Goal: Communication & Community: Participate in discussion

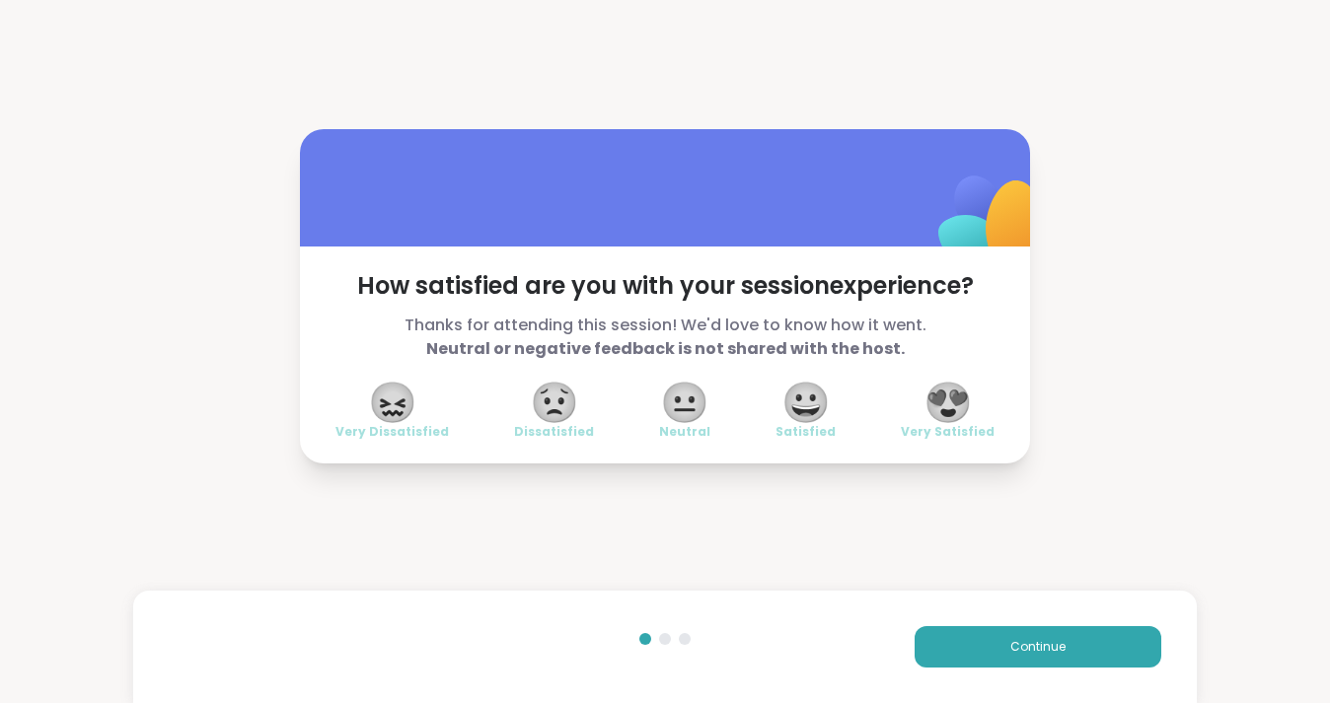
click at [944, 389] on span "😍" at bounding box center [947, 403] width 49 height 36
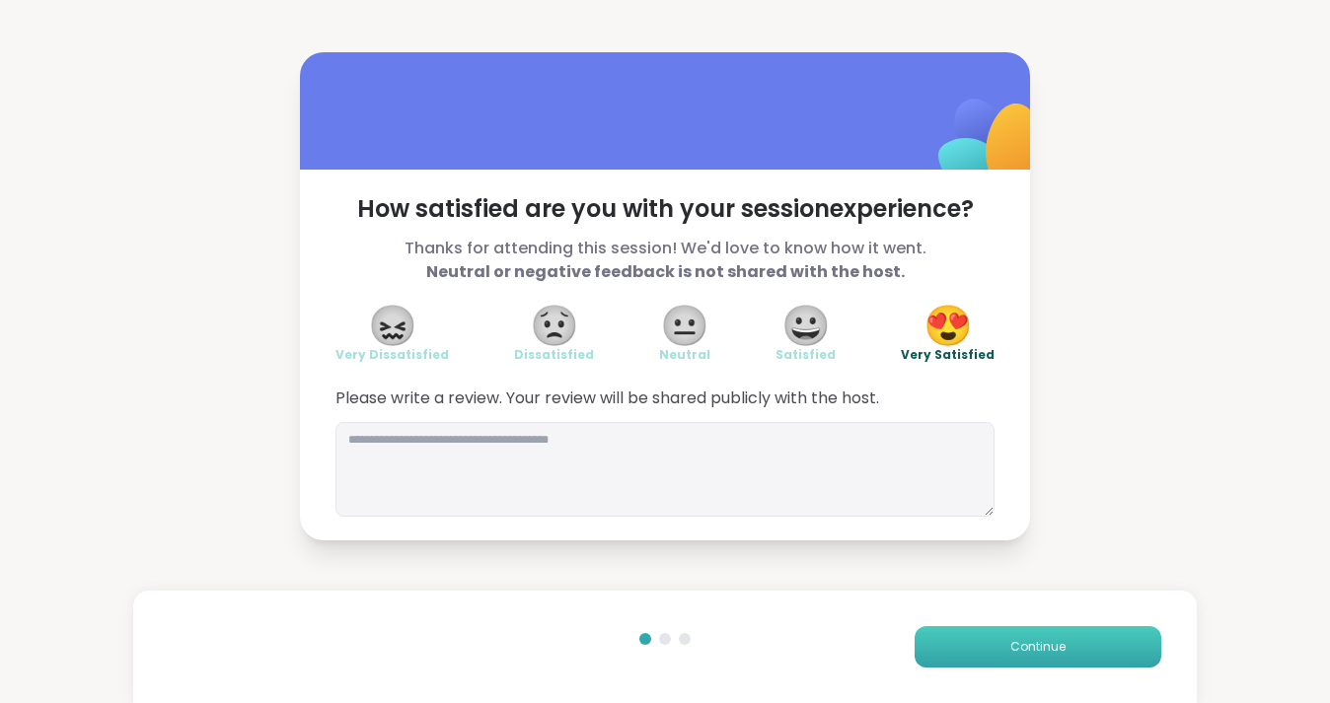
click at [1035, 664] on button "Continue" at bounding box center [1037, 646] width 247 height 41
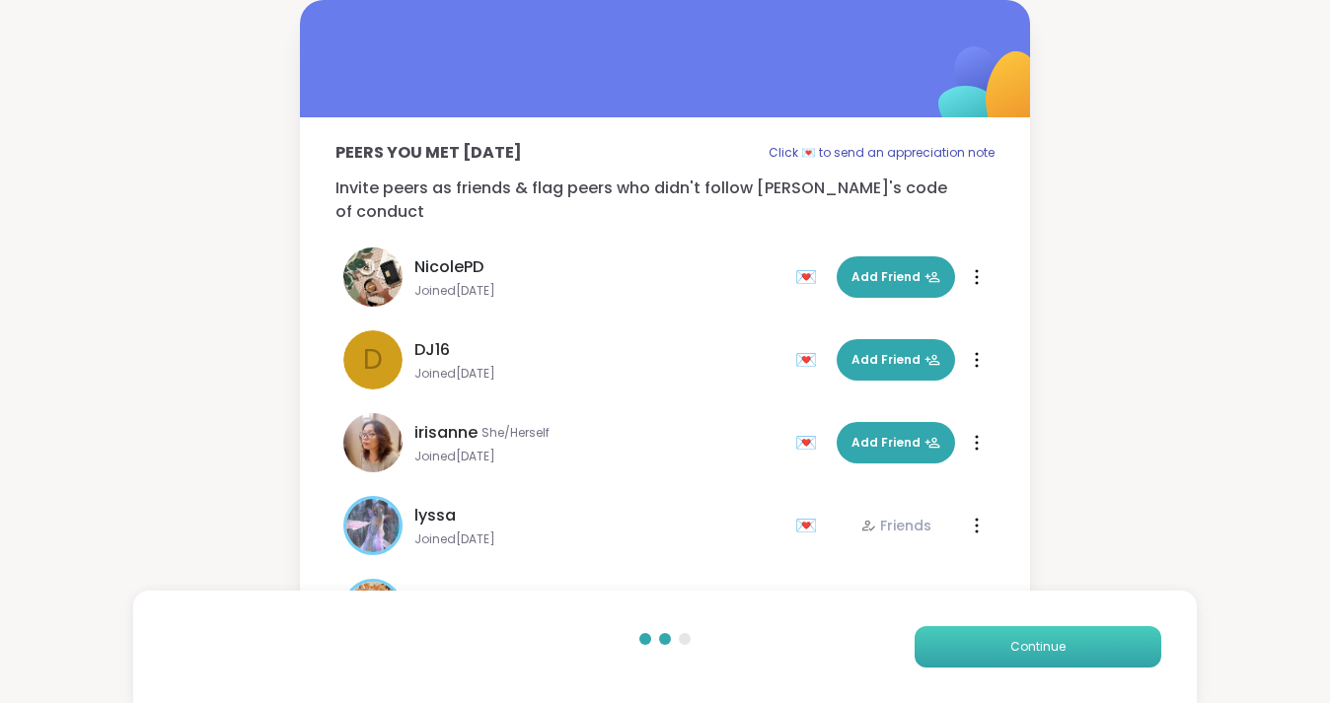
click at [1034, 664] on button "Continue" at bounding box center [1037, 646] width 247 height 41
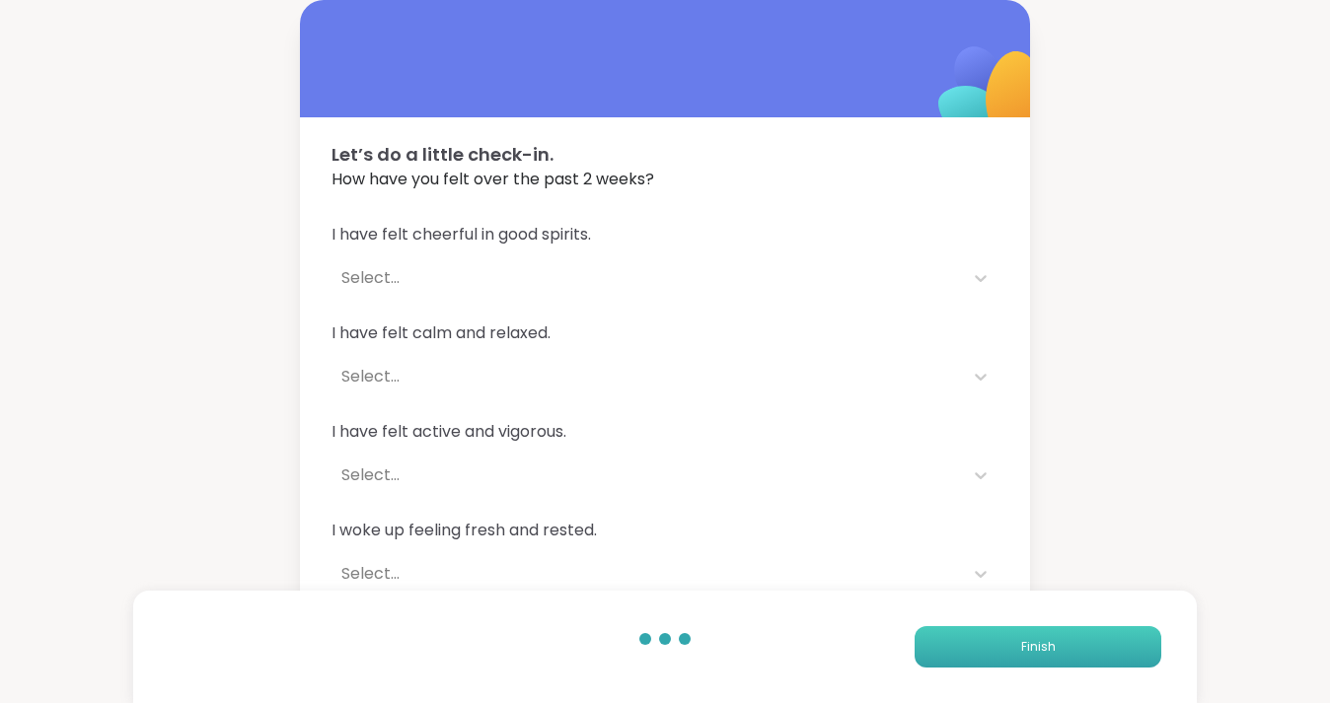
click at [1034, 664] on button "Finish" at bounding box center [1037, 646] width 247 height 41
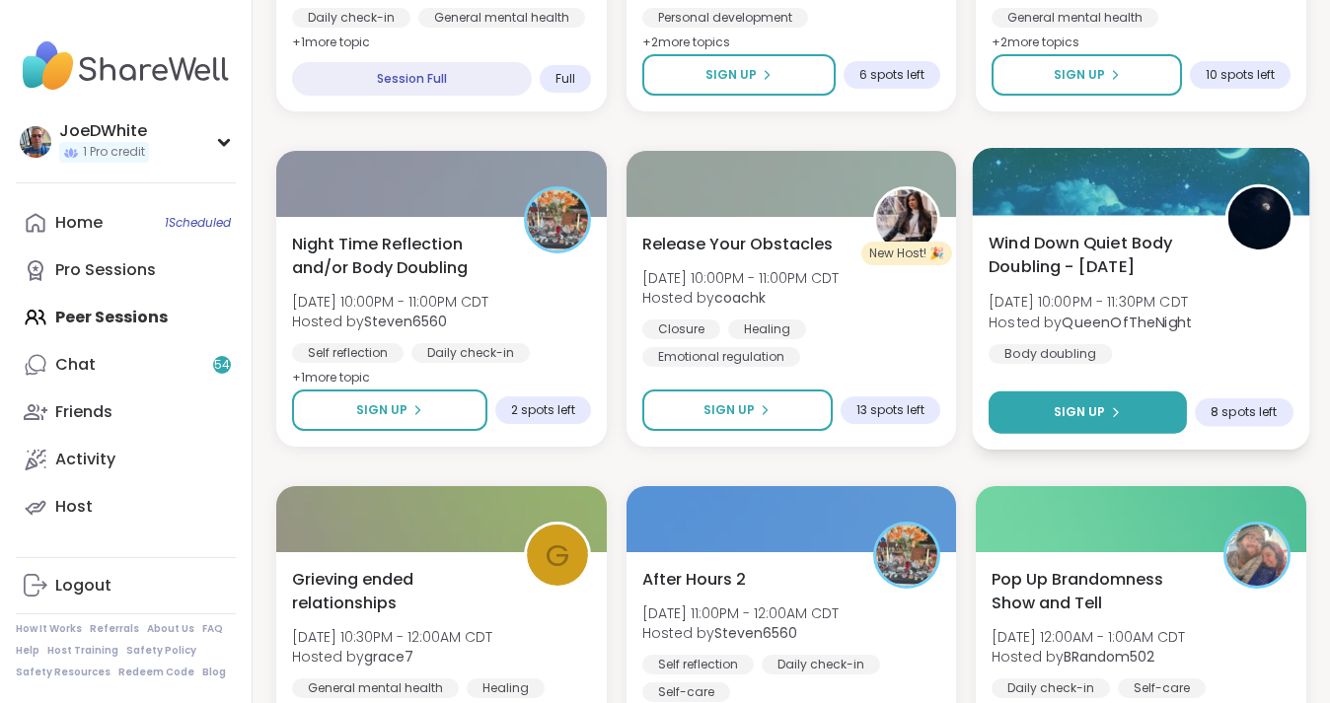
scroll to position [1213, 0]
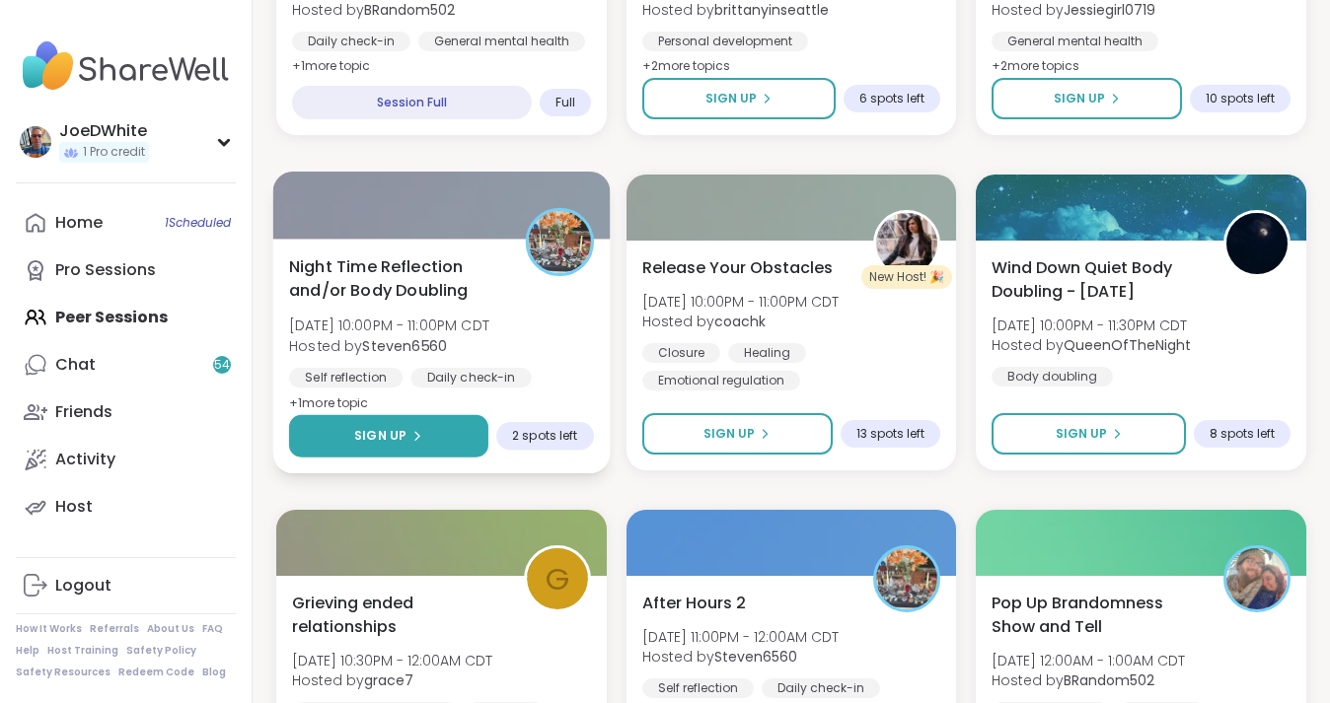
click at [433, 446] on button "Sign Up" at bounding box center [388, 436] width 199 height 42
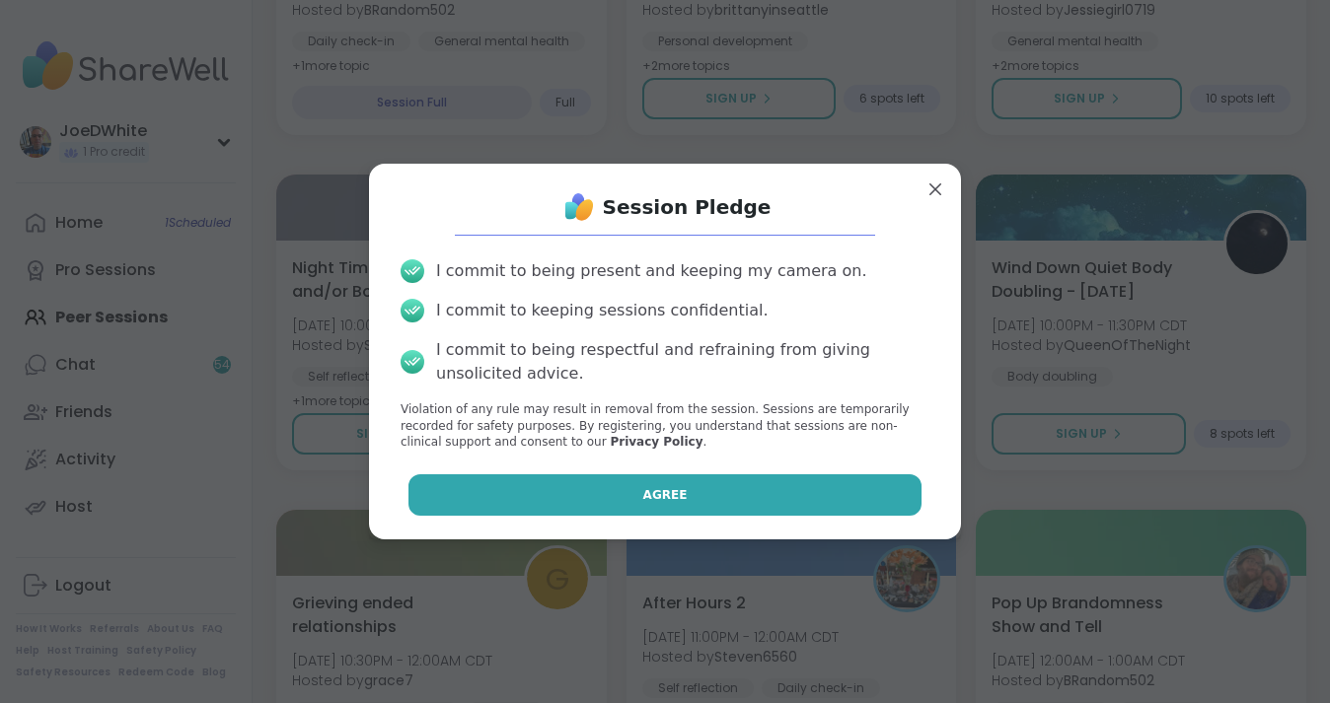
click at [506, 491] on button "Agree" at bounding box center [665, 495] width 514 height 41
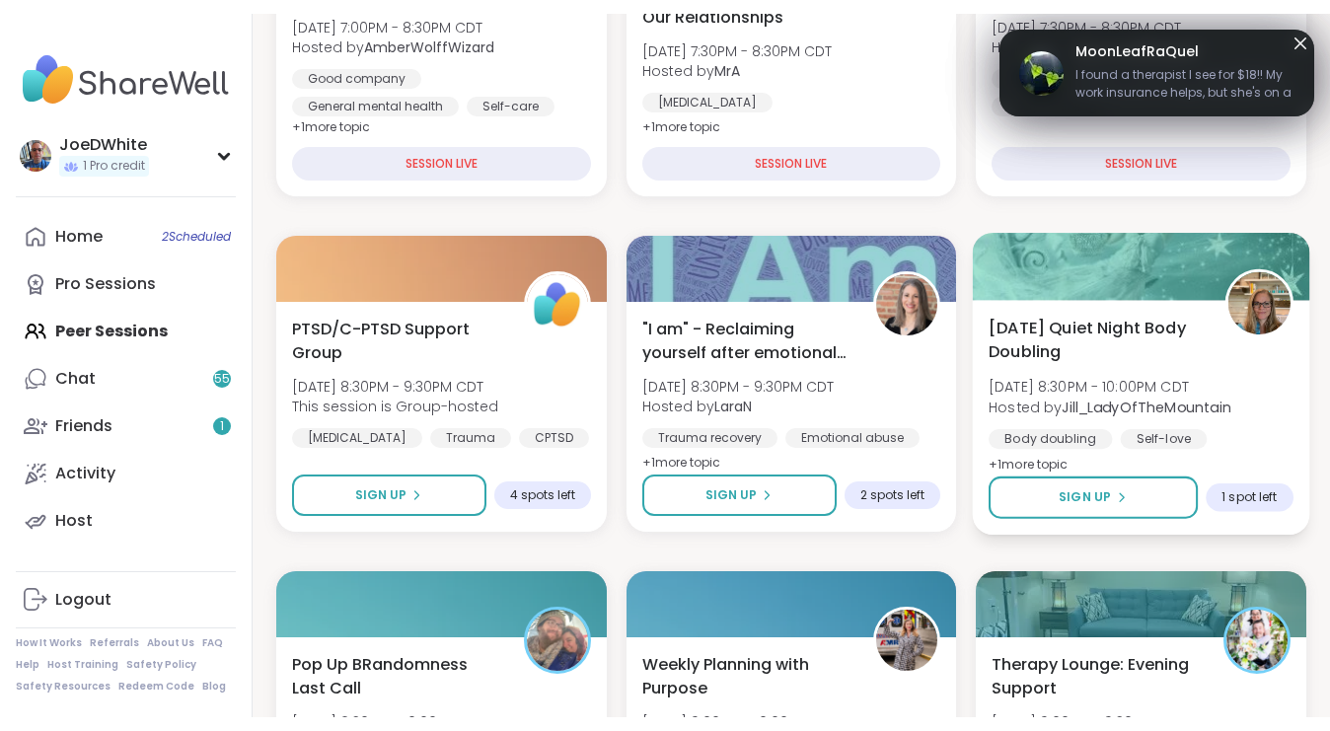
scroll to position [497, 0]
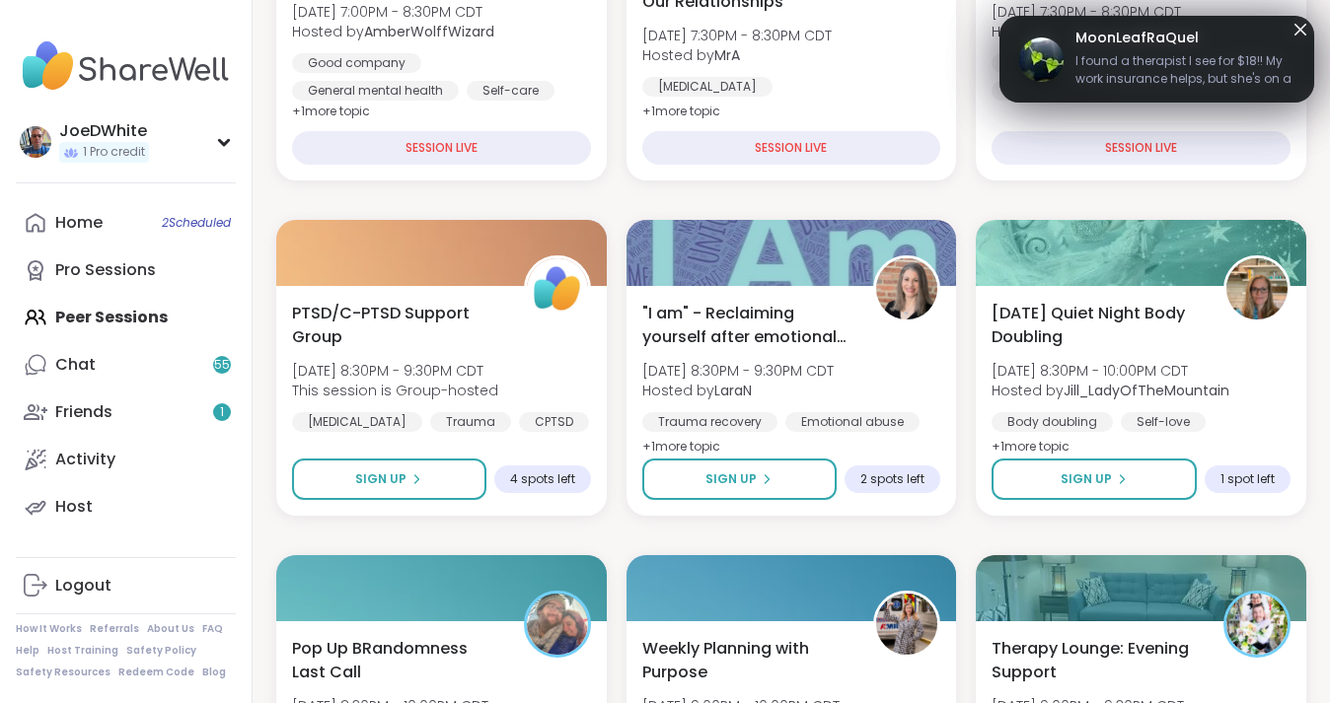
click at [1298, 31] on icon at bounding box center [1300, 30] width 12 height 12
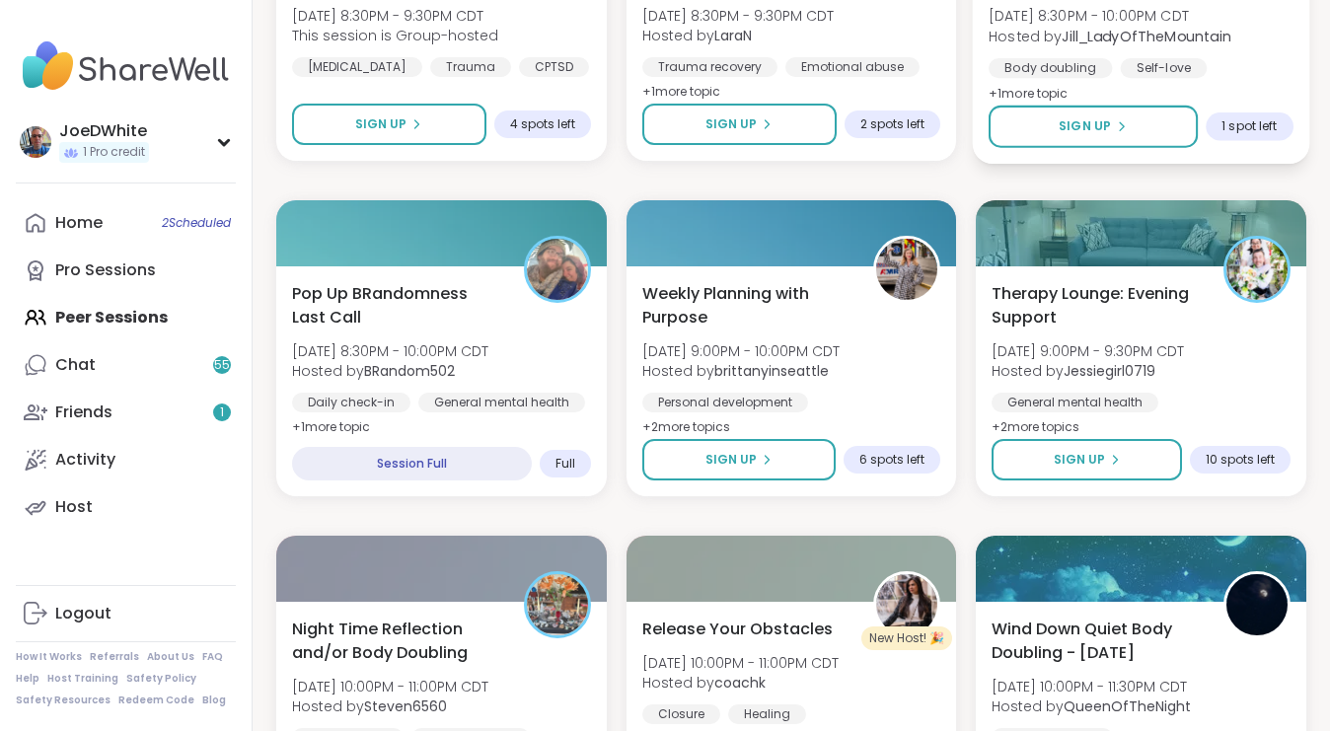
scroll to position [459, 0]
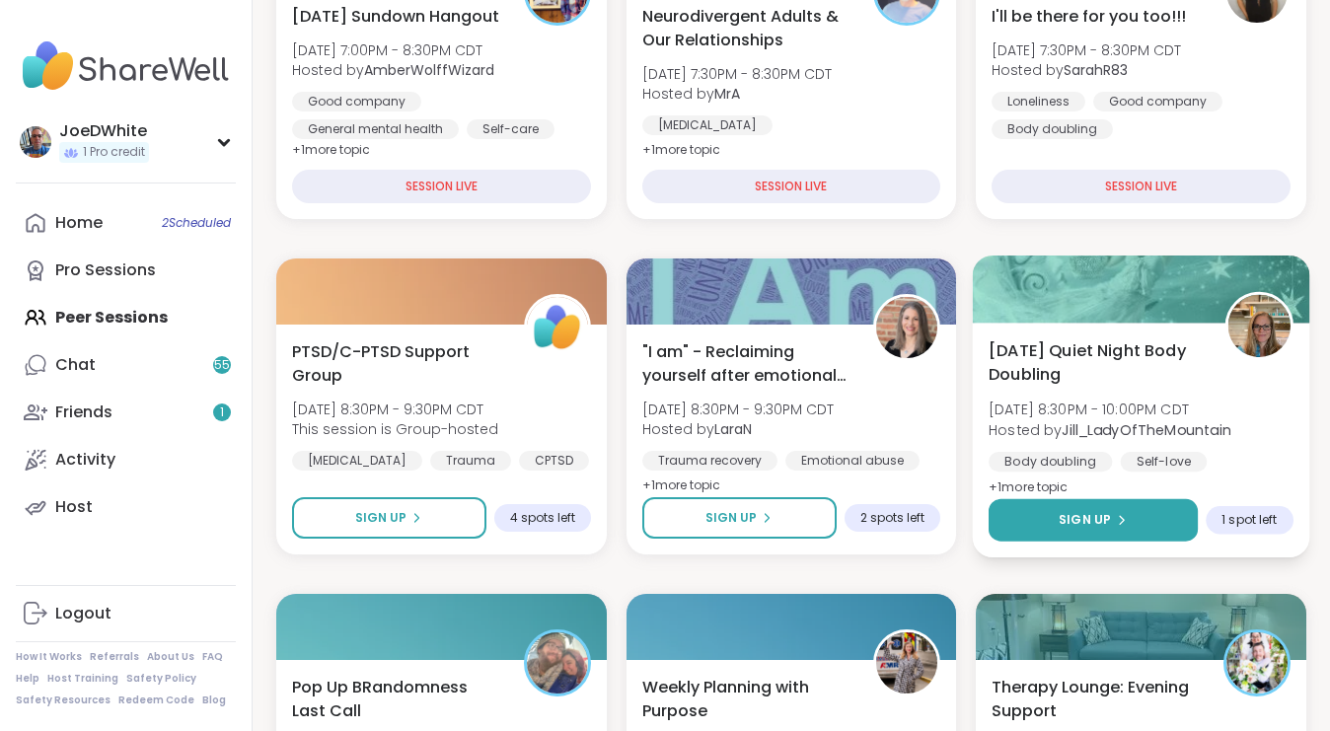
click at [1132, 535] on button "Sign Up" at bounding box center [1092, 520] width 209 height 42
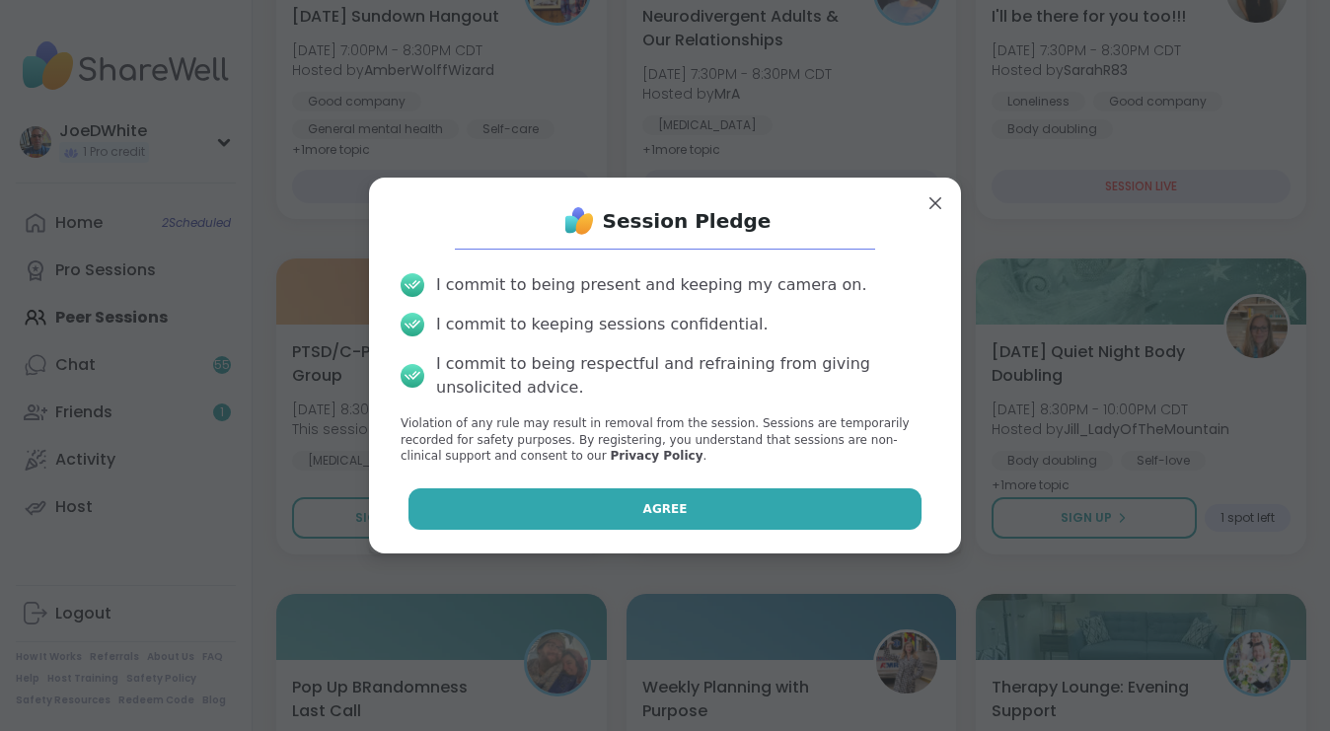
click at [742, 494] on button "Agree" at bounding box center [665, 508] width 514 height 41
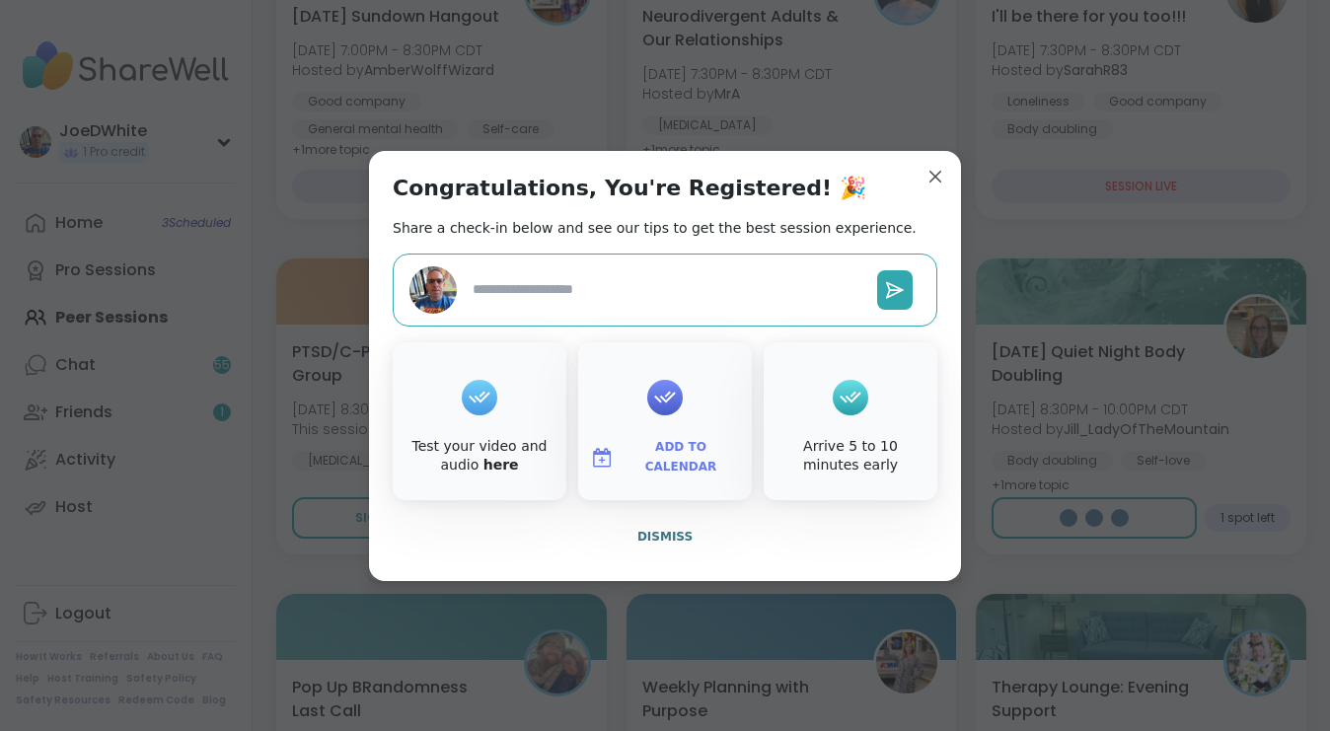
type textarea "*"
click at [650, 541] on span "Dismiss" at bounding box center [664, 537] width 55 height 14
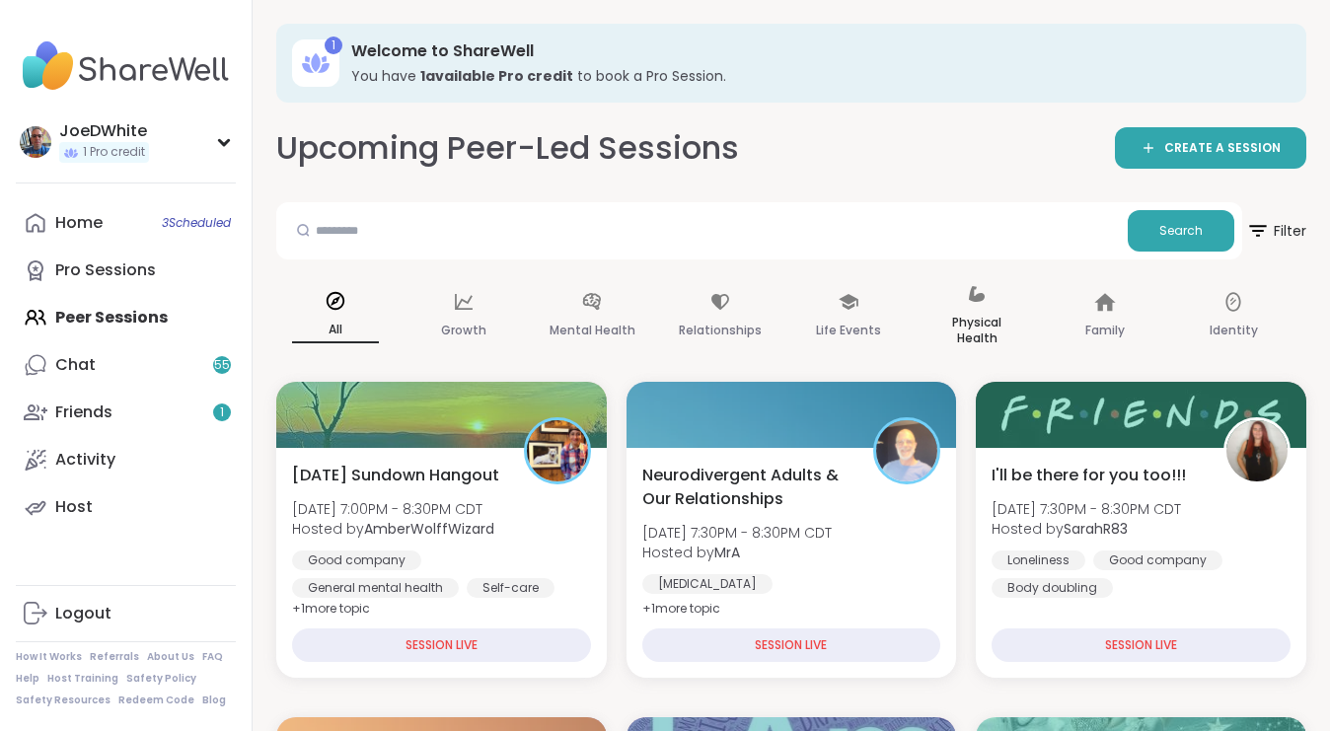
scroll to position [0, 0]
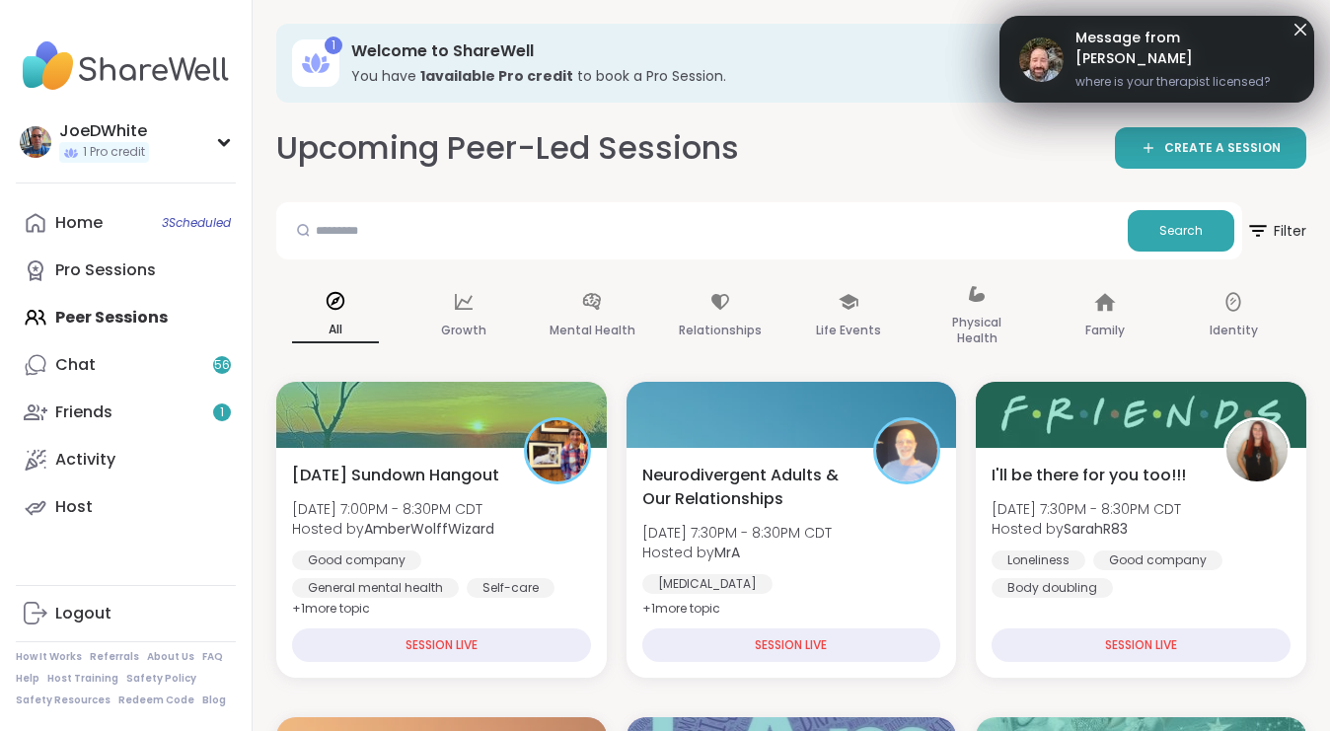
click at [1297, 23] on icon at bounding box center [1300, 30] width 24 height 24
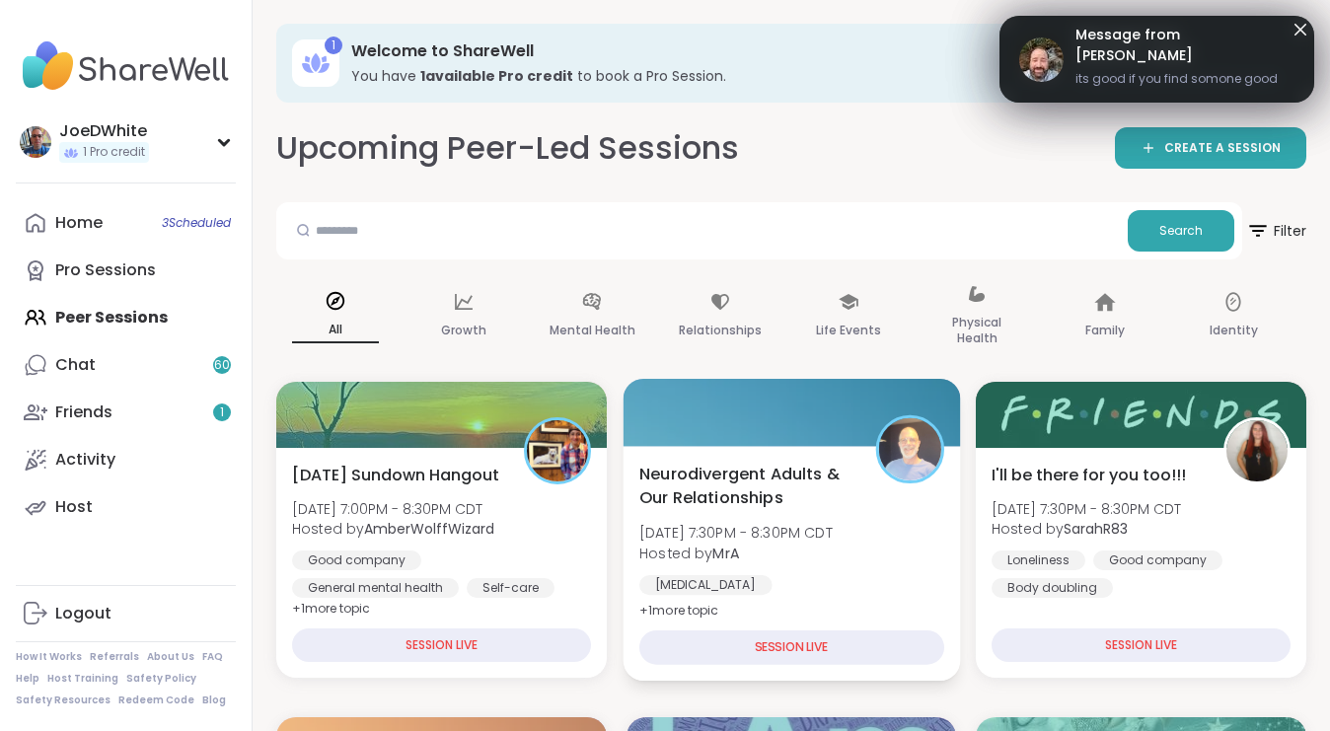
click at [775, 514] on div "Neurodivergent Adults & Our Relationships Sun, Sep 07 | 7:30PM - 8:30PM CDT Hos…" at bounding box center [791, 556] width 305 height 189
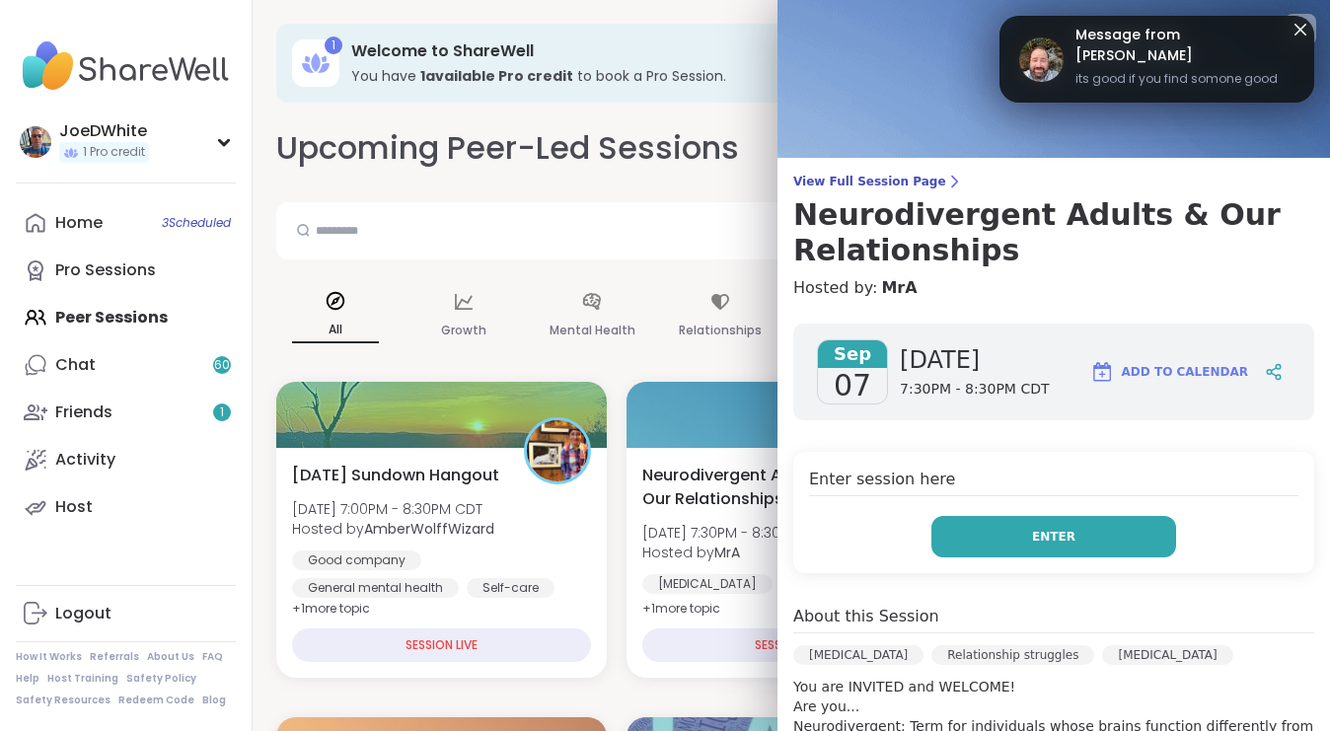
click at [1099, 522] on button "Enter" at bounding box center [1053, 536] width 245 height 41
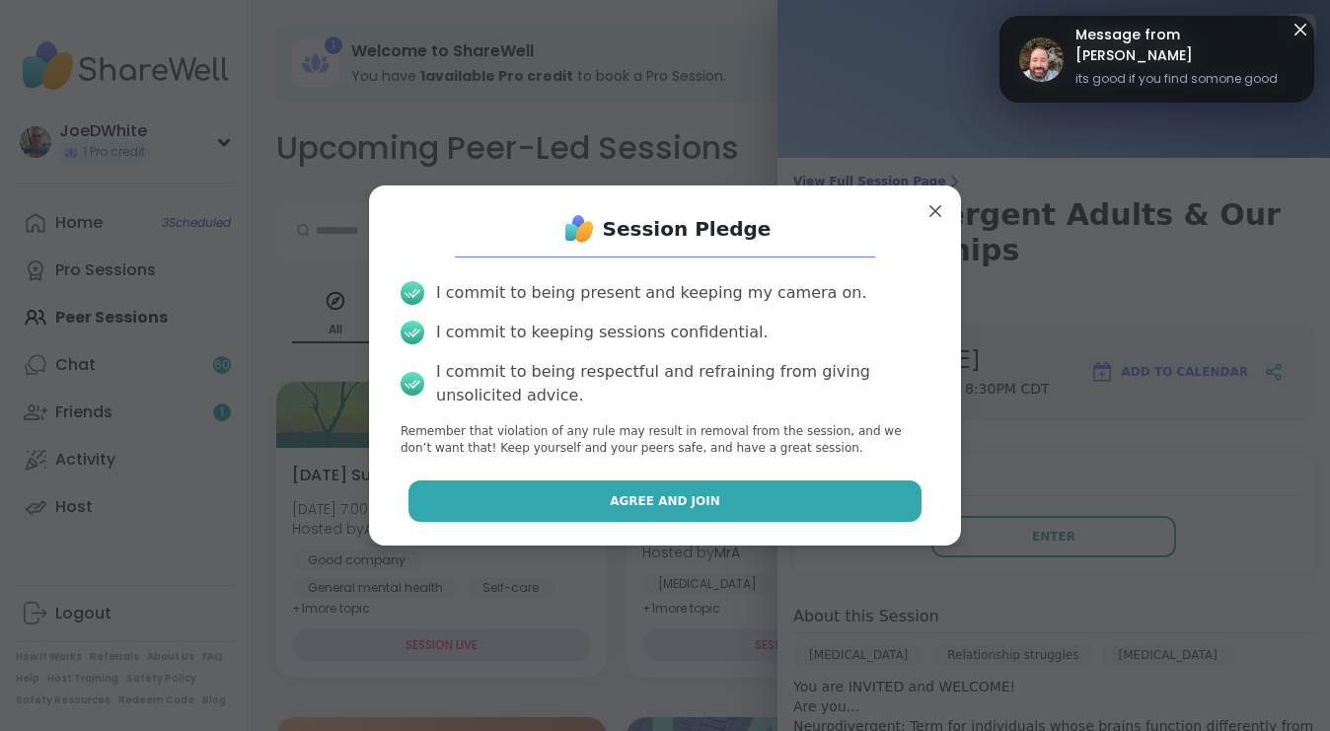
click at [713, 519] on button "Agree and Join" at bounding box center [665, 500] width 514 height 41
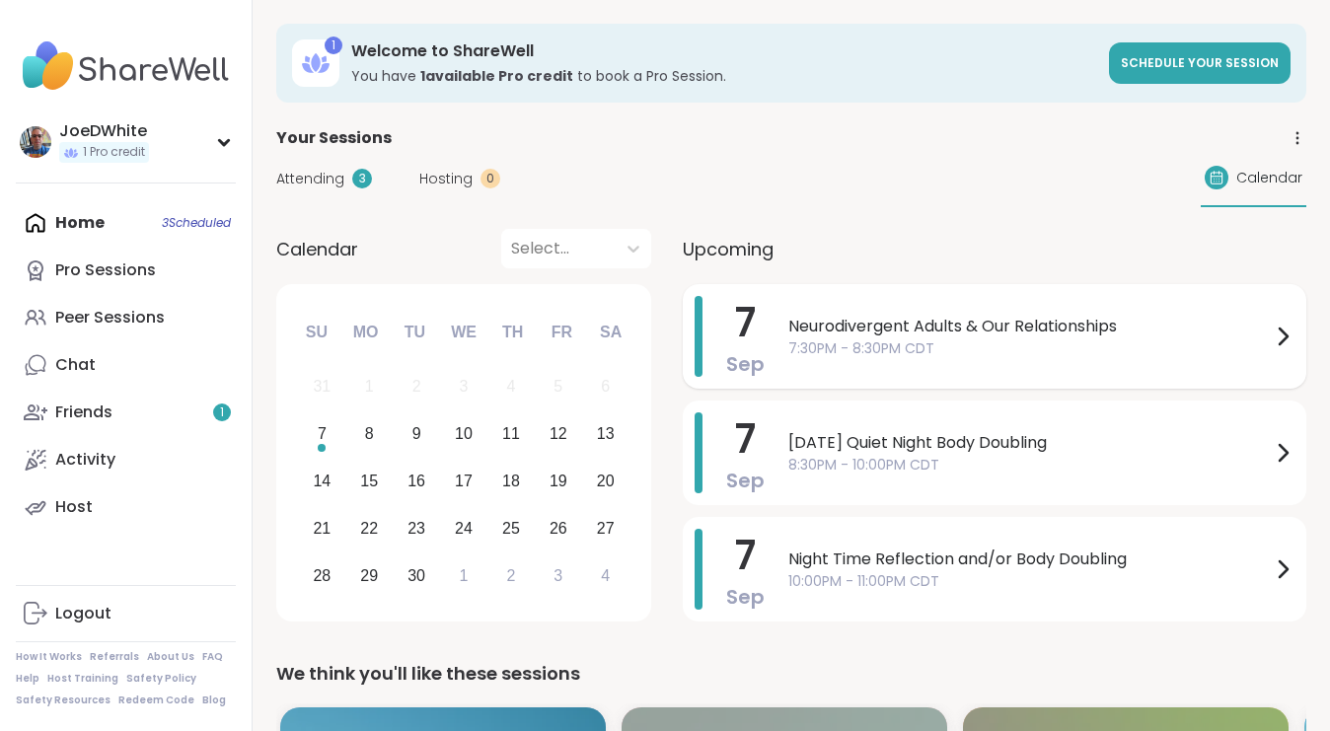
click at [888, 345] on span "7:30PM - 8:30PM CDT" at bounding box center [1029, 348] width 482 height 21
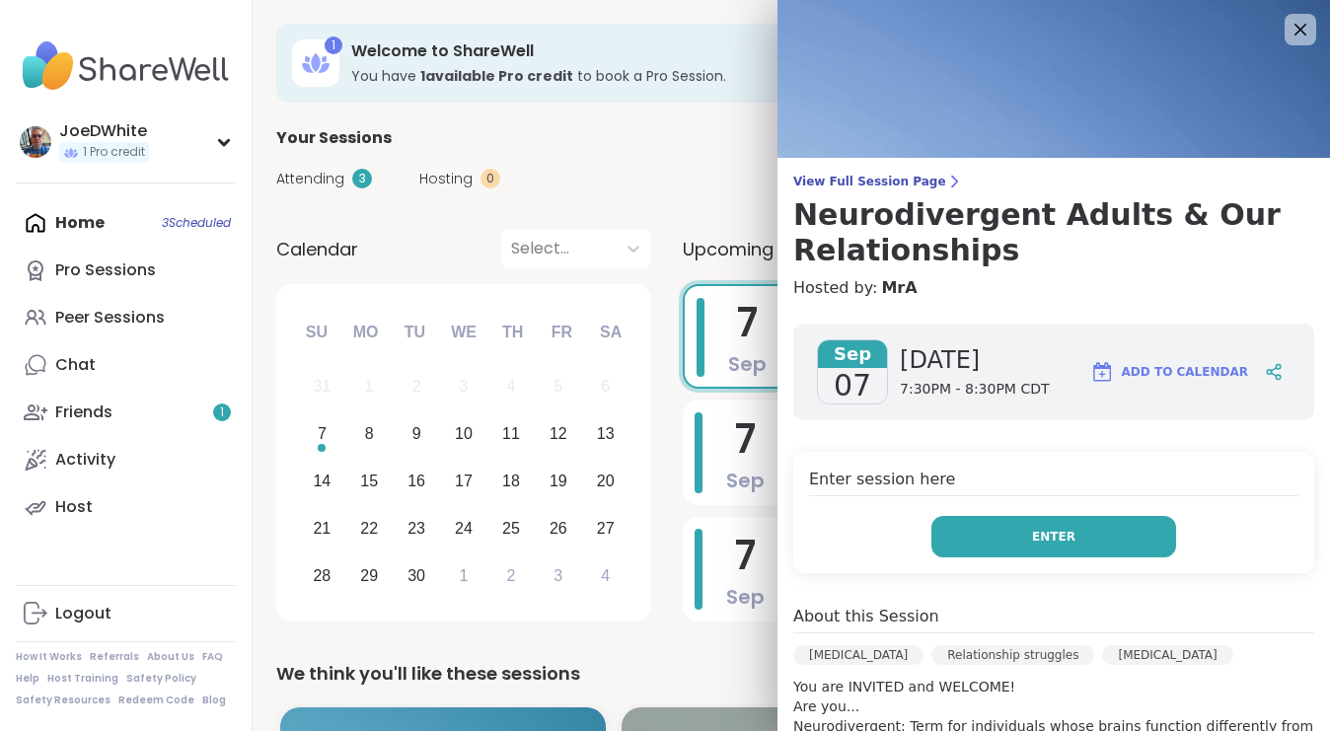
click at [1058, 546] on button "Enter" at bounding box center [1053, 536] width 245 height 41
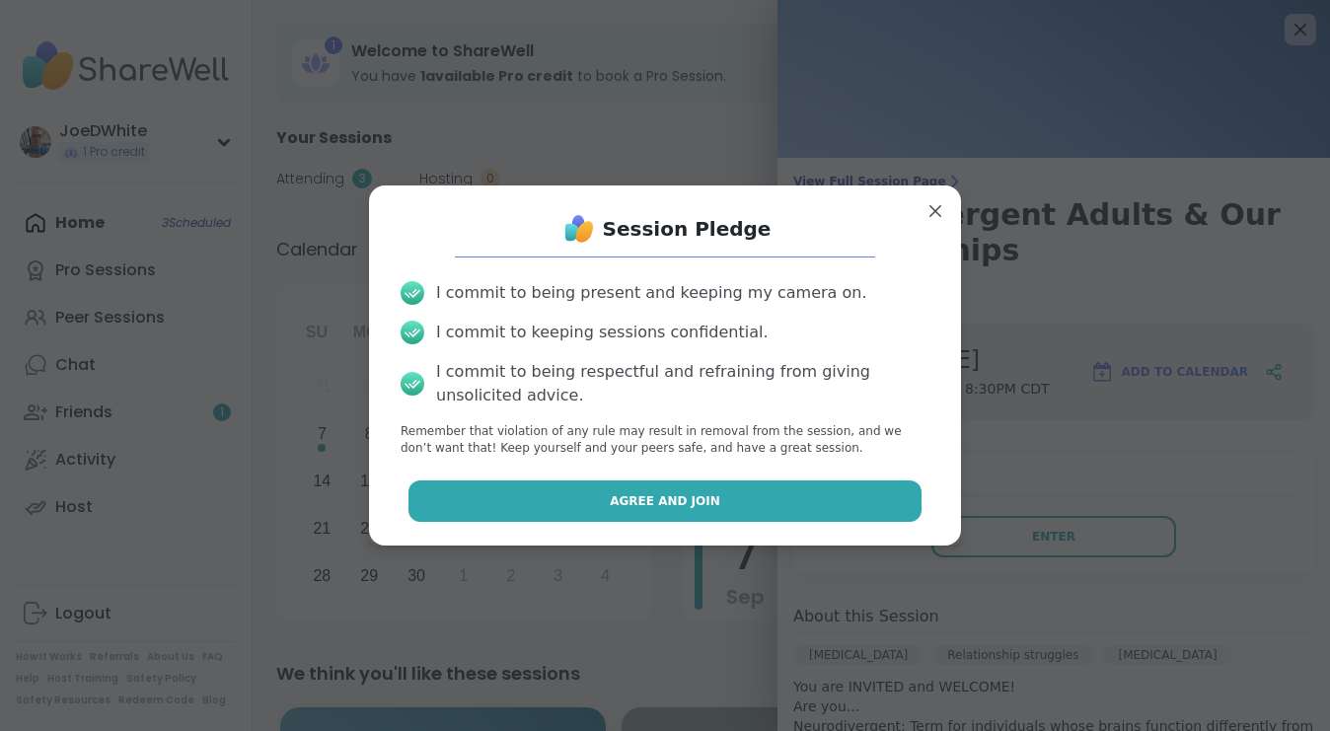
click at [869, 488] on button "Agree and Join" at bounding box center [665, 500] width 514 height 41
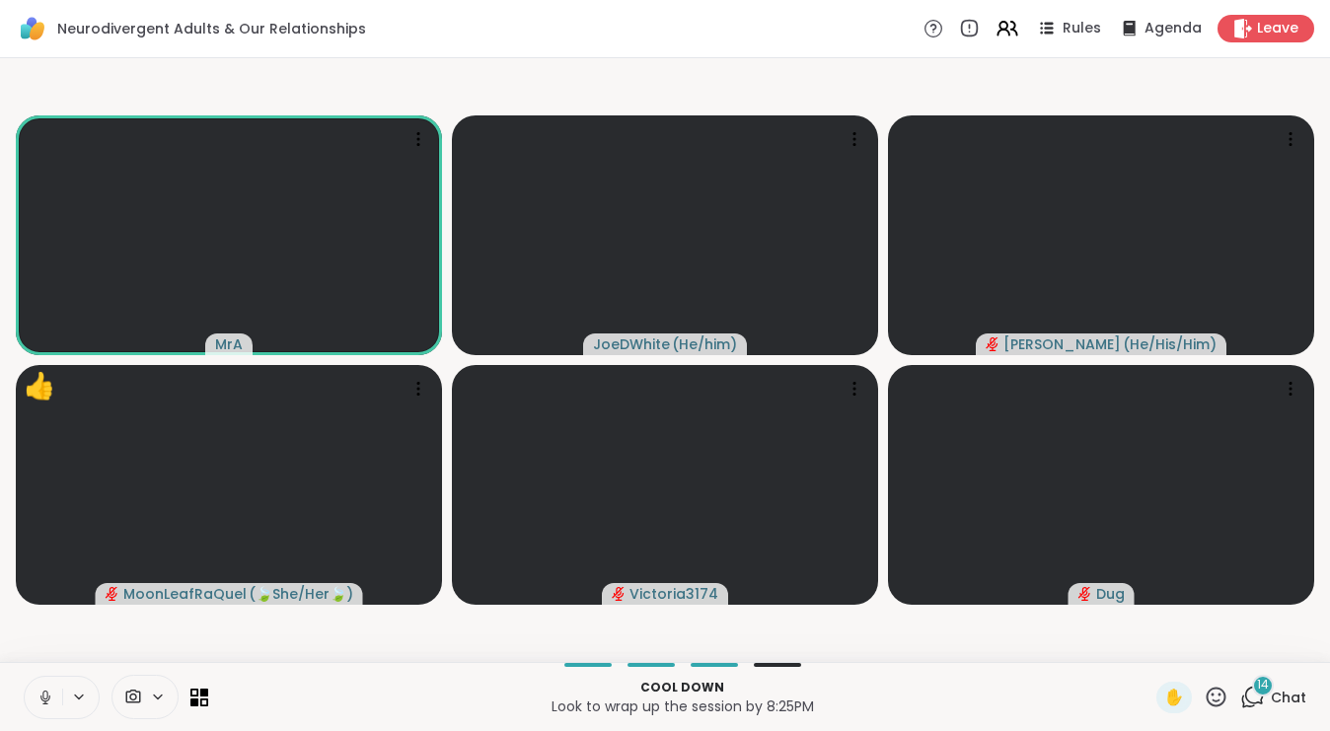
click at [43, 706] on button at bounding box center [43, 697] width 37 height 41
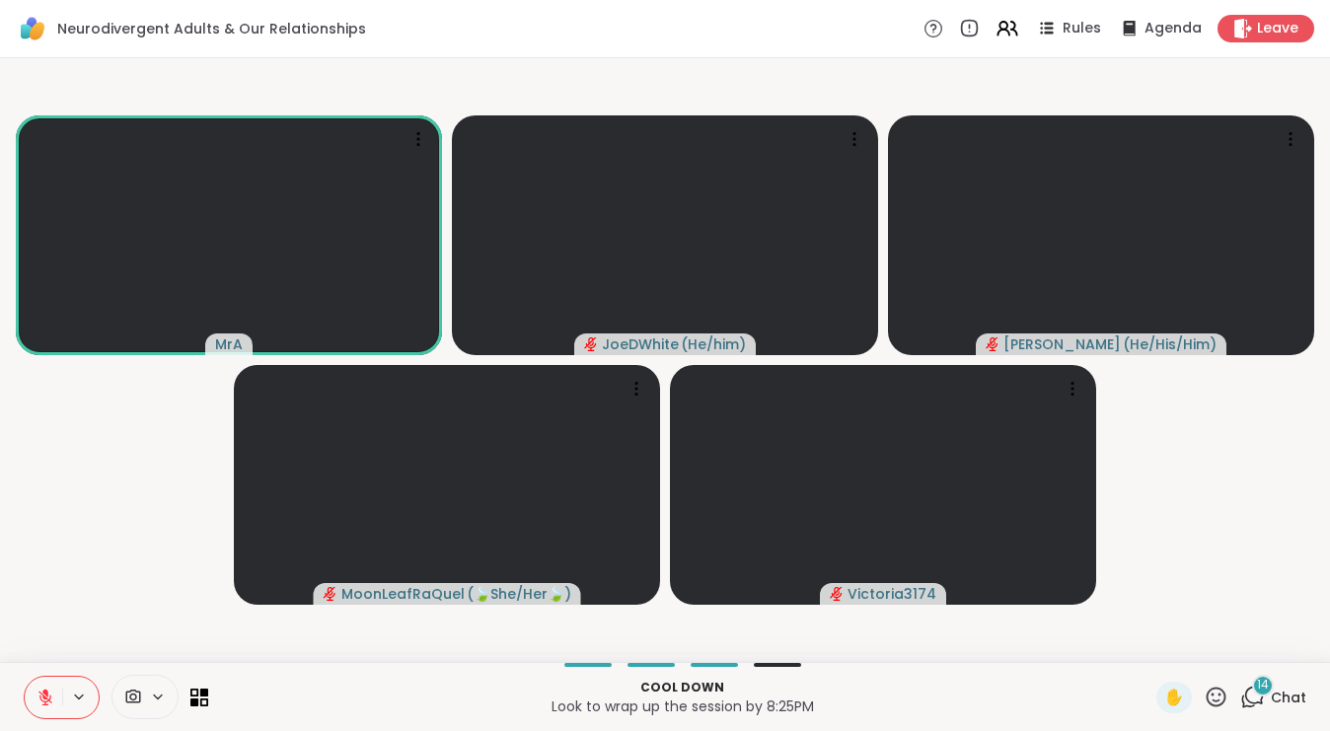
click at [1274, 678] on div "Cool down Look to wrap up the session by 8:25PM ✋ 14 Chat" at bounding box center [665, 696] width 1330 height 69
click at [1265, 687] on span "14" at bounding box center [1263, 685] width 12 height 17
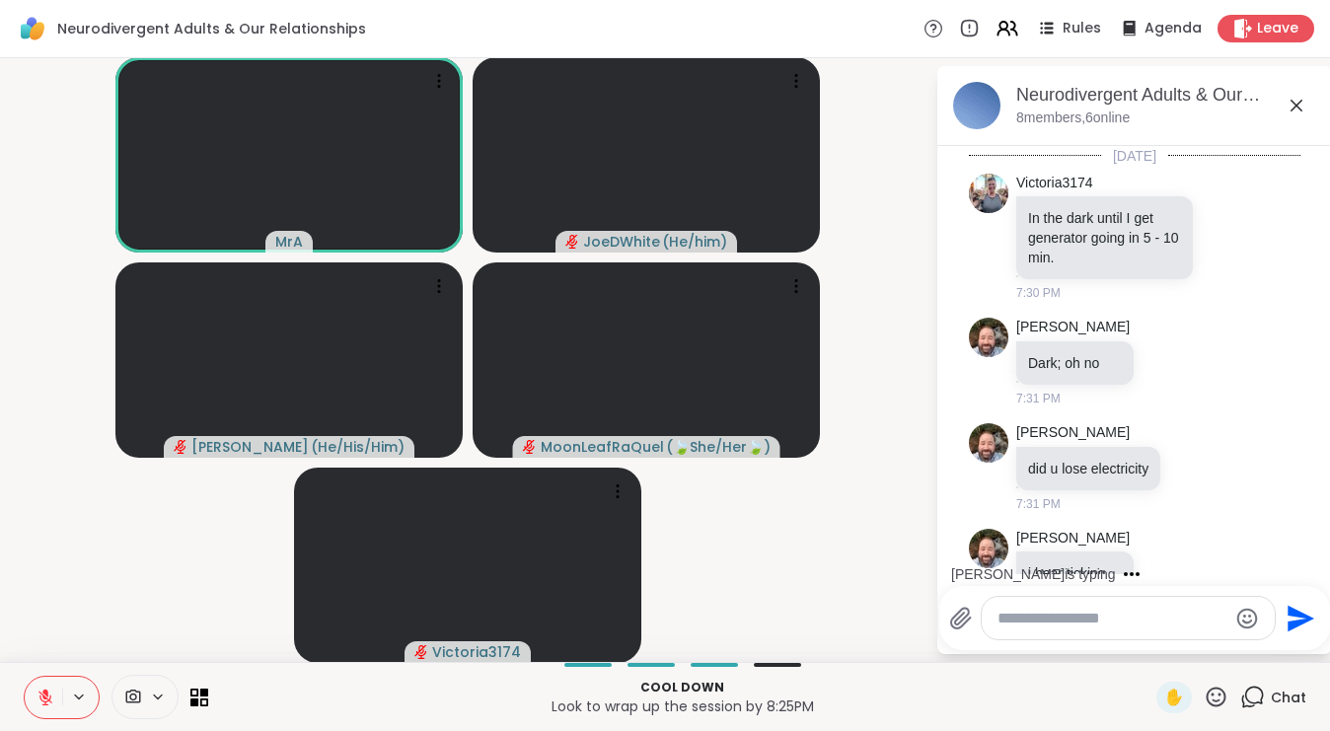
click at [1116, 619] on textarea "Type your message" at bounding box center [1112, 619] width 230 height 20
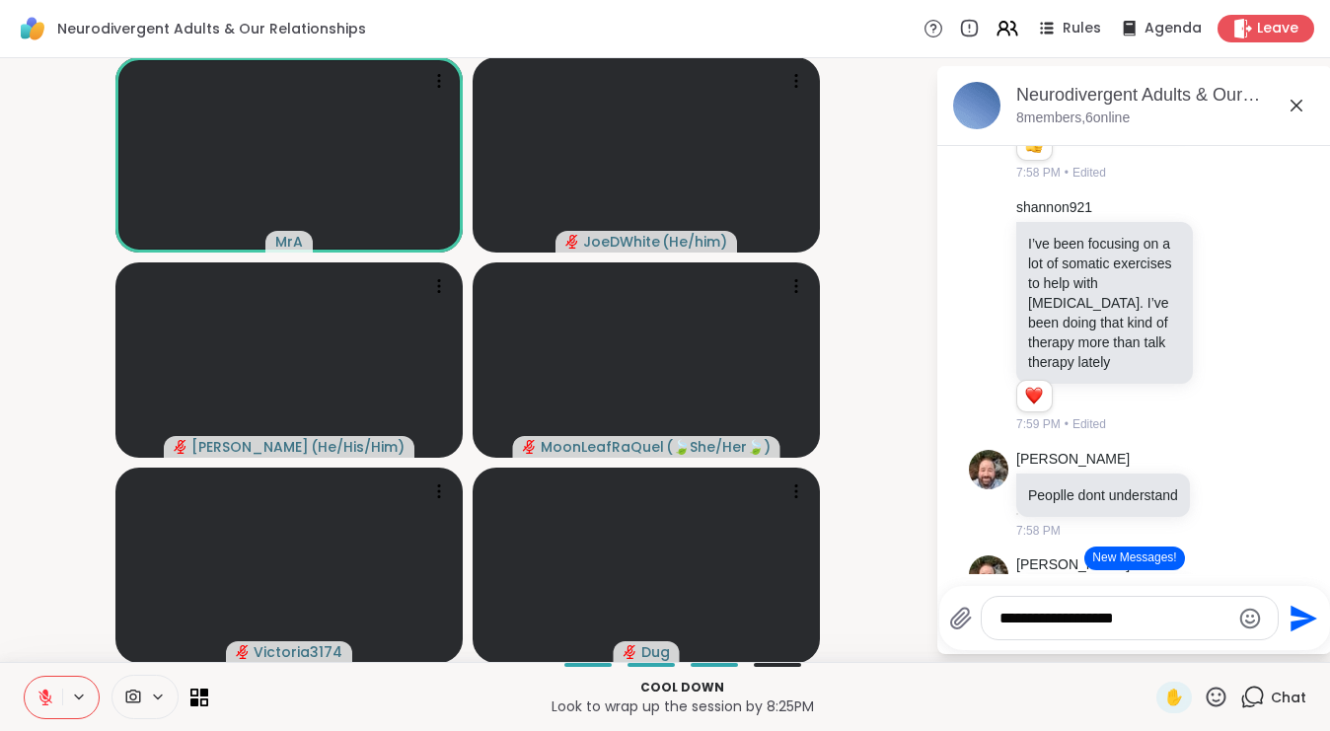
type textarea "**********"
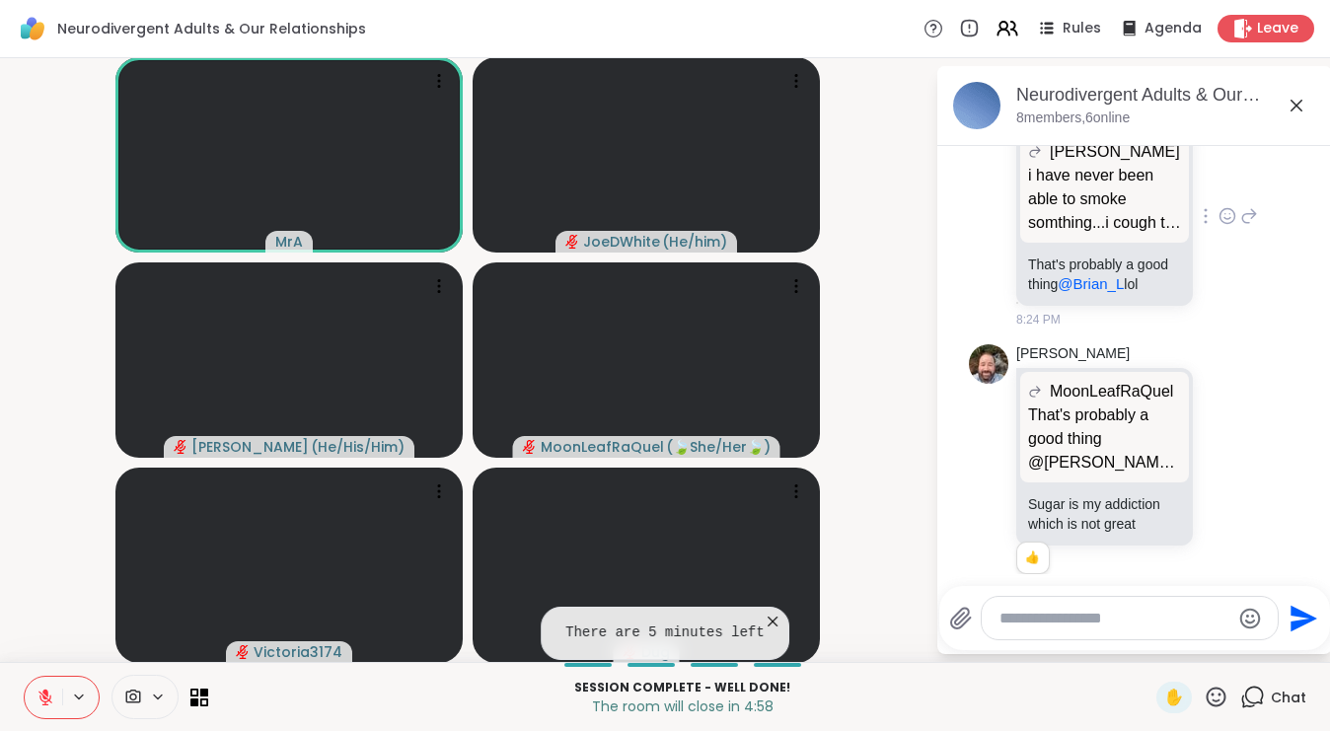
scroll to position [13451, 0]
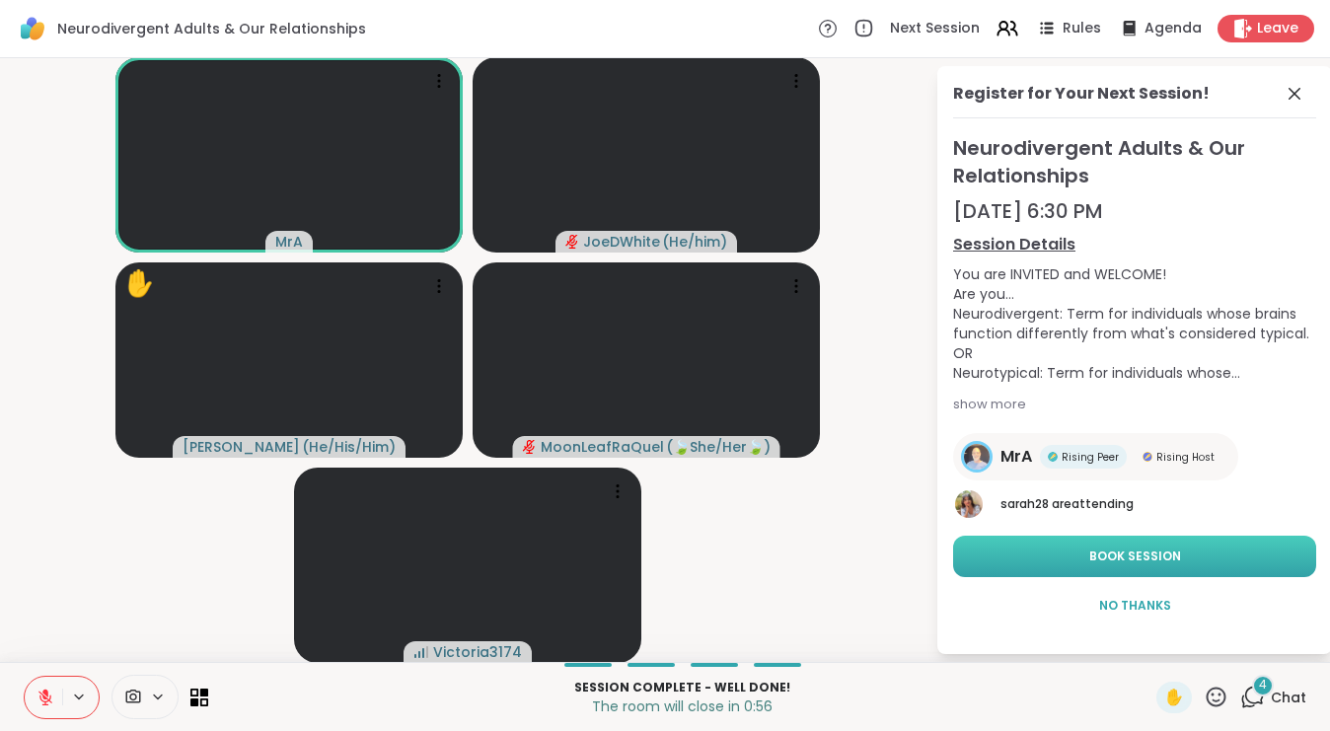
click at [1098, 552] on span "Book Session" at bounding box center [1135, 557] width 92 height 18
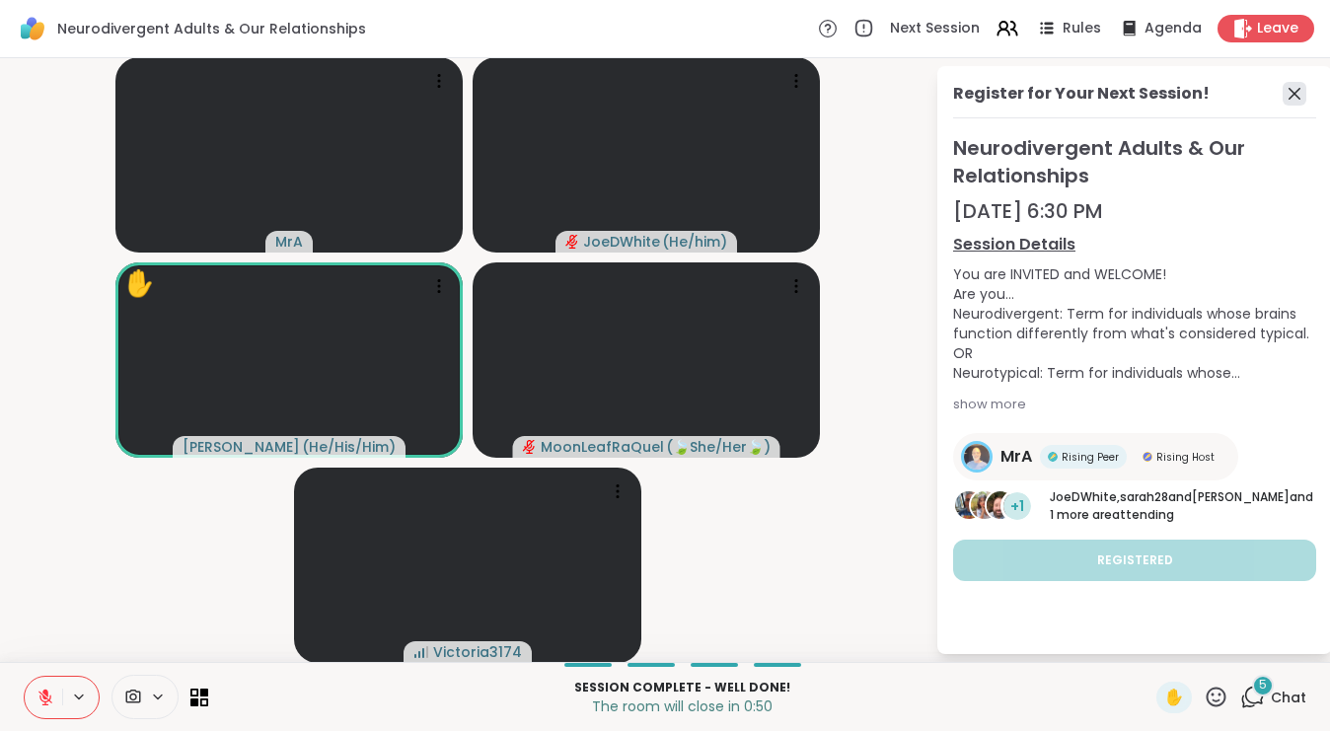
click at [1293, 88] on icon at bounding box center [1294, 94] width 24 height 24
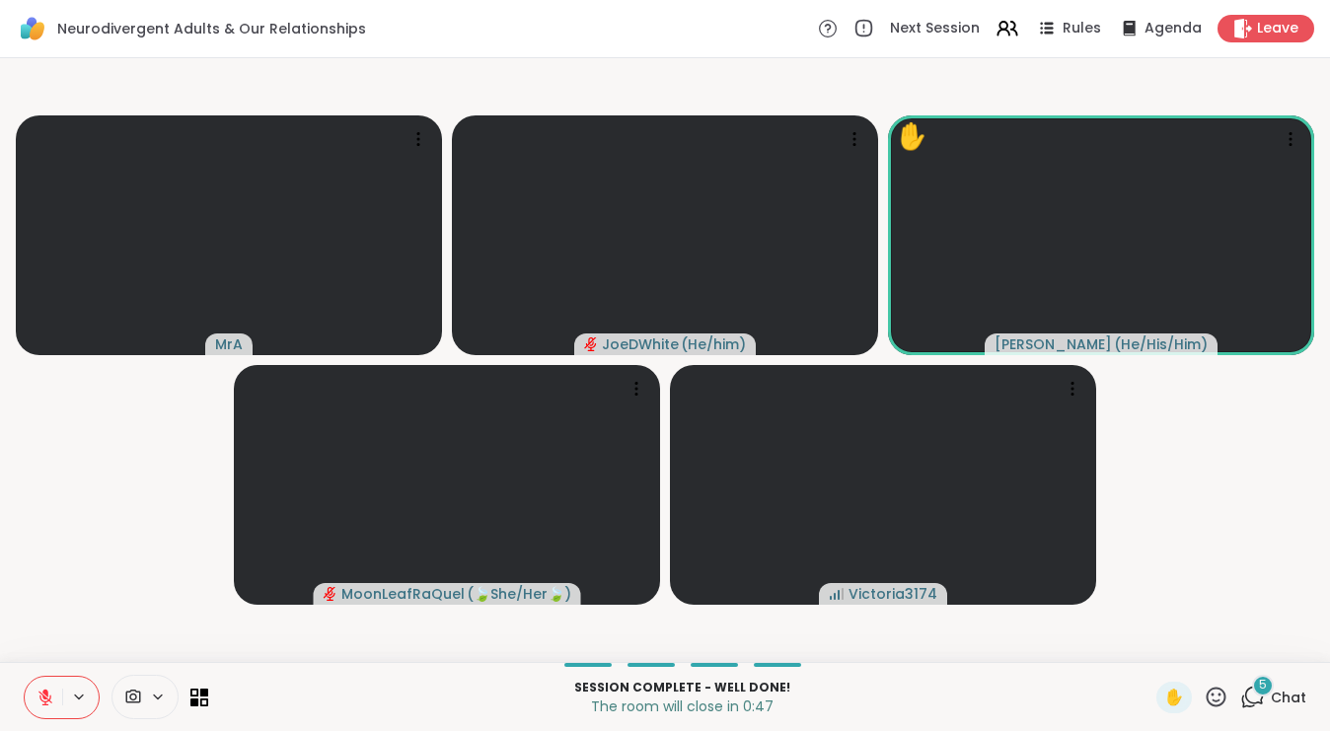
click at [1269, 705] on div "5 Chat" at bounding box center [1273, 698] width 66 height 32
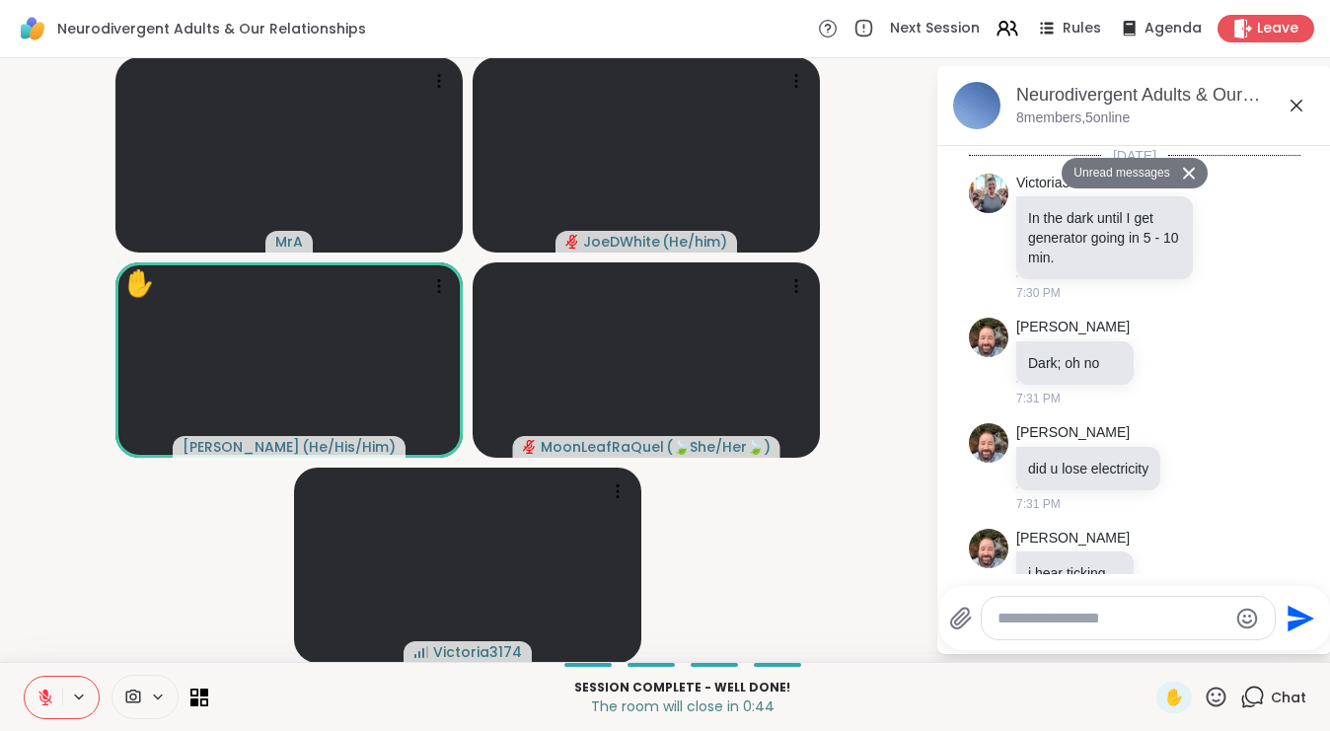
scroll to position [14174, 0]
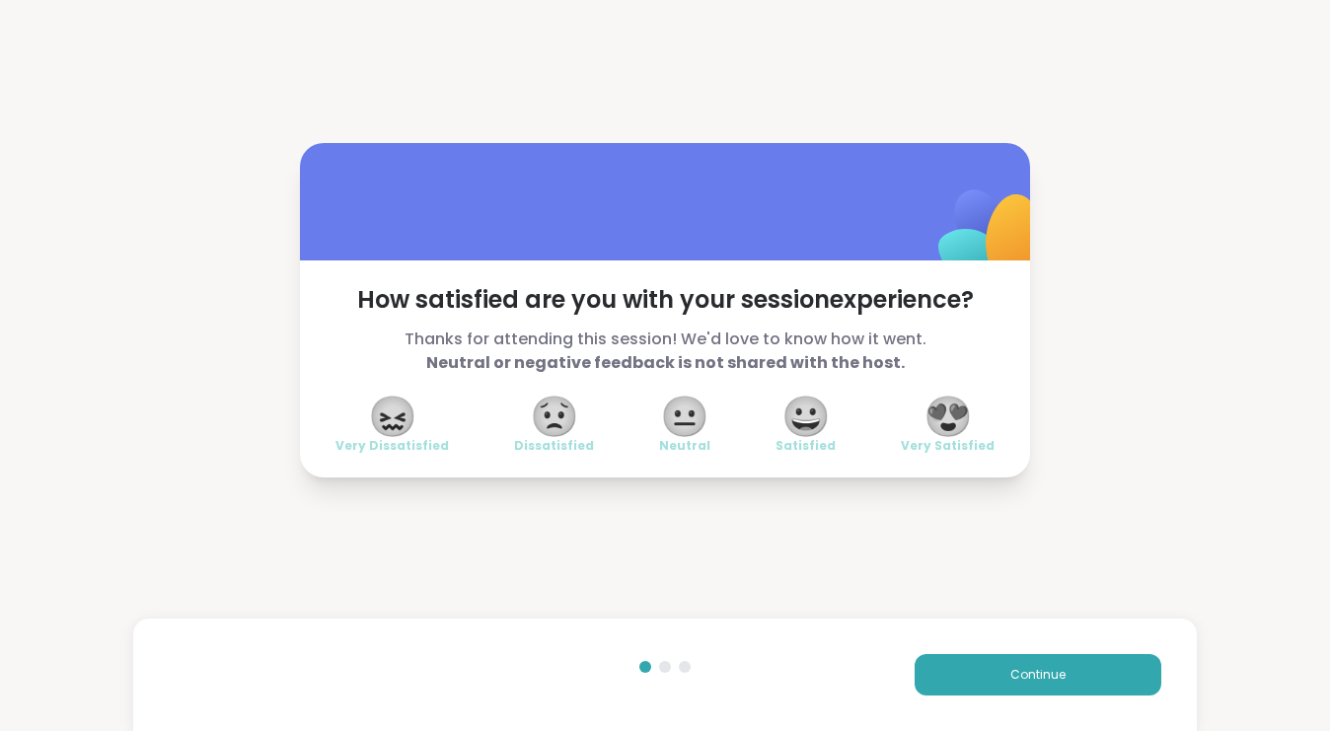
click at [963, 418] on span "😍" at bounding box center [947, 417] width 49 height 36
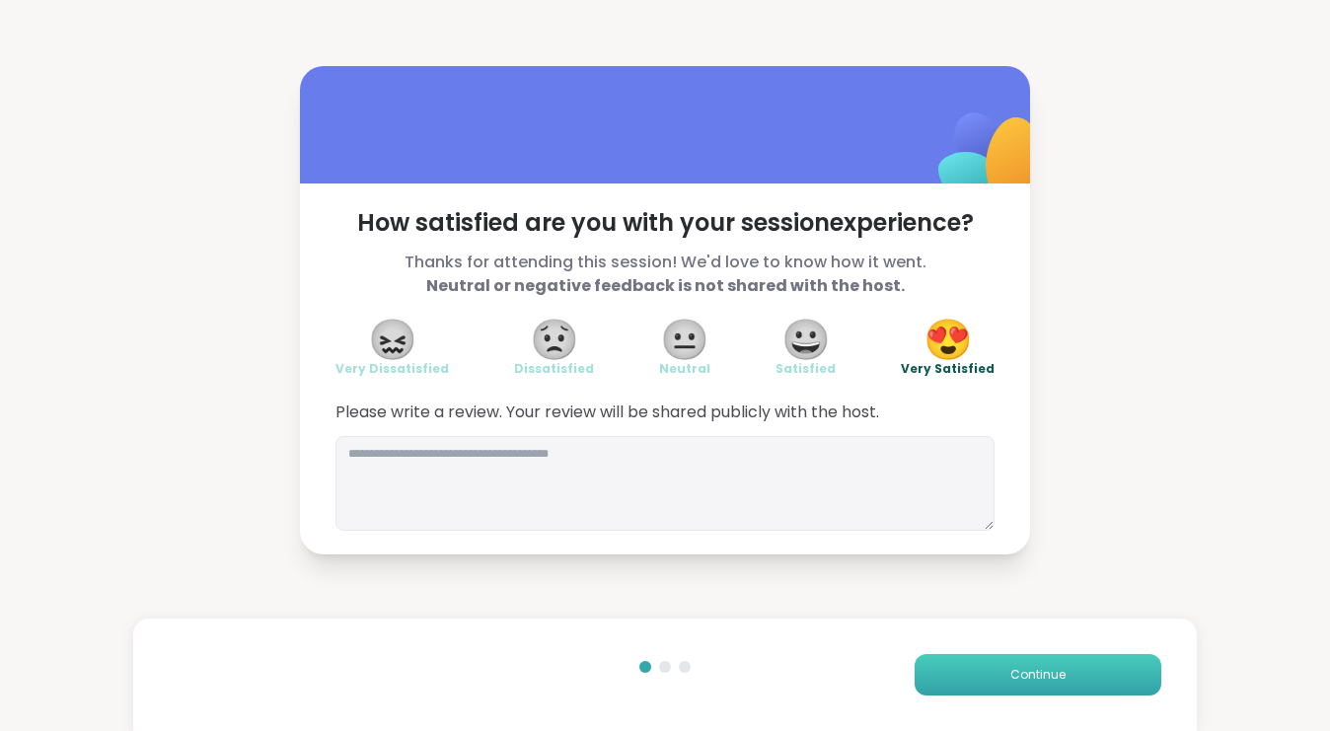
click at [1036, 676] on span "Continue" at bounding box center [1037, 675] width 55 height 18
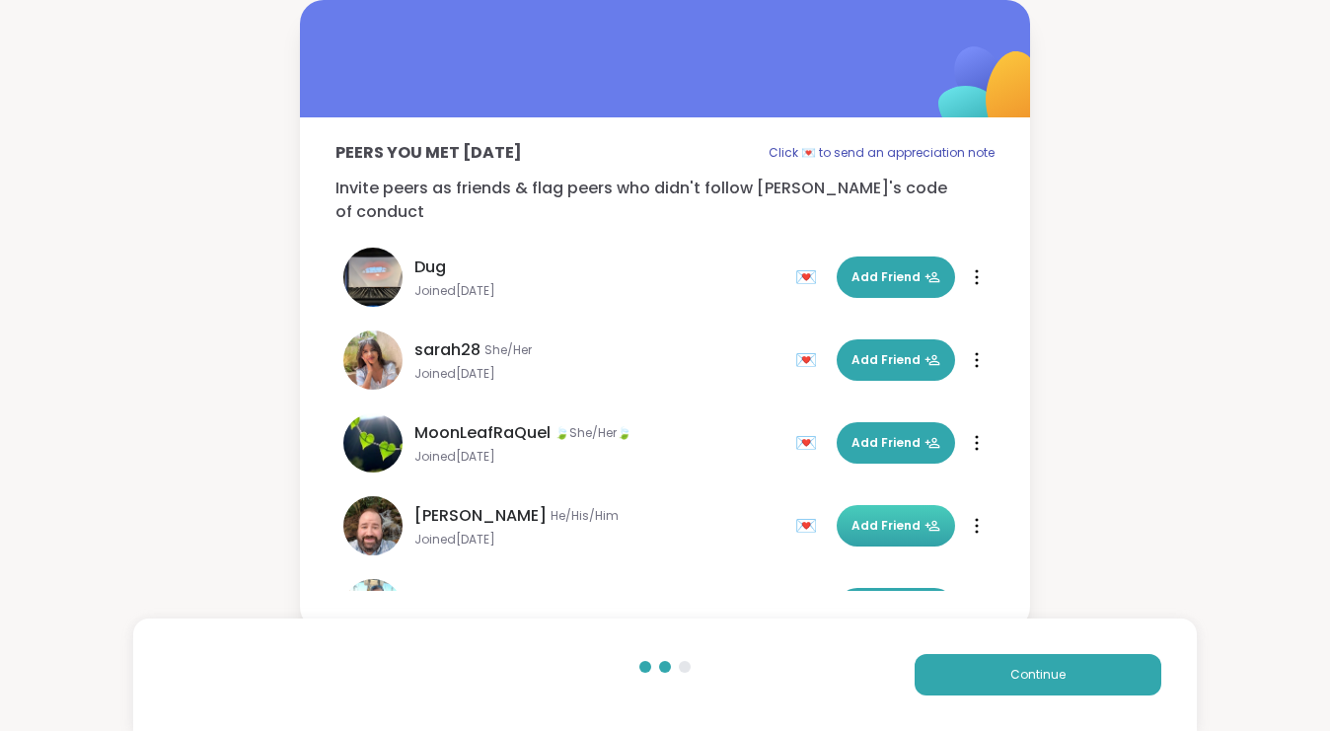
click at [888, 517] on span "Add Friend" at bounding box center [895, 526] width 89 height 18
click at [893, 268] on span "Add Friend" at bounding box center [895, 277] width 89 height 18
click at [1079, 394] on div "Peers you met today Click 💌 to send an appreciation note Invite peers as friend…" at bounding box center [665, 315] width 1330 height 630
click at [1047, 674] on span "Continue" at bounding box center [1037, 675] width 55 height 18
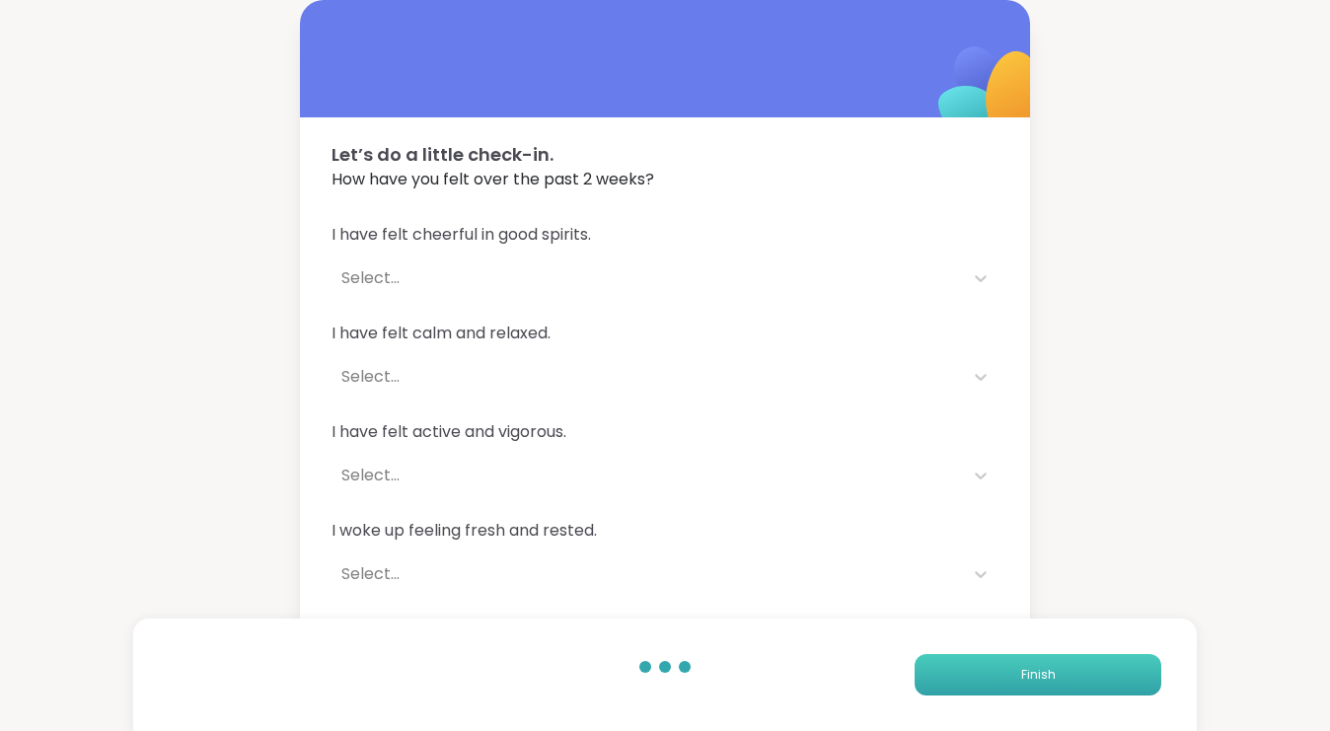
click at [1047, 673] on span "Finish" at bounding box center [1038, 675] width 35 height 18
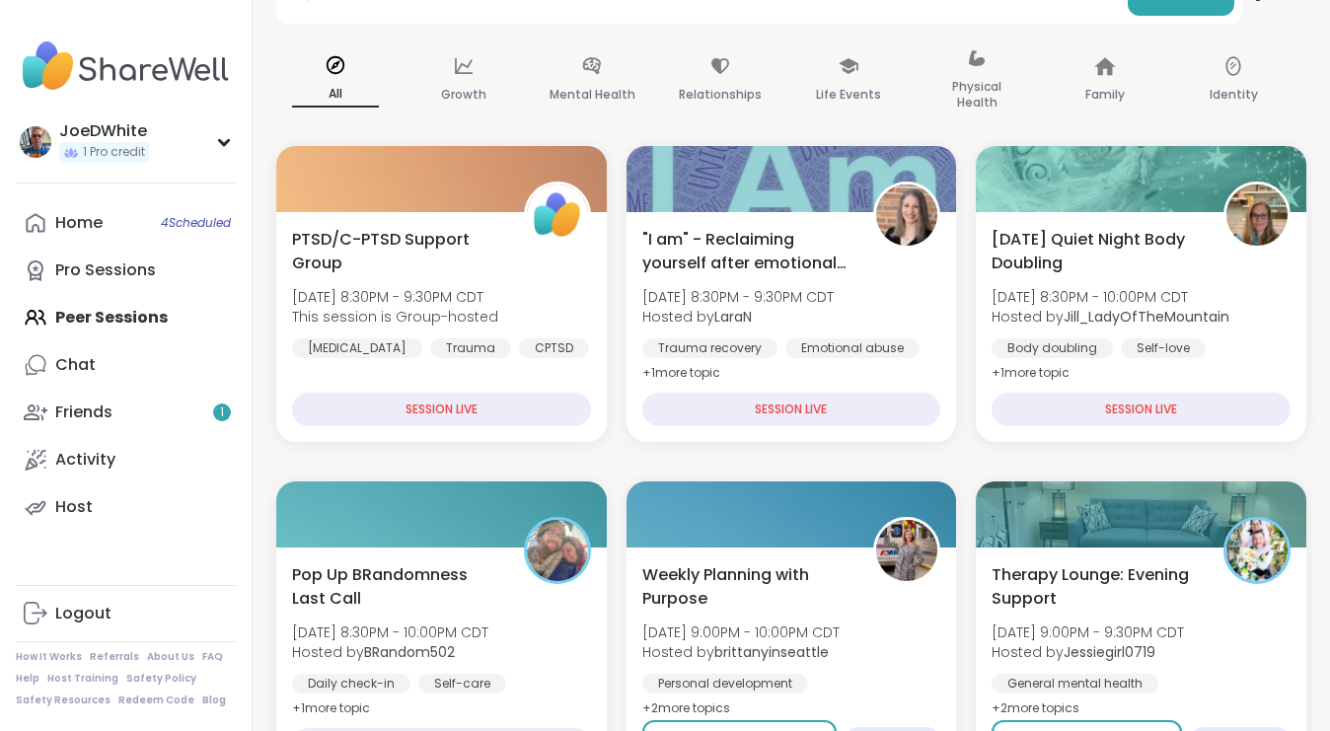
scroll to position [215, 0]
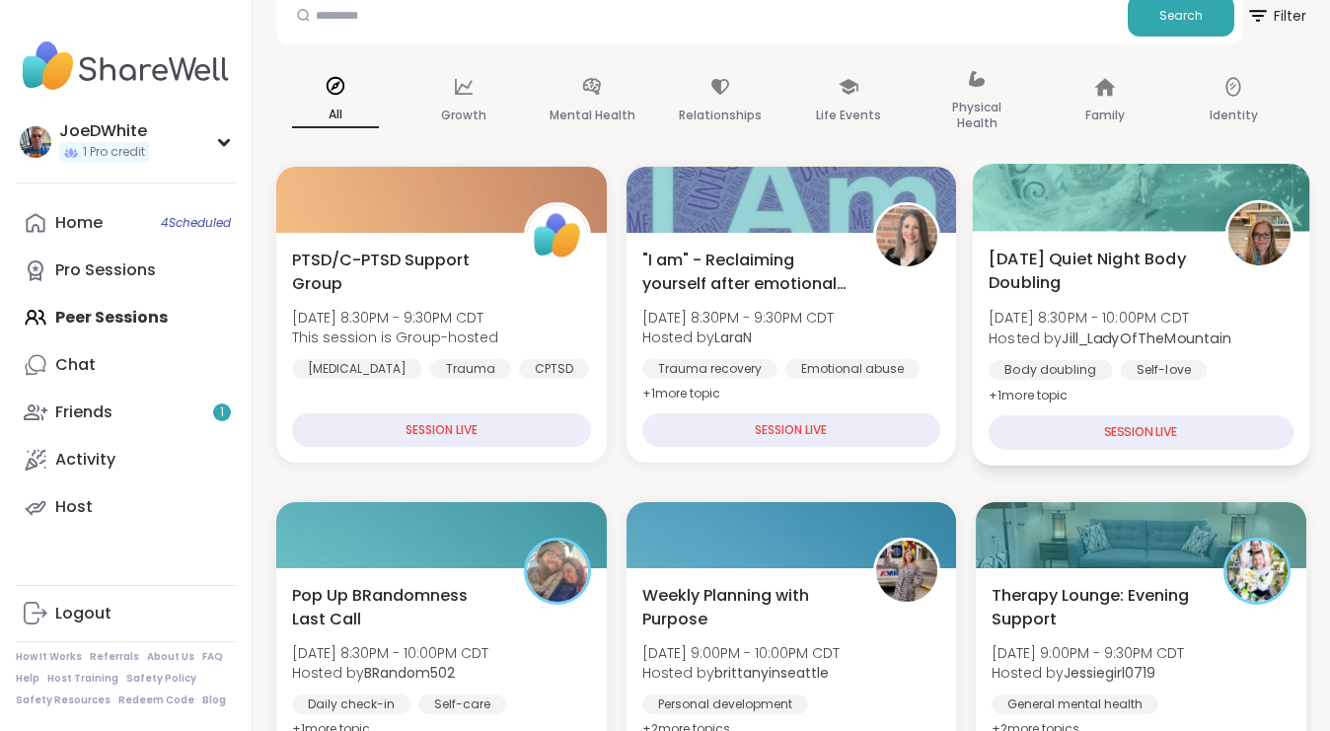
click at [1070, 293] on span "[DATE] Quiet Night Body Doubling" at bounding box center [1095, 271] width 214 height 48
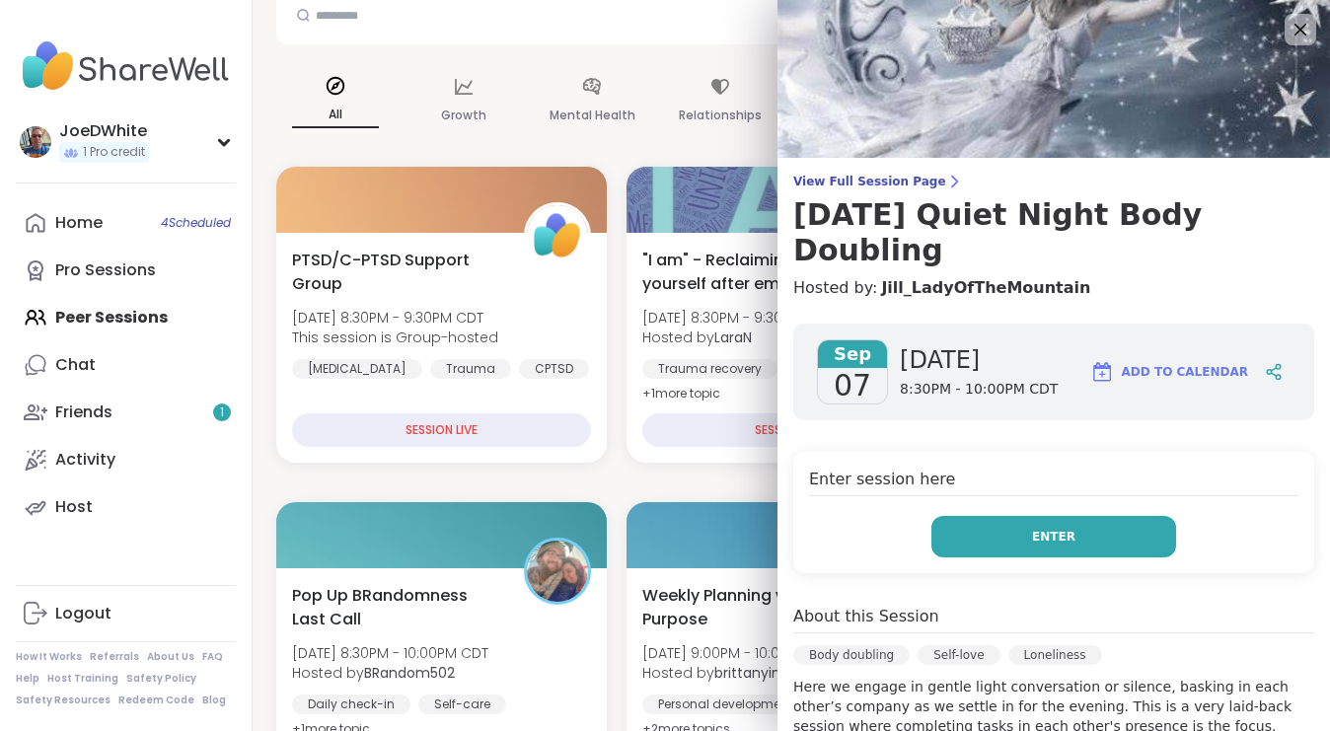
click at [1069, 528] on span "Enter" at bounding box center [1053, 537] width 43 height 18
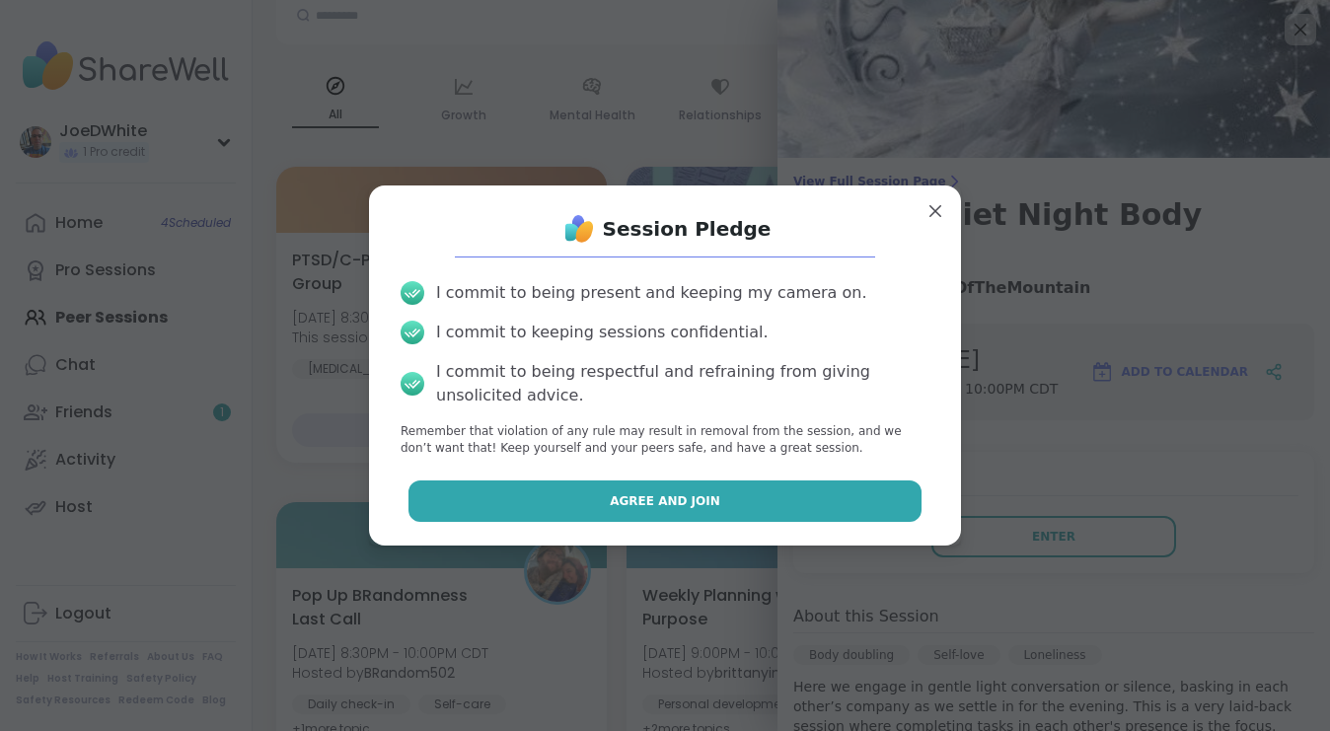
click at [830, 520] on button "Agree and Join" at bounding box center [665, 500] width 514 height 41
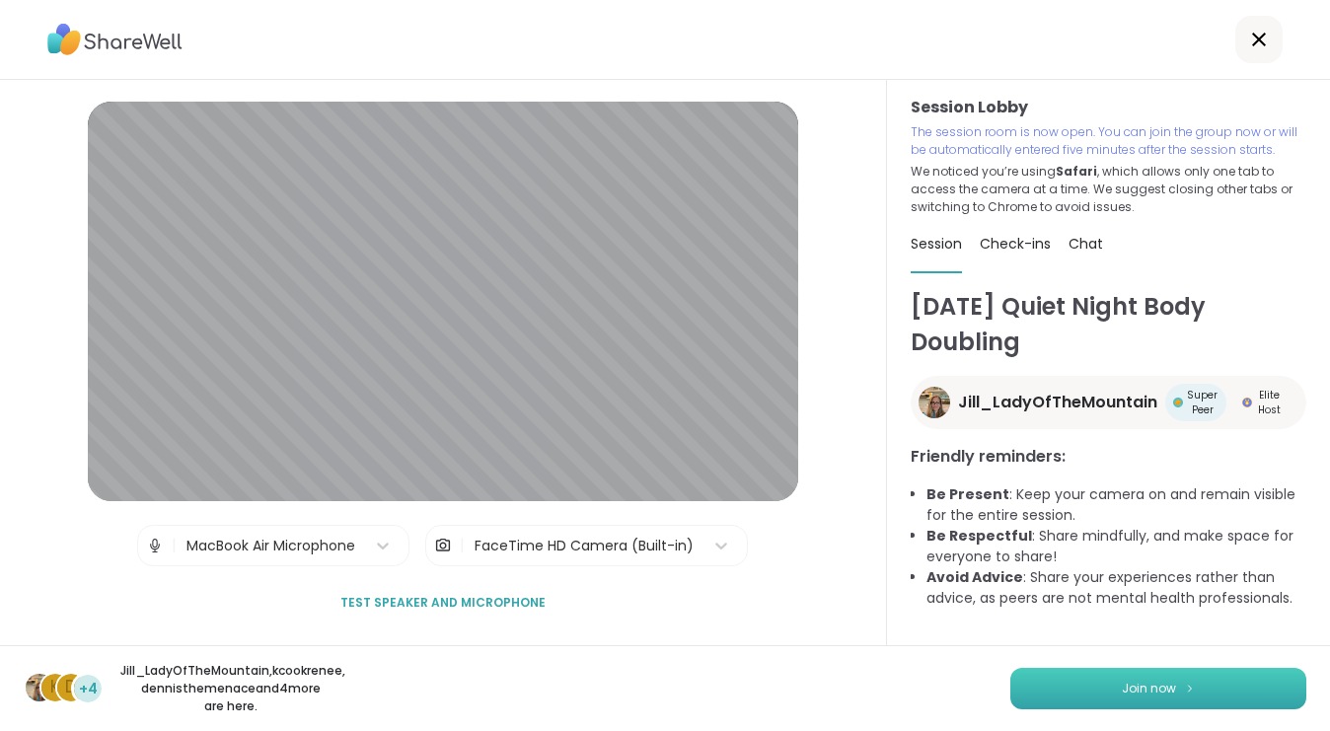
click at [1100, 689] on button "Join now" at bounding box center [1158, 688] width 296 height 41
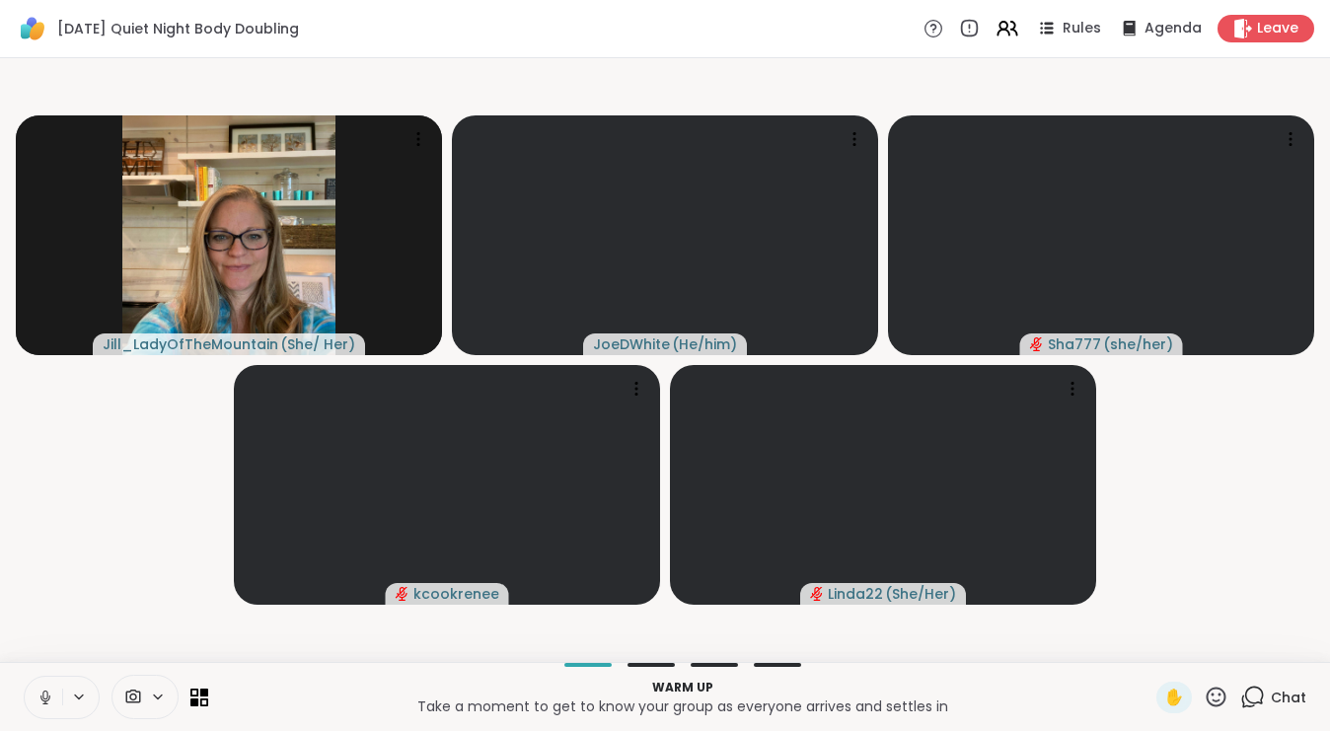
click at [45, 695] on icon at bounding box center [46, 698] width 18 height 18
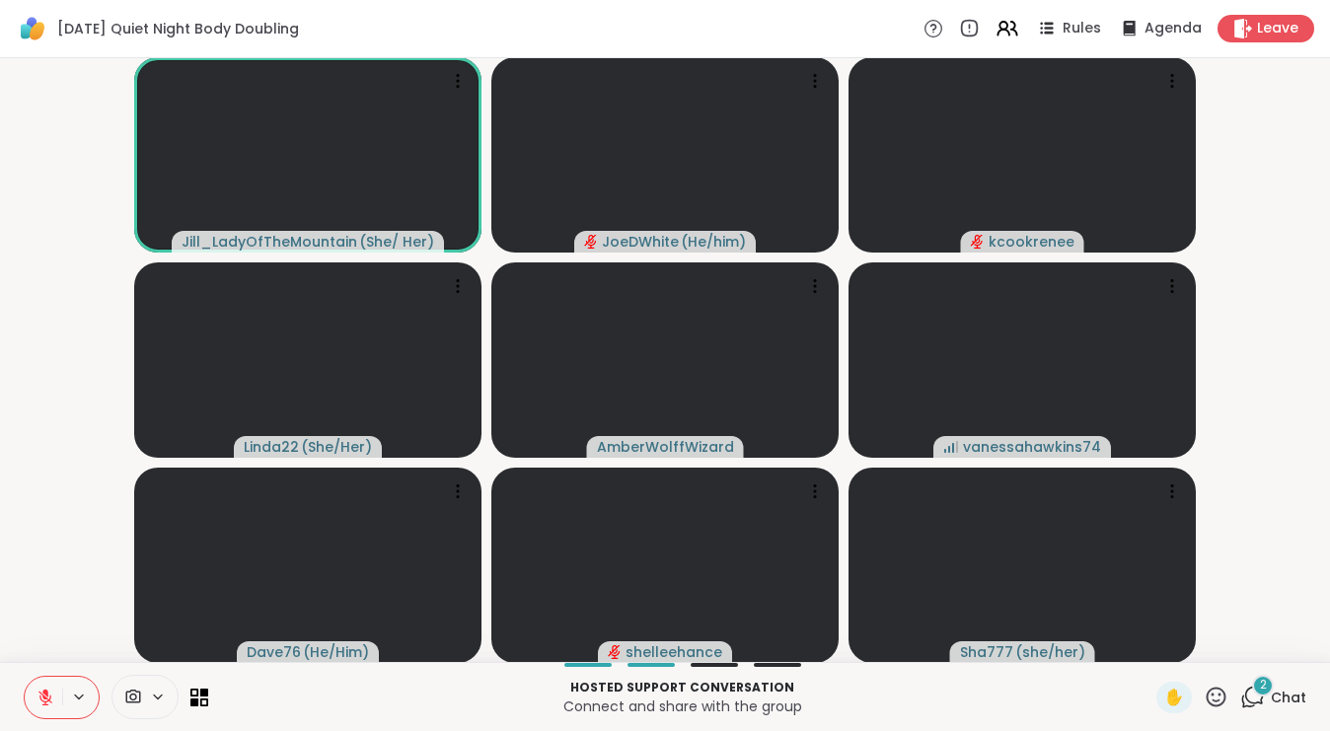
click at [57, 687] on button at bounding box center [43, 697] width 37 height 41
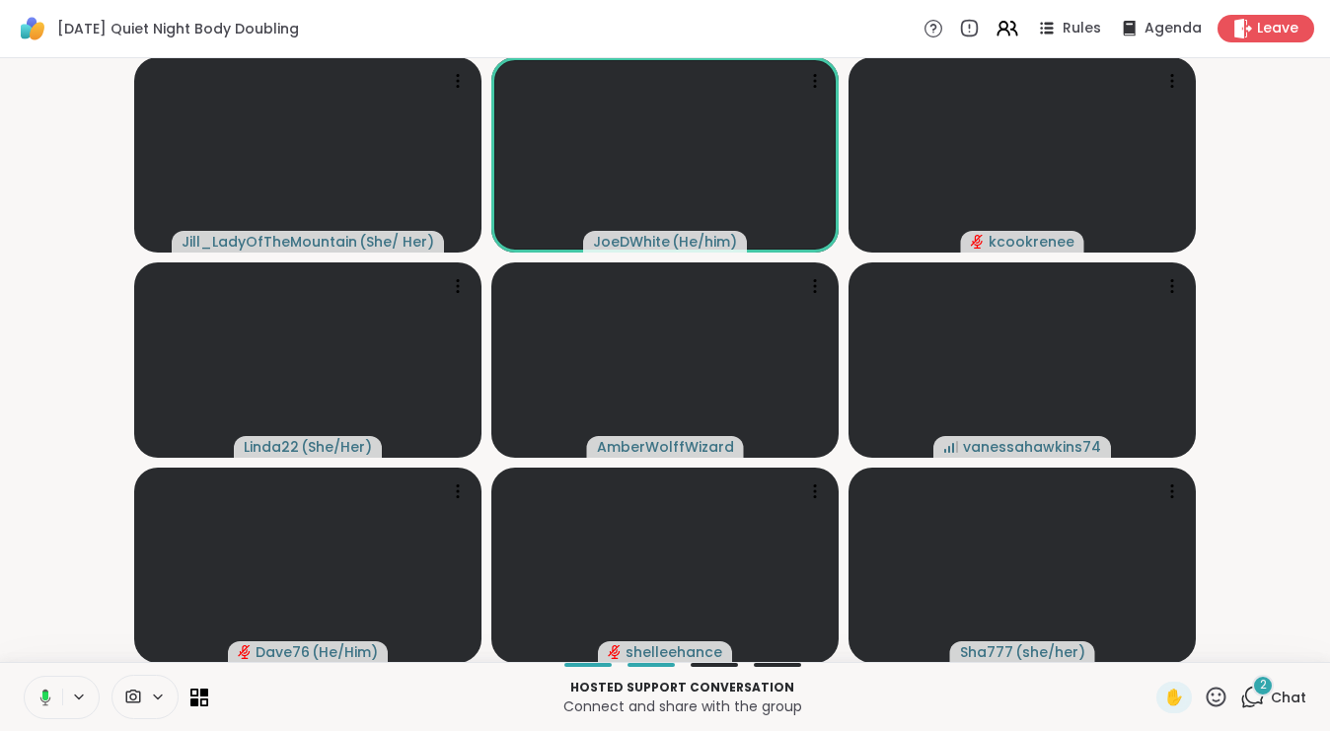
click at [36, 708] on button at bounding box center [42, 697] width 40 height 41
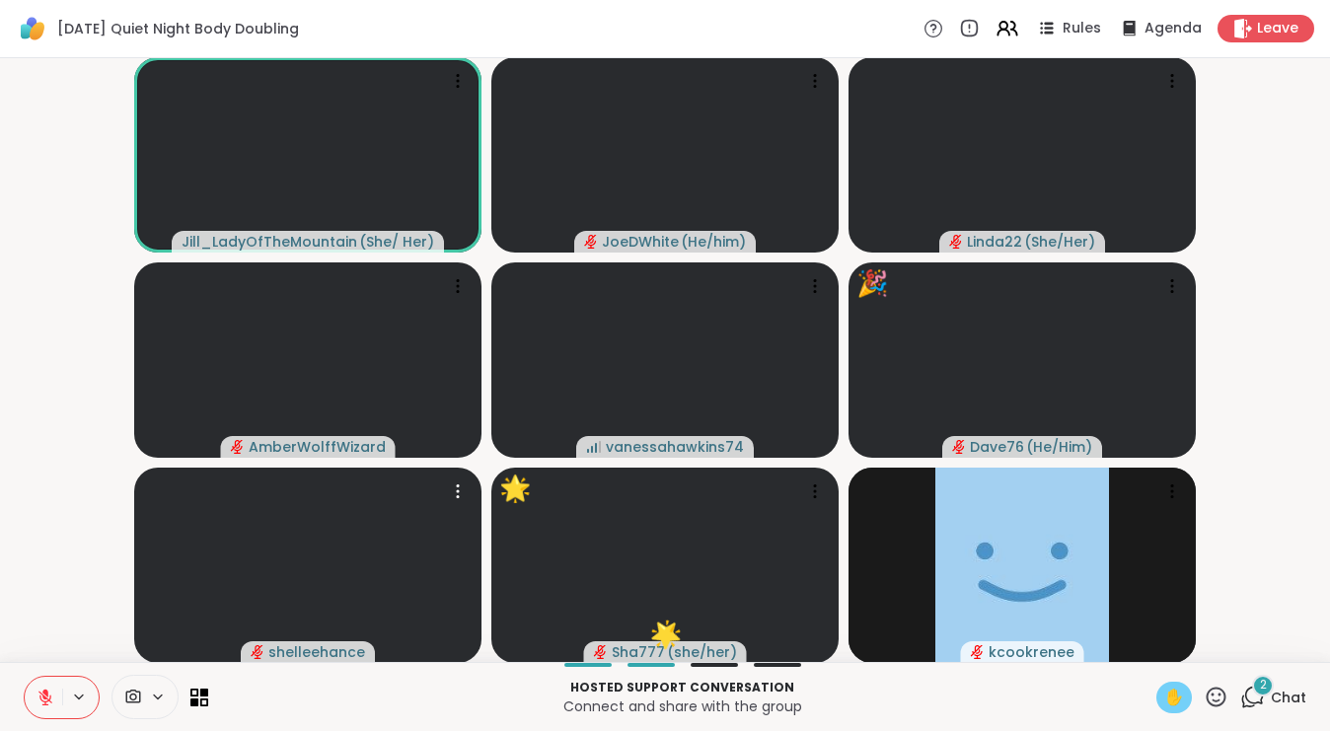
click at [1178, 711] on div "✋" at bounding box center [1174, 698] width 36 height 32
click at [47, 694] on icon at bounding box center [45, 693] width 6 height 8
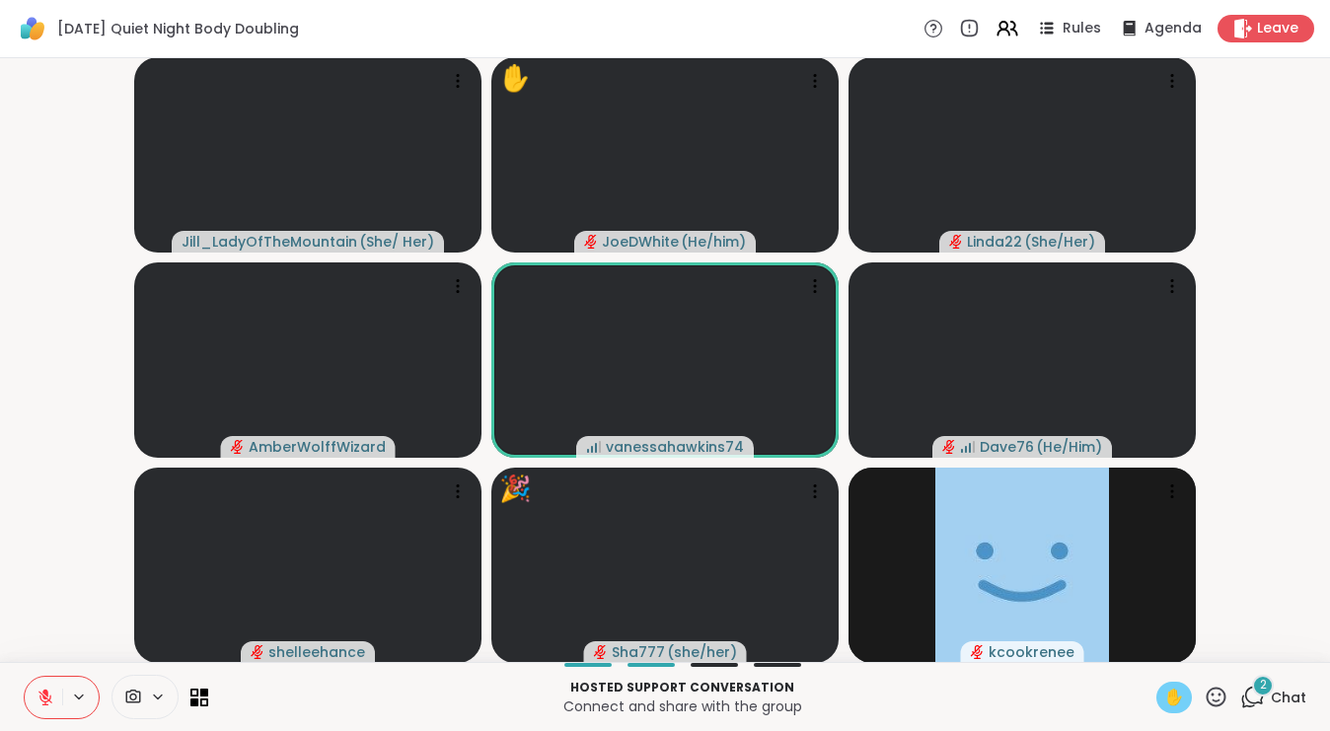
click at [44, 694] on icon at bounding box center [45, 693] width 6 height 8
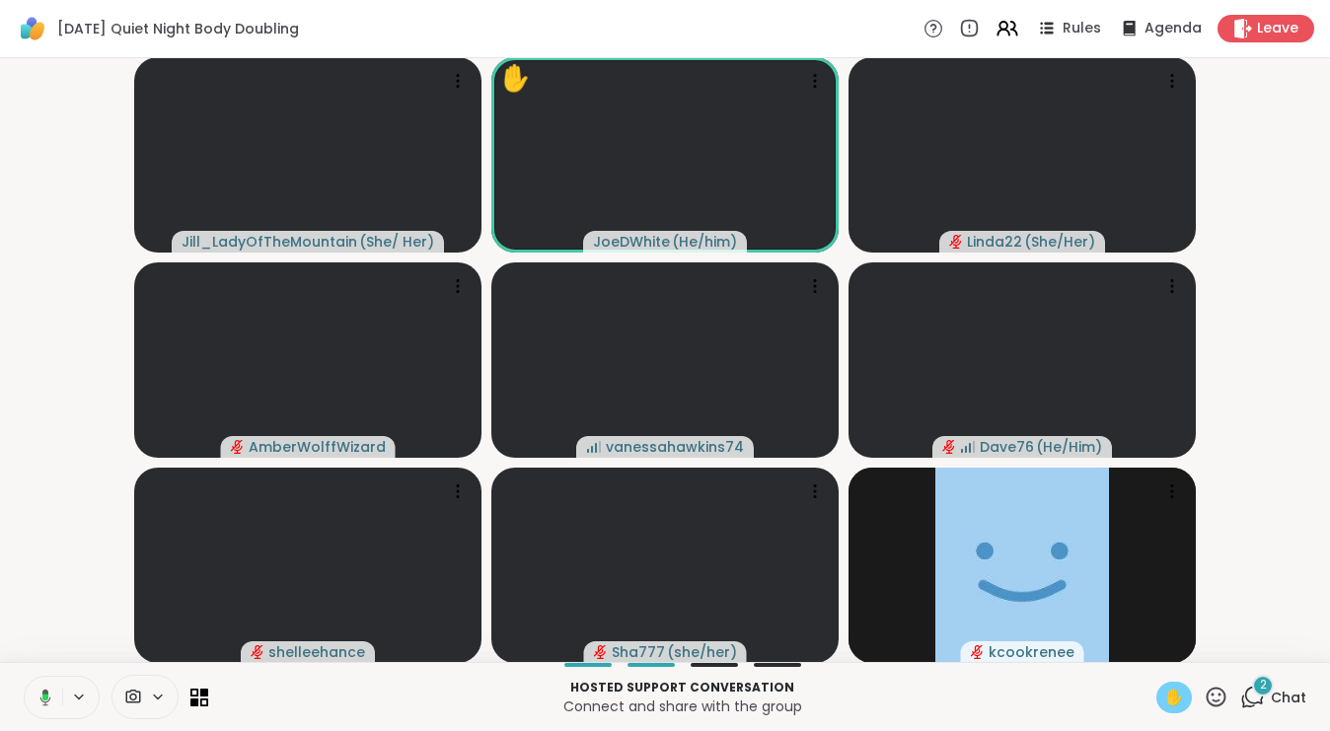
click at [41, 698] on icon at bounding box center [45, 697] width 11 height 17
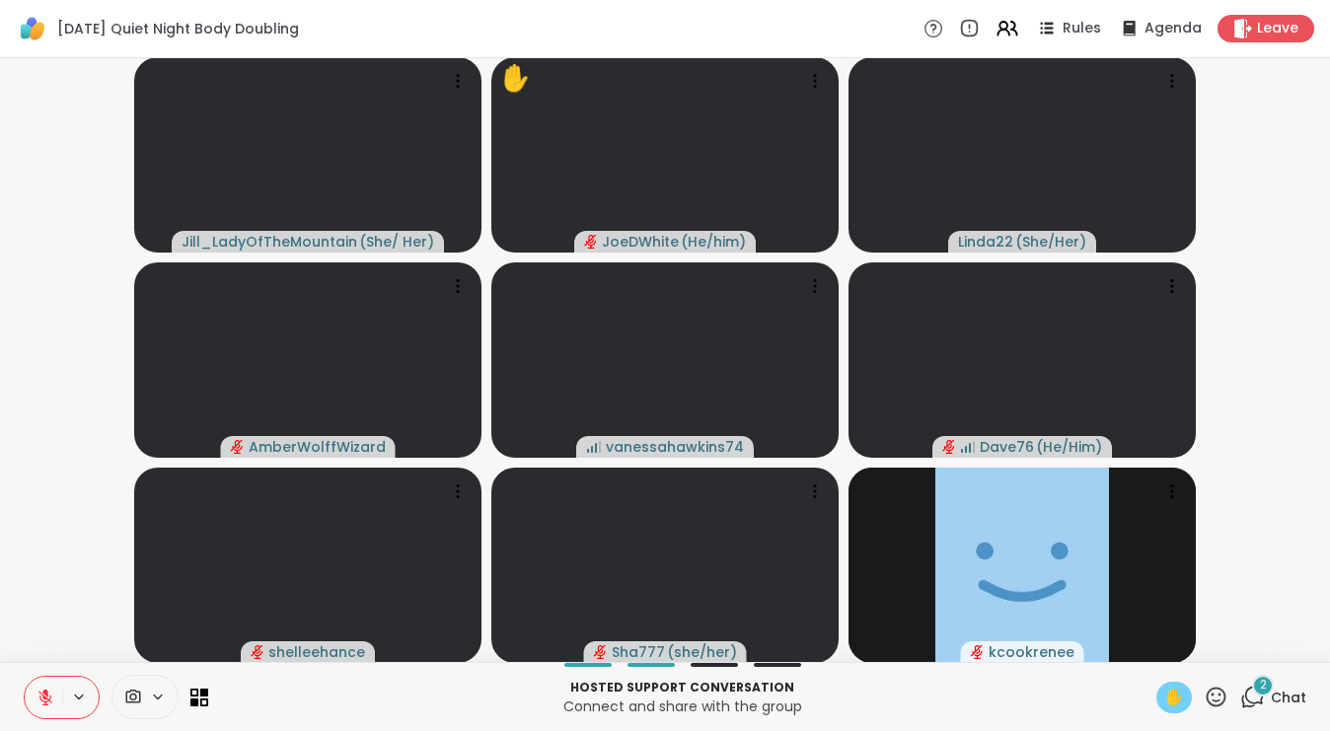
click at [44, 701] on icon at bounding box center [45, 698] width 14 height 14
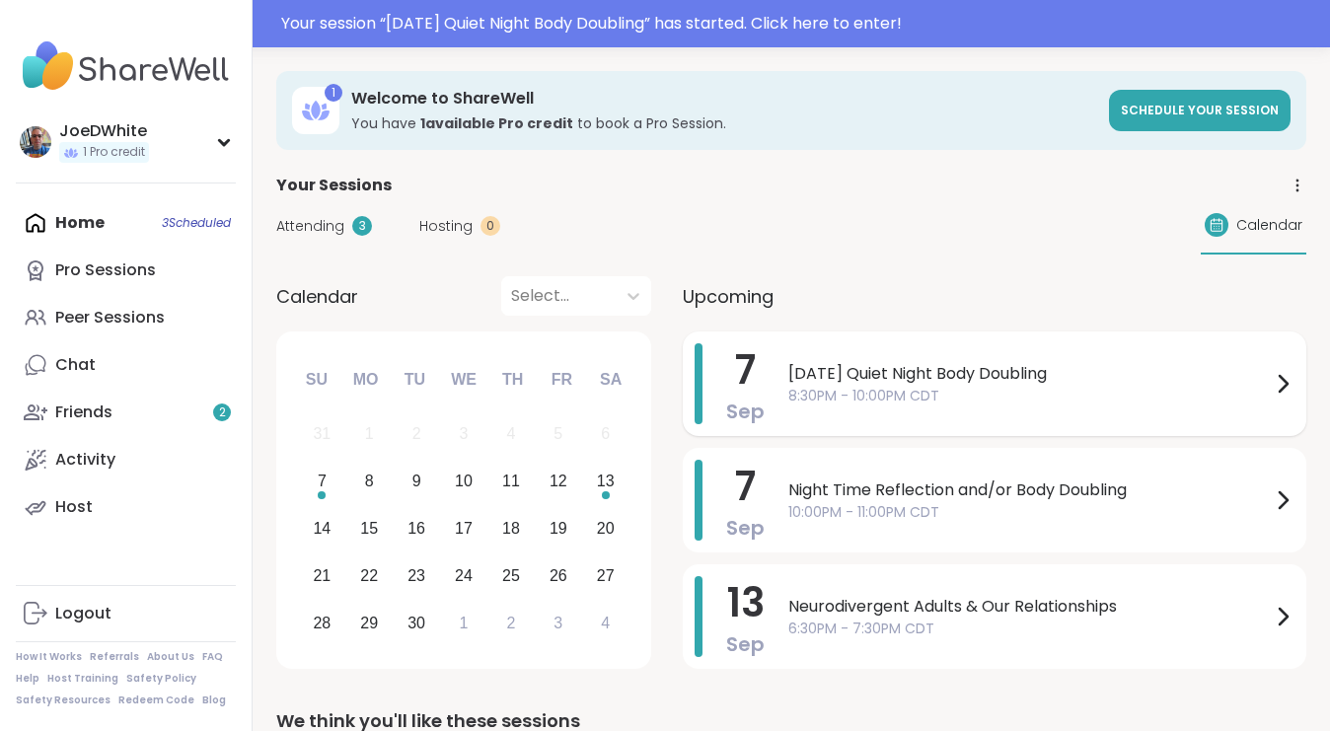
click at [959, 394] on span "8:30PM - 10:00PM CDT" at bounding box center [1029, 396] width 482 height 21
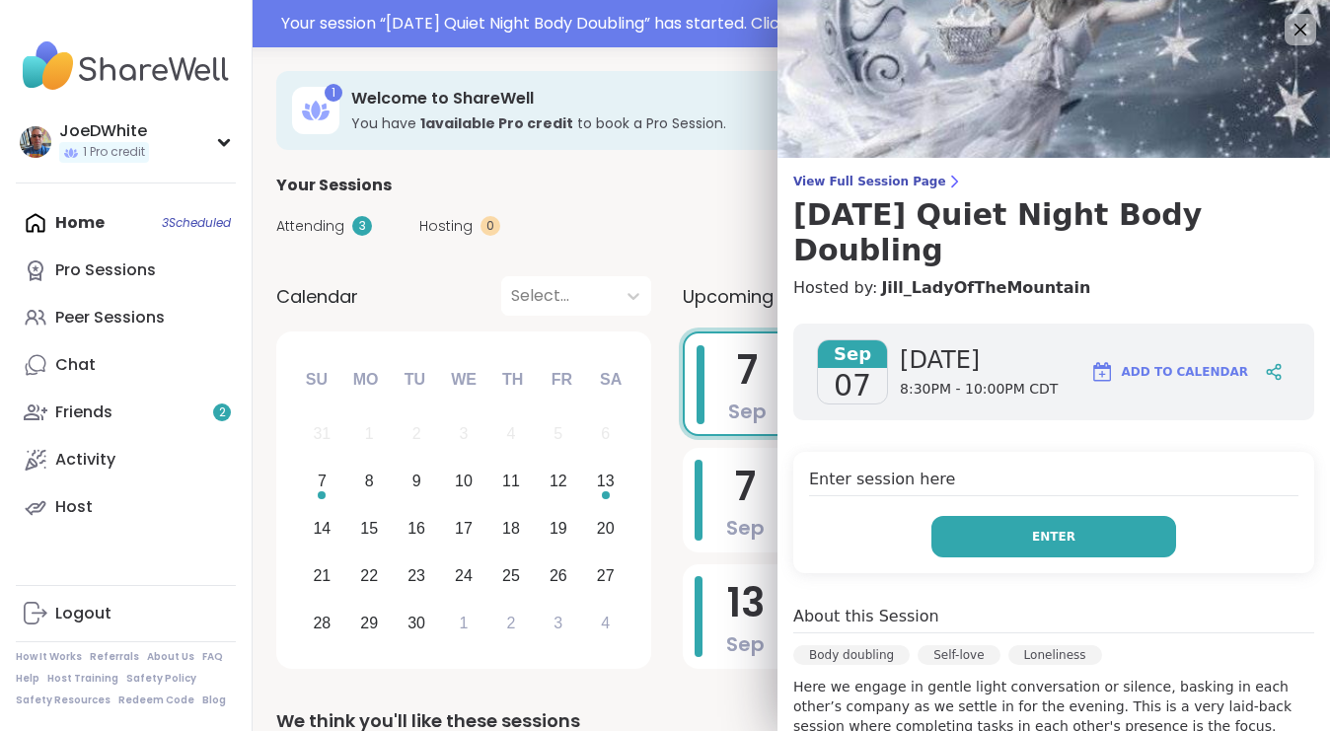
click at [1043, 528] on span "Enter" at bounding box center [1053, 537] width 43 height 18
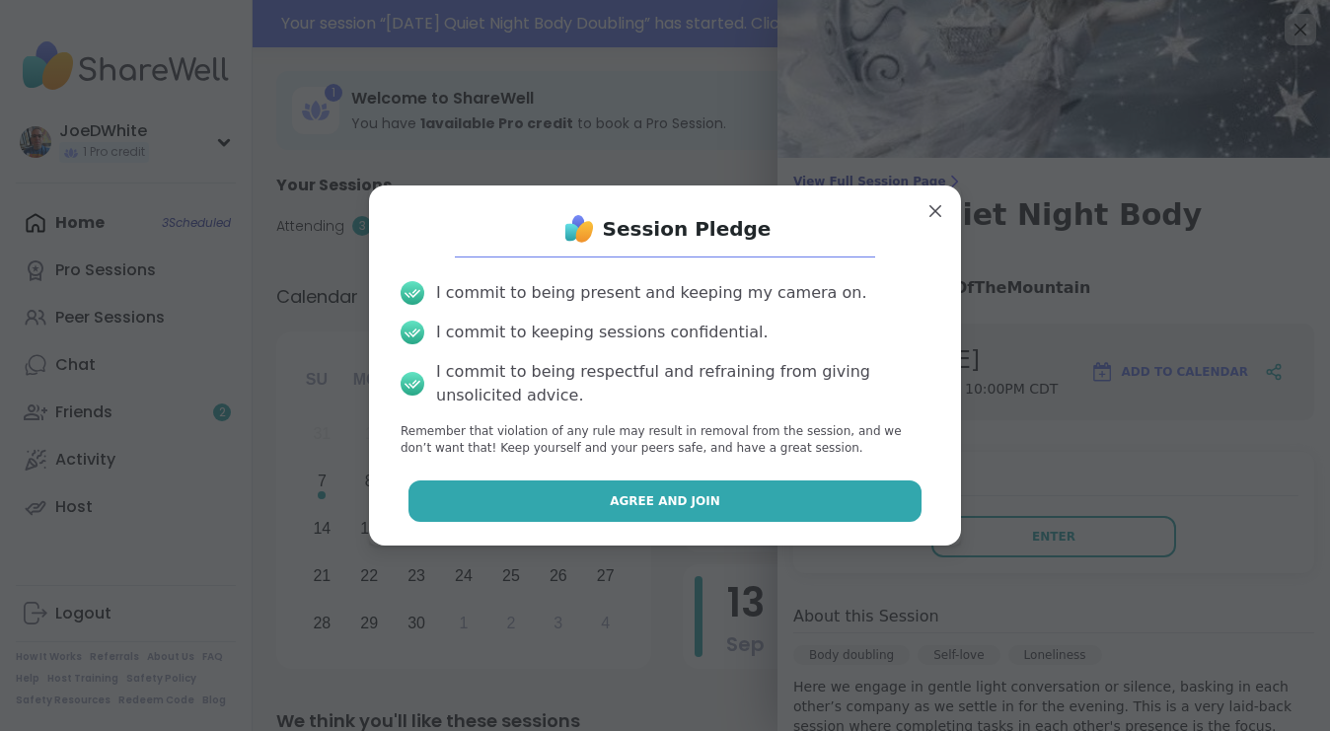
click at [864, 496] on button "Agree and Join" at bounding box center [665, 500] width 514 height 41
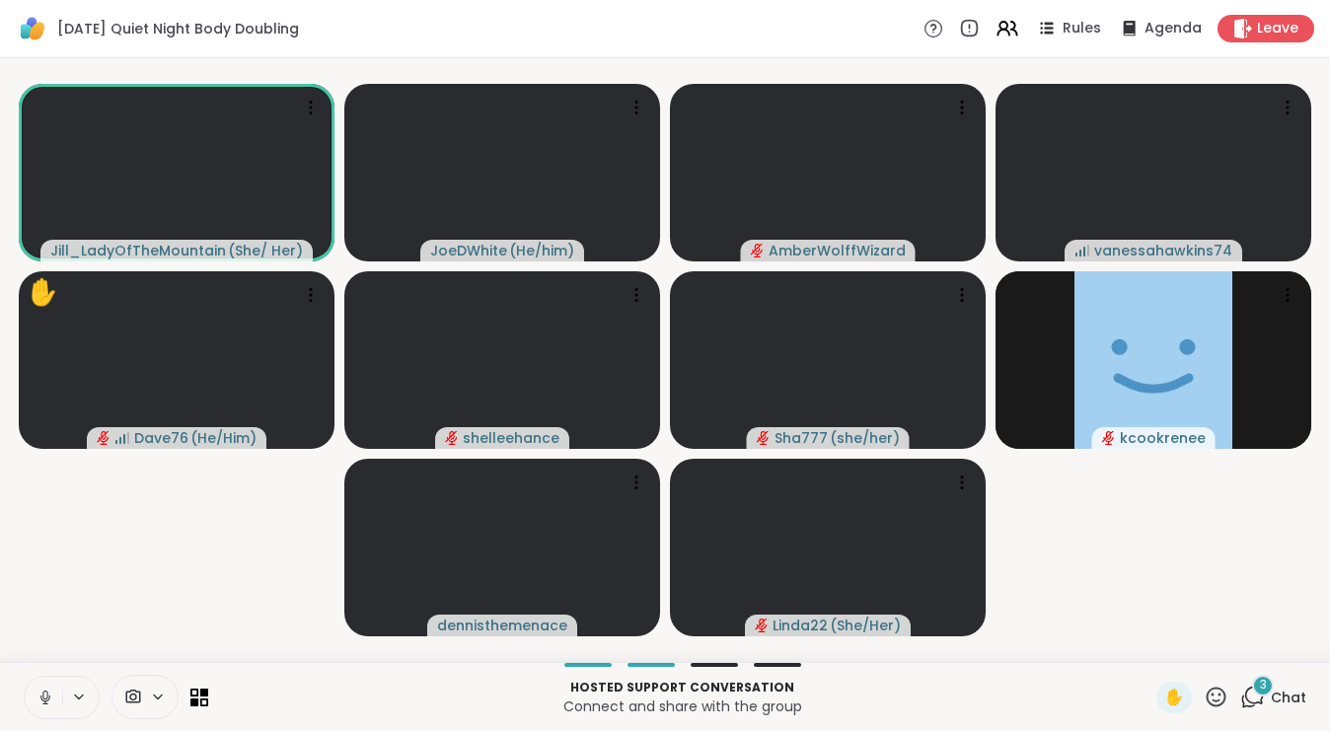
click at [1277, 696] on span "Chat" at bounding box center [1289, 698] width 36 height 20
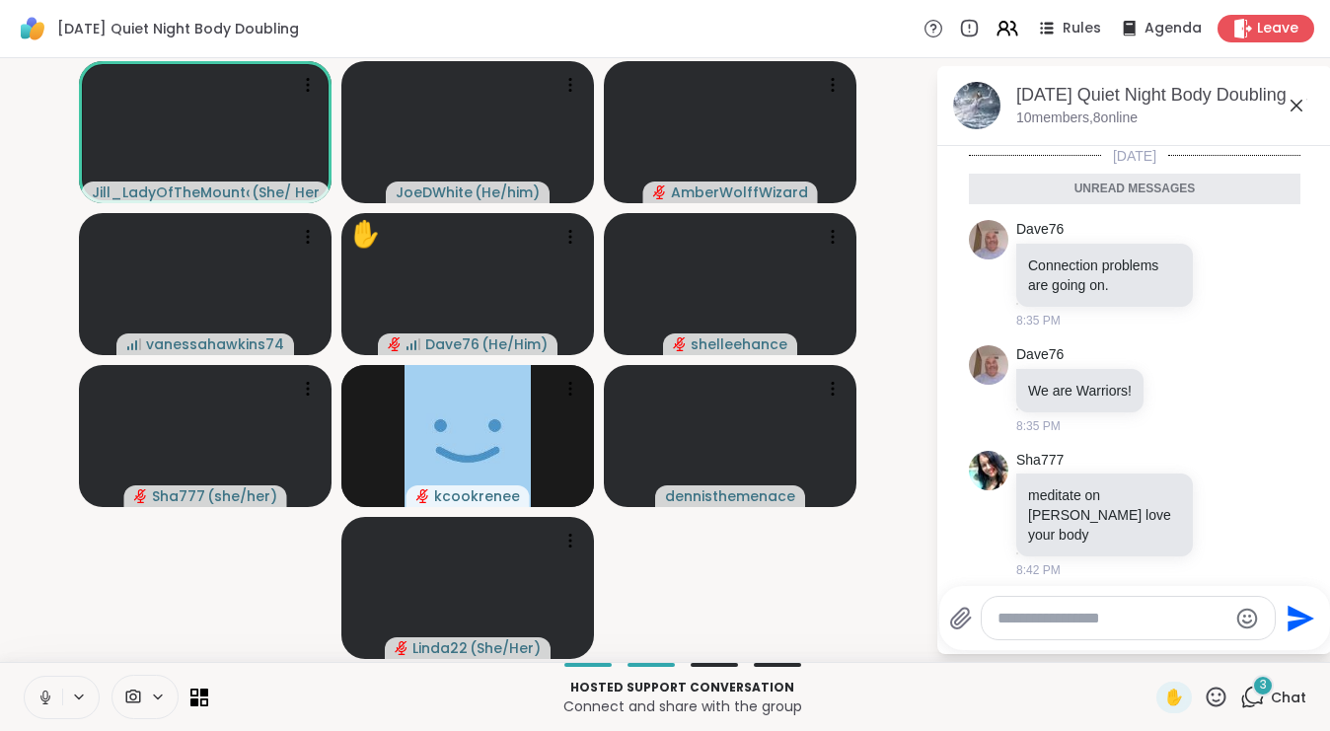
click at [1158, 618] on textarea "Type your message" at bounding box center [1112, 619] width 230 height 20
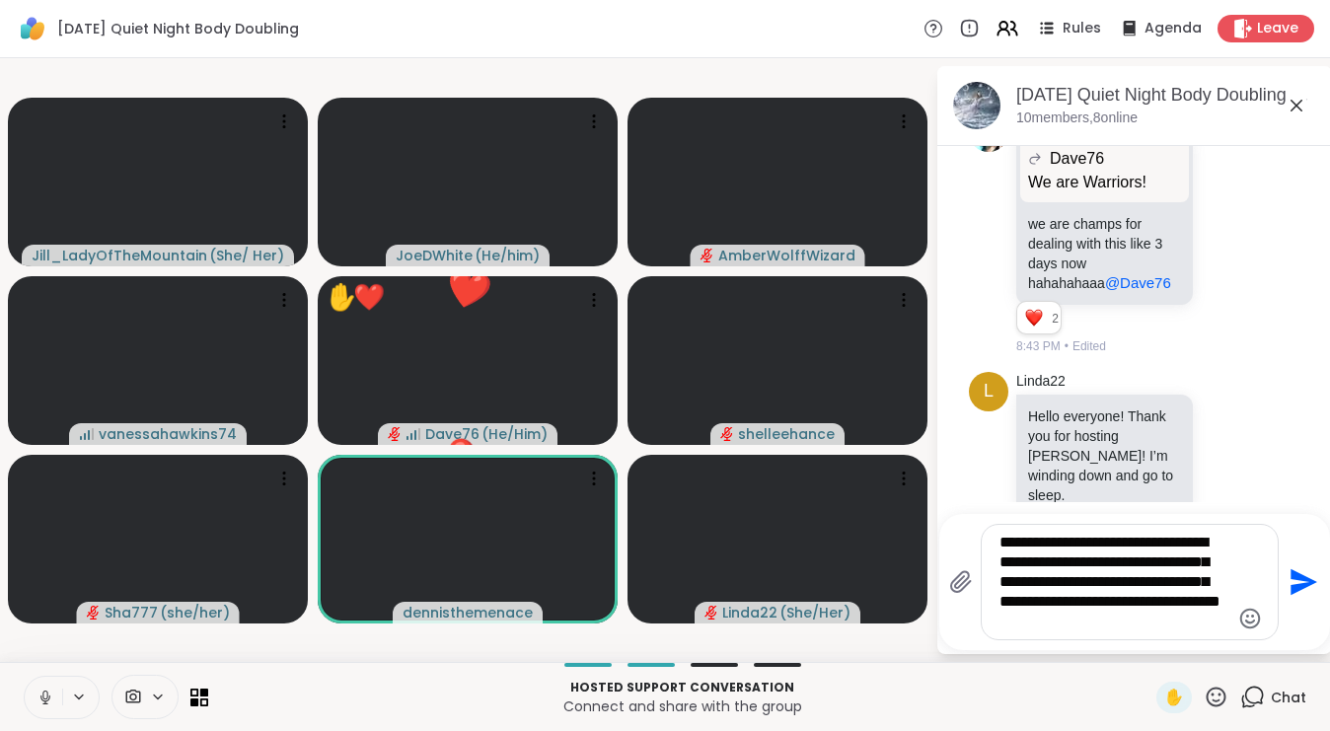
scroll to position [701, 0]
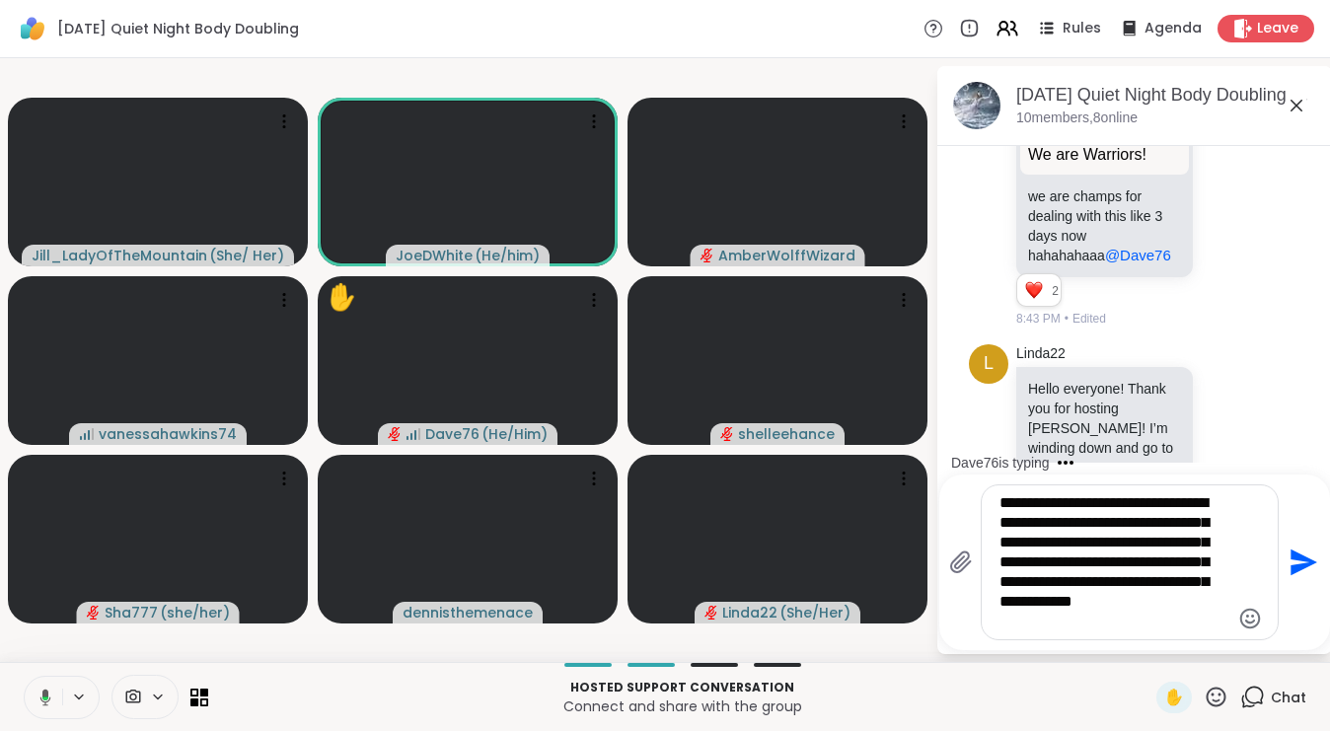
type textarea "**********"
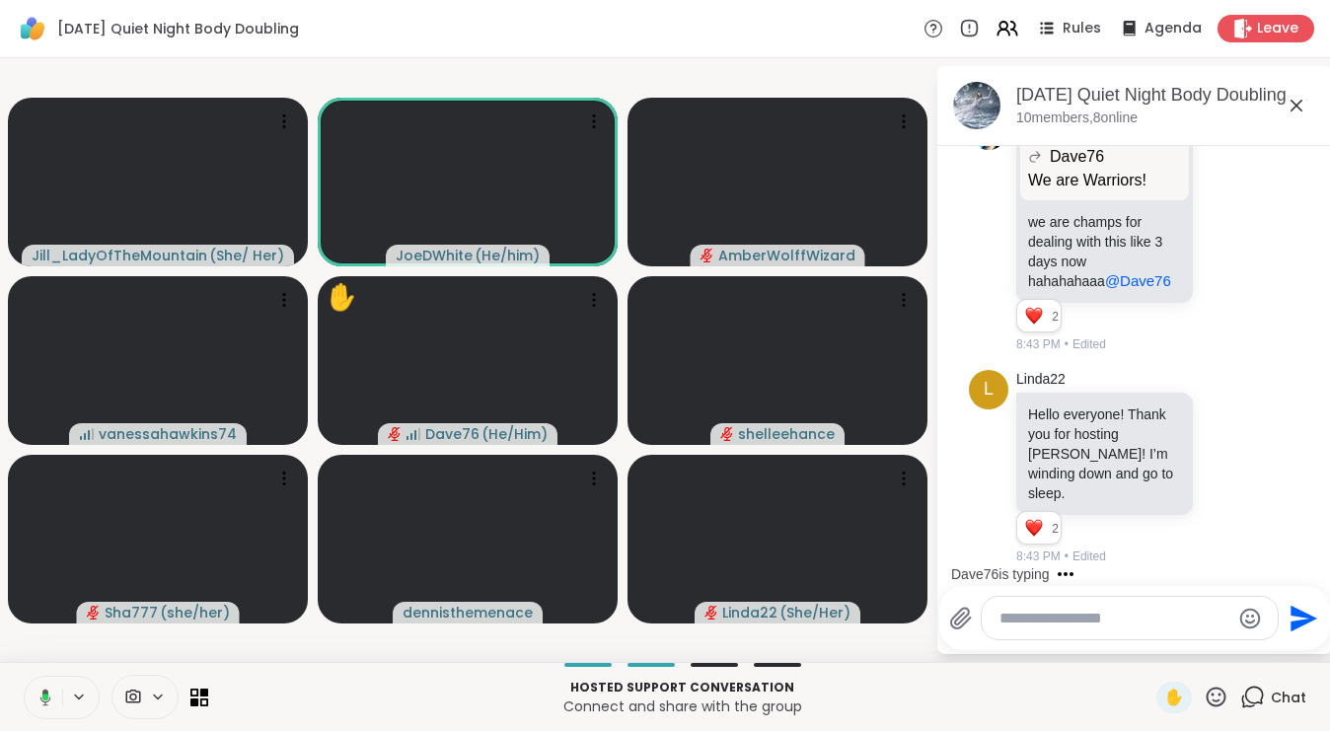
scroll to position [912, 0]
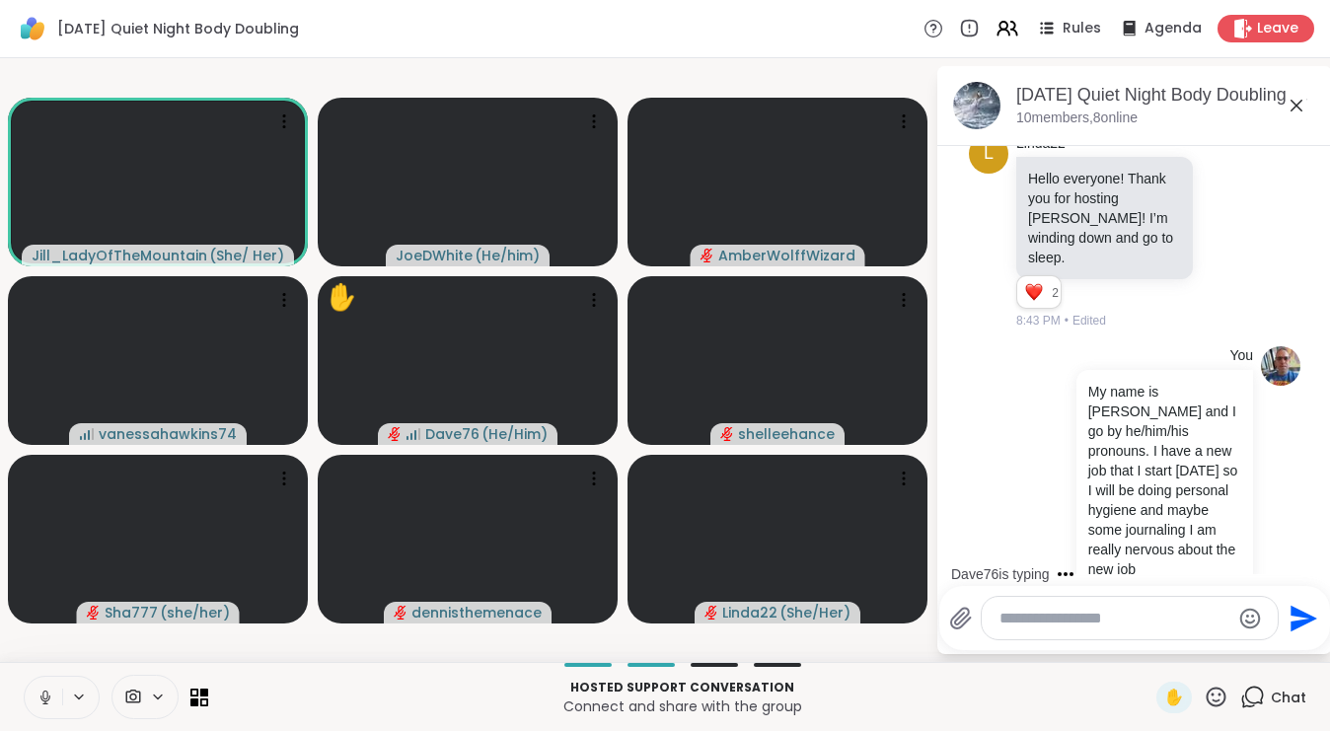
click at [47, 698] on icon at bounding box center [46, 698] width 18 height 18
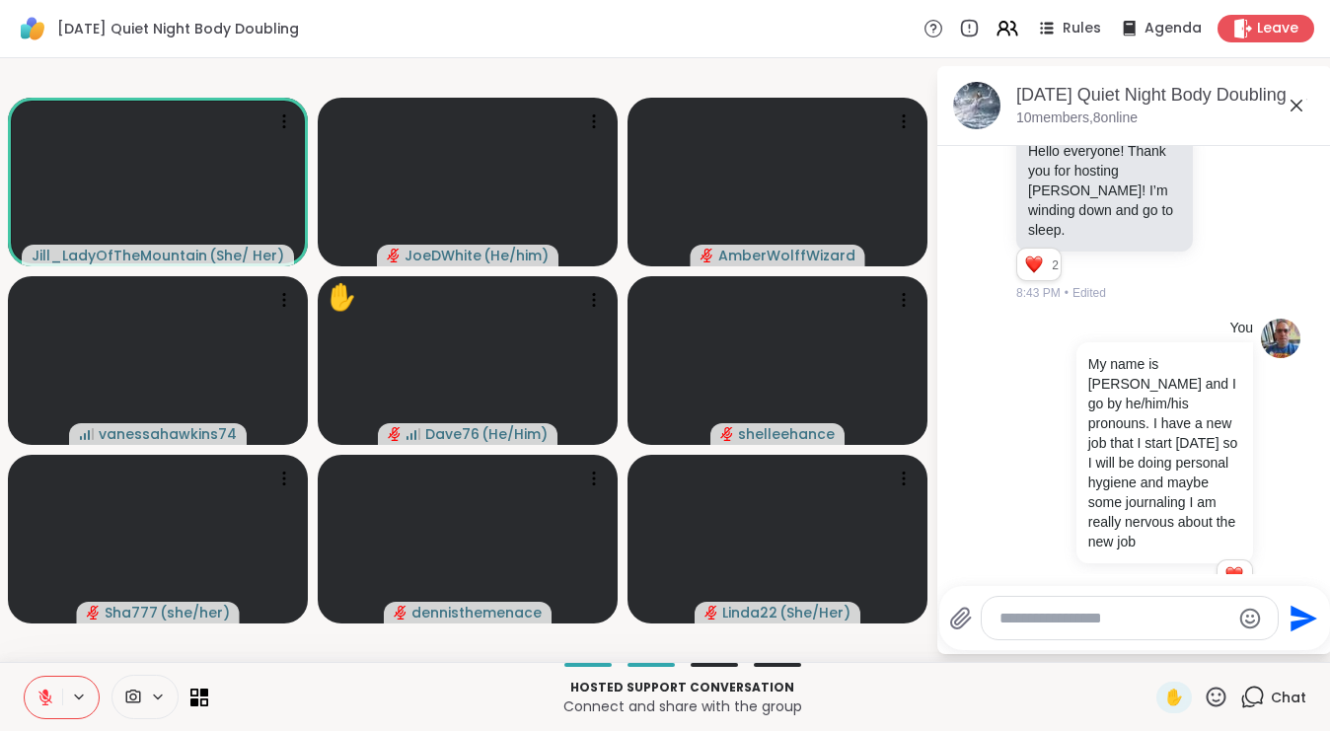
click at [1092, 609] on textarea "Type your message" at bounding box center [1114, 619] width 230 height 20
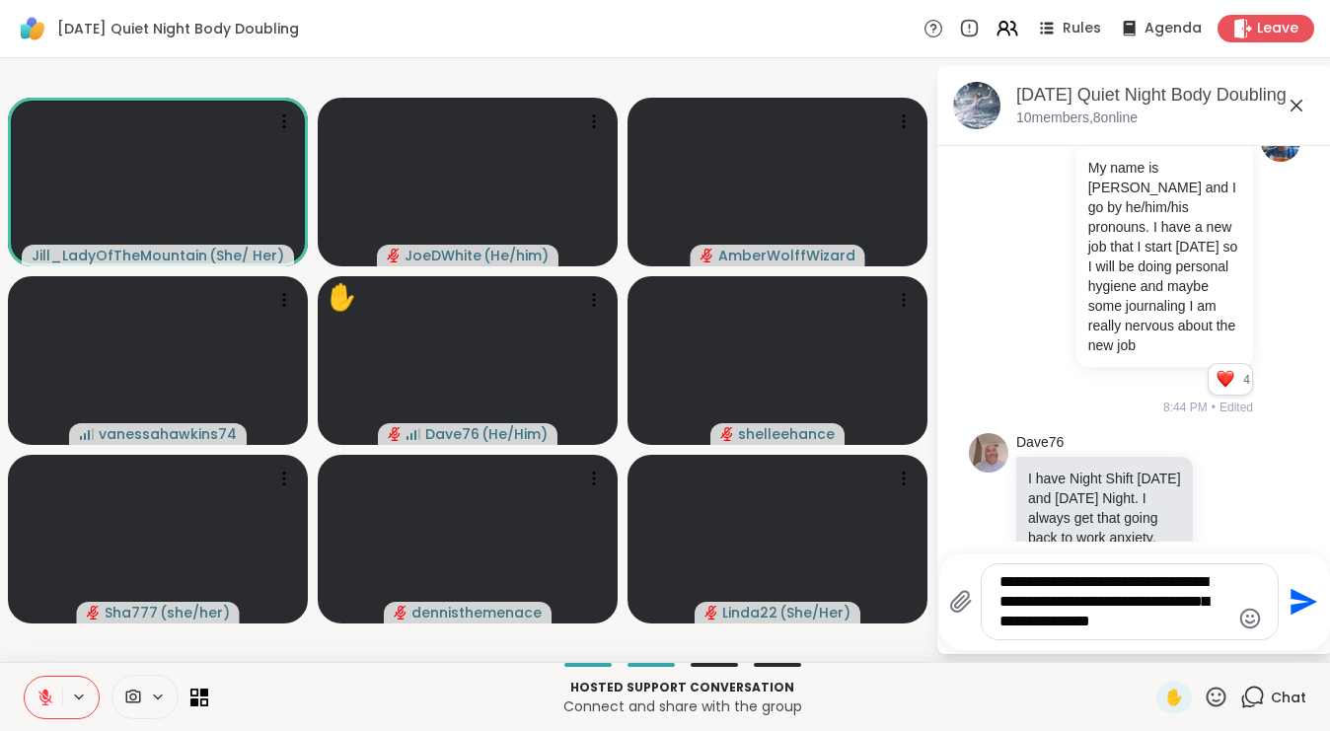
scroll to position [1183, 0]
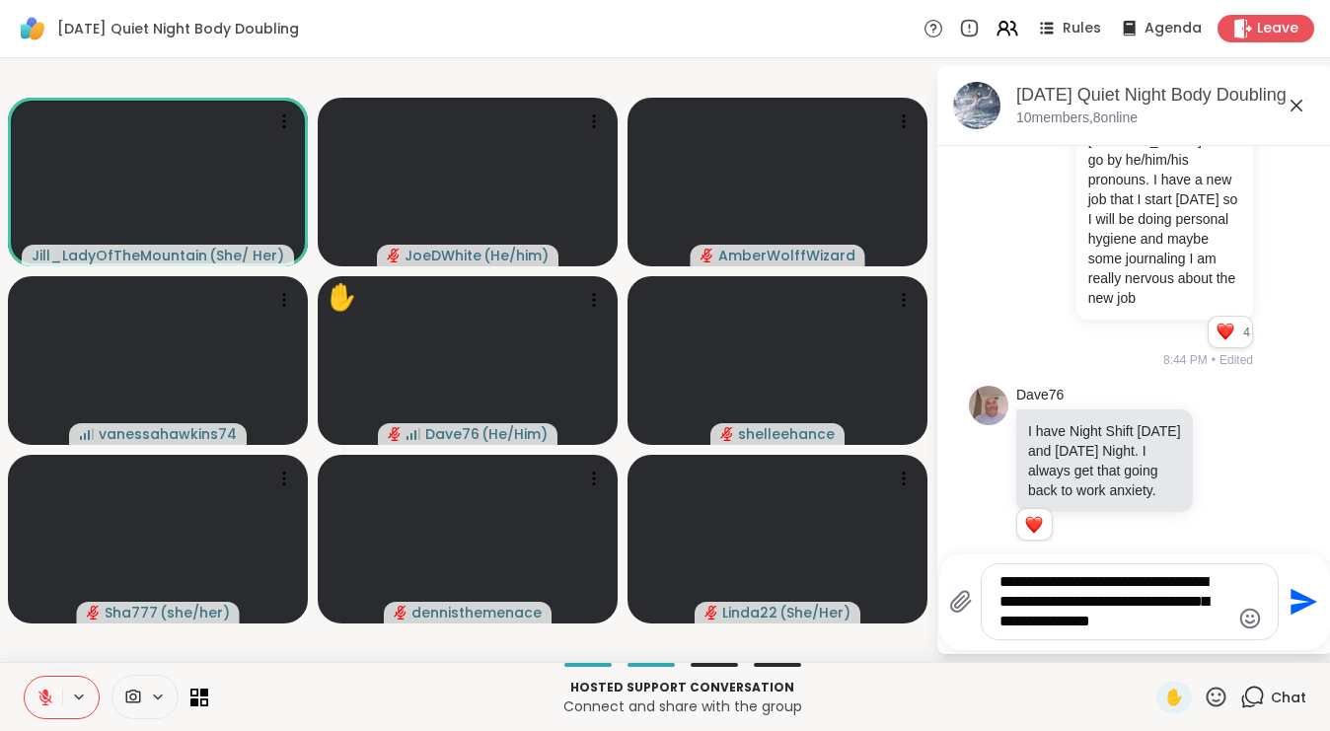
type textarea "**********"
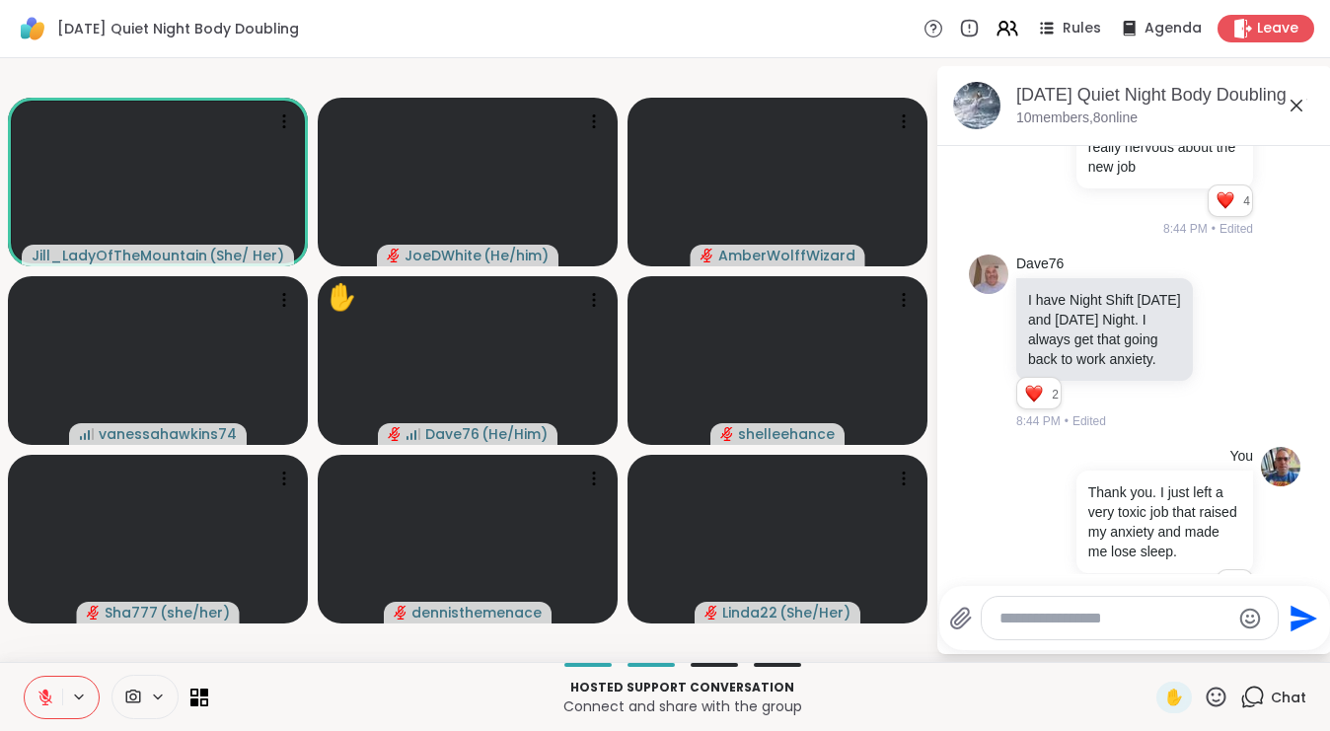
scroll to position [1342, 0]
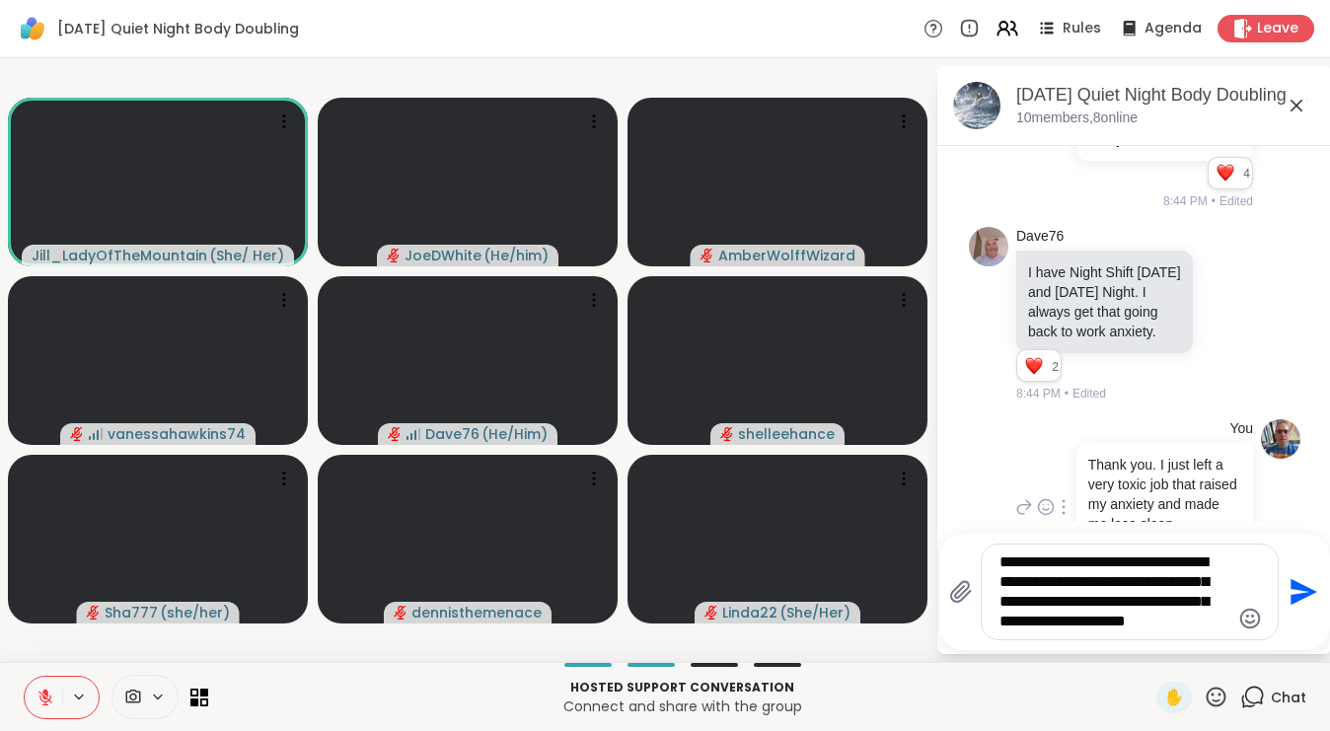
type textarea "**********"
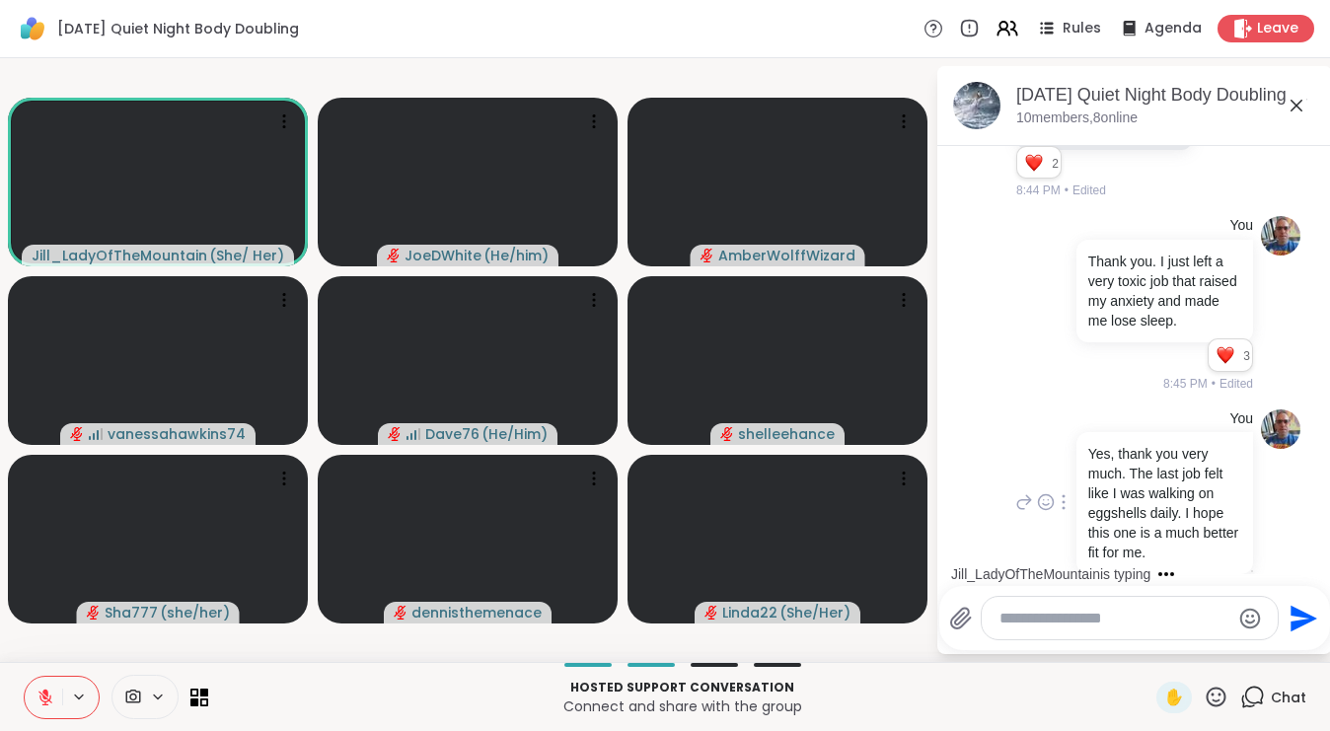
scroll to position [1669, 0]
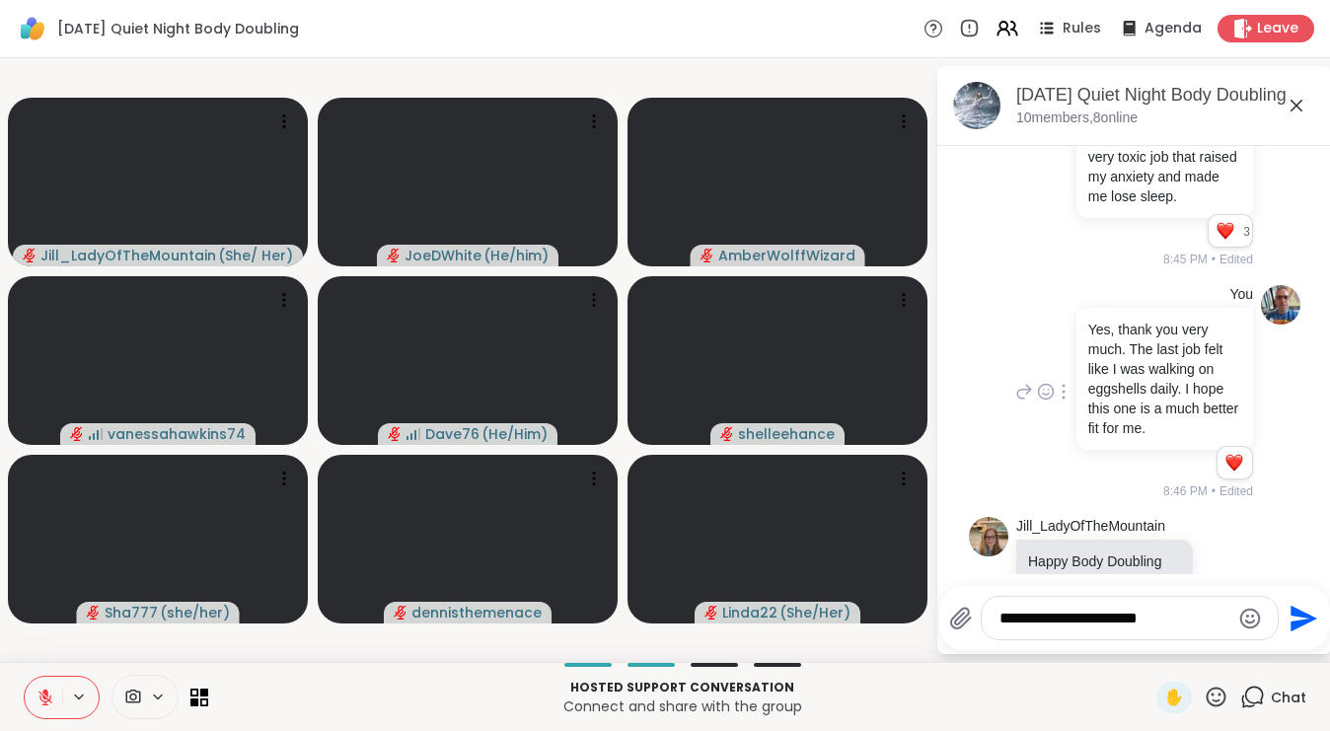
type textarea "**********"
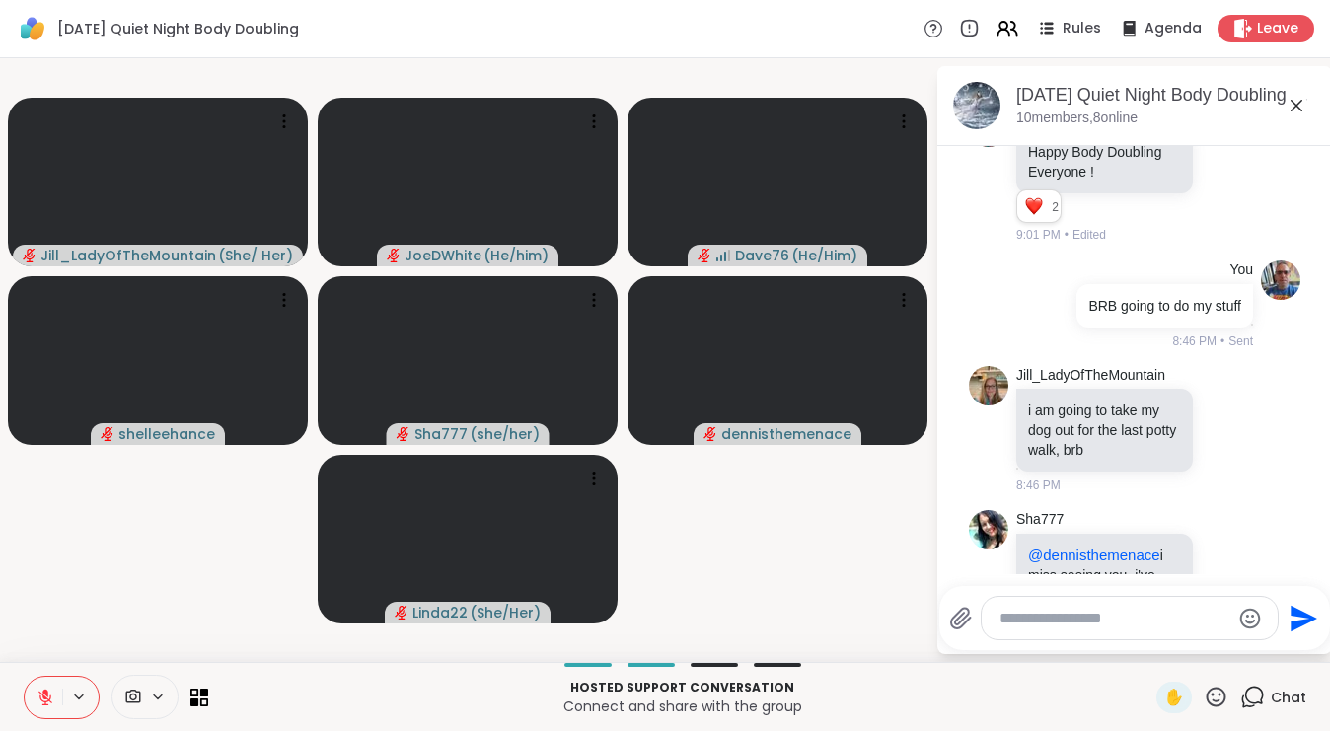
scroll to position [2813, 0]
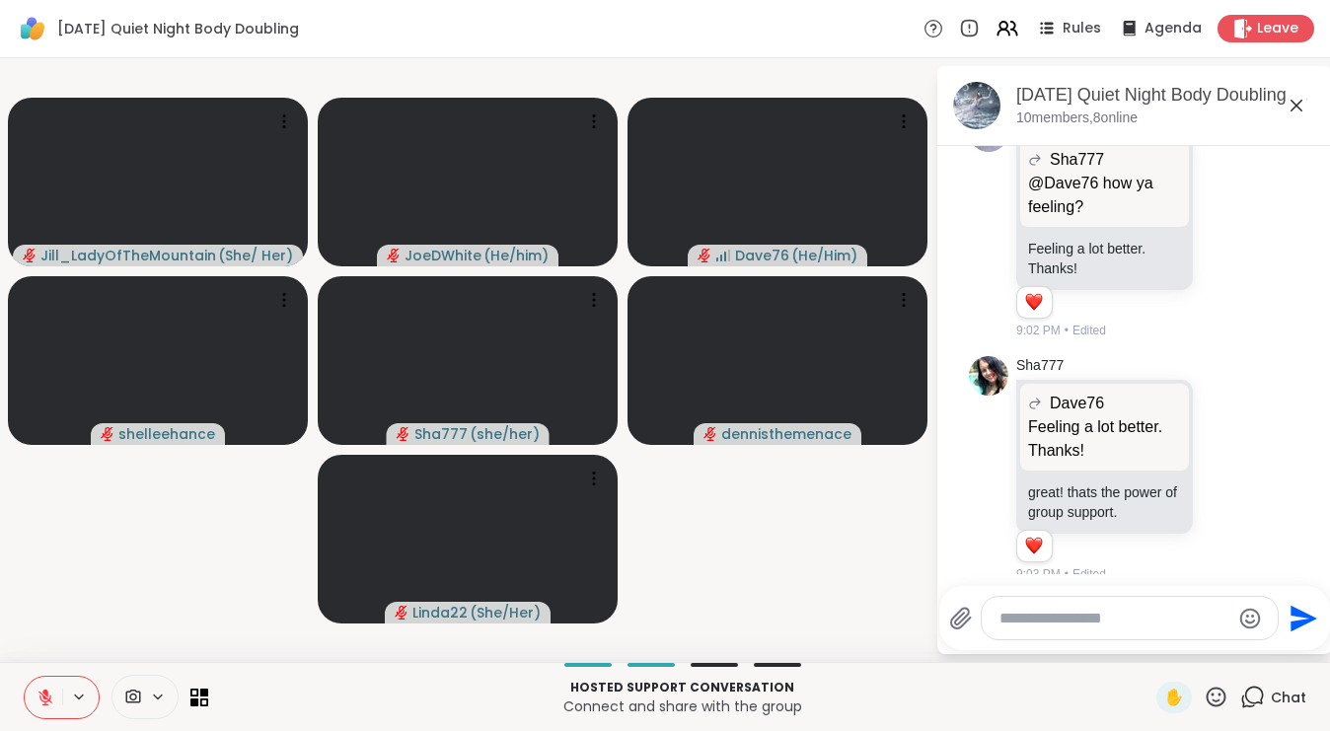
click at [1118, 614] on textarea "Type your message" at bounding box center [1114, 619] width 230 height 20
type textarea "**********"
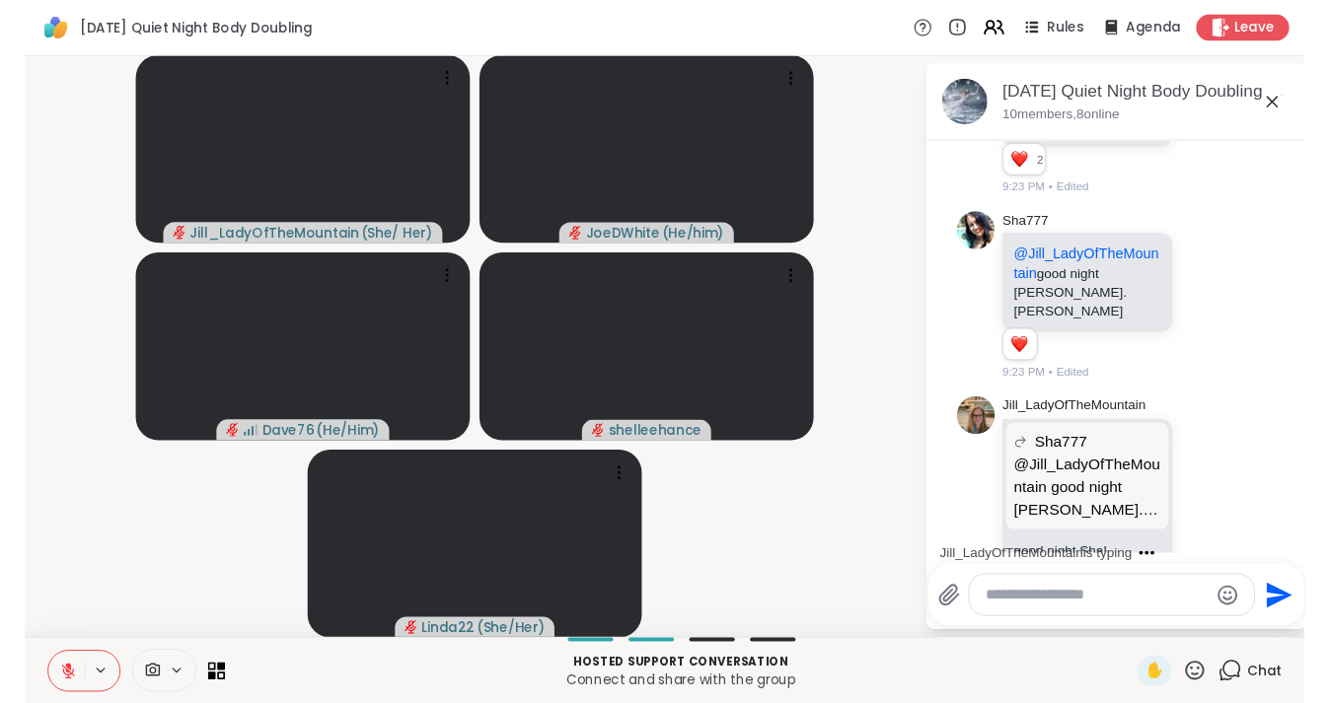
scroll to position [5029, 0]
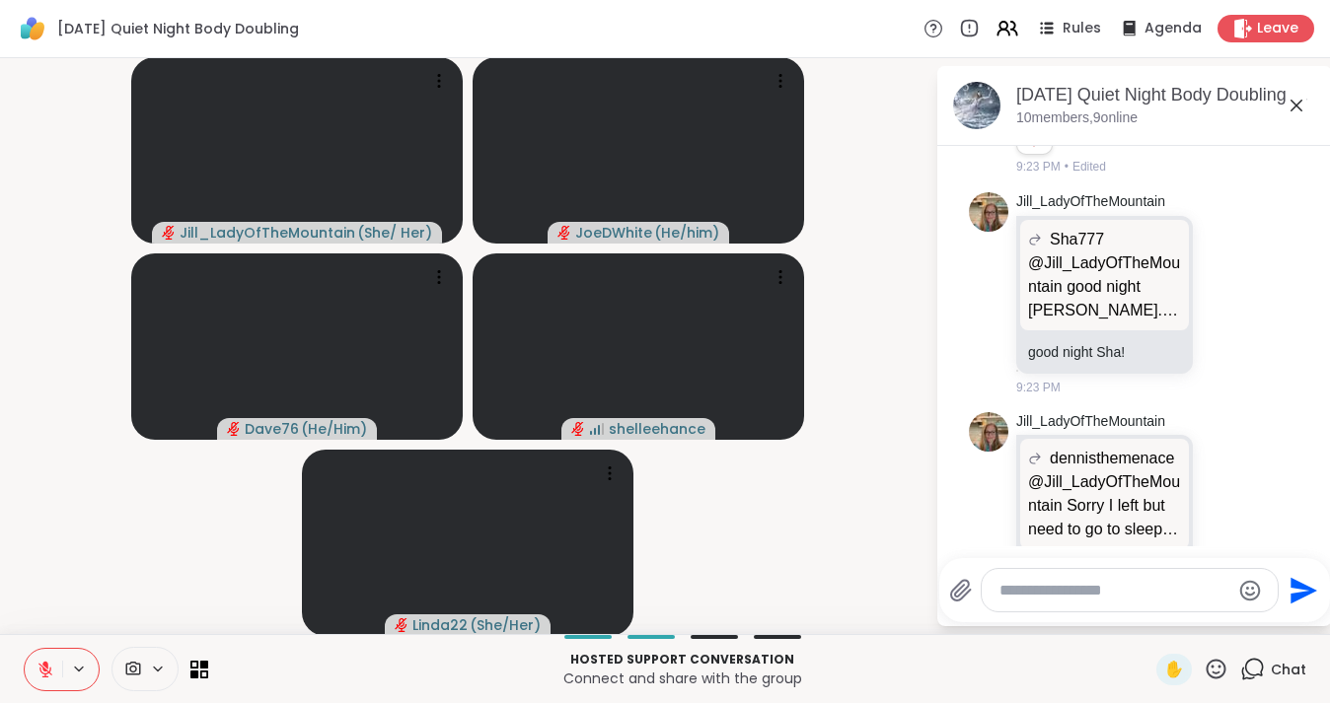
click at [1075, 583] on textarea "Type your message" at bounding box center [1114, 591] width 230 height 20
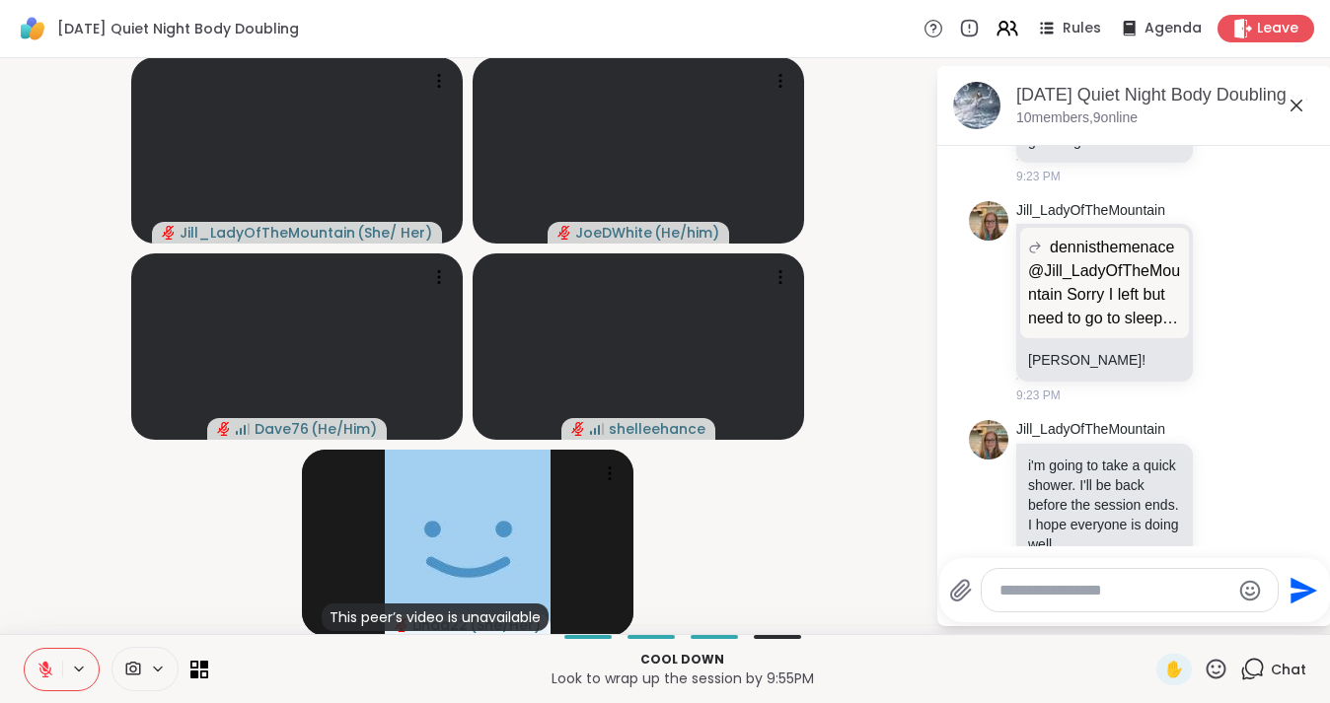
scroll to position [5268, 0]
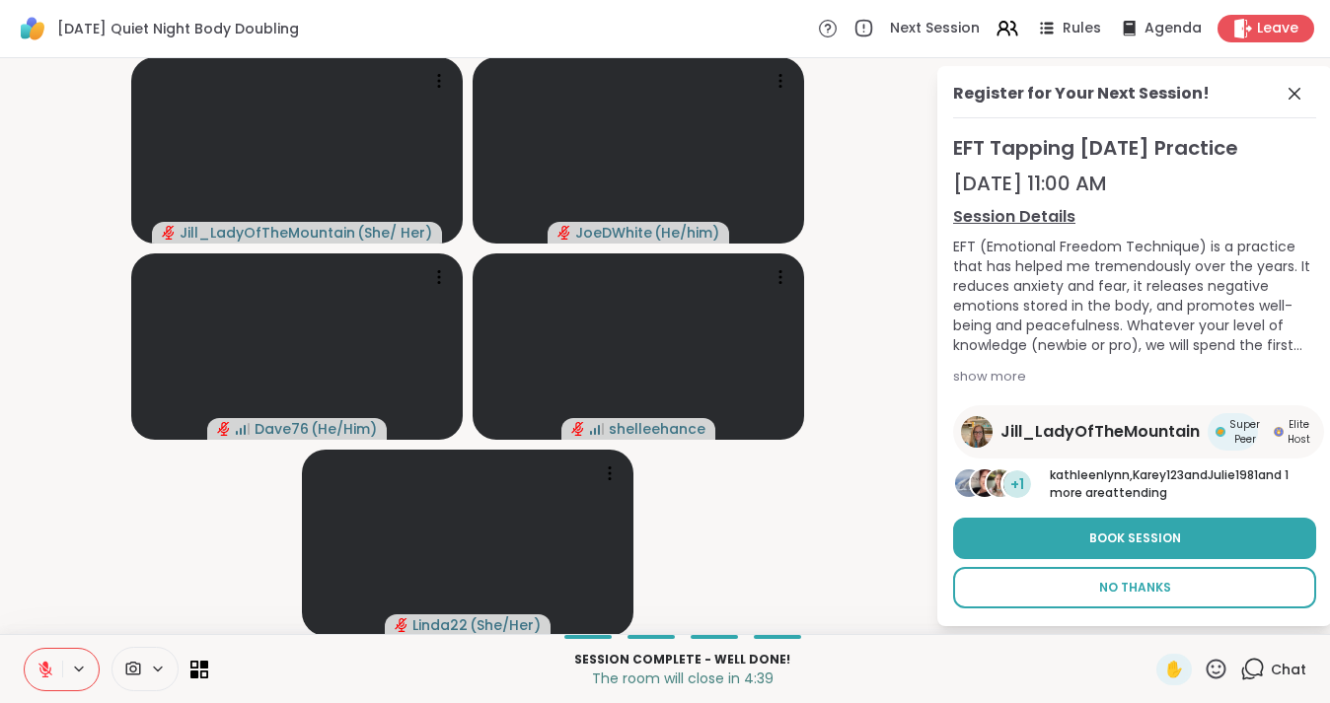
click at [1152, 593] on span "No Thanks" at bounding box center [1135, 588] width 72 height 18
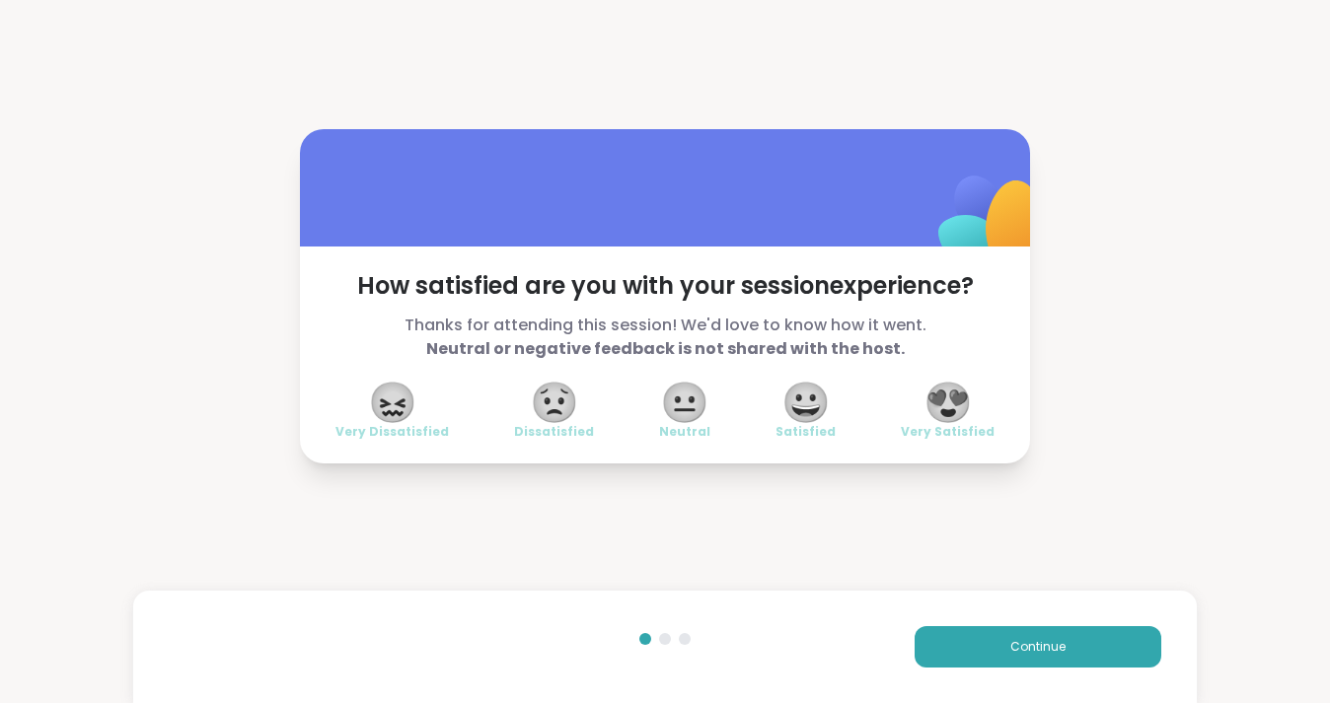
click at [956, 397] on span "😍" at bounding box center [947, 403] width 49 height 36
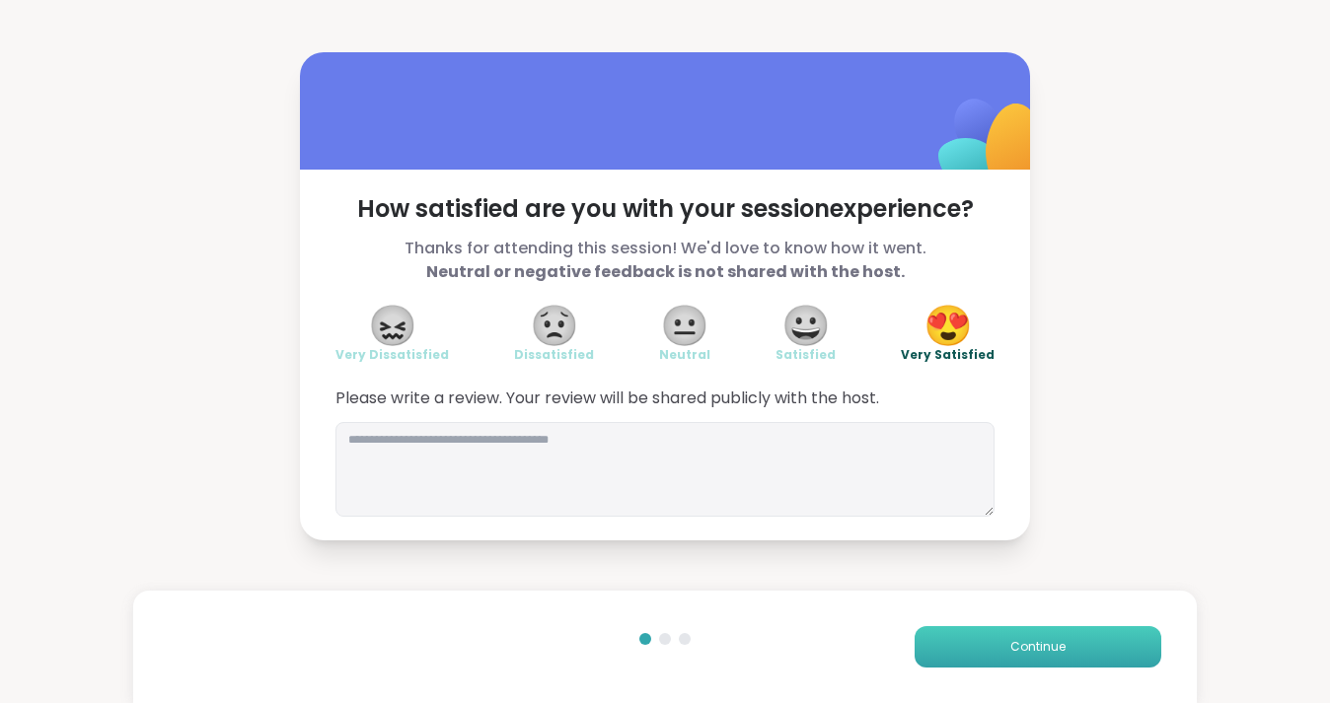
click at [1020, 637] on button "Continue" at bounding box center [1037, 646] width 247 height 41
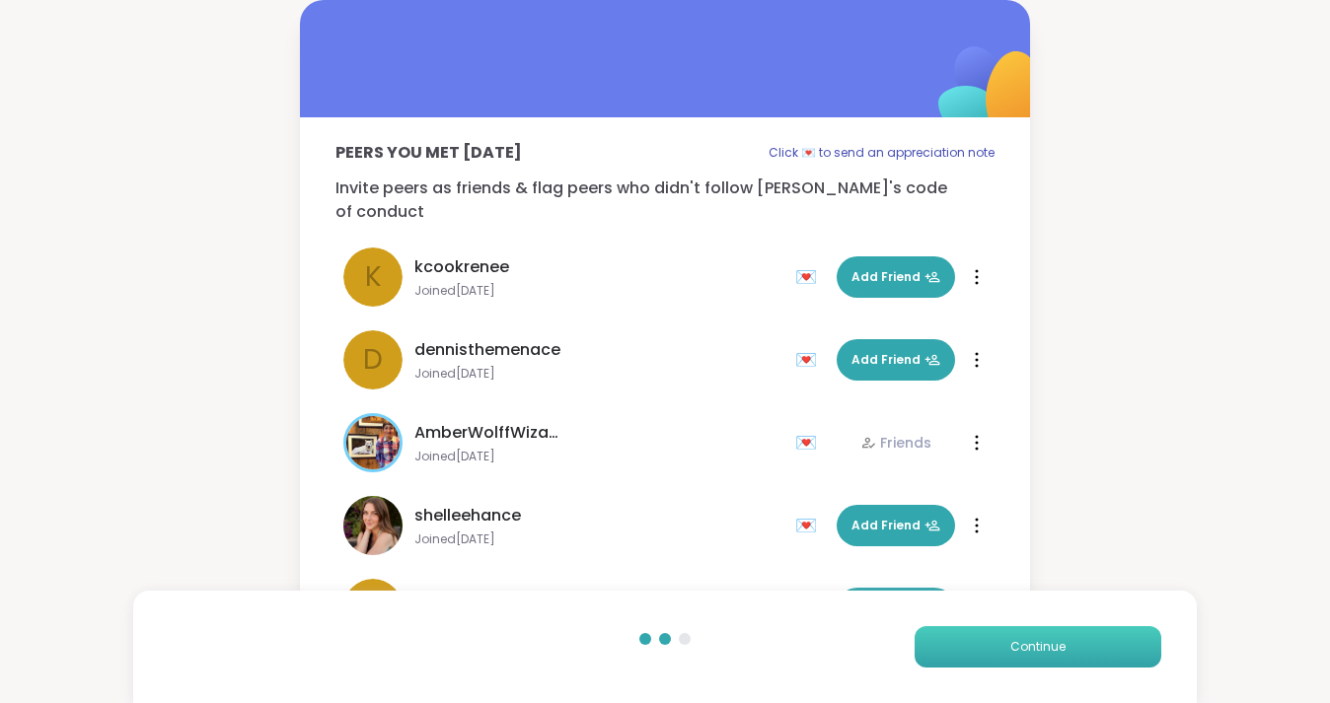
click at [1020, 637] on button "Continue" at bounding box center [1037, 646] width 247 height 41
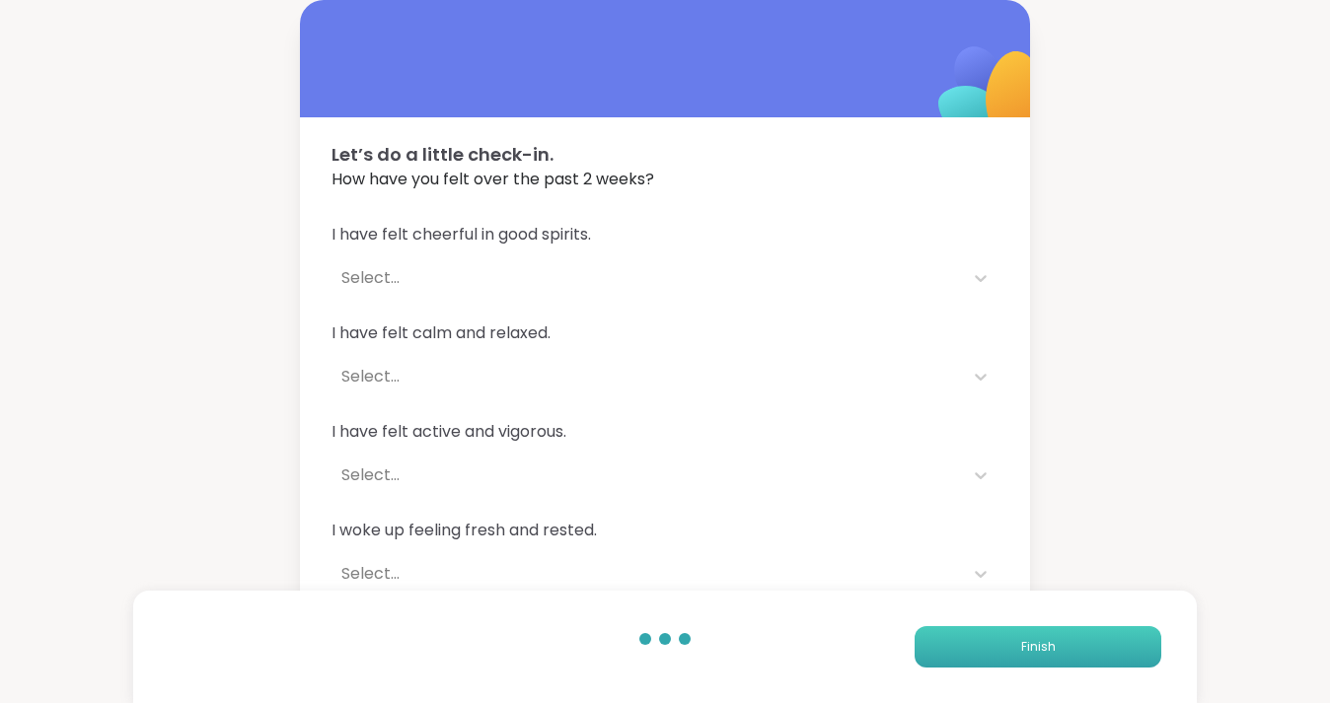
click at [1020, 637] on button "Finish" at bounding box center [1037, 646] width 247 height 41
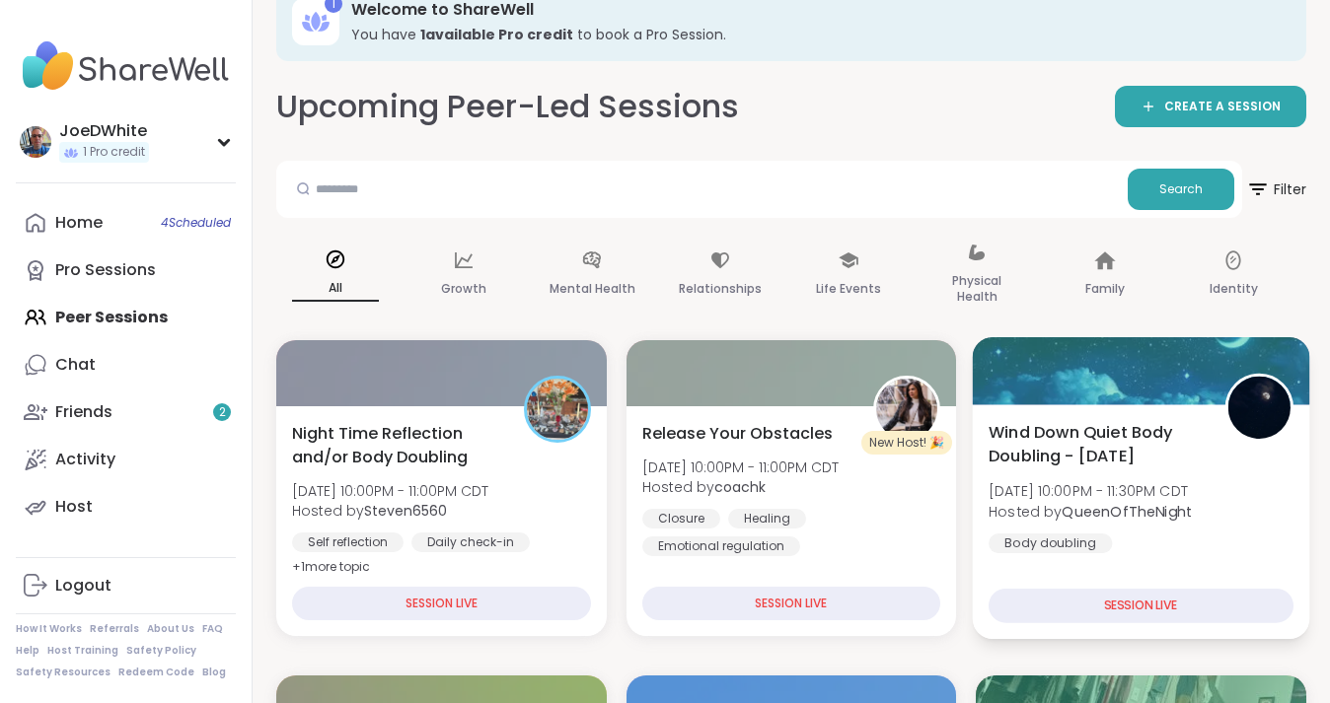
scroll to position [48, 0]
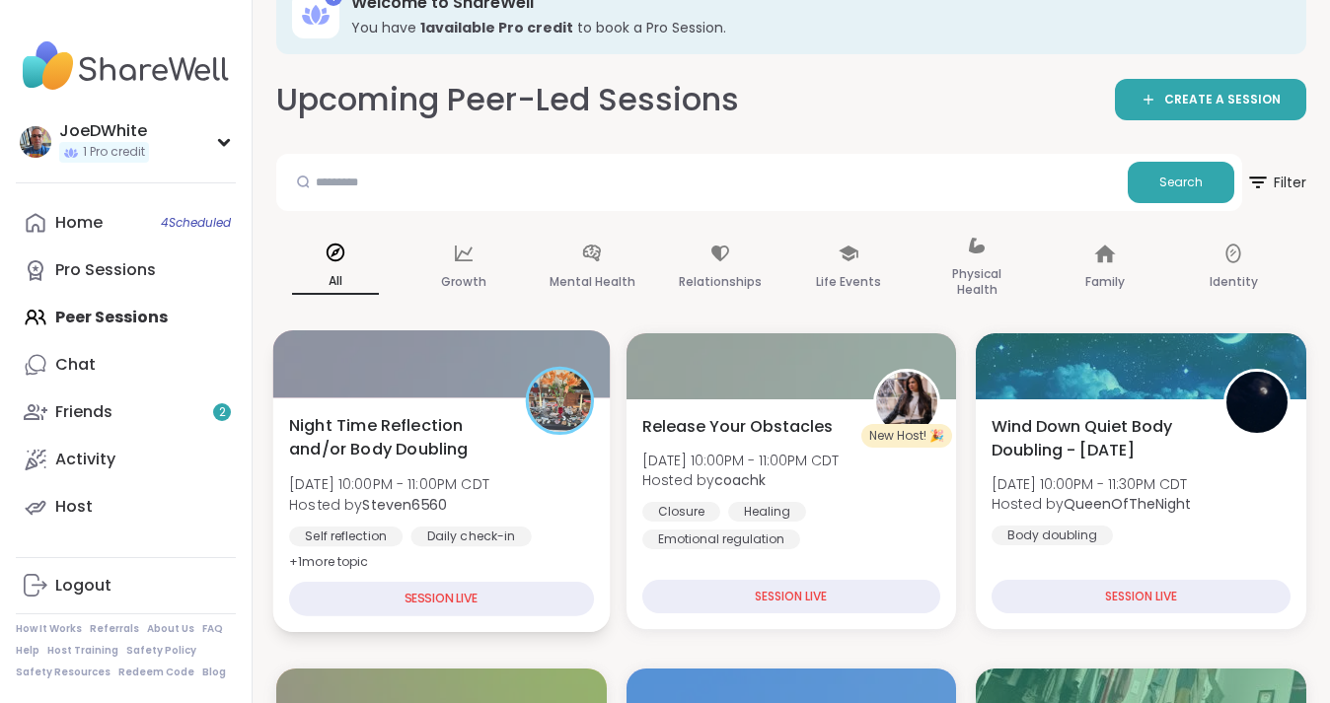
click at [433, 470] on div "Night Time Reflection and/or Body Doubling Sun, Sep 07 | 10:00PM - 11:00PM CDT …" at bounding box center [441, 493] width 305 height 161
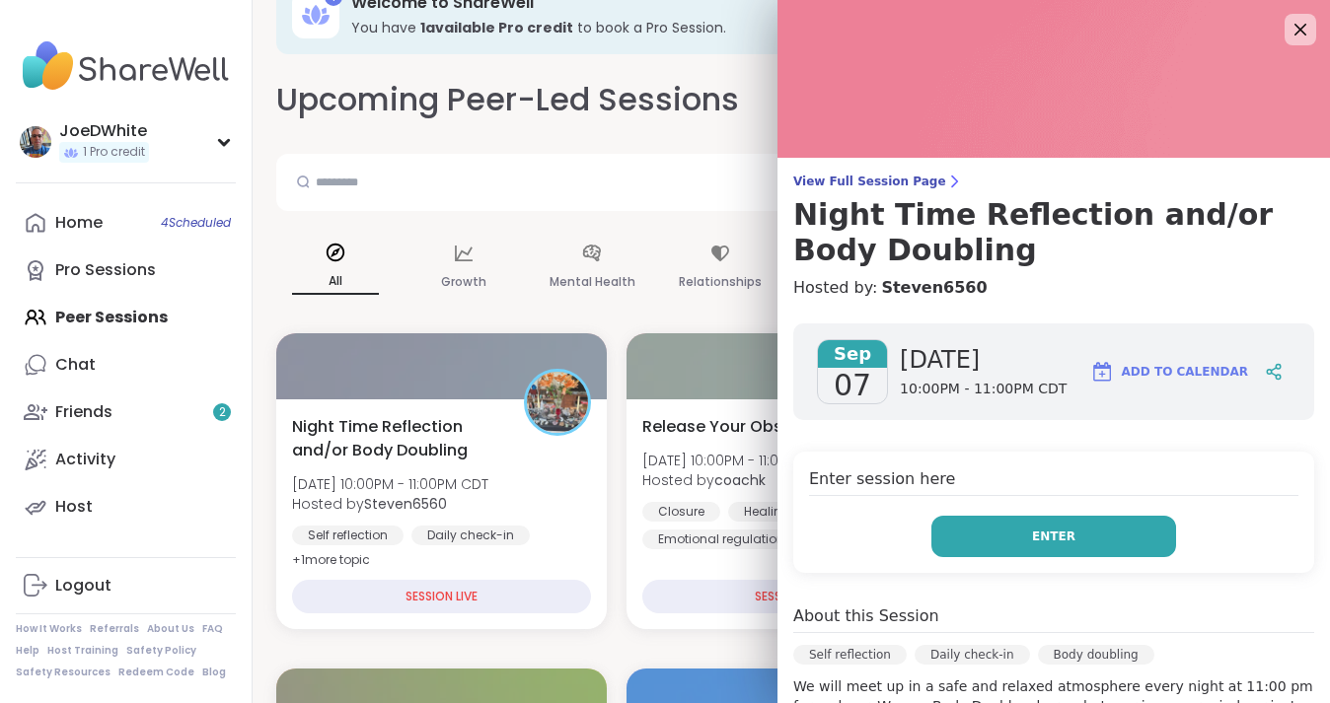
click at [1037, 535] on span "Enter" at bounding box center [1053, 537] width 43 height 18
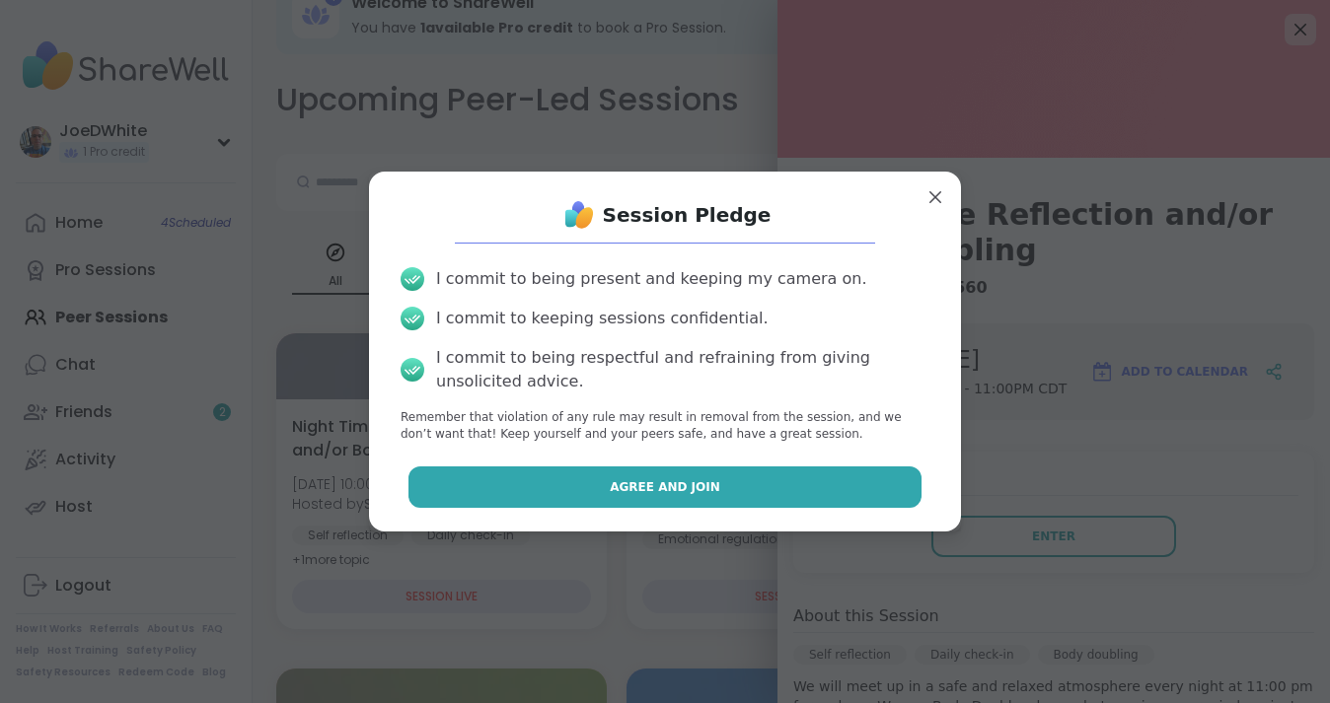
click at [694, 486] on span "Agree and Join" at bounding box center [665, 487] width 110 height 18
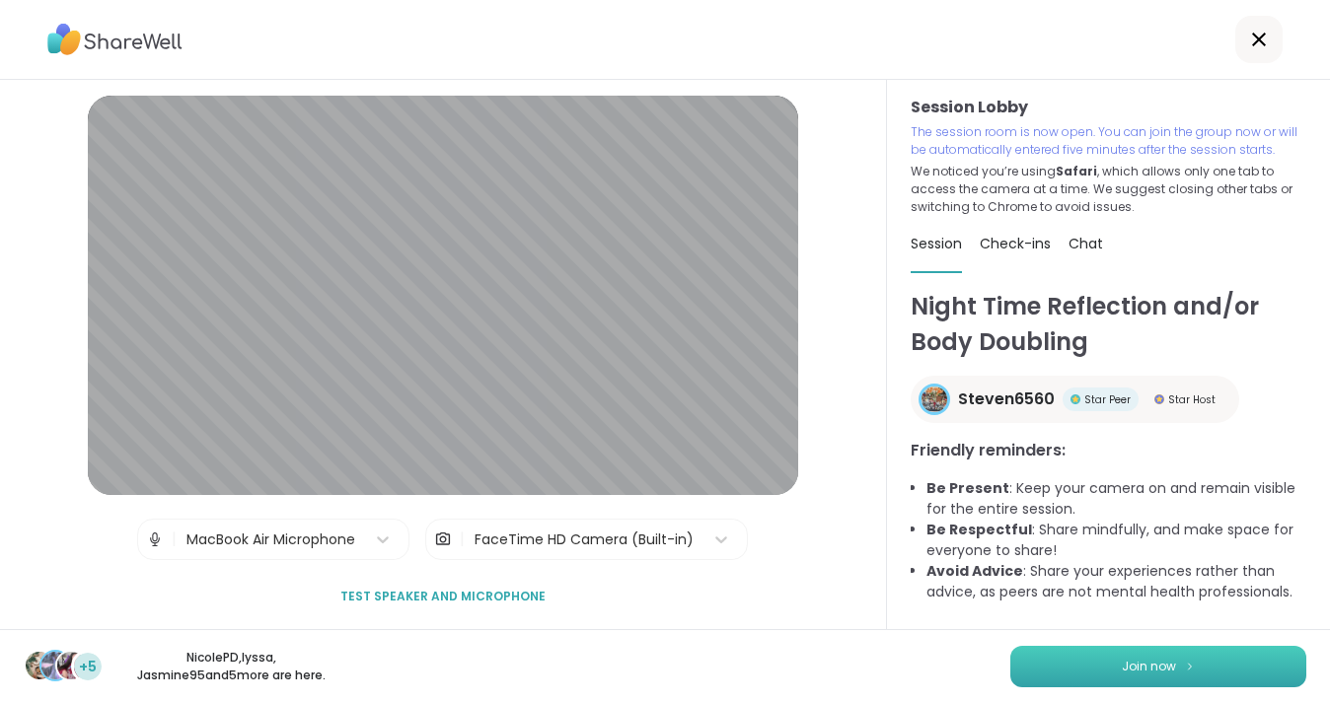
click at [1134, 662] on span "Join now" at bounding box center [1149, 667] width 54 height 18
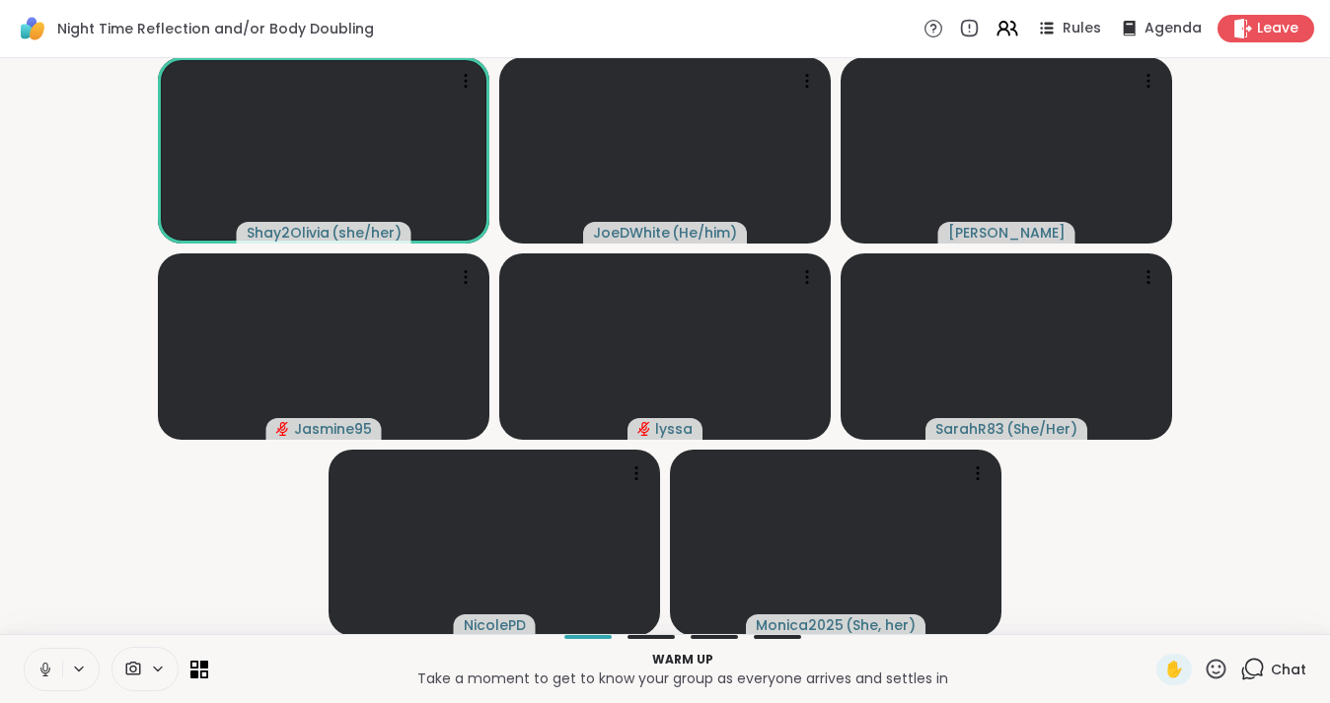
click at [48, 669] on icon at bounding box center [46, 670] width 18 height 18
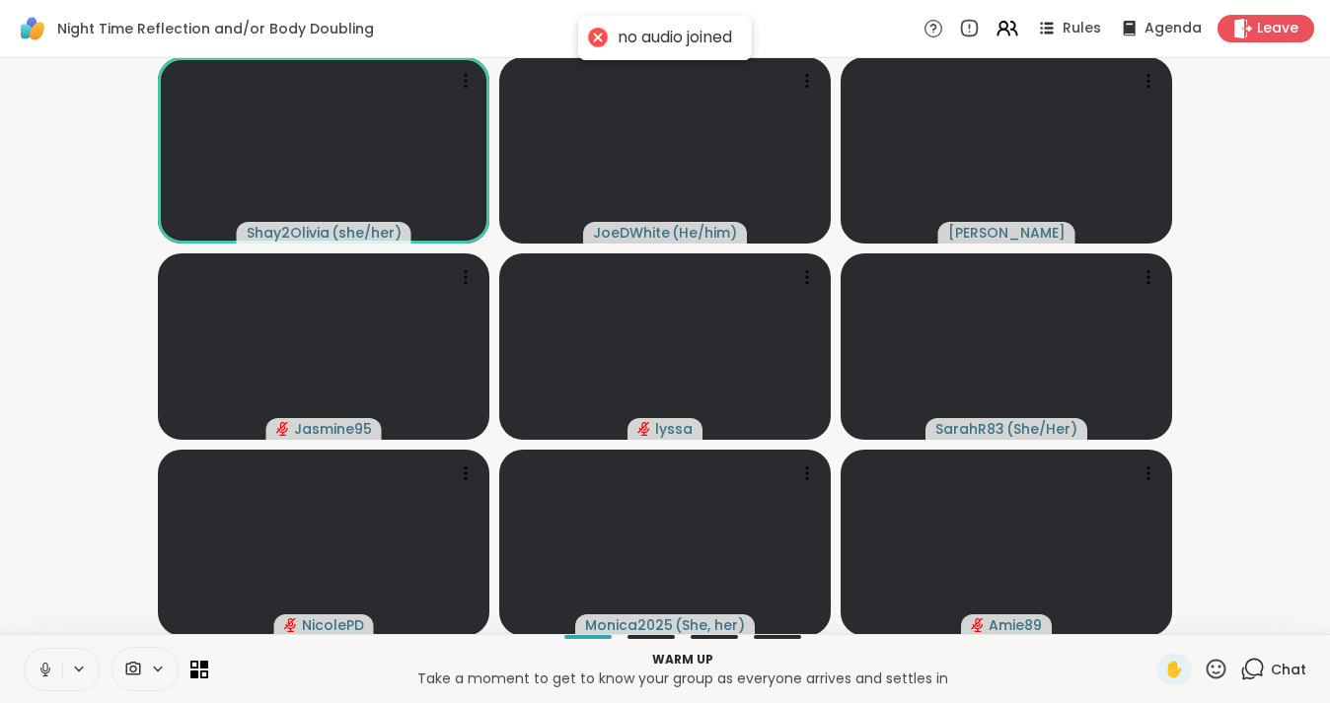
click at [44, 667] on icon at bounding box center [46, 670] width 18 height 18
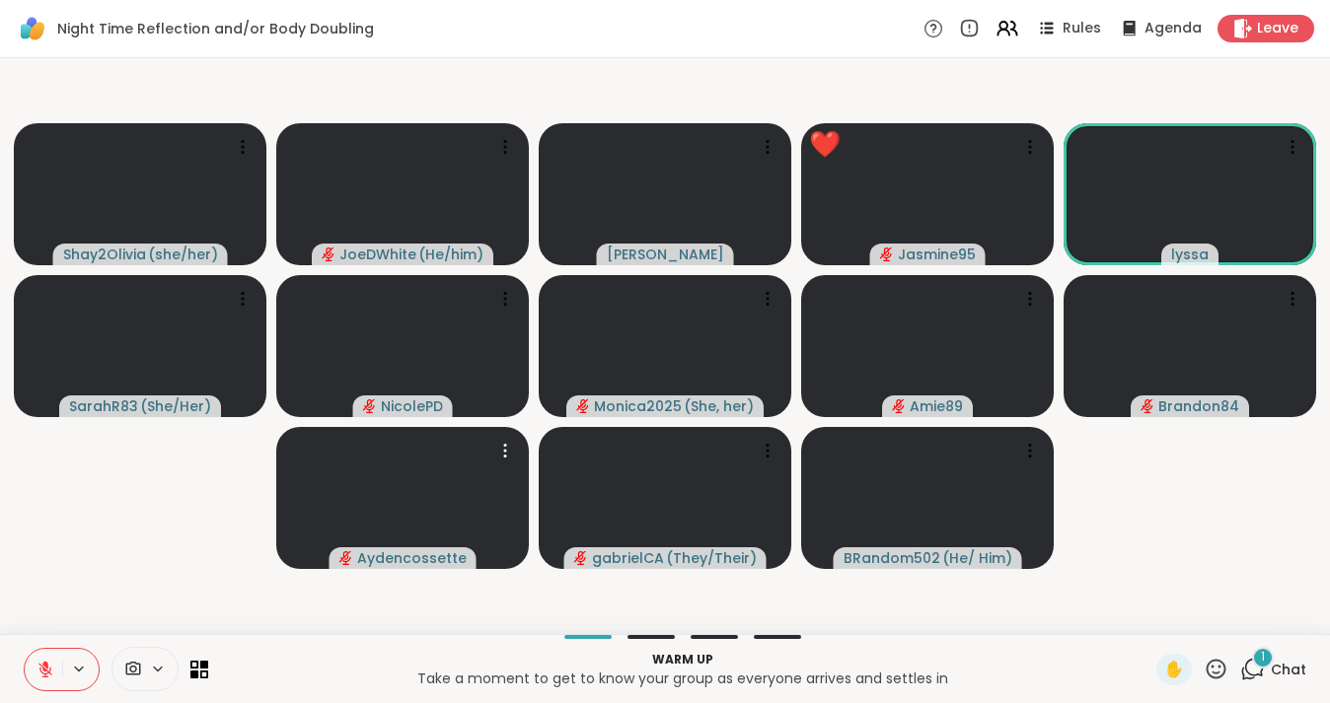
click at [1269, 646] on div "Warm up Take a moment to get to know your group as everyone arrives and settles…" at bounding box center [665, 668] width 1330 height 69
click at [1257, 663] on div "1" at bounding box center [1263, 658] width 22 height 22
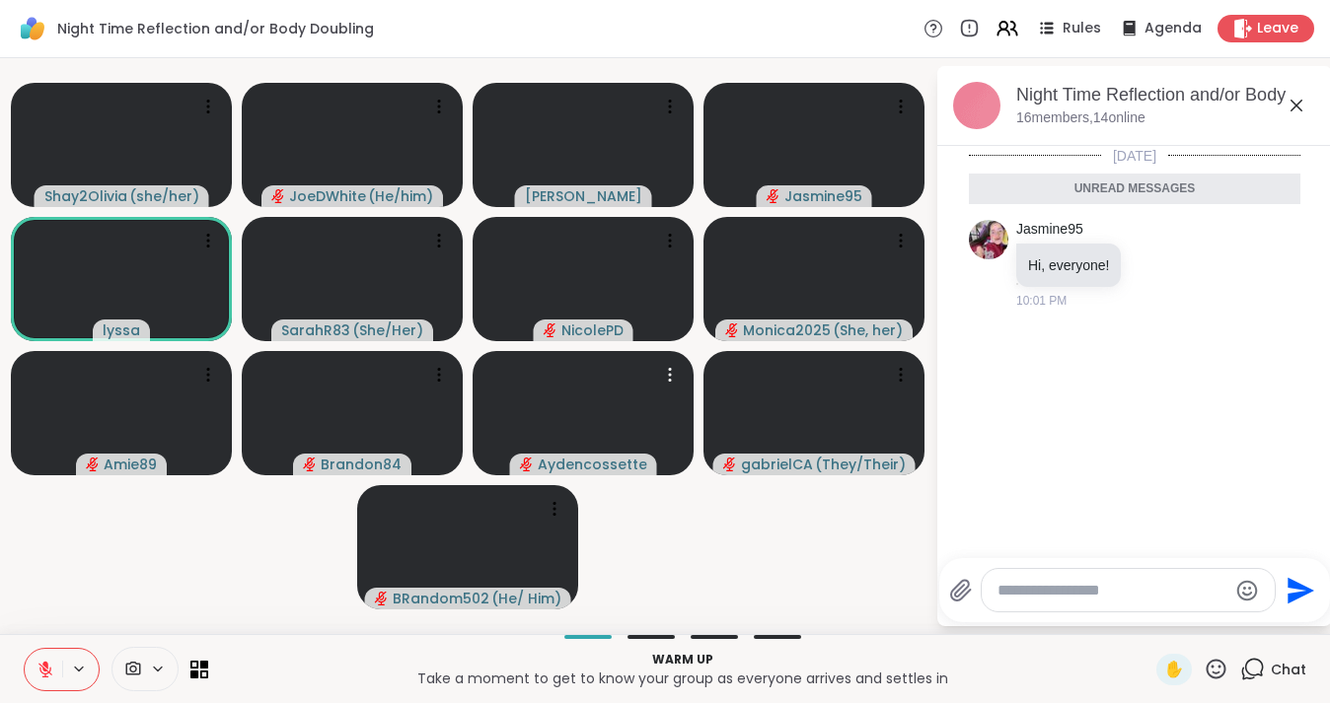
click at [1293, 102] on icon at bounding box center [1296, 106] width 12 height 12
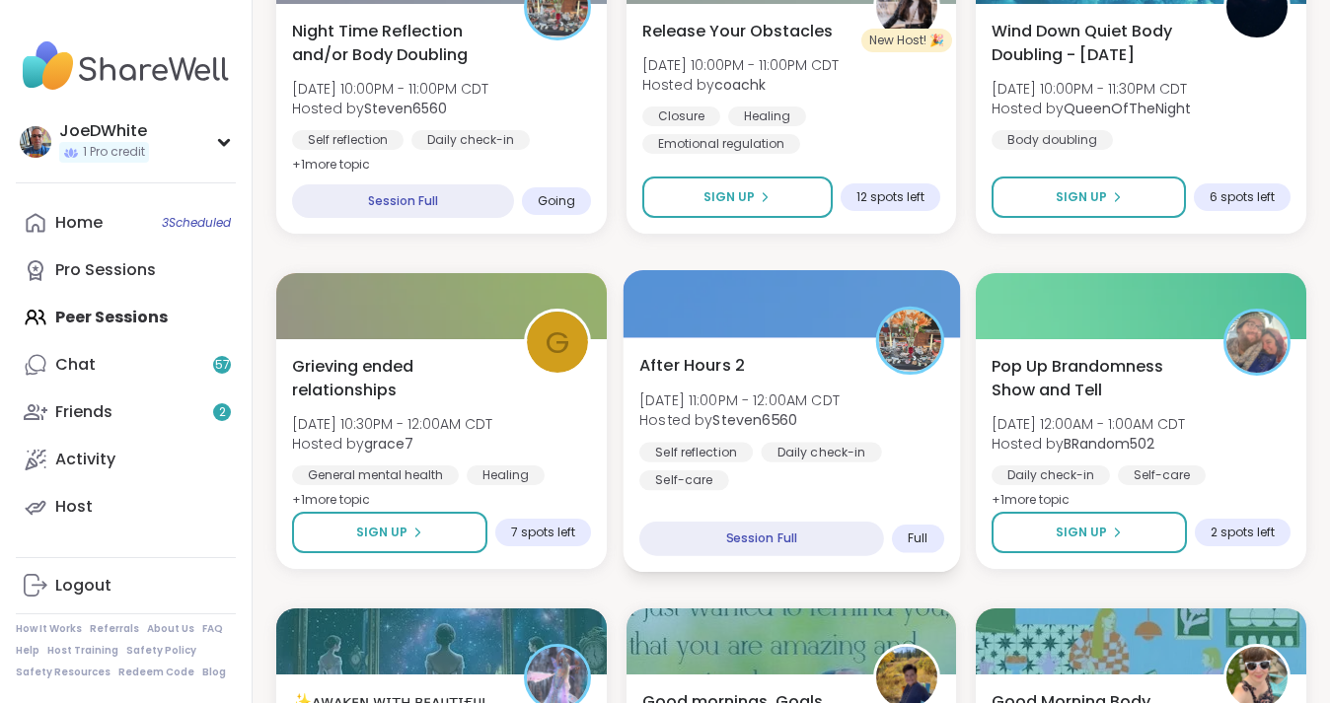
scroll to position [1116, 0]
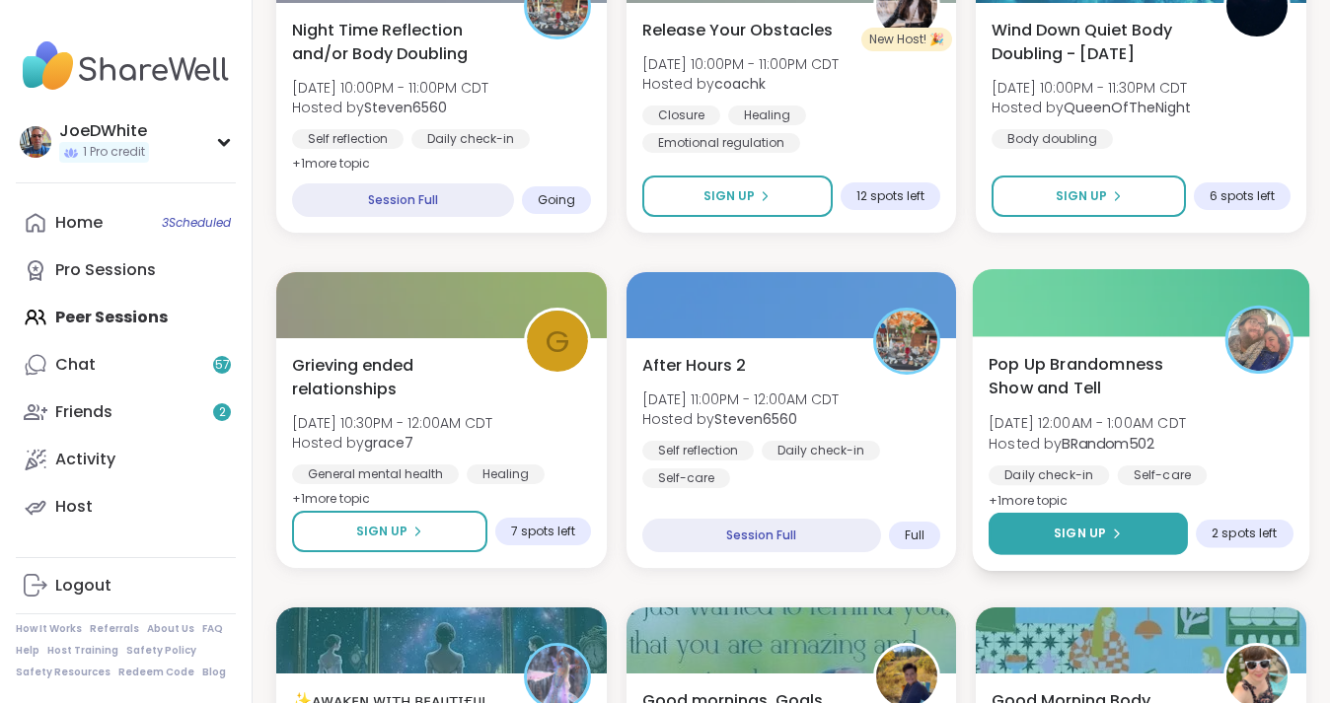
click at [1099, 530] on span "Sign Up" at bounding box center [1080, 534] width 52 height 18
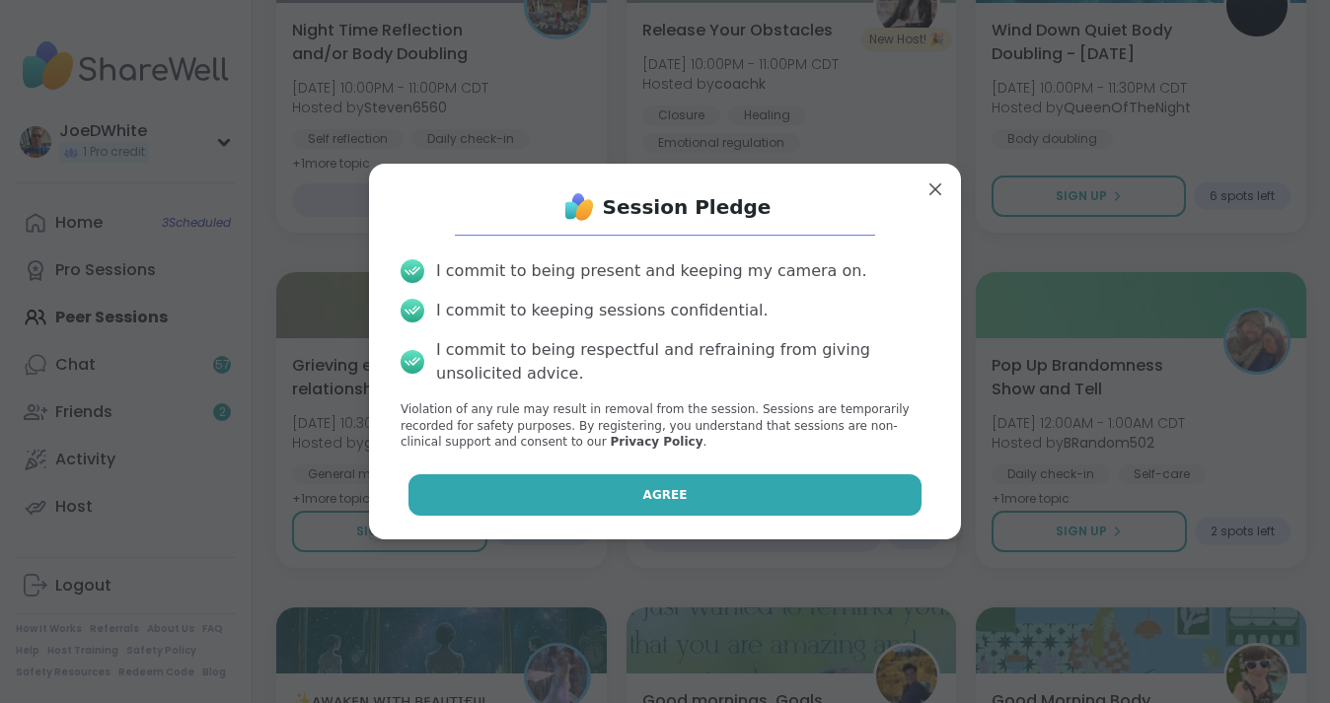
click at [695, 492] on button "Agree" at bounding box center [665, 495] width 514 height 41
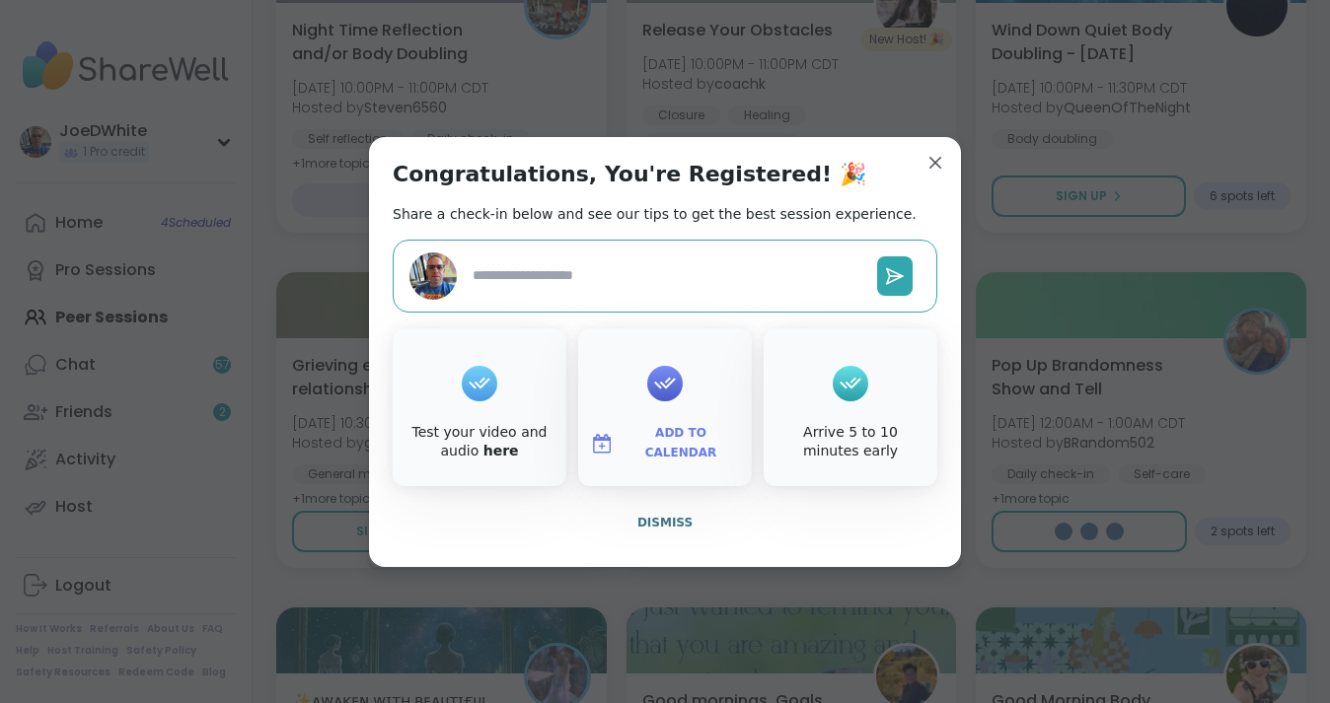
type textarea "*"
click at [667, 516] on span "Dismiss" at bounding box center [664, 523] width 55 height 14
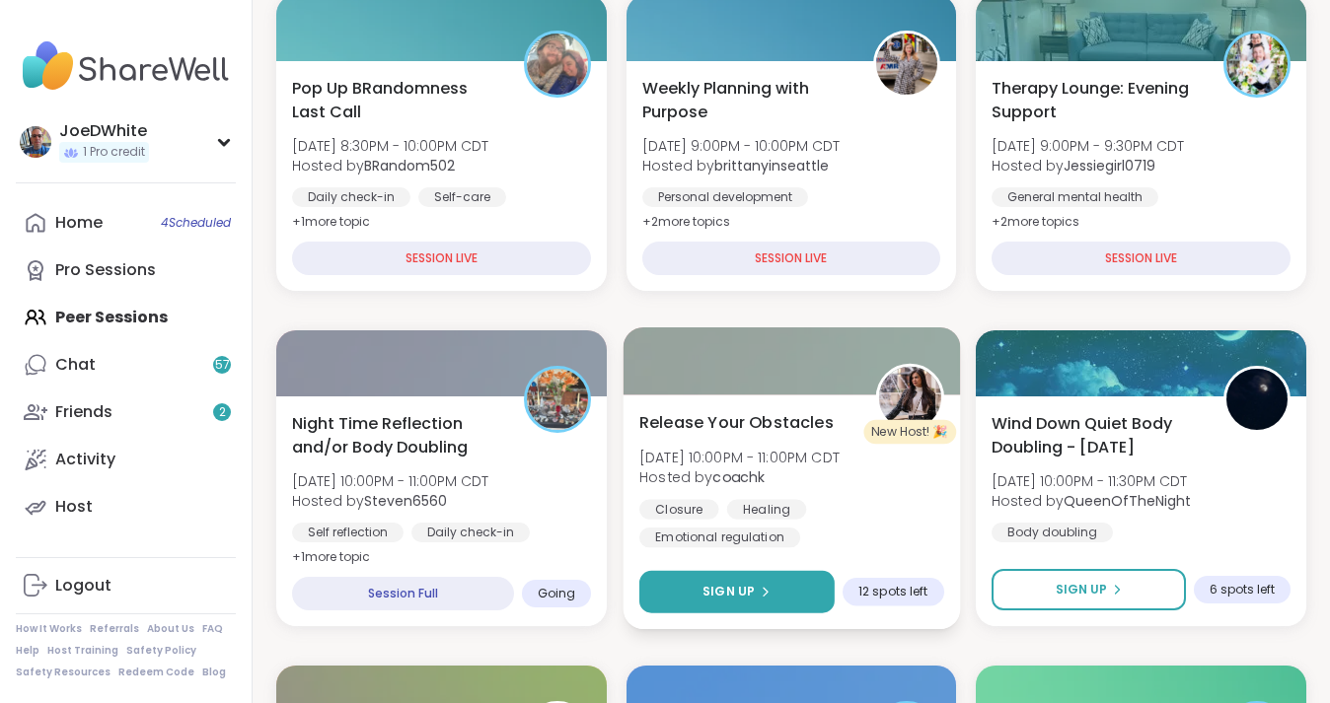
scroll to position [720, 0]
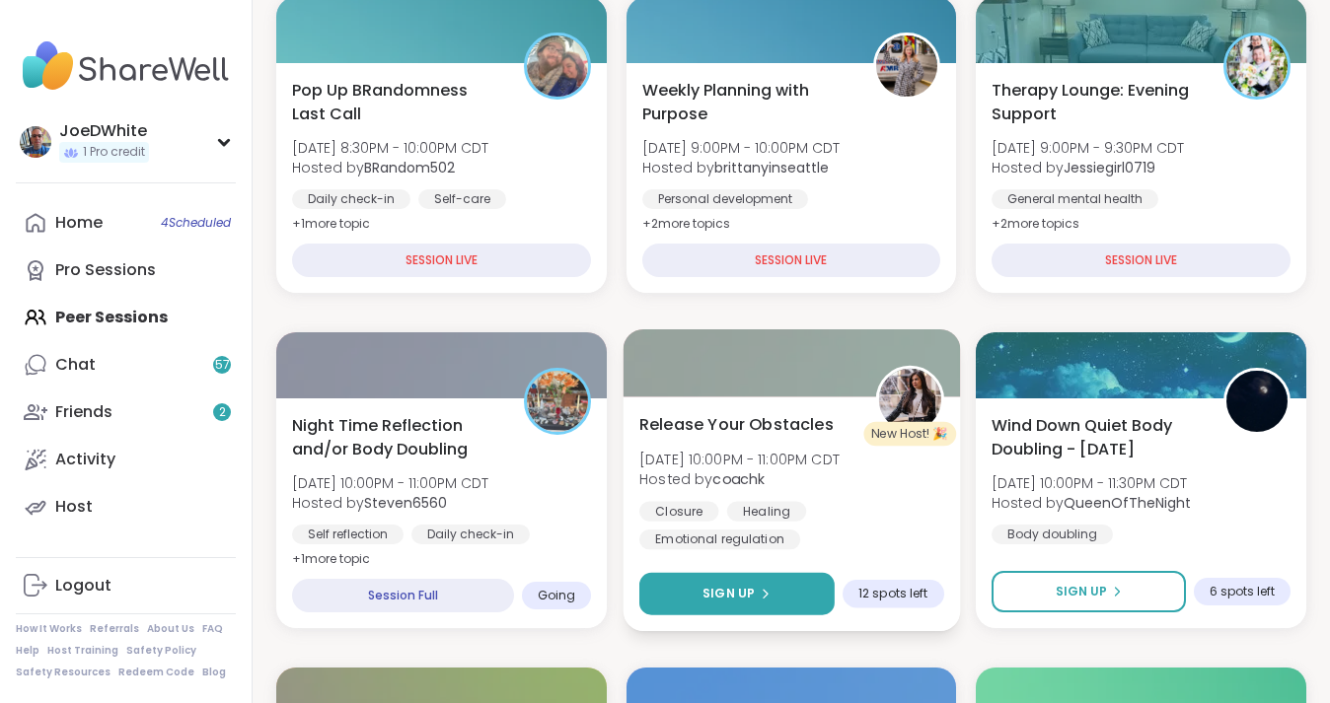
click at [724, 606] on button "Sign Up" at bounding box center [736, 594] width 195 height 42
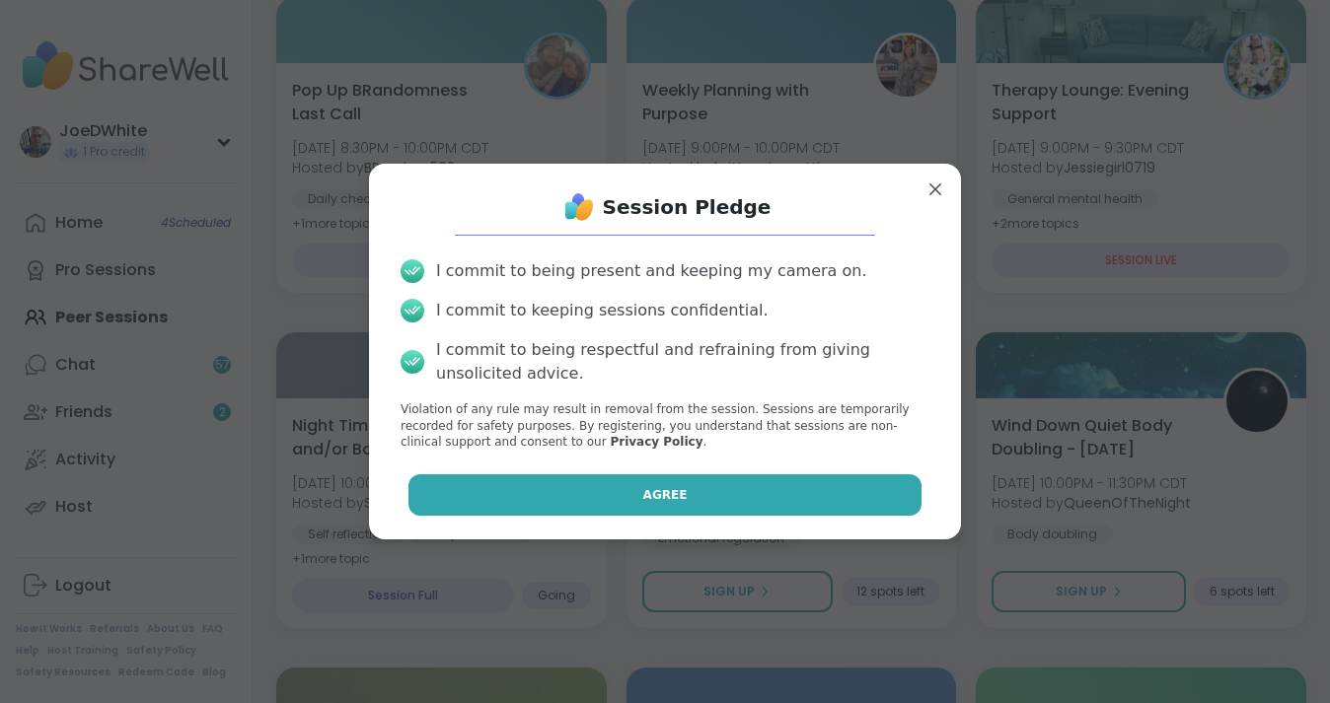
click at [752, 492] on button "Agree" at bounding box center [665, 495] width 514 height 41
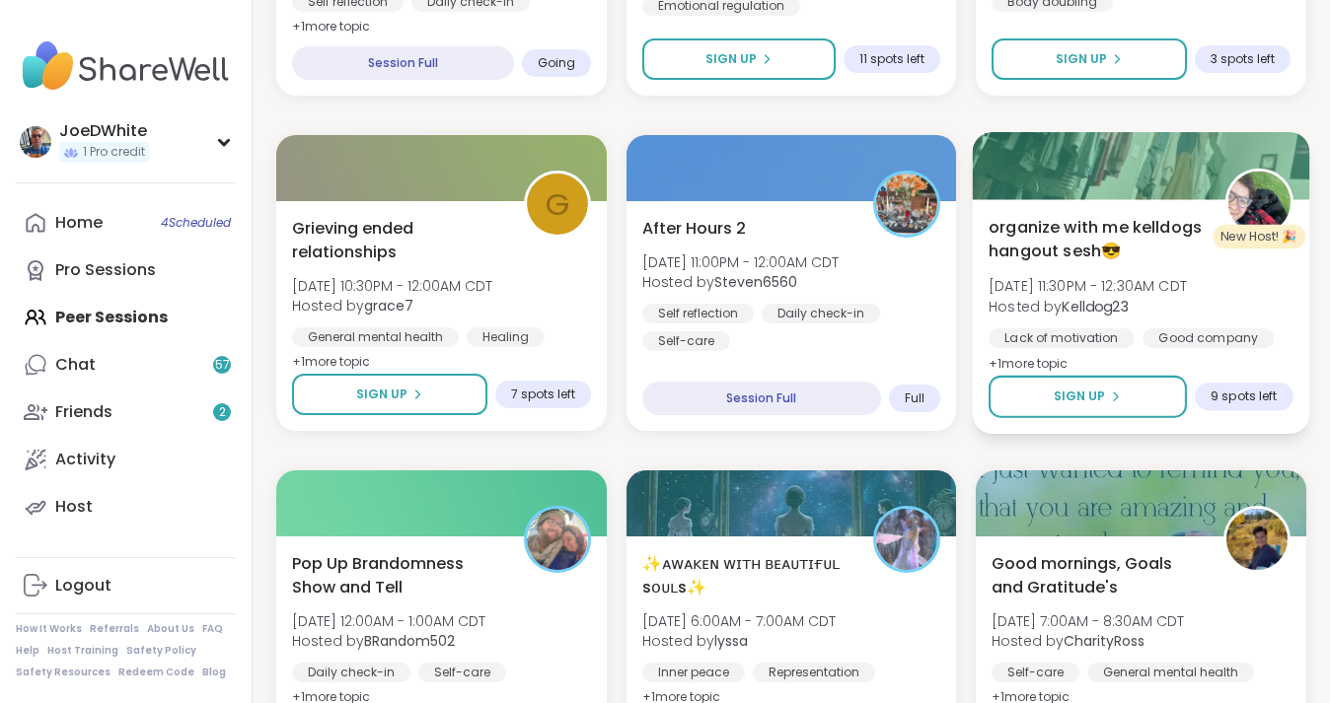
scroll to position [1254, 0]
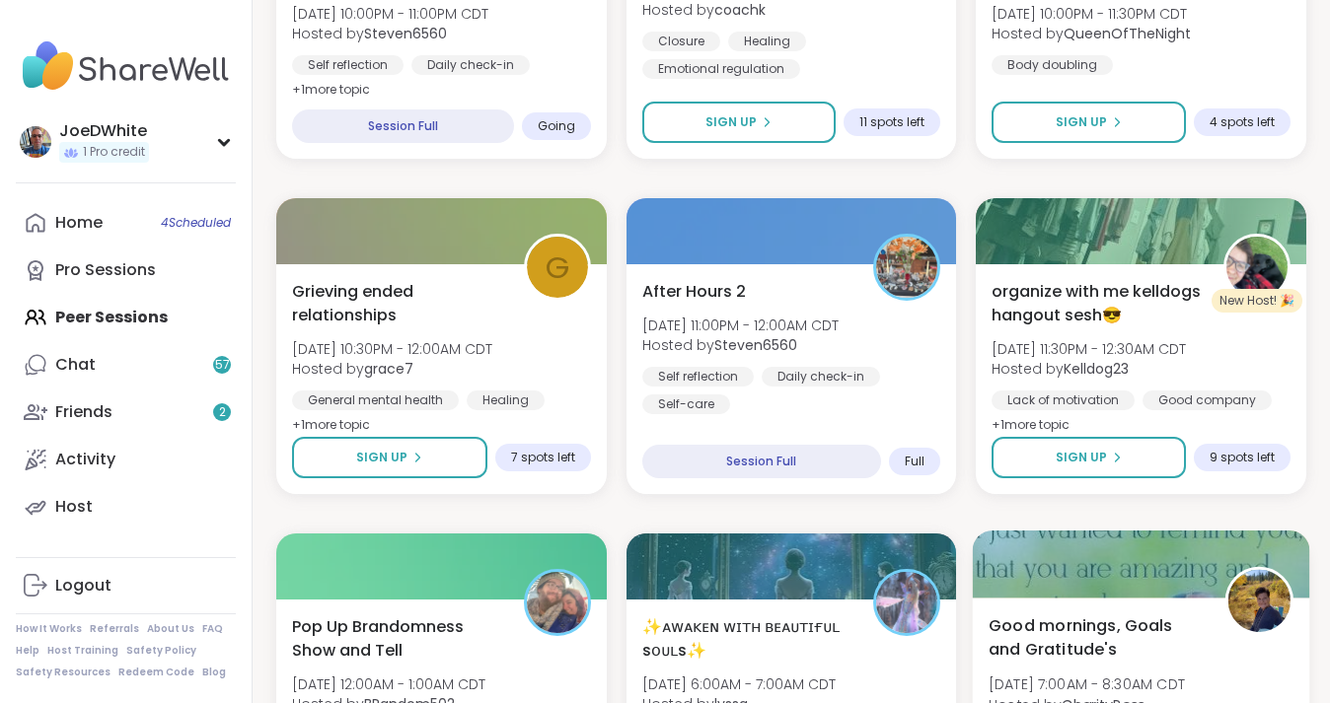
scroll to position [809, 0]
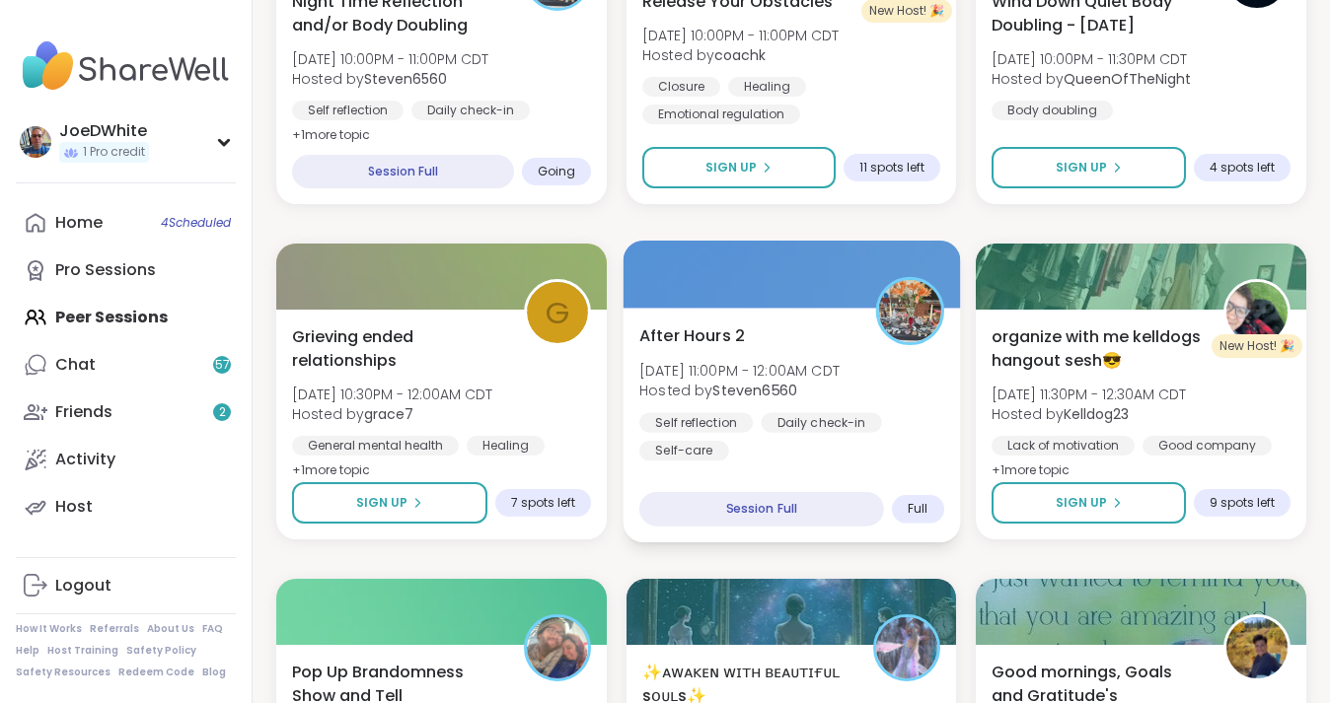
click at [861, 407] on div "After Hours 2 [DATE] 11:00PM - 12:00AM CDT Hosted by Steven6560 Self reflection…" at bounding box center [791, 392] width 305 height 137
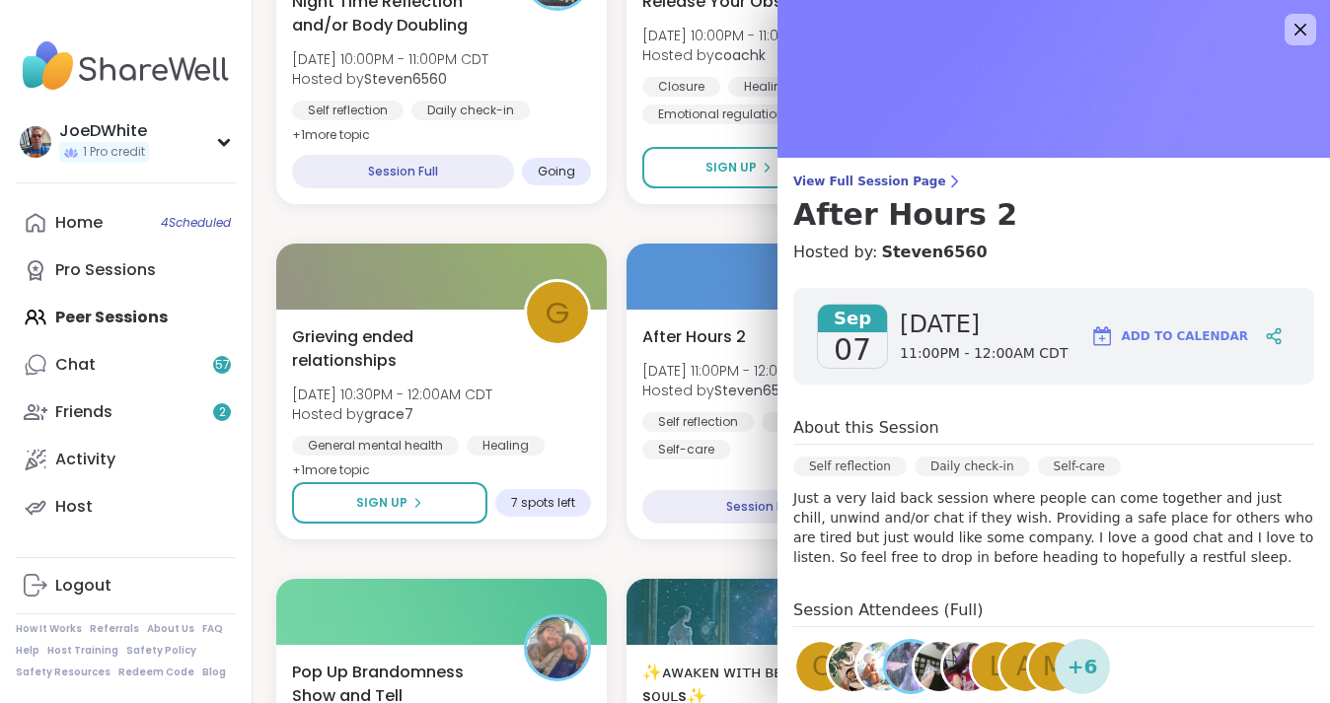
scroll to position [0, 0]
click at [1303, 30] on icon at bounding box center [1299, 29] width 25 height 25
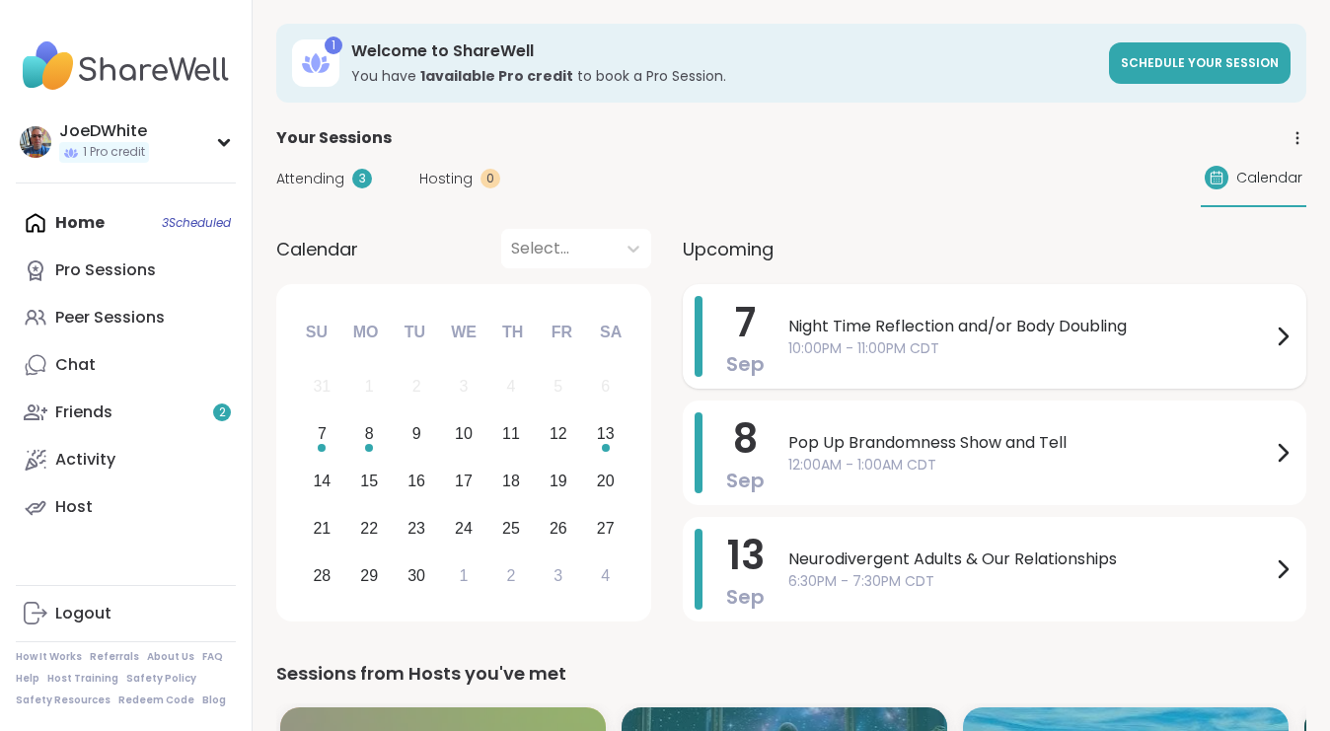
click at [910, 352] on span "10:00PM - 11:00PM CDT" at bounding box center [1029, 348] width 482 height 21
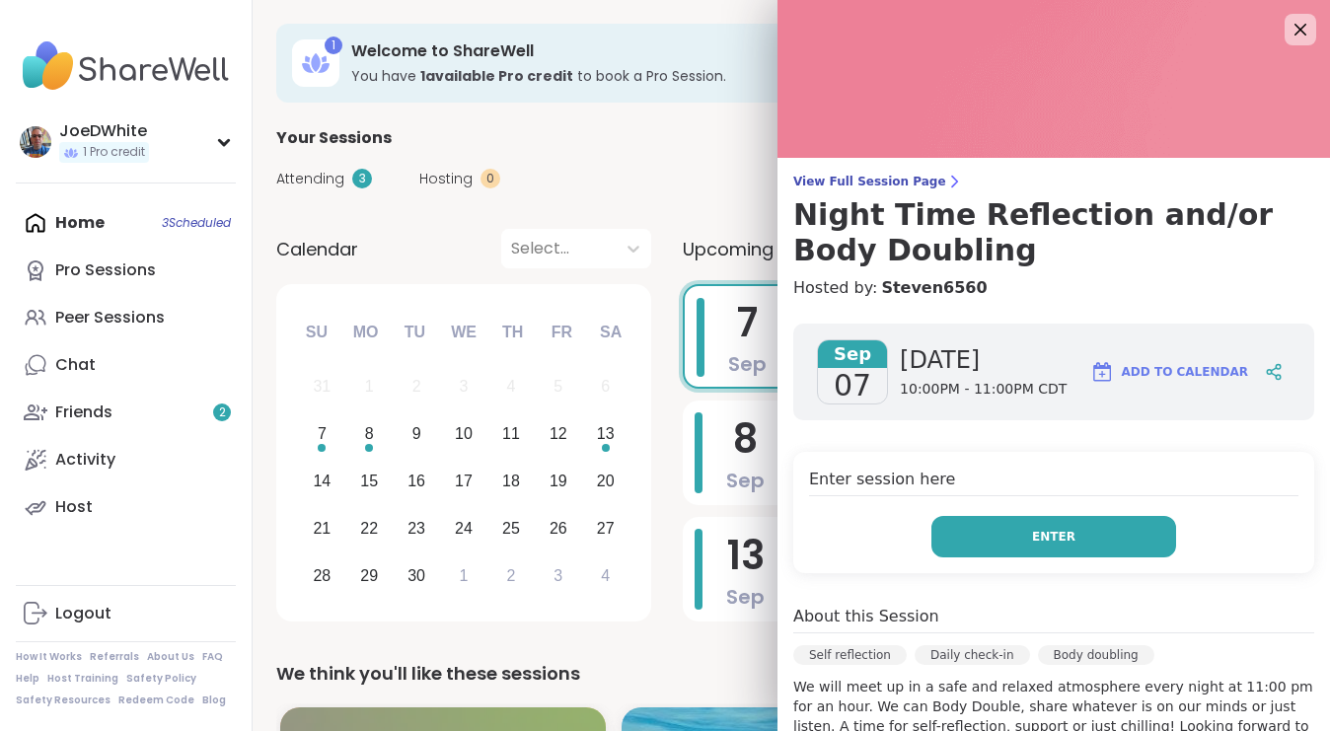
click at [998, 530] on button "Enter" at bounding box center [1053, 536] width 245 height 41
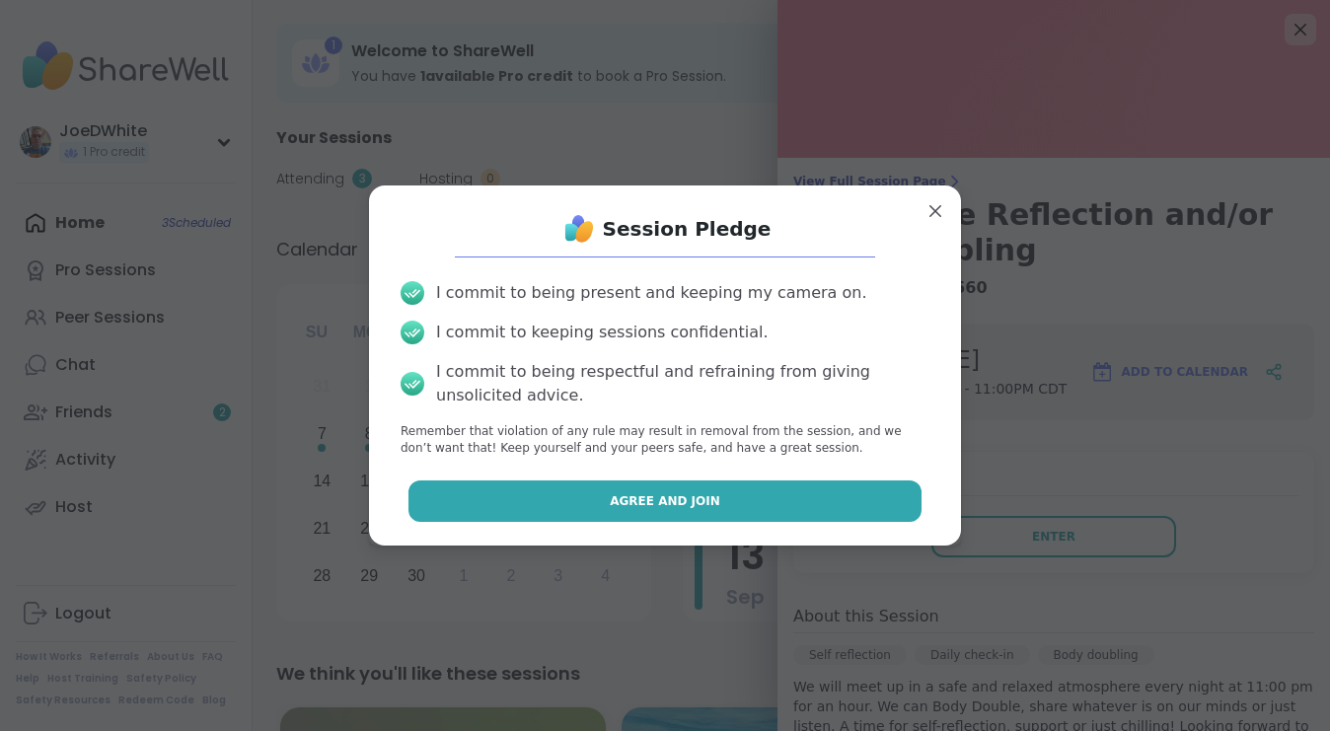
click at [751, 492] on button "Agree and Join" at bounding box center [665, 500] width 514 height 41
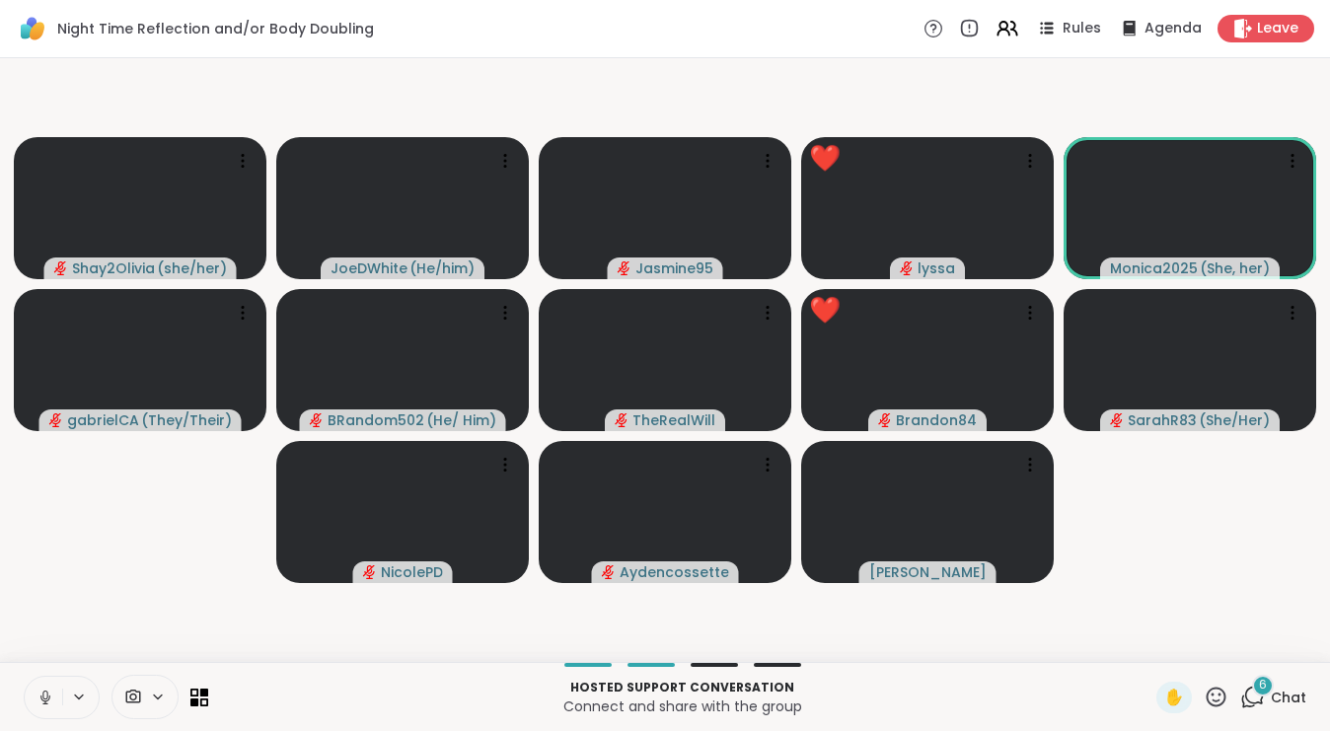
click at [33, 686] on button at bounding box center [43, 697] width 37 height 41
click at [43, 707] on button at bounding box center [43, 697] width 37 height 41
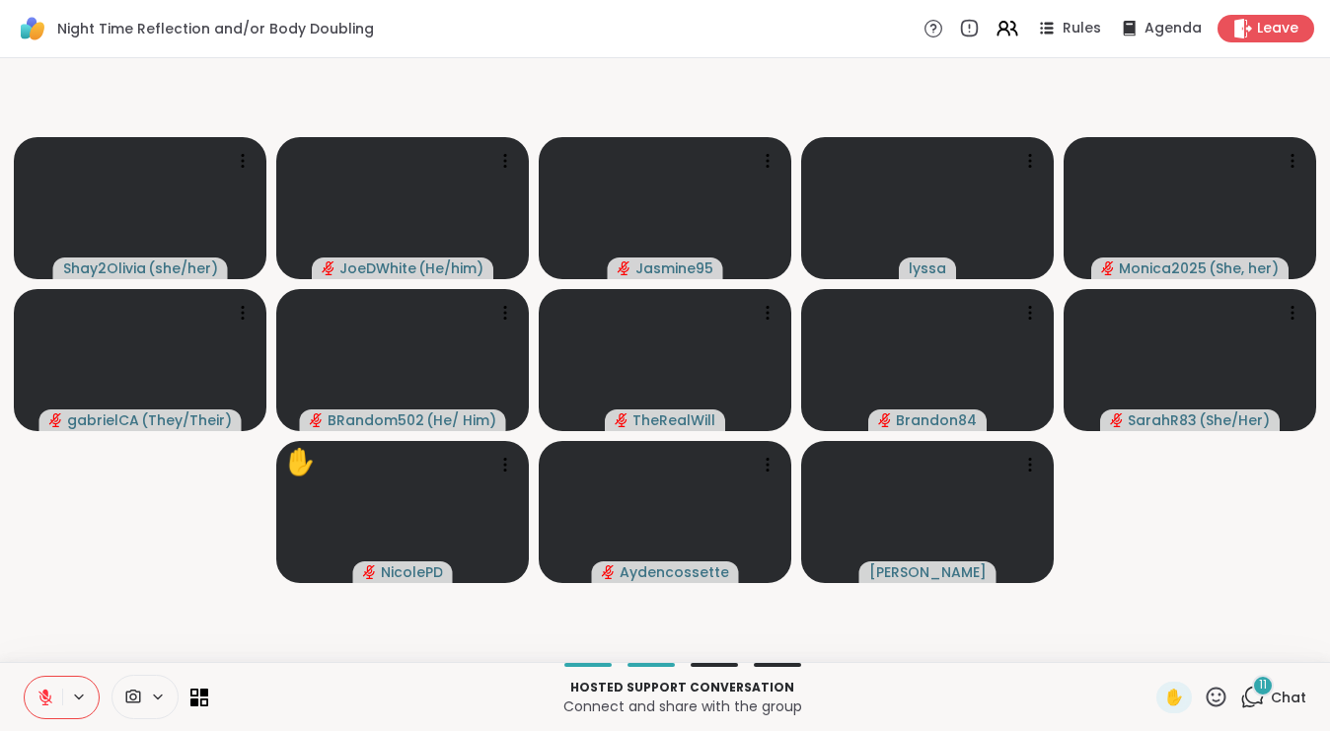
click at [33, 695] on button at bounding box center [43, 697] width 37 height 41
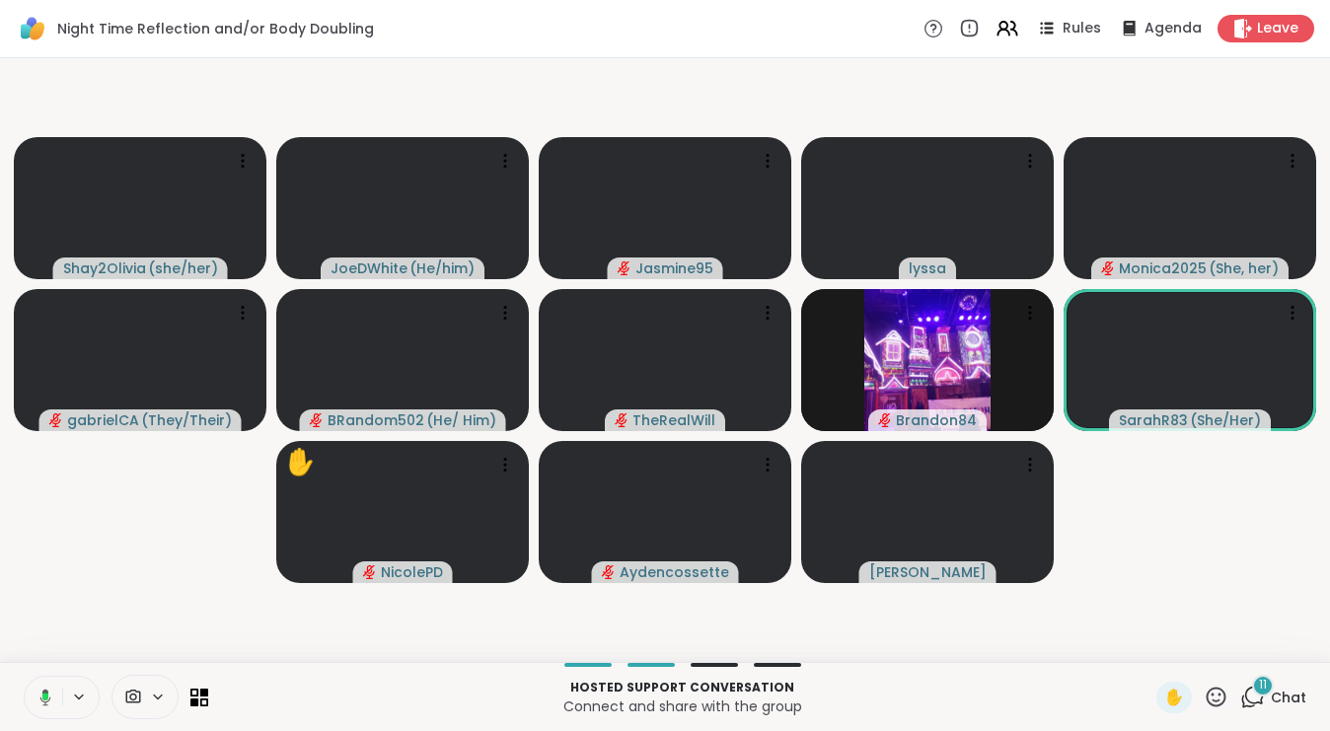
click at [55, 702] on button at bounding box center [42, 697] width 40 height 41
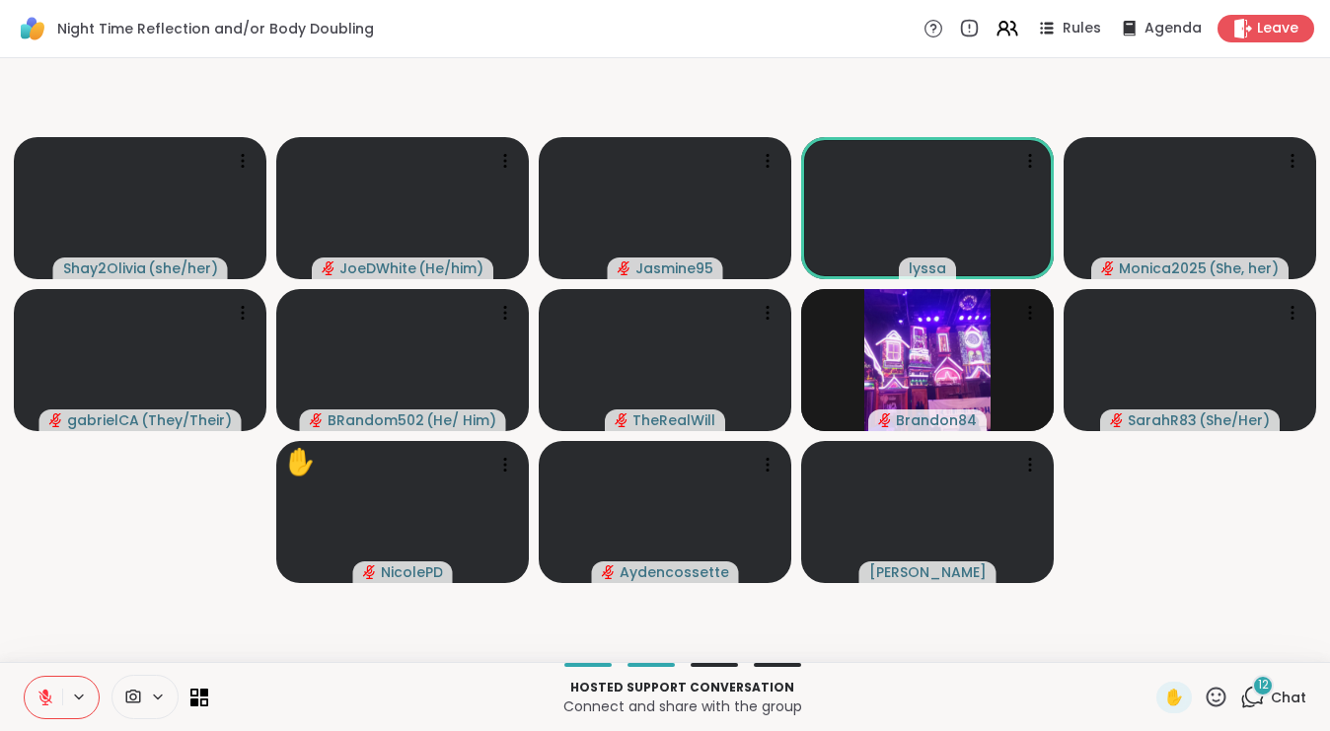
click at [1272, 689] on div "12" at bounding box center [1263, 686] width 22 height 22
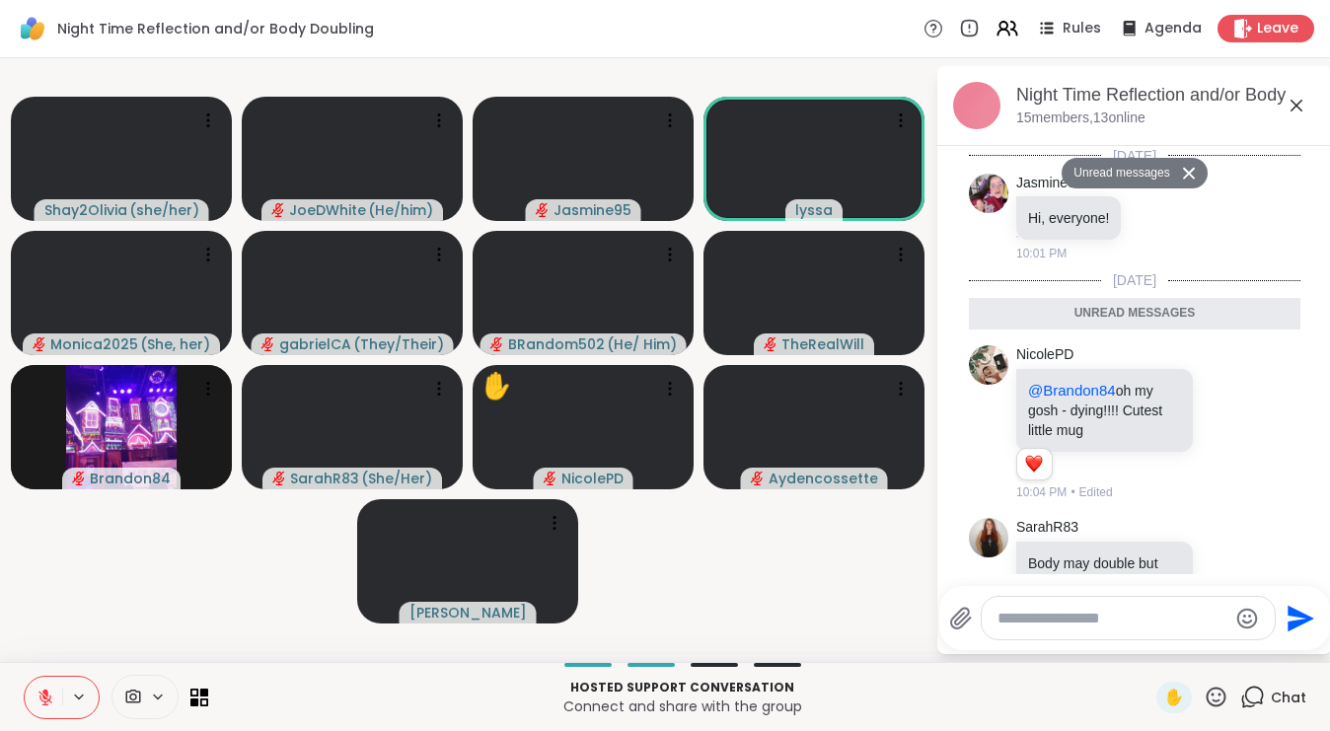
scroll to position [1459, 0]
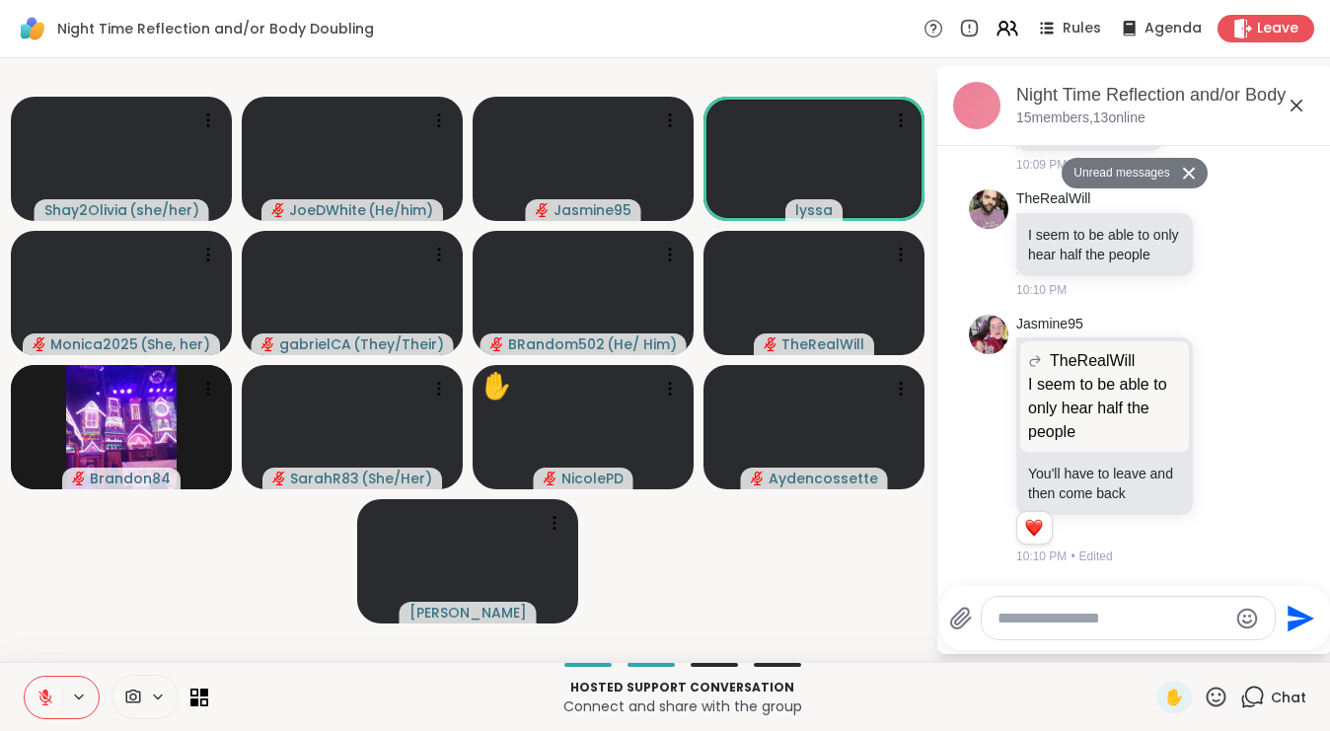
click at [1303, 105] on icon at bounding box center [1296, 106] width 24 height 24
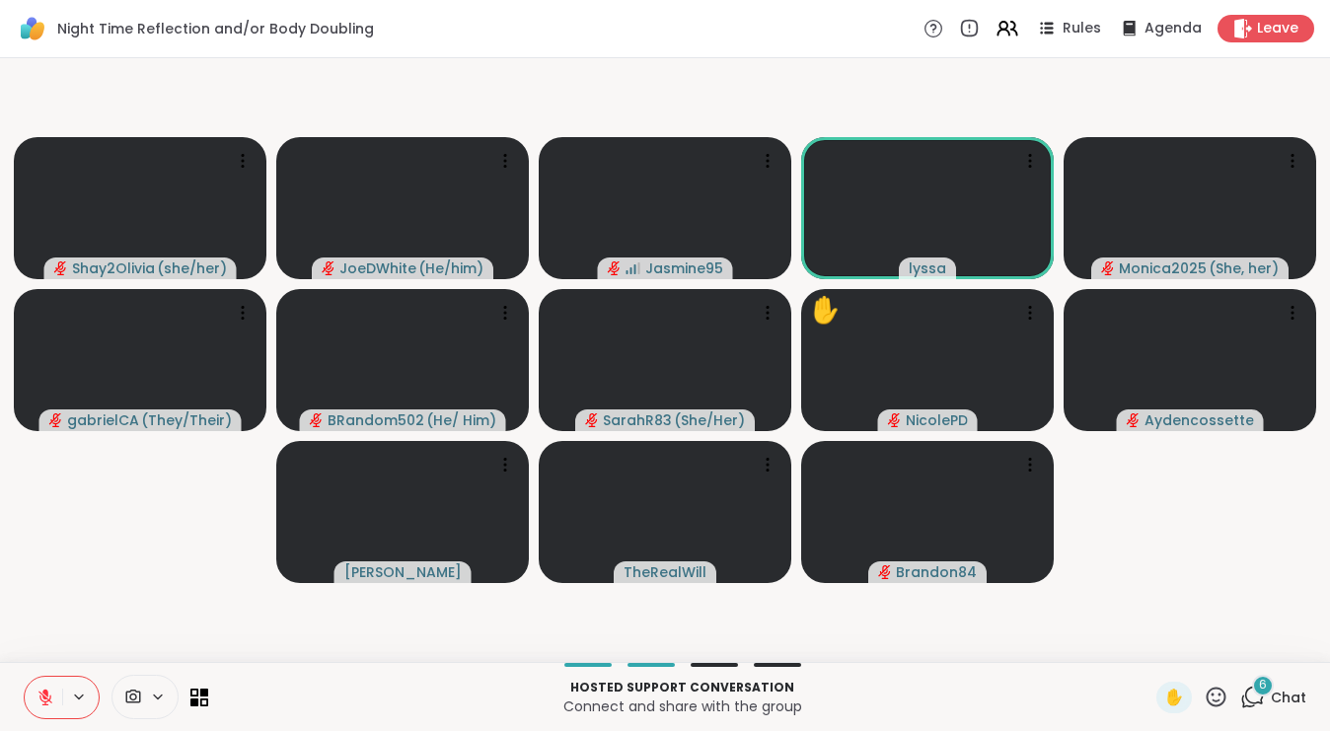
click at [39, 687] on button at bounding box center [43, 697] width 37 height 41
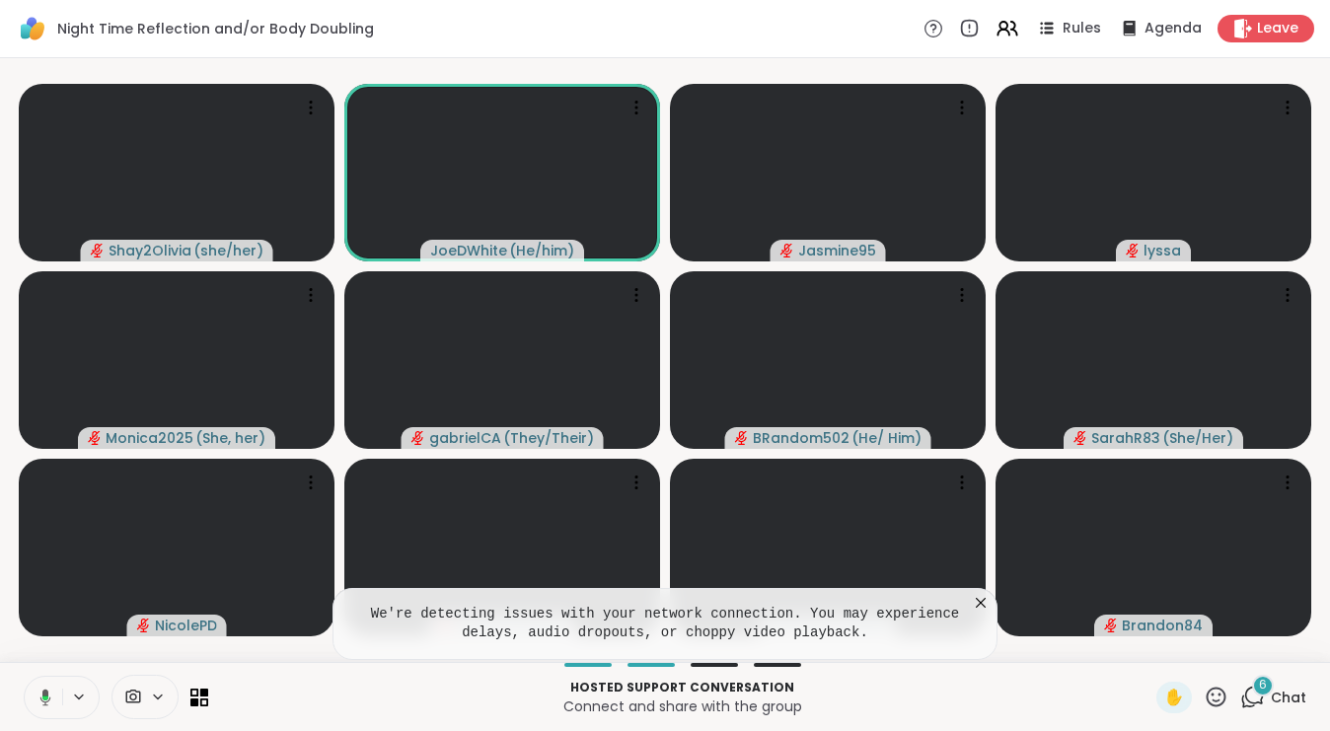
click at [41, 695] on icon at bounding box center [43, 698] width 18 height 18
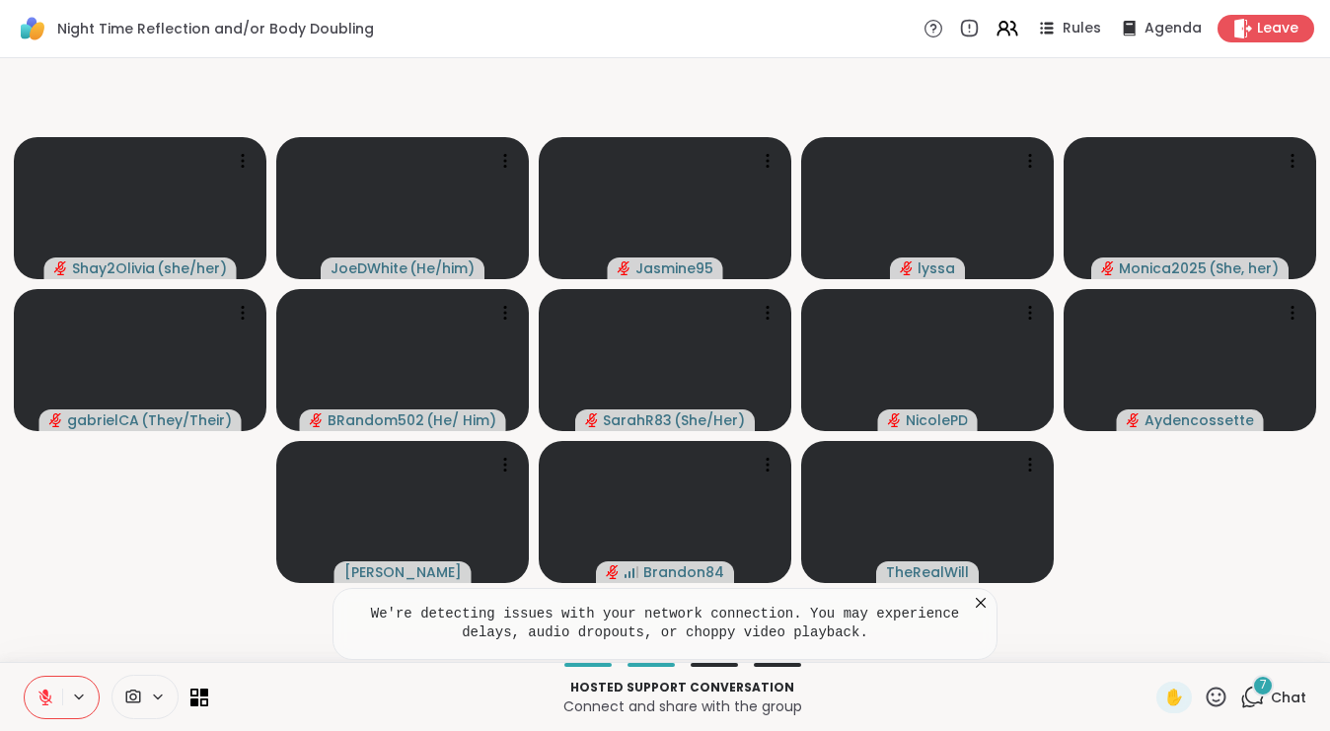
click at [48, 694] on icon at bounding box center [46, 698] width 18 height 18
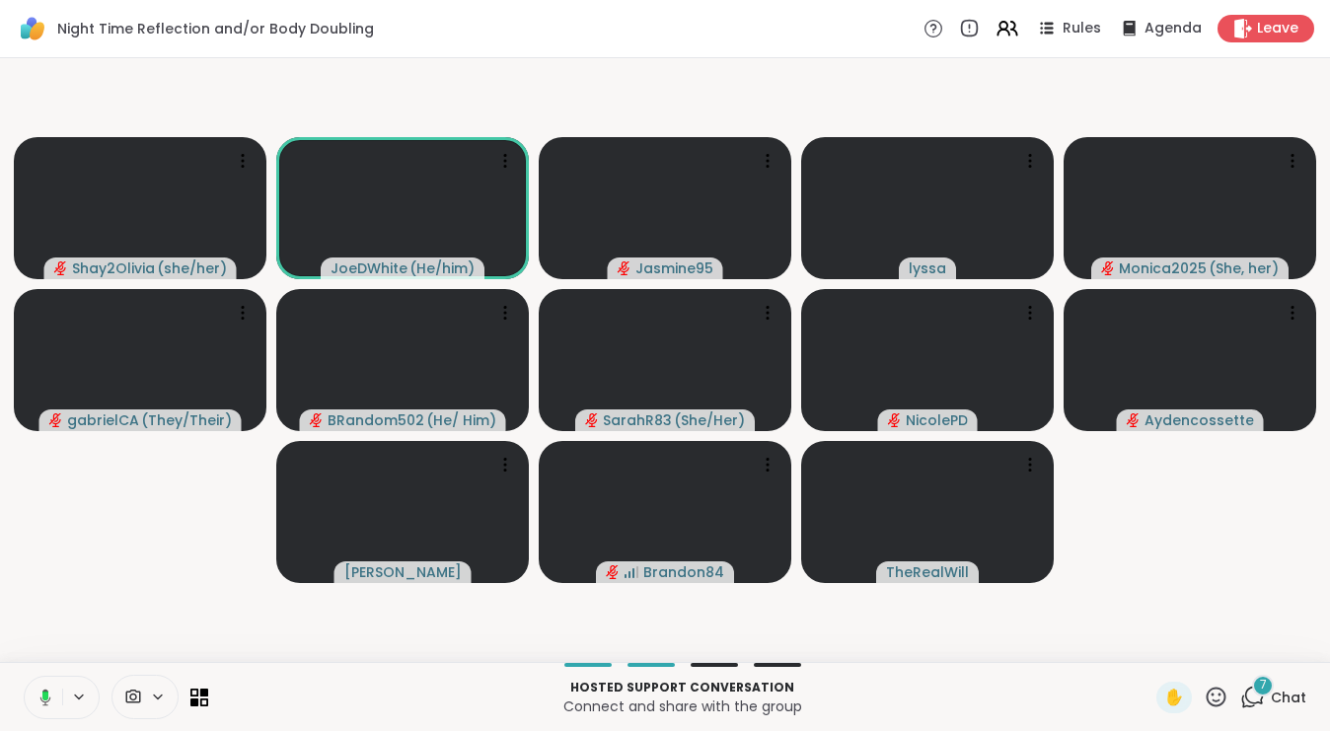
click at [1273, 684] on div "7" at bounding box center [1263, 686] width 22 height 22
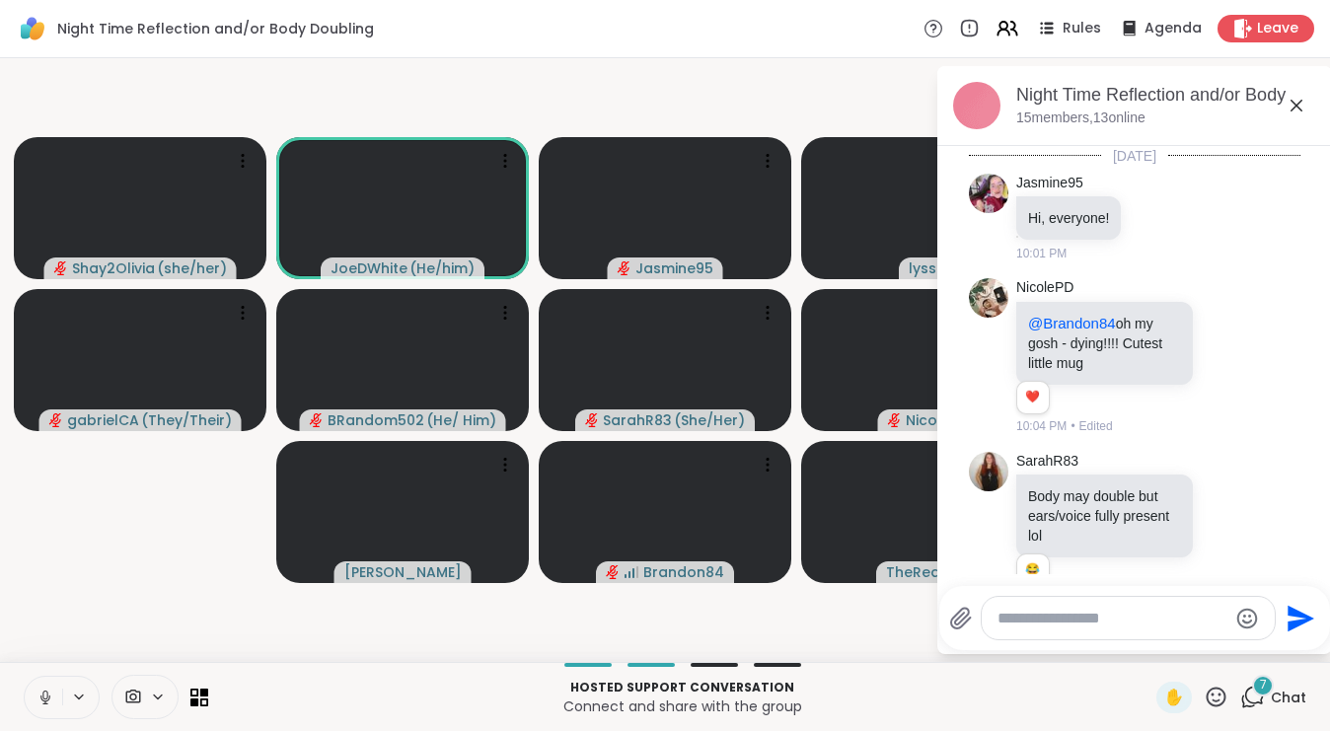
click at [1073, 613] on textarea "Type your message" at bounding box center [1112, 619] width 230 height 20
type textarea "**********"
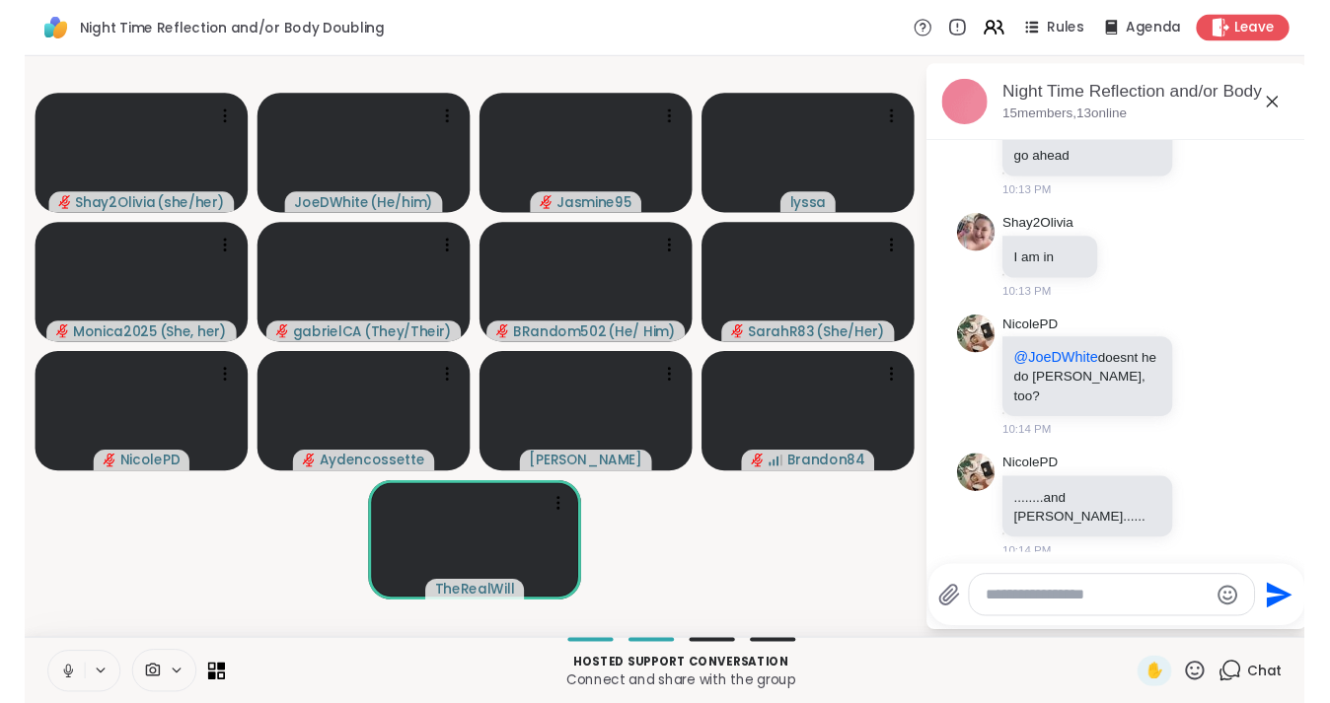
scroll to position [2662, 0]
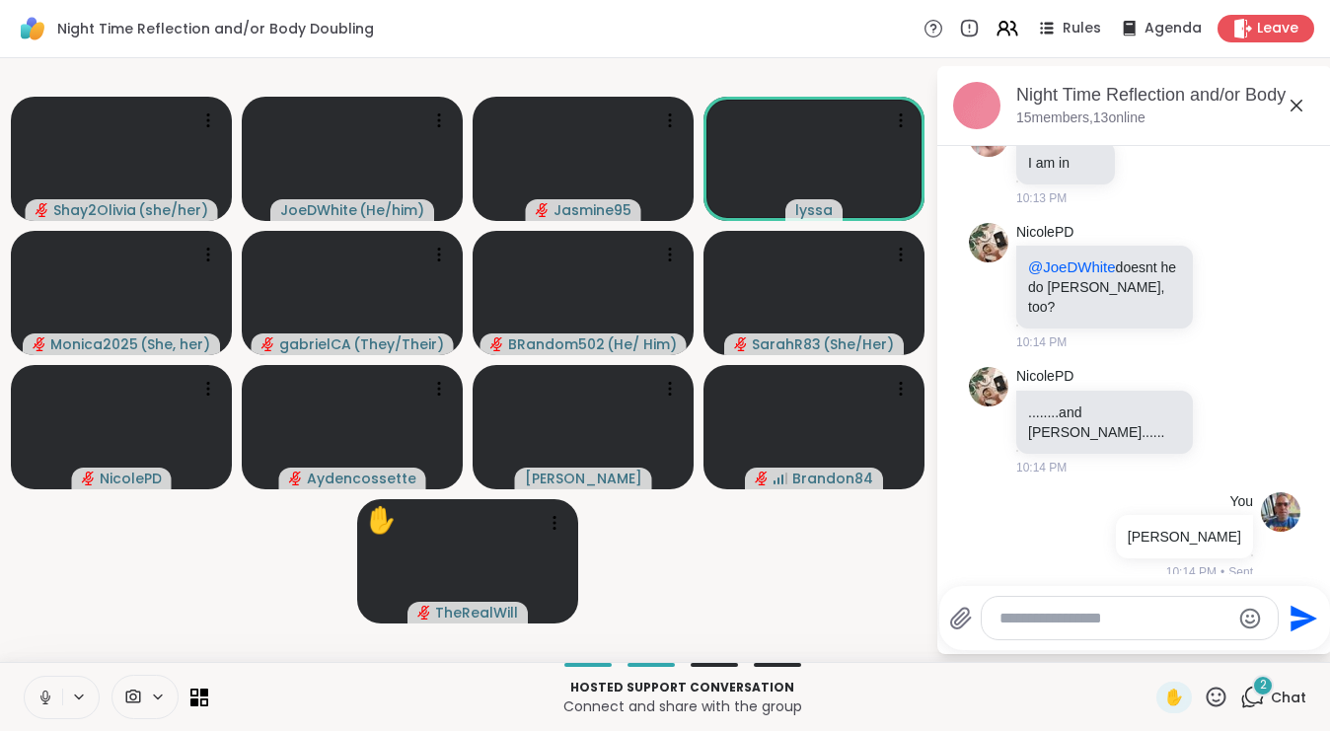
click at [1063, 609] on textarea "Type your message" at bounding box center [1114, 619] width 230 height 20
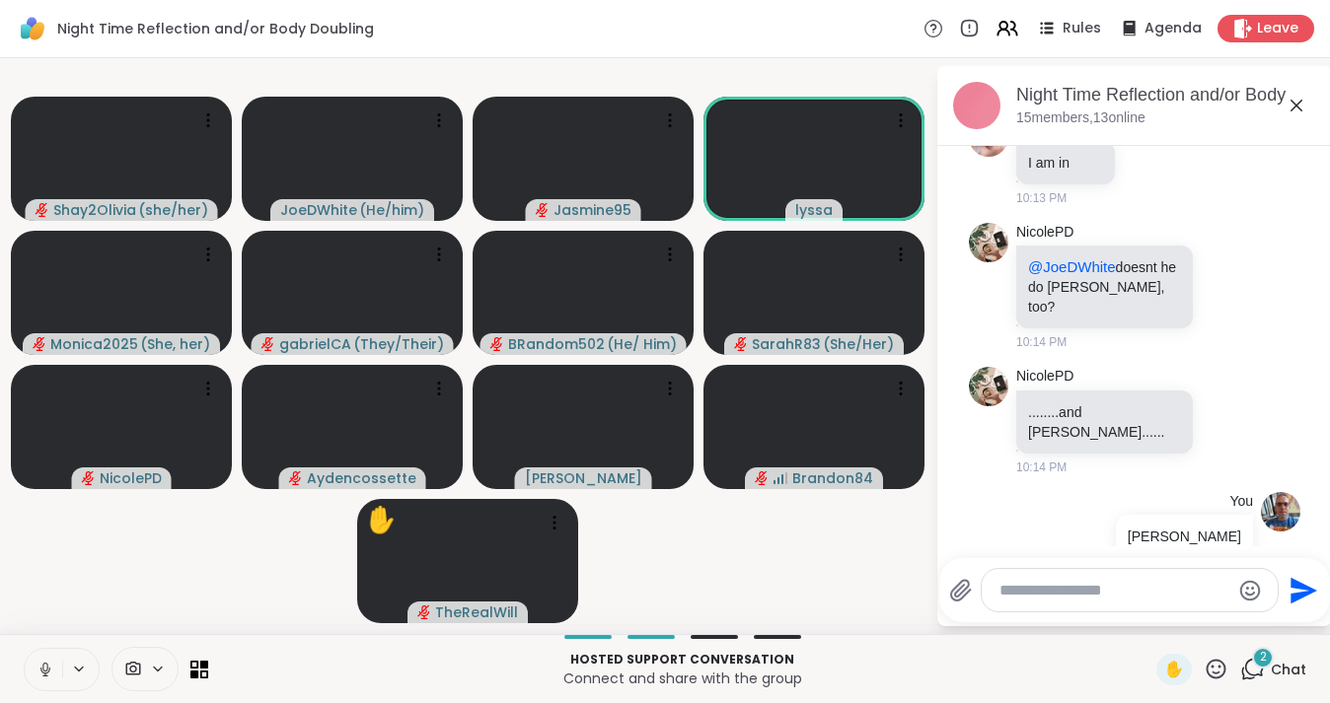
scroll to position [2937, 0]
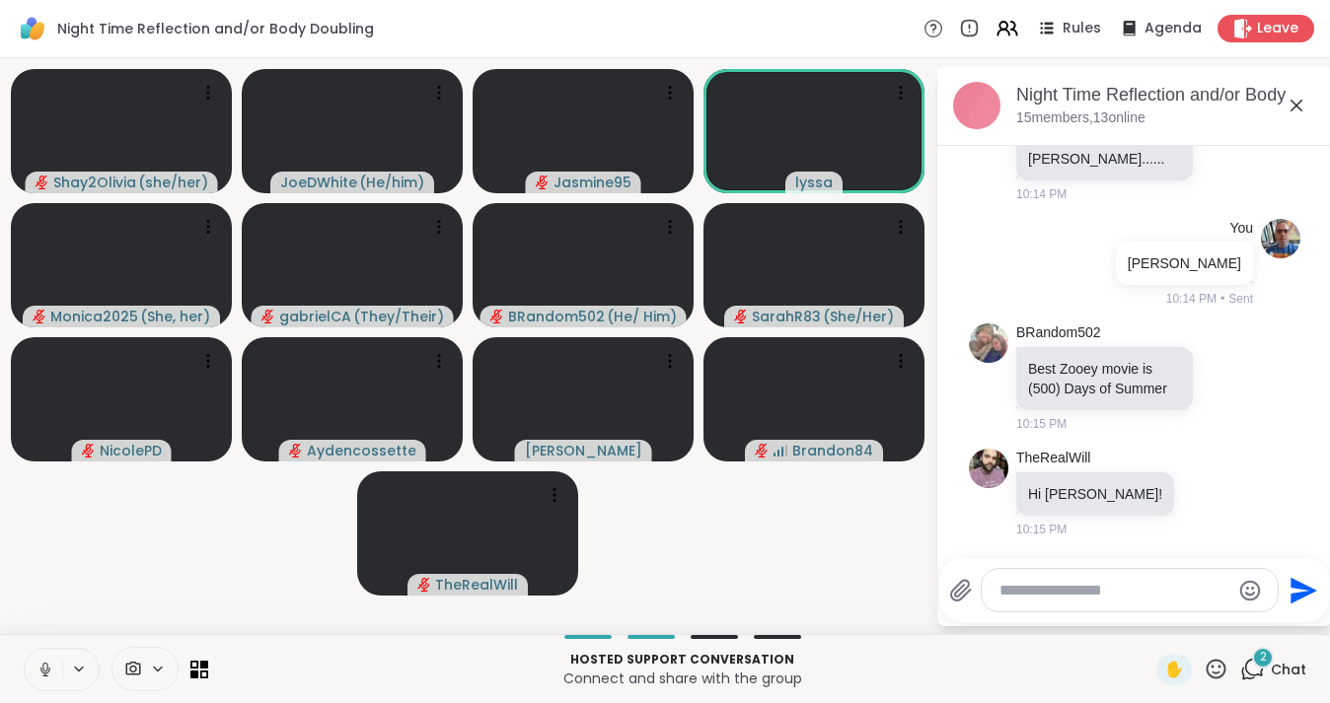
paste textarea "**********"
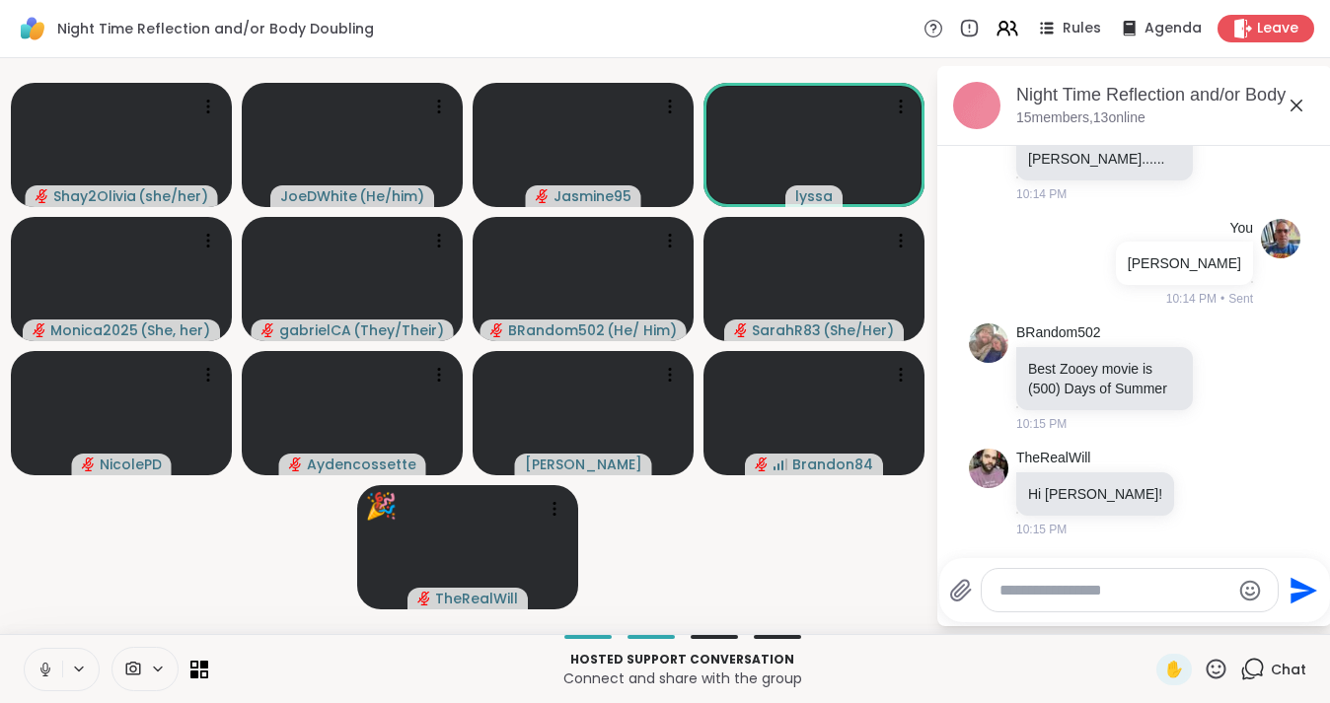
type textarea "**********"
click at [1033, 593] on textarea "**********" at bounding box center [1114, 591] width 230 height 20
click at [1296, 587] on icon "Send" at bounding box center [1303, 590] width 27 height 27
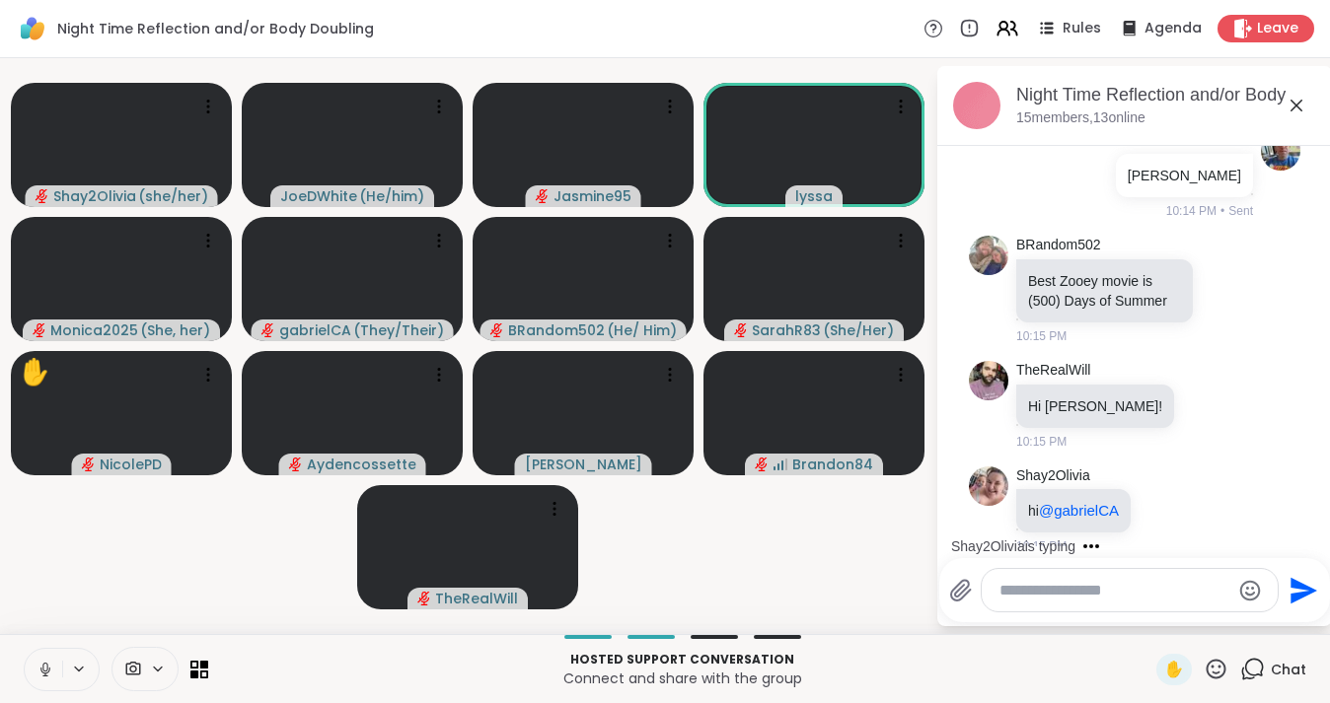
scroll to position [3470, 0]
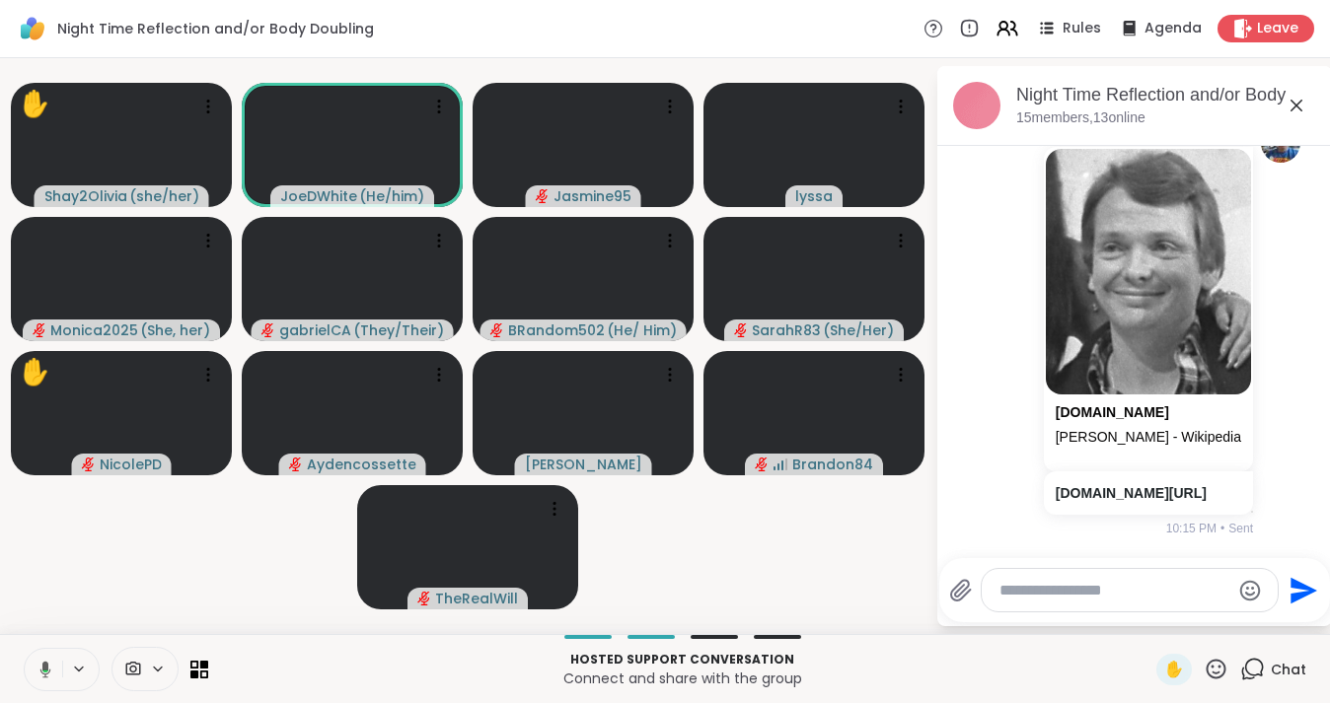
click at [1297, 109] on icon at bounding box center [1296, 106] width 24 height 24
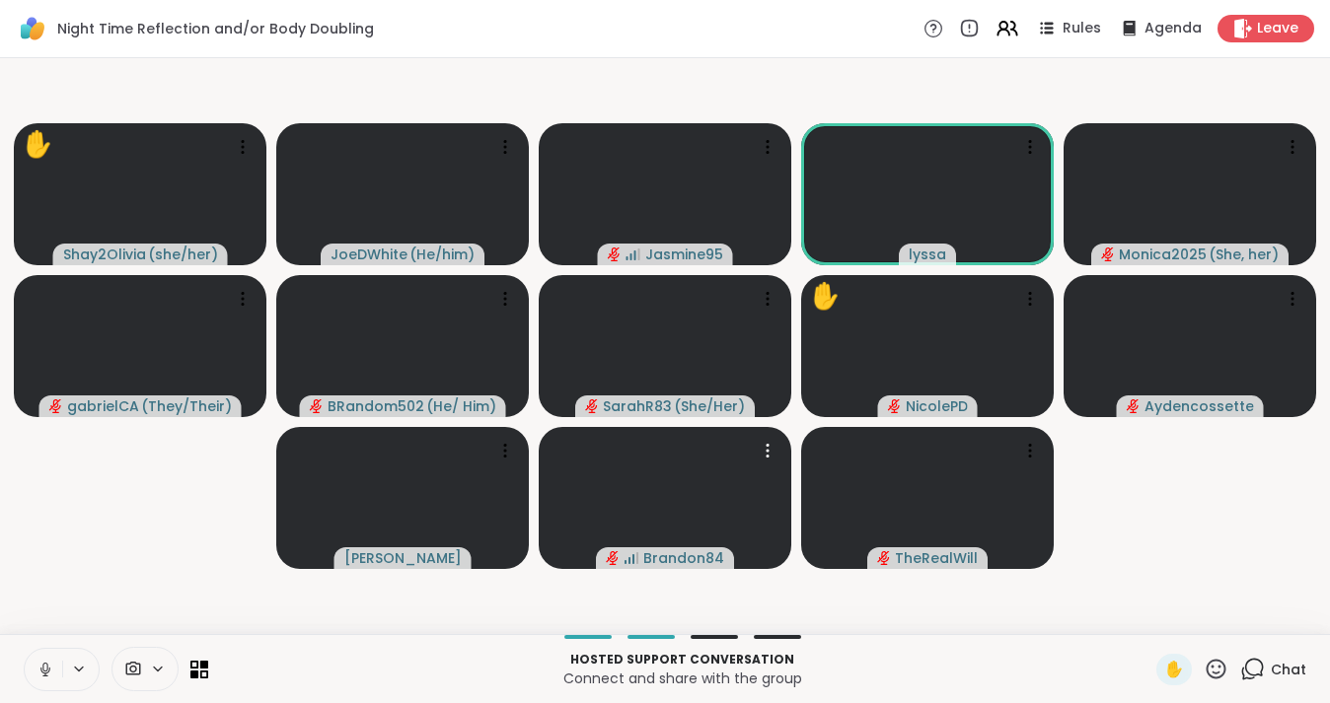
click at [1257, 675] on icon at bounding box center [1254, 668] width 19 height 18
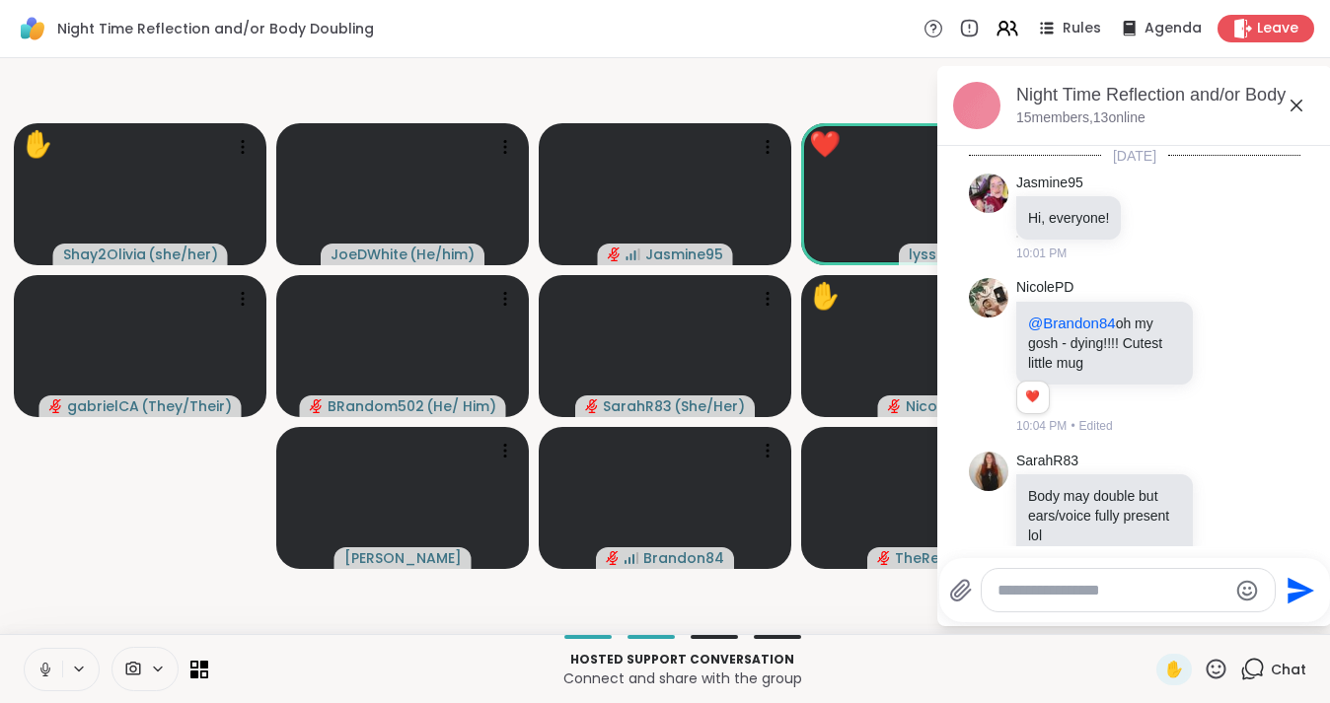
click at [43, 672] on icon at bounding box center [46, 670] width 18 height 18
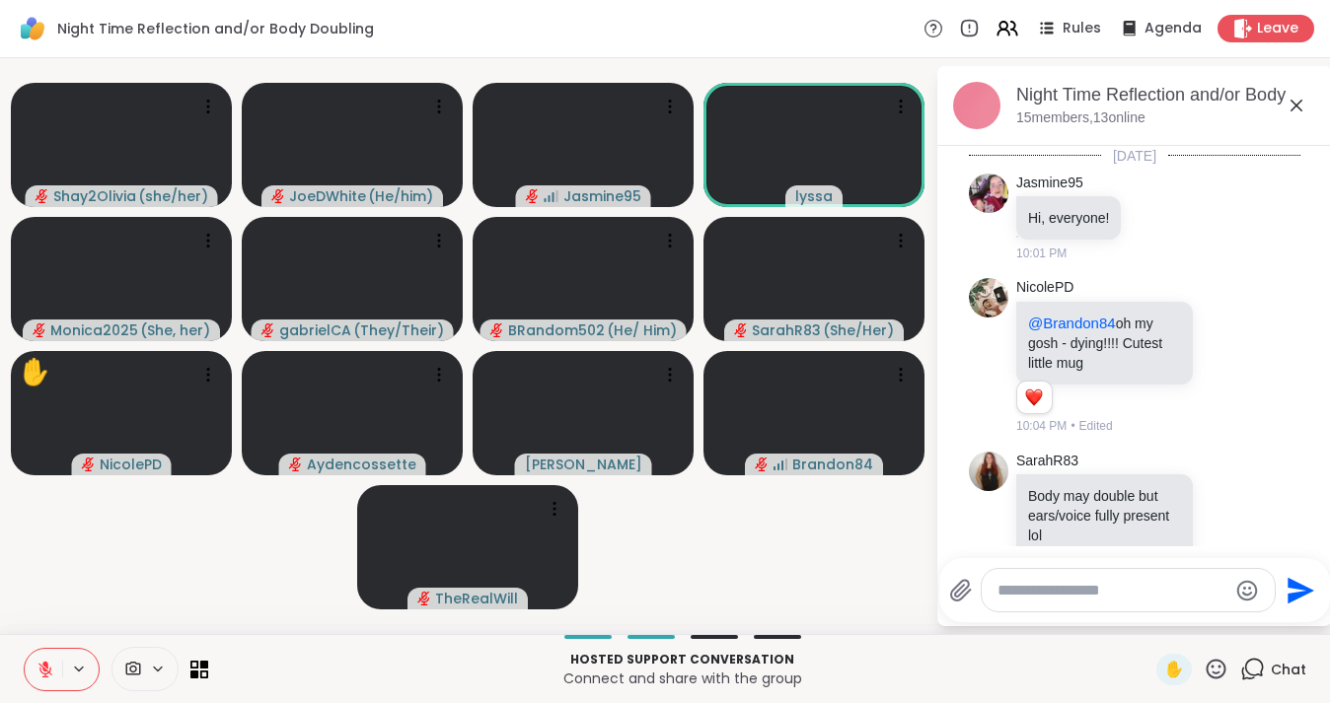
scroll to position [3451, 0]
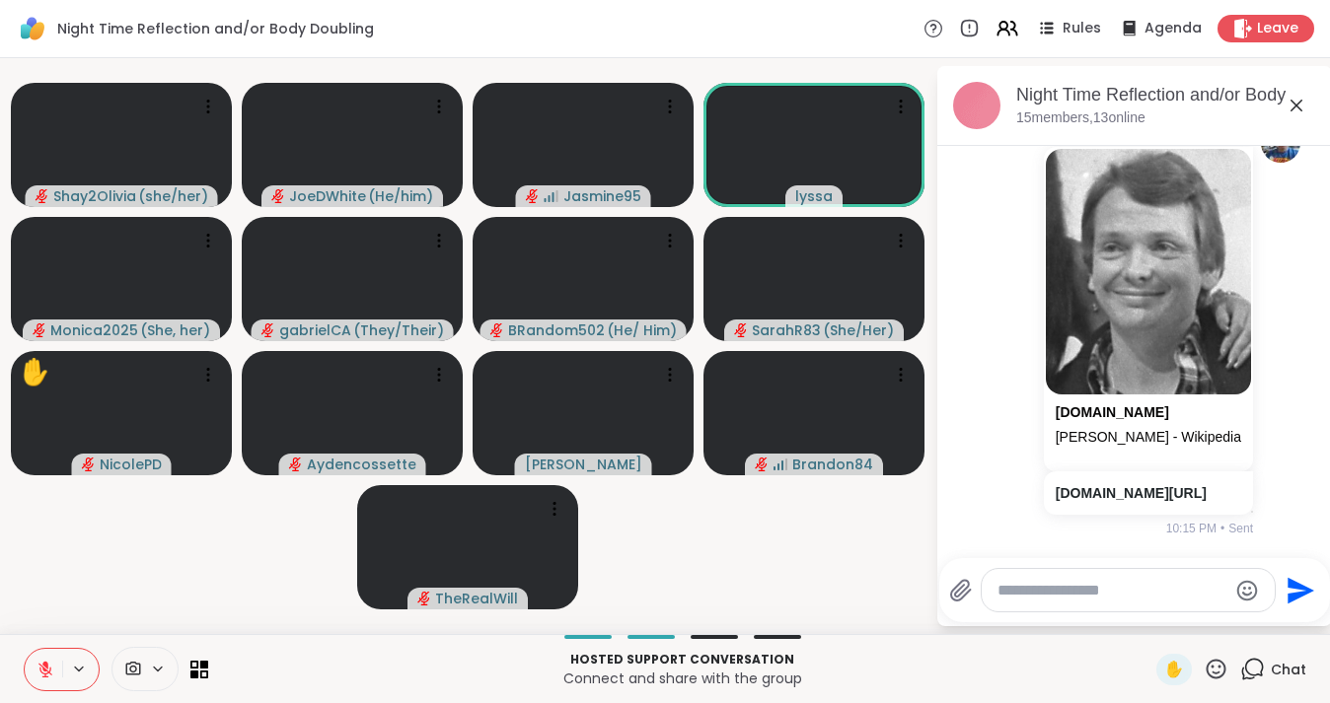
click at [1299, 105] on icon at bounding box center [1296, 106] width 24 height 24
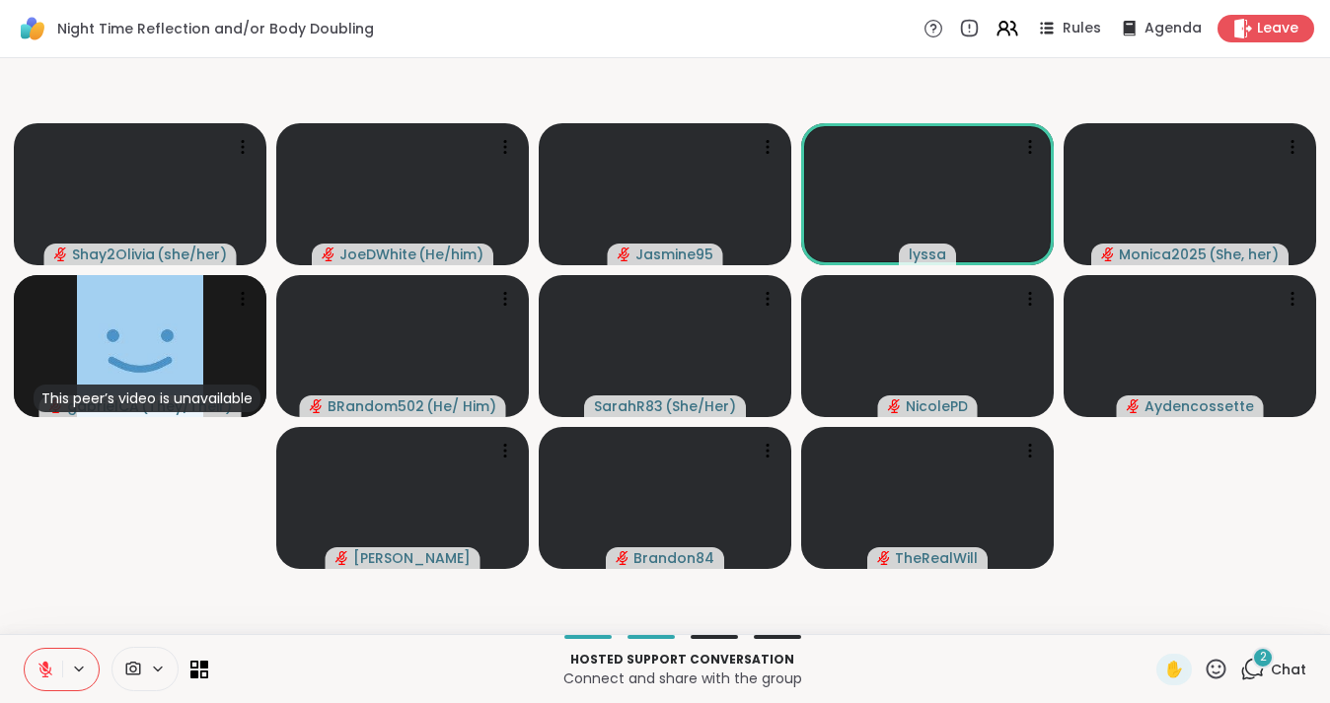
click at [45, 671] on icon at bounding box center [45, 670] width 14 height 14
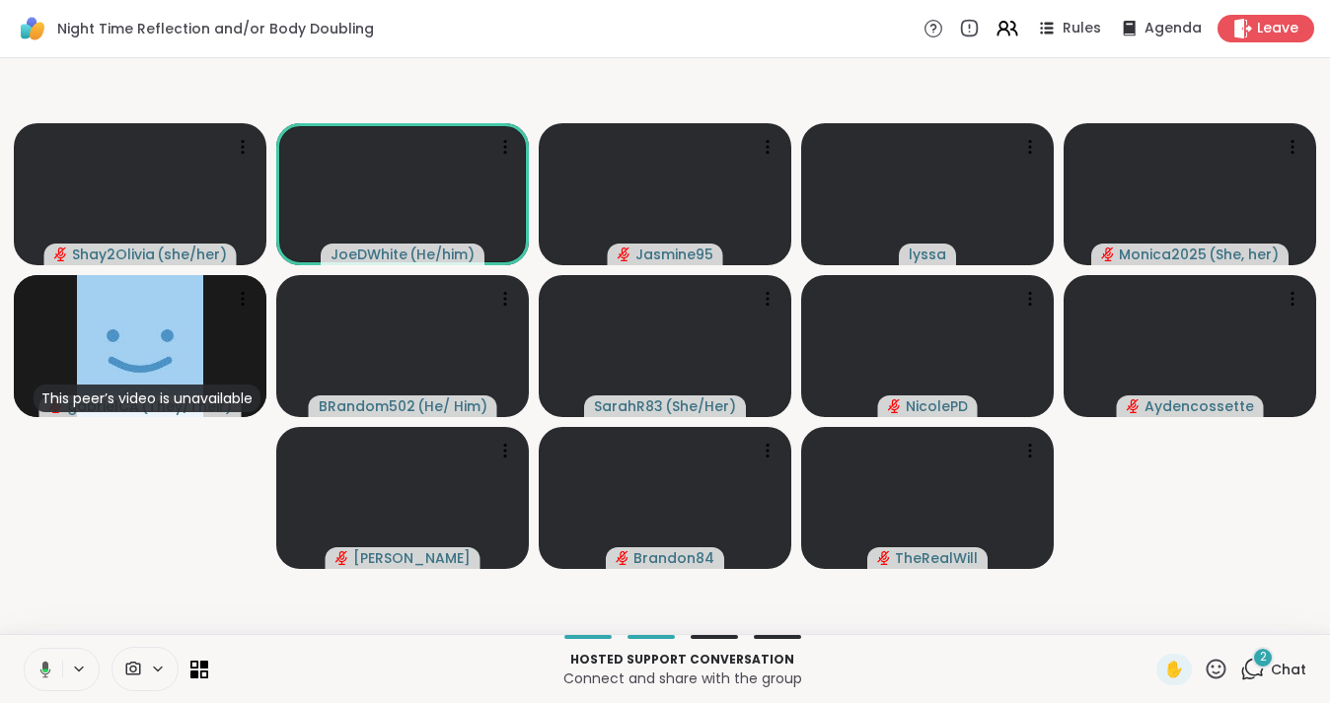
click at [42, 672] on icon at bounding box center [43, 670] width 18 height 18
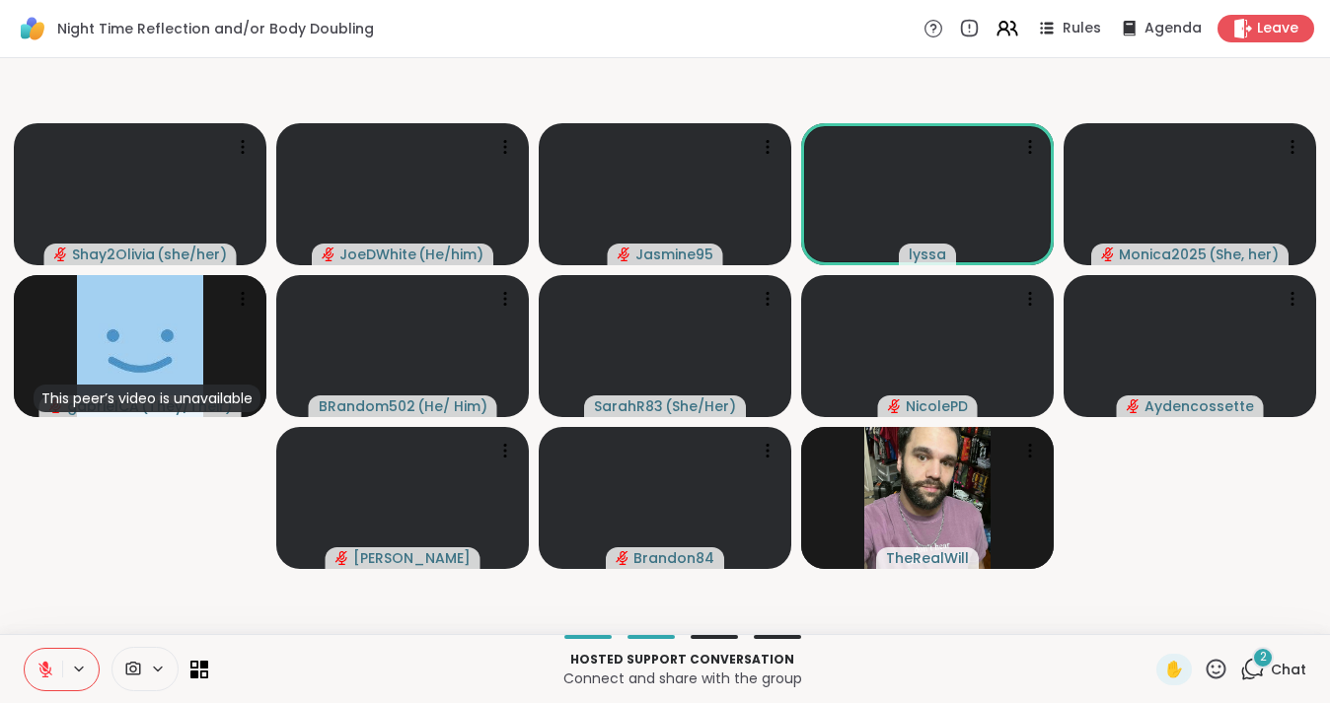
click at [50, 665] on icon at bounding box center [46, 670] width 18 height 18
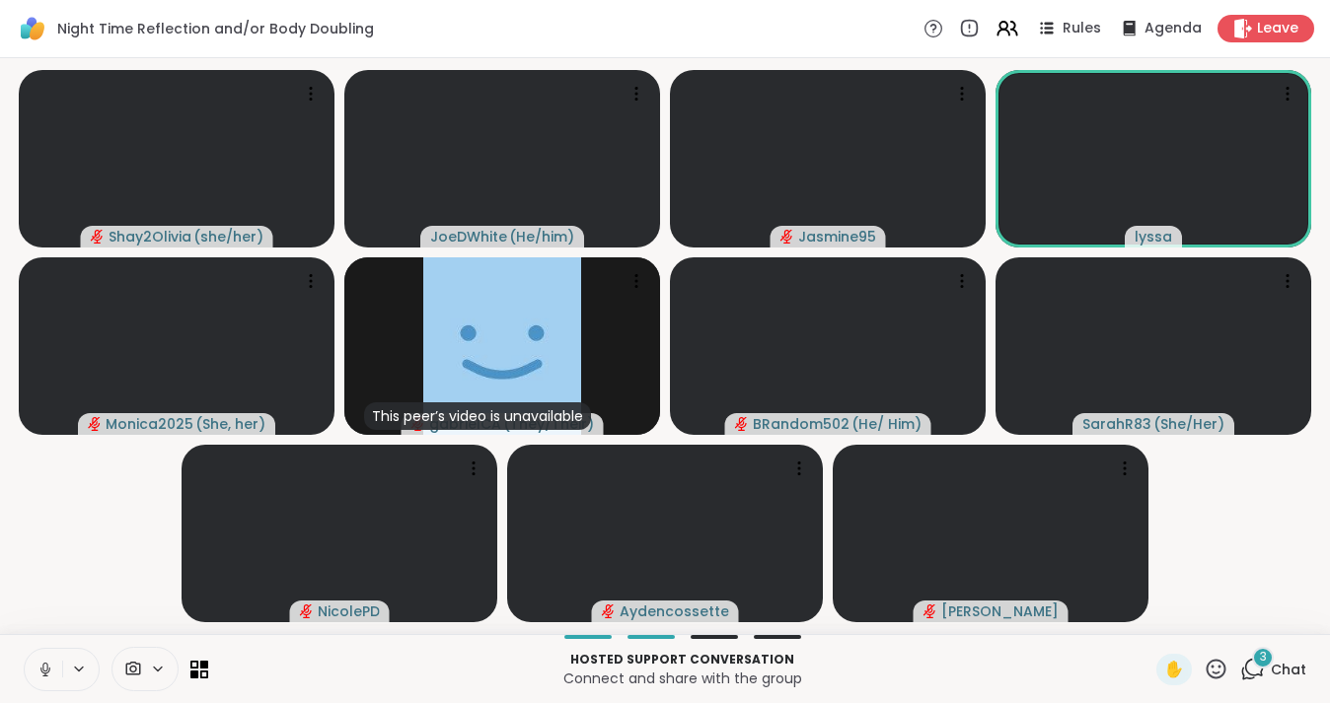
click at [40, 662] on icon at bounding box center [46, 670] width 18 height 18
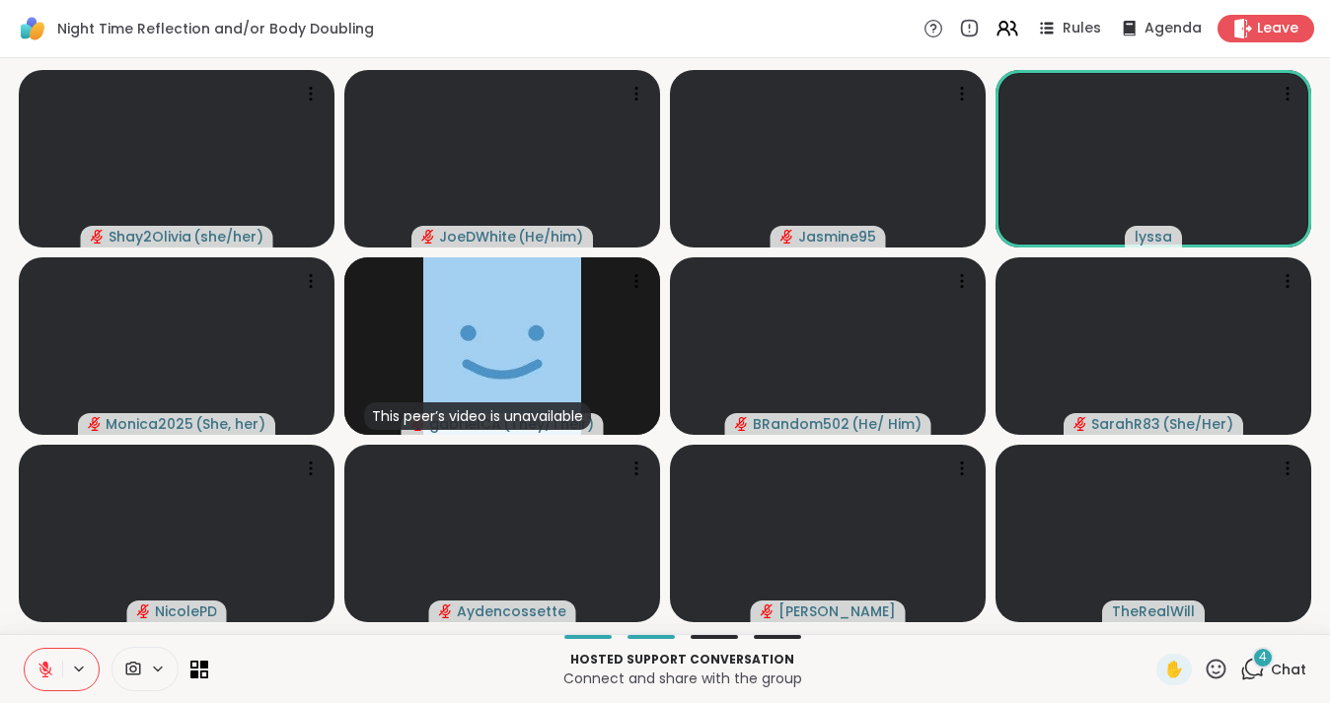
click at [1269, 669] on div "4 Chat" at bounding box center [1273, 670] width 66 height 32
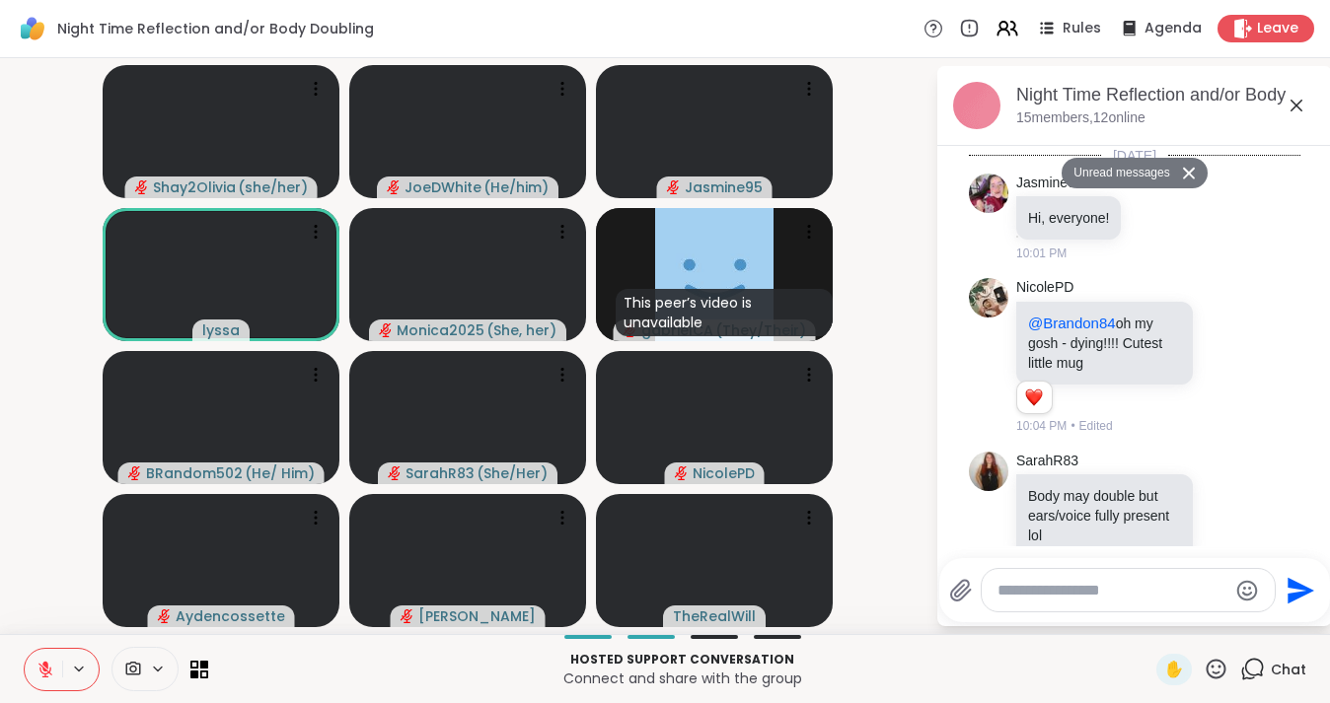
click at [1296, 104] on icon at bounding box center [1296, 106] width 24 height 24
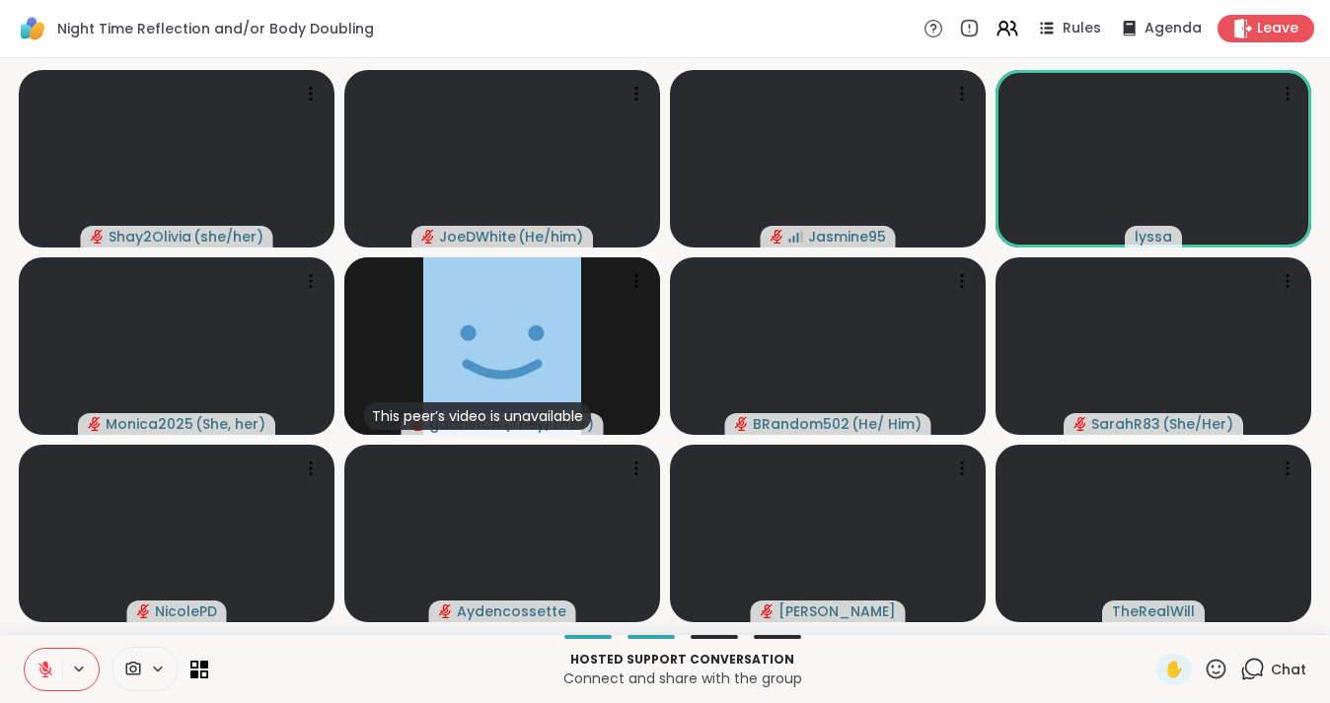
click at [1255, 670] on icon at bounding box center [1252, 669] width 25 height 25
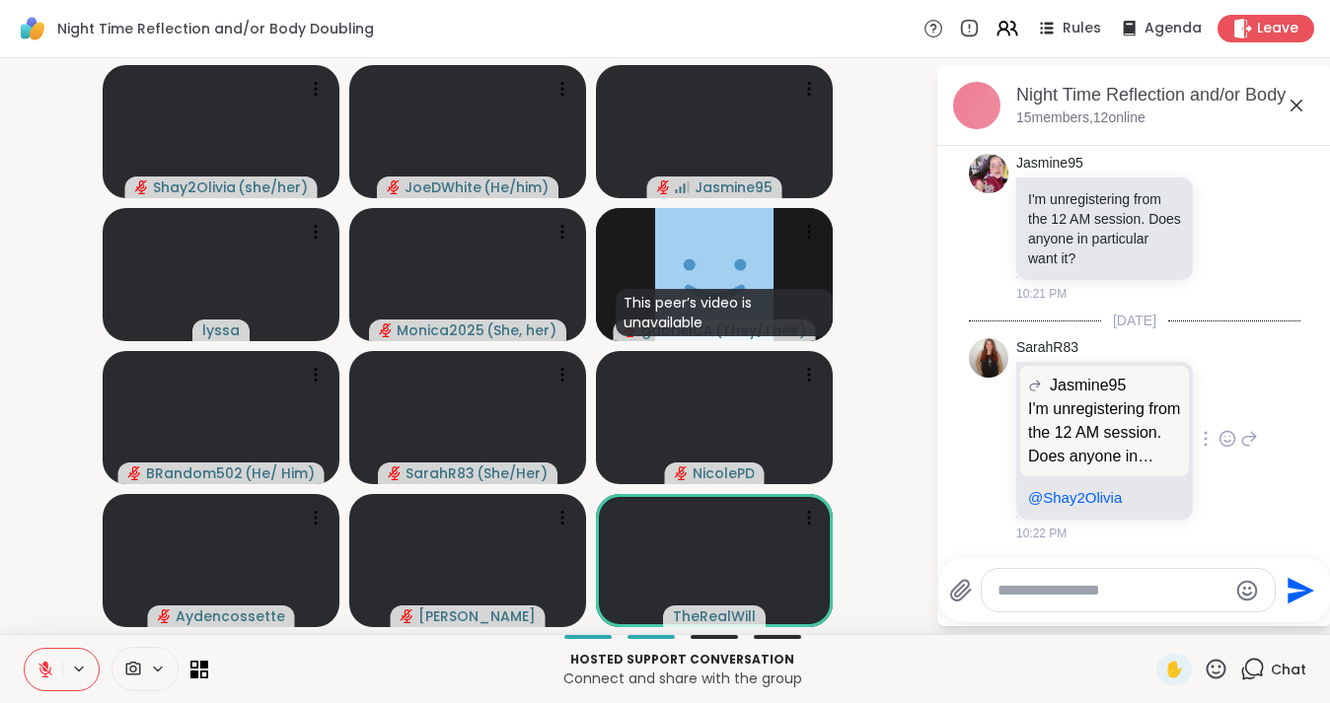
scroll to position [4482, 0]
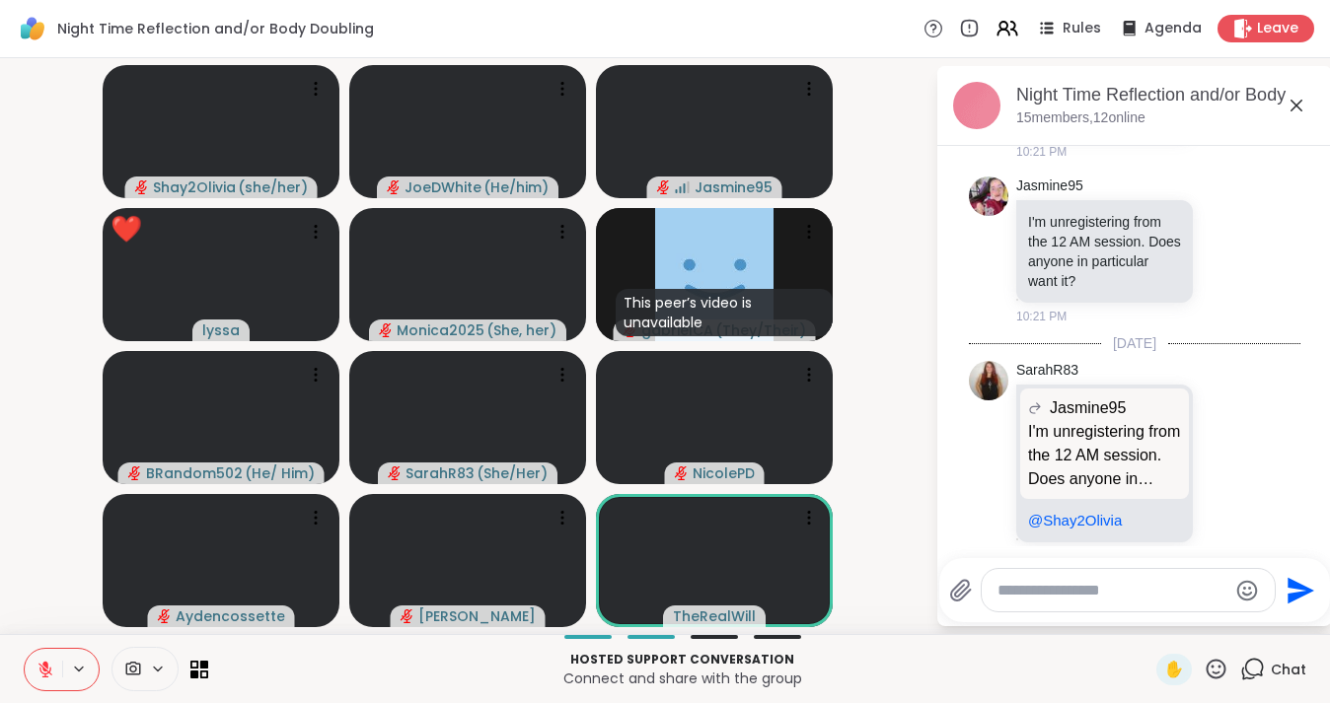
click at [1297, 105] on icon at bounding box center [1296, 106] width 12 height 12
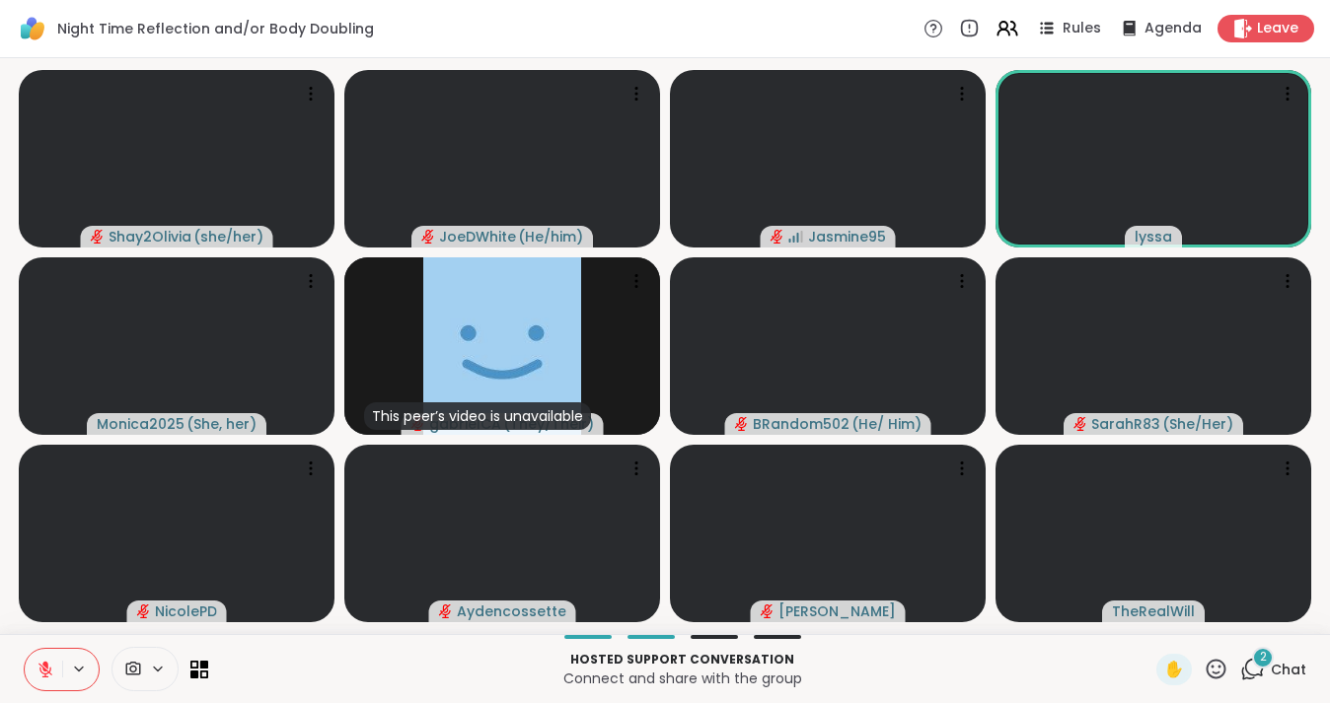
click at [1266, 668] on div "2" at bounding box center [1263, 658] width 22 height 22
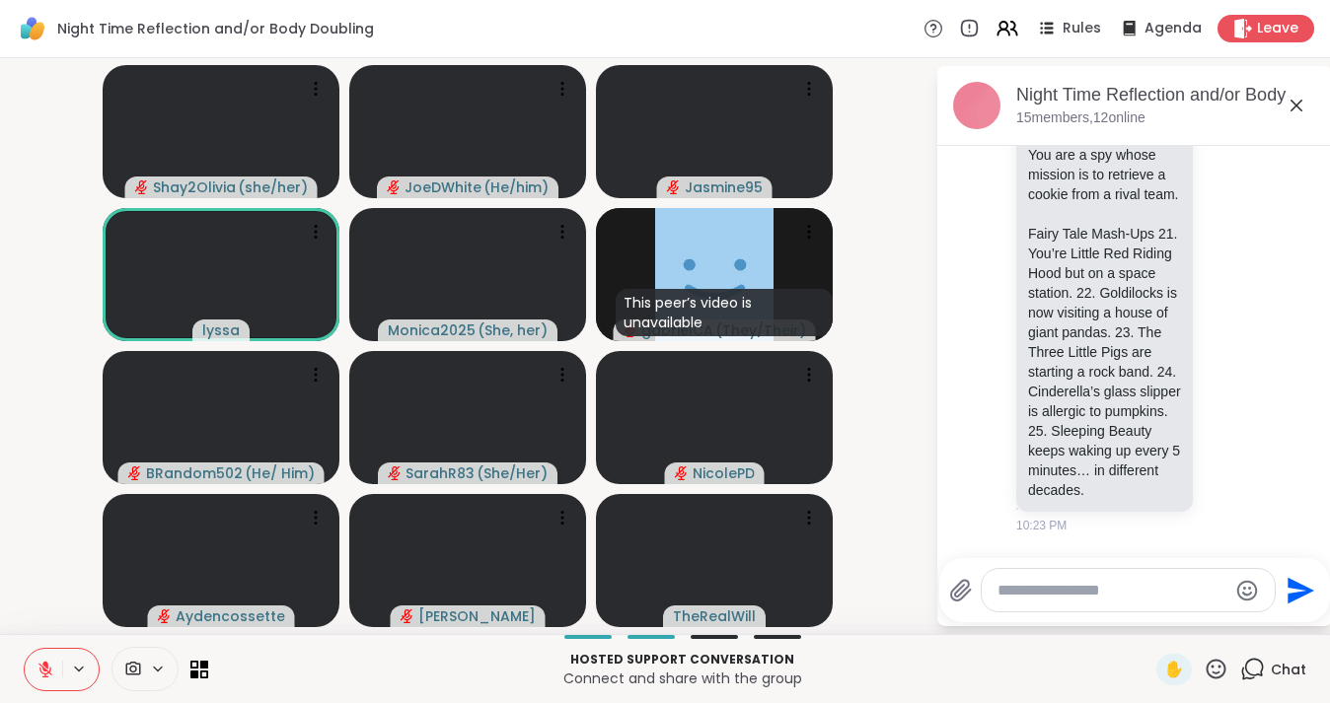
scroll to position [6554, 0]
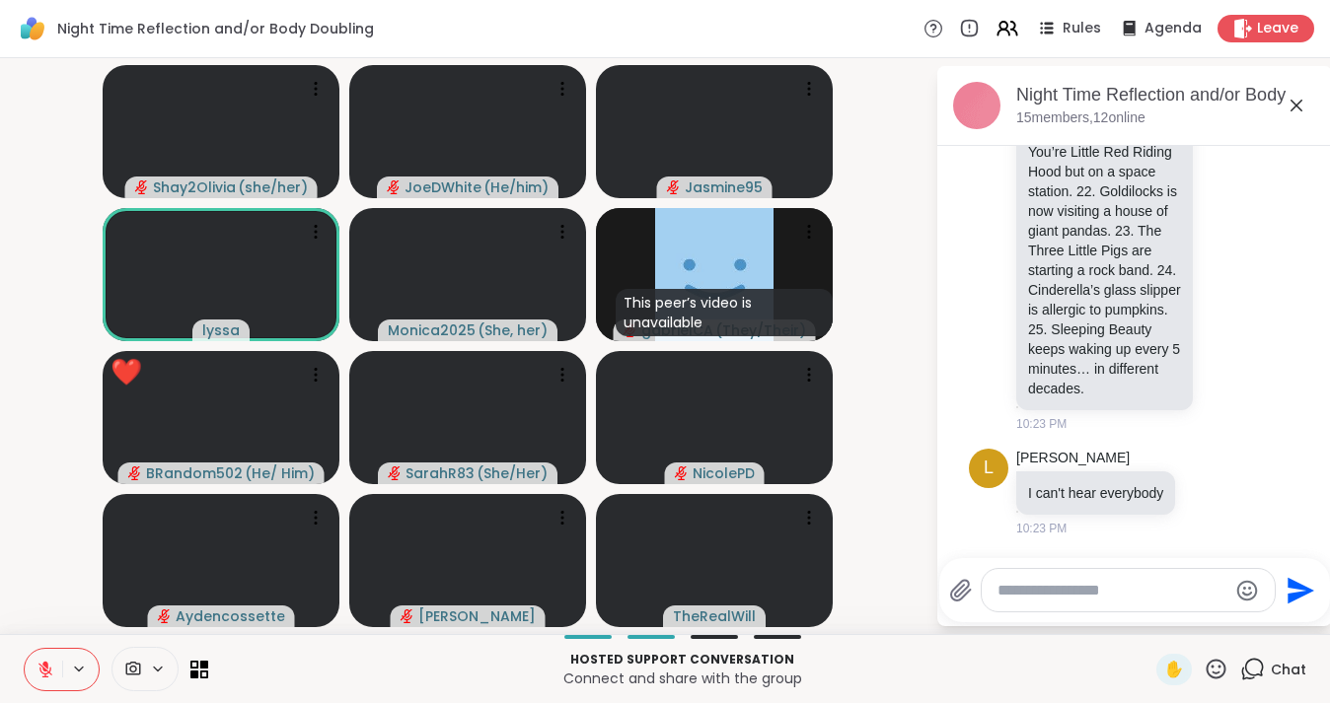
click at [1299, 104] on icon at bounding box center [1296, 106] width 24 height 24
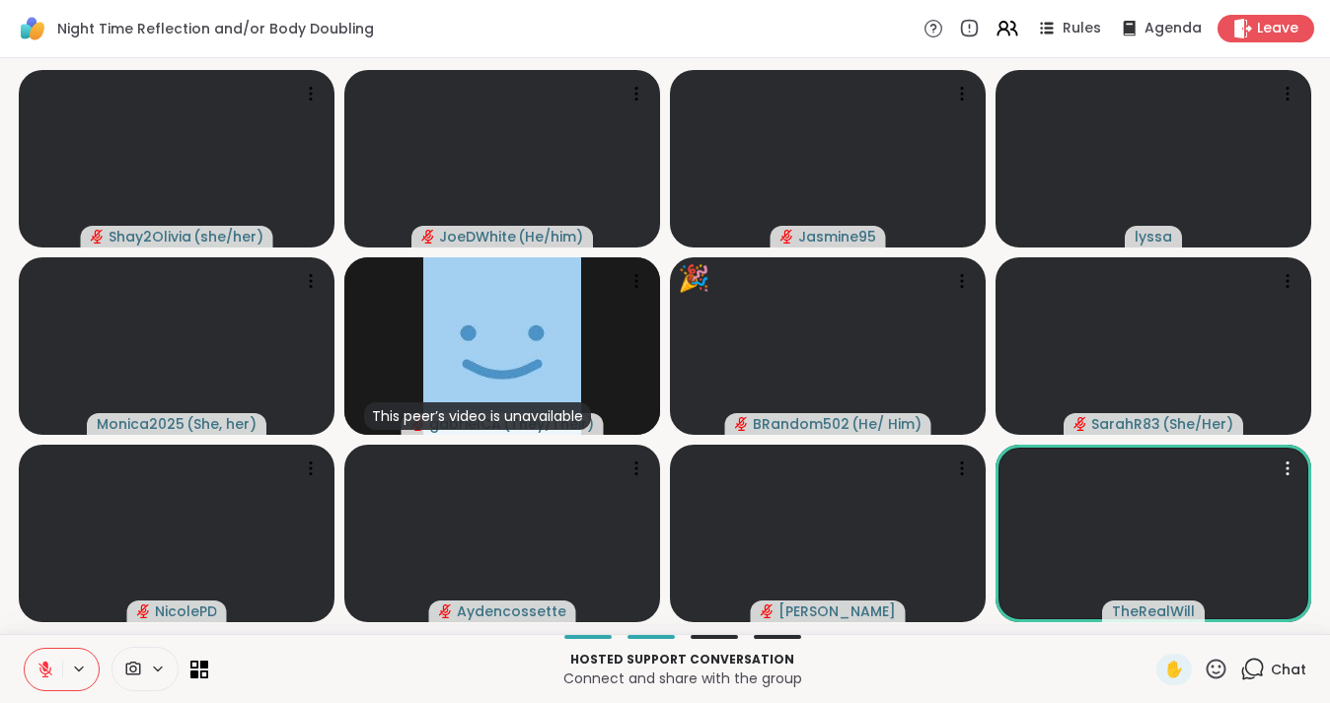
click at [1256, 665] on icon at bounding box center [1252, 669] width 25 height 25
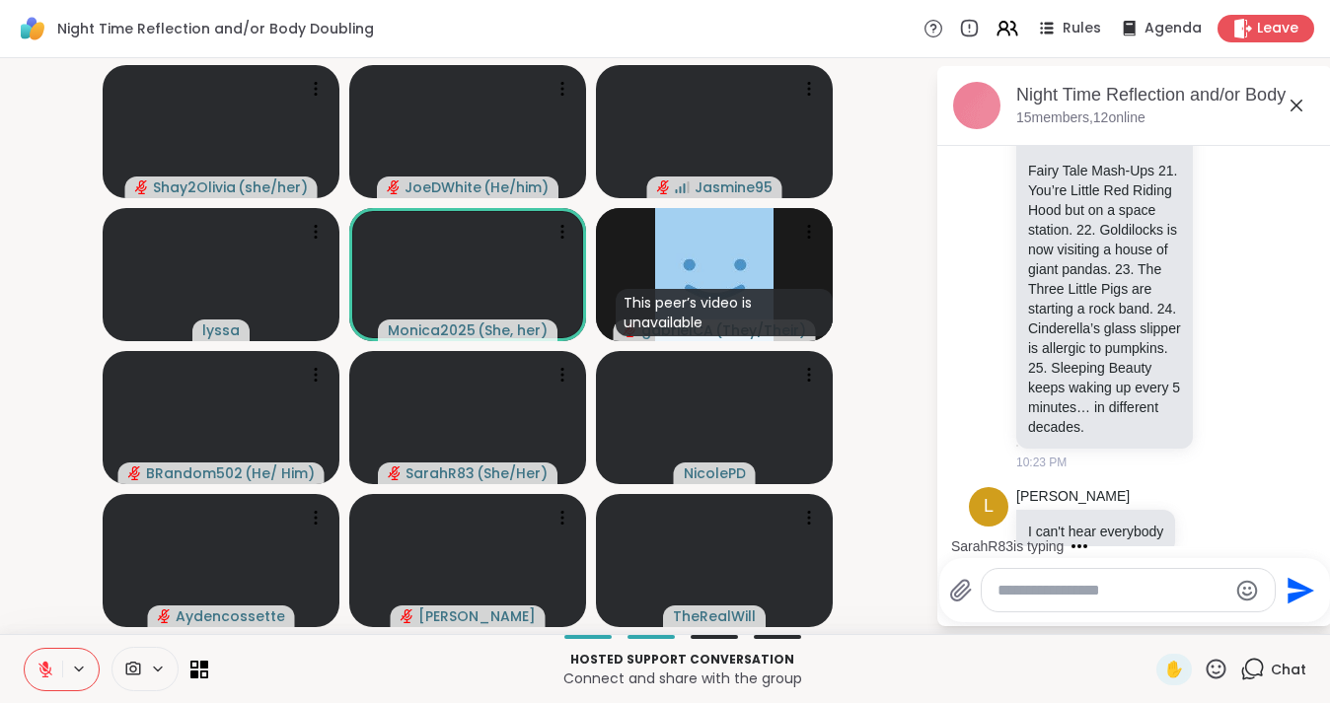
scroll to position [6535, 0]
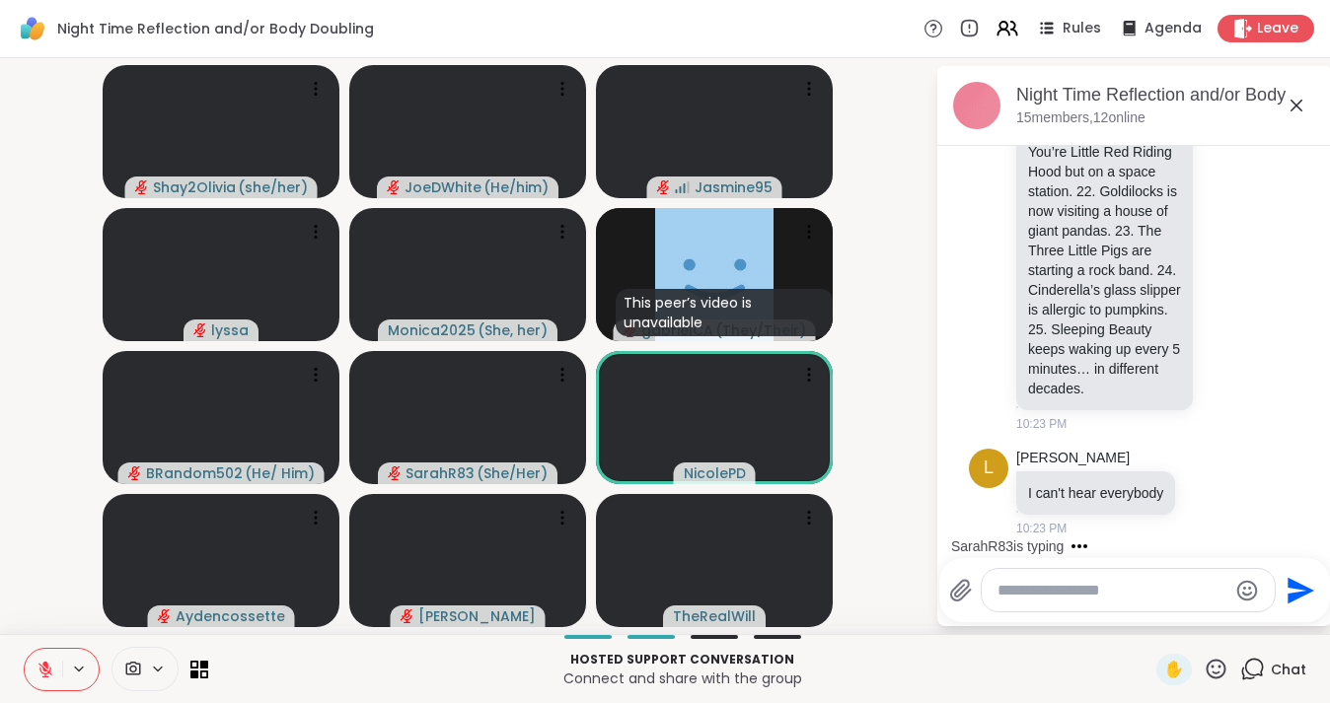
click at [1295, 104] on icon at bounding box center [1296, 106] width 12 height 12
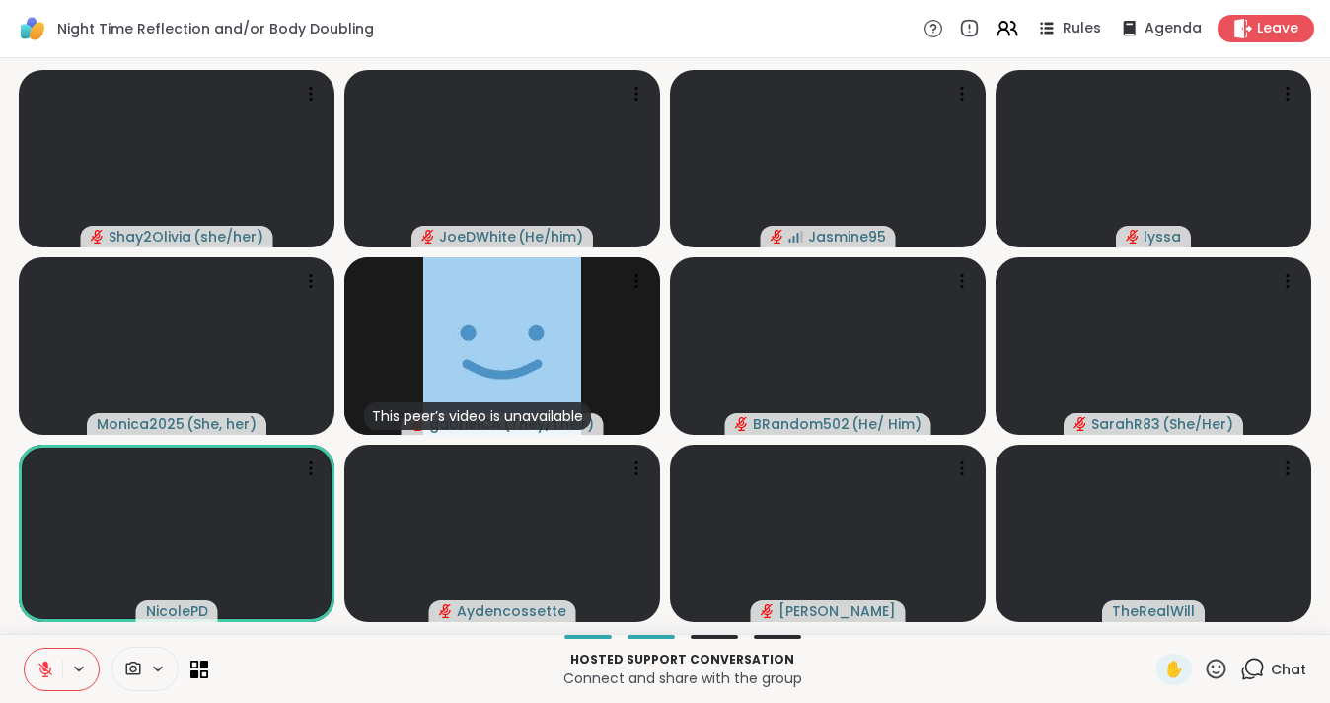
click at [1251, 671] on icon at bounding box center [1252, 669] width 25 height 25
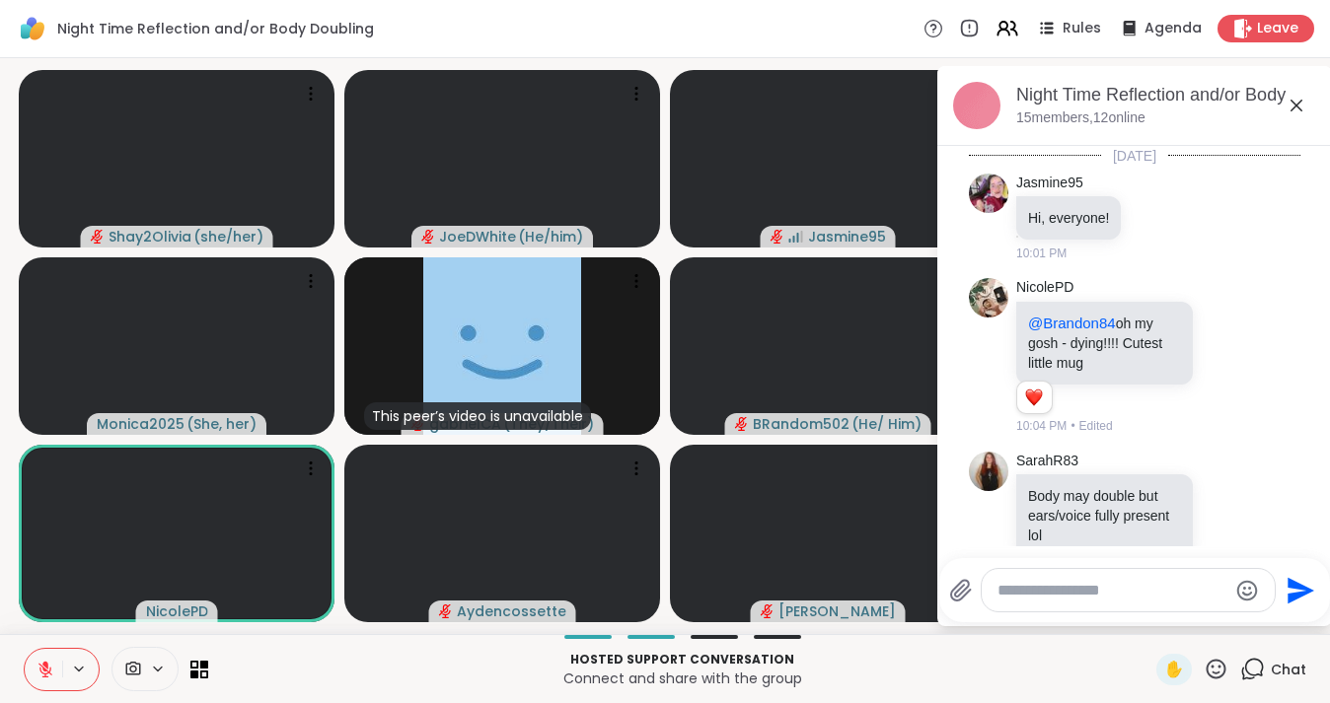
scroll to position [6412, 0]
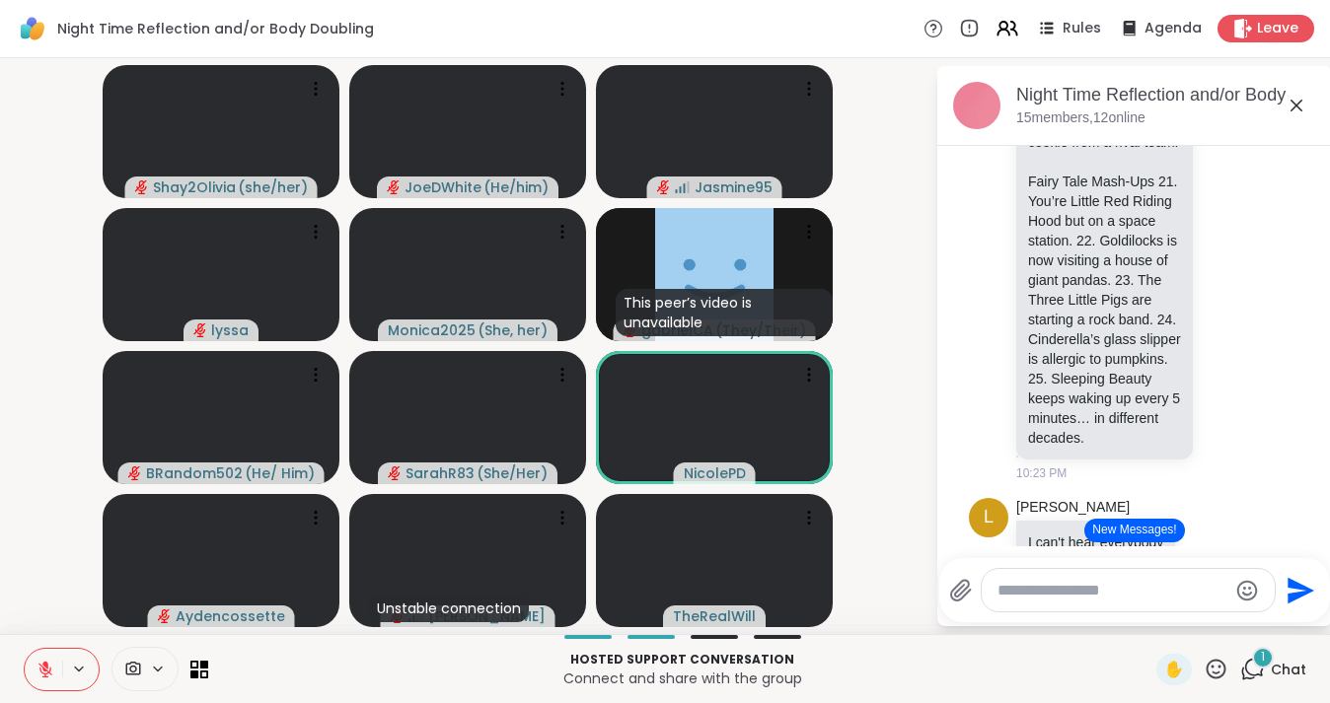
click at [1049, 602] on div at bounding box center [1128, 590] width 293 height 42
click at [1057, 599] on textarea "Type your message" at bounding box center [1112, 591] width 230 height 20
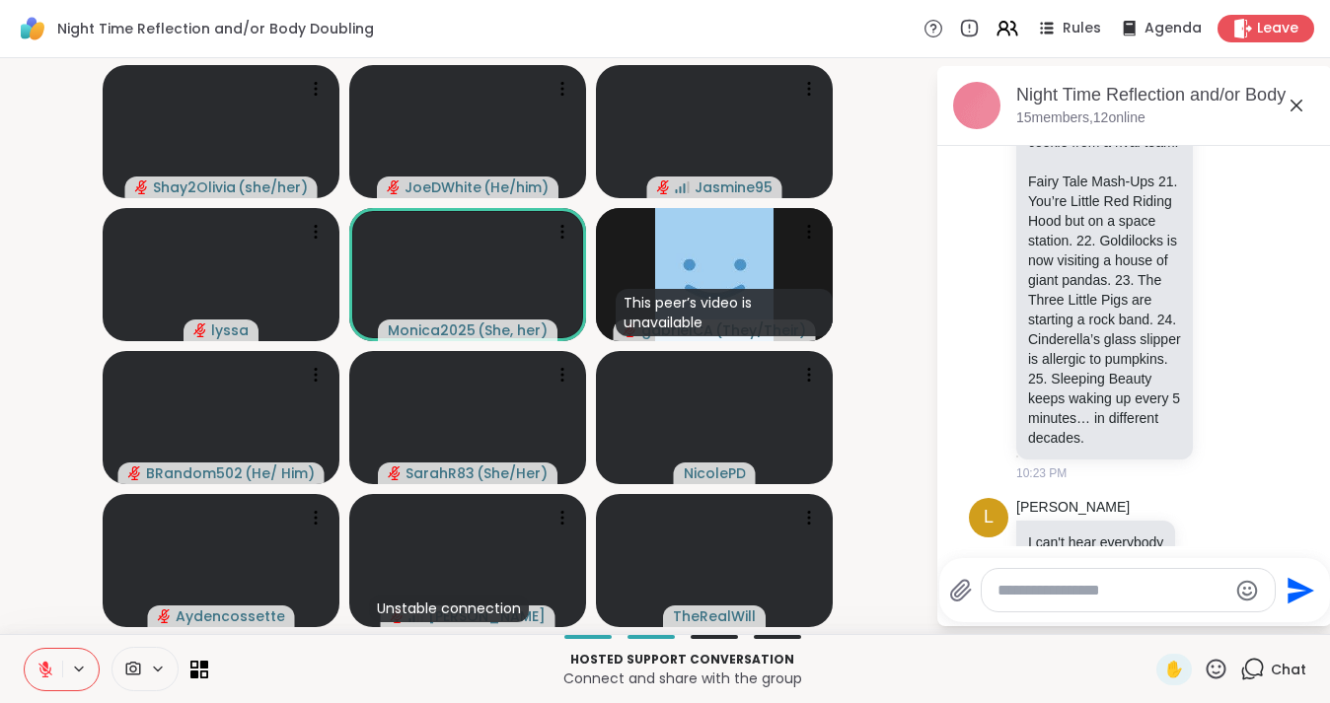
scroll to position [6757, 0]
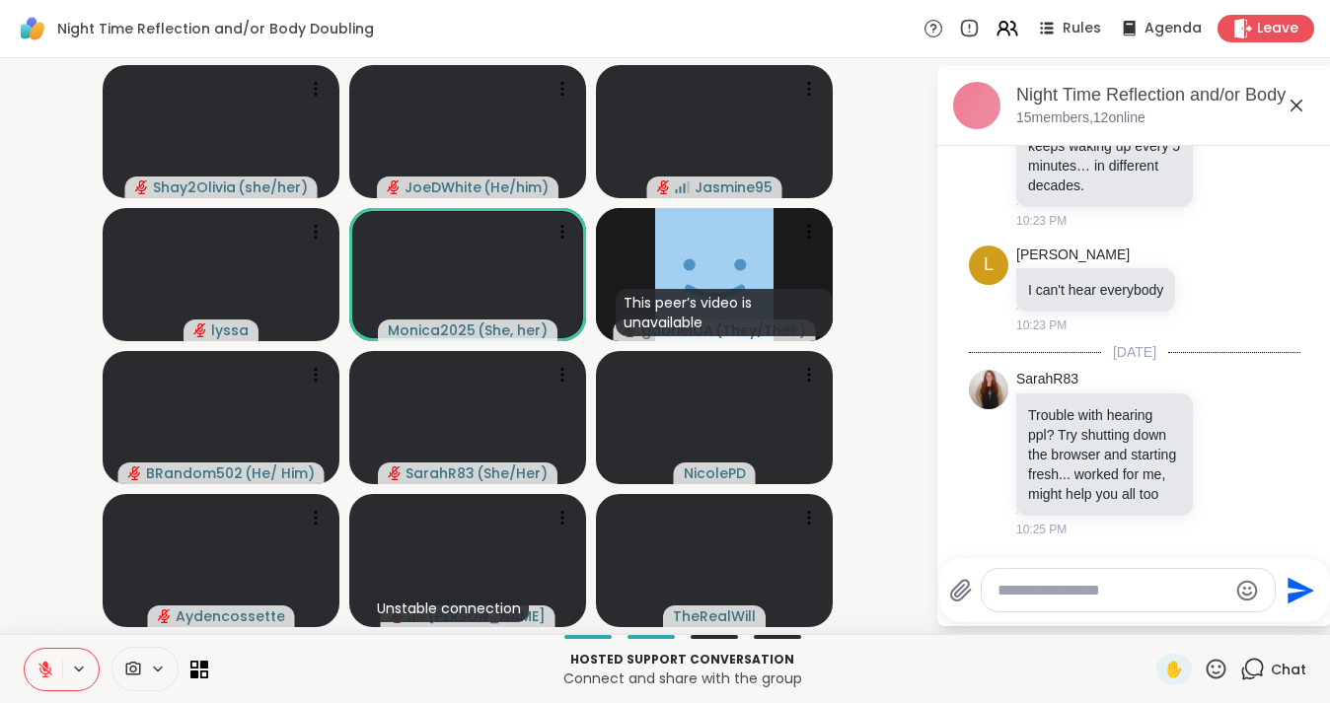
click at [1057, 599] on textarea "Type your message" at bounding box center [1112, 591] width 230 height 20
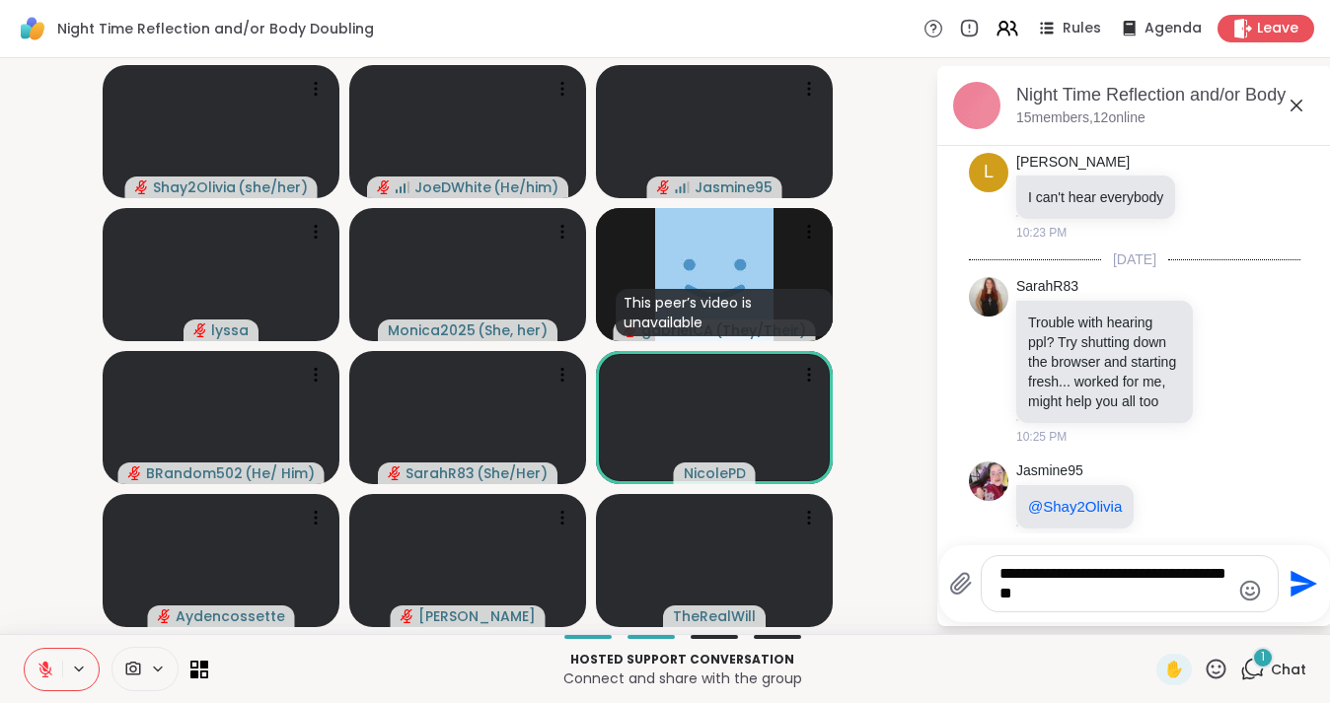
scroll to position [6875, 0]
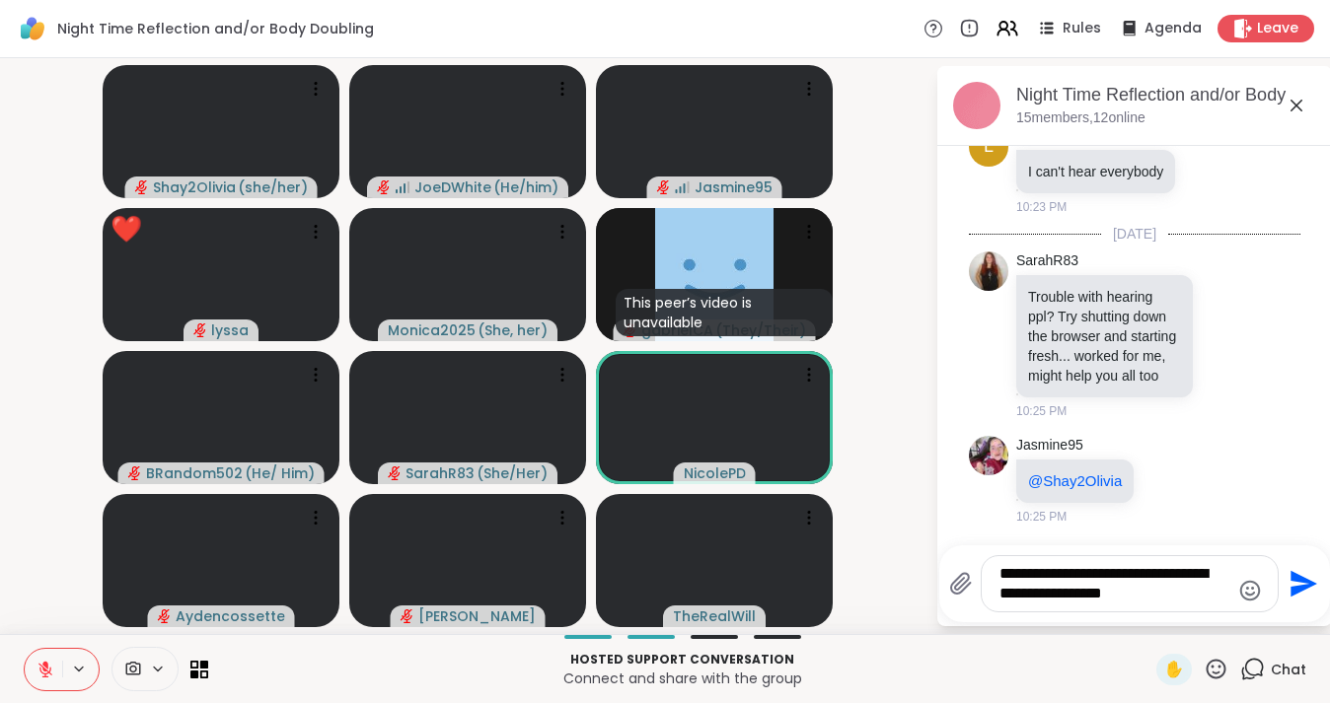
type textarea "**********"
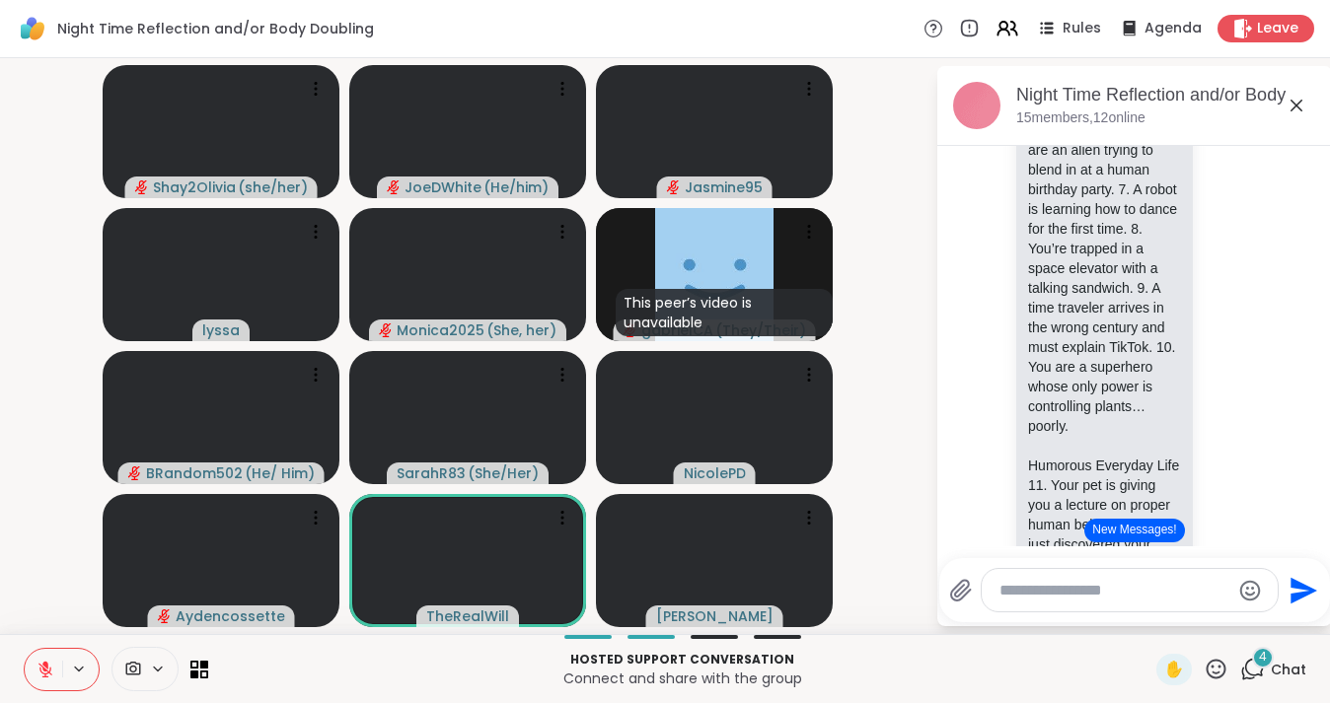
scroll to position [5050, 0]
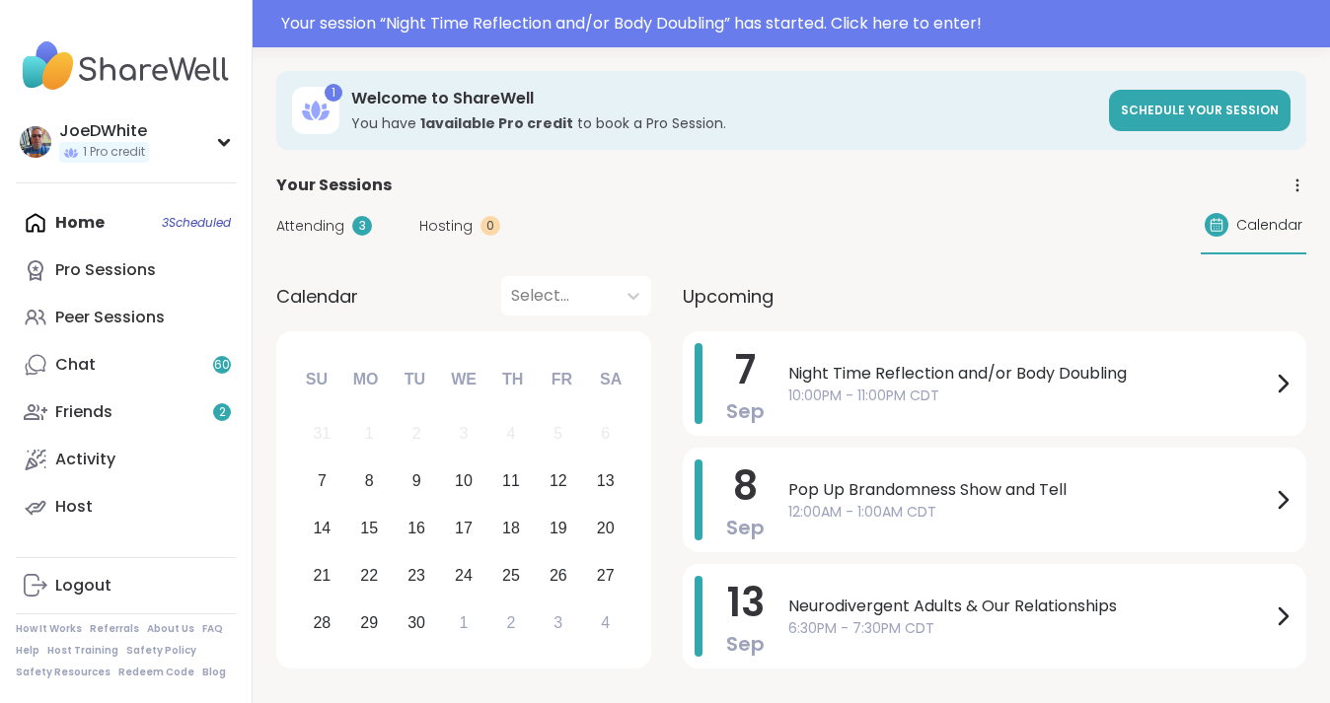
click at [120, 318] on div "Peer Sessions" at bounding box center [110, 318] width 110 height 22
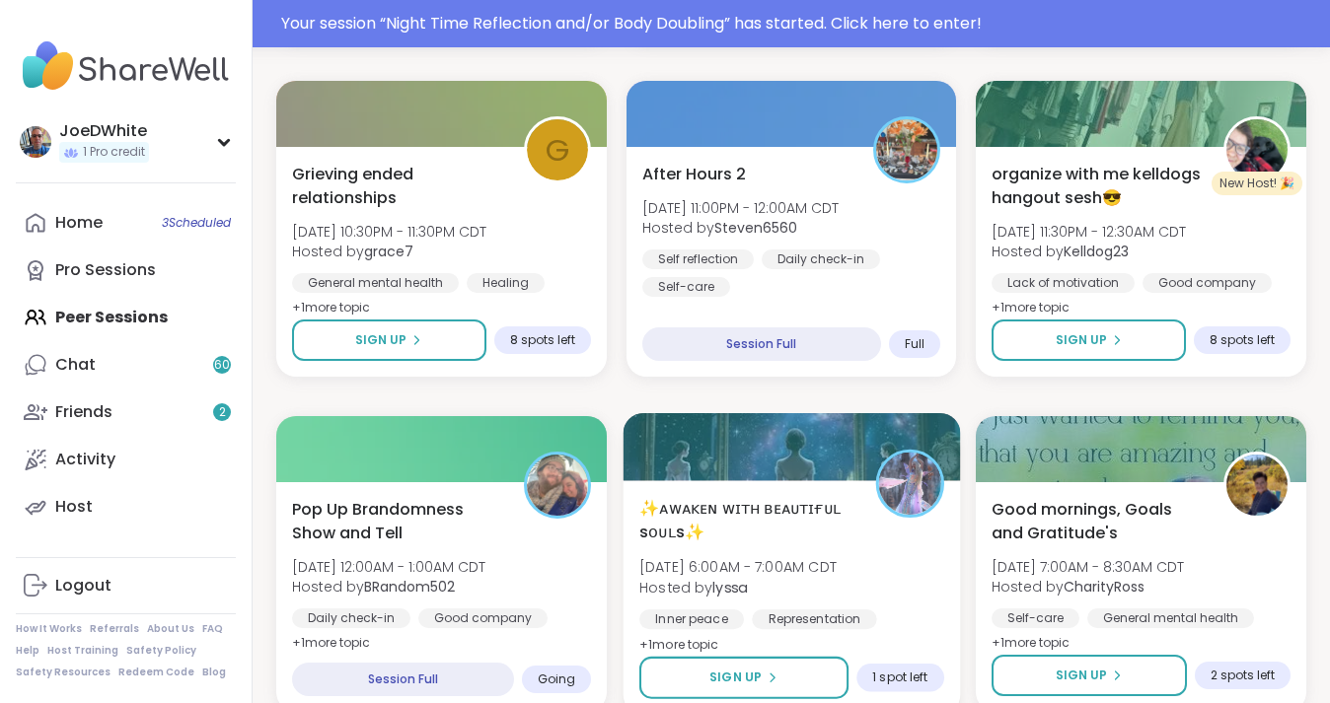
scroll to position [674, 0]
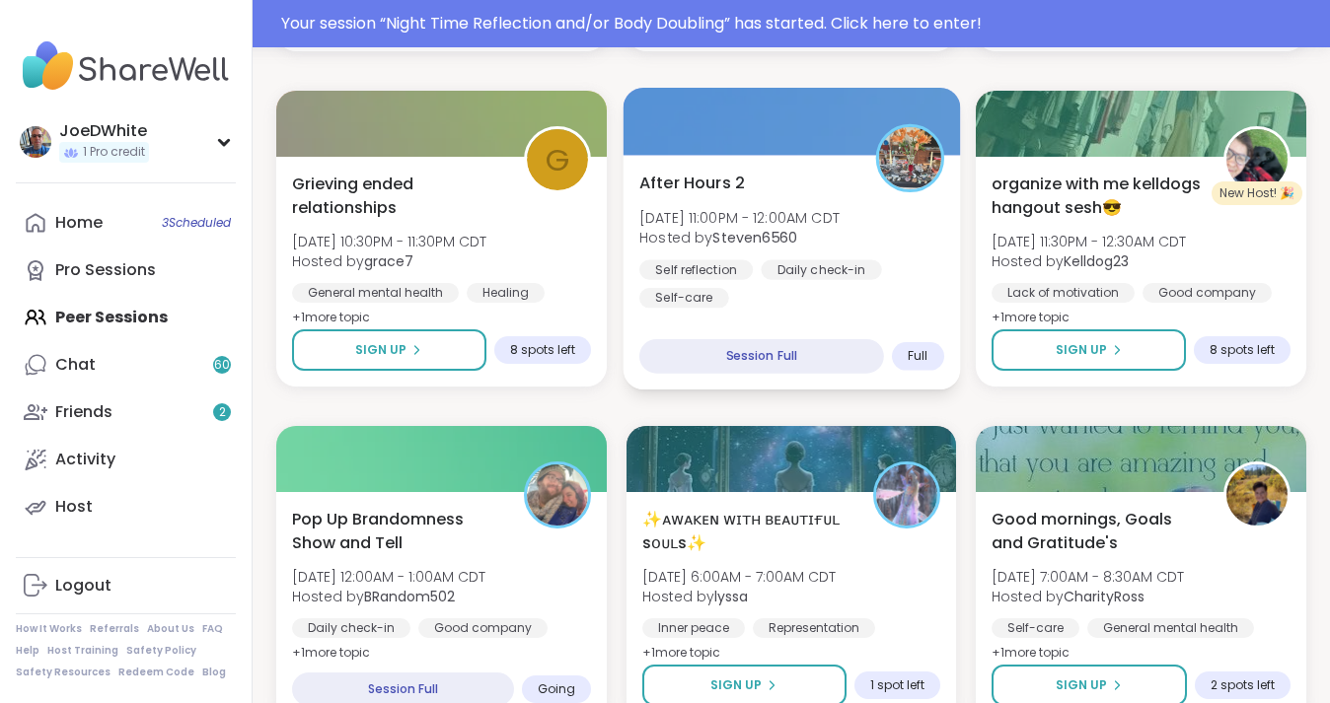
click at [832, 302] on div "Self reflection Daily check-in Self-care" at bounding box center [791, 283] width 305 height 48
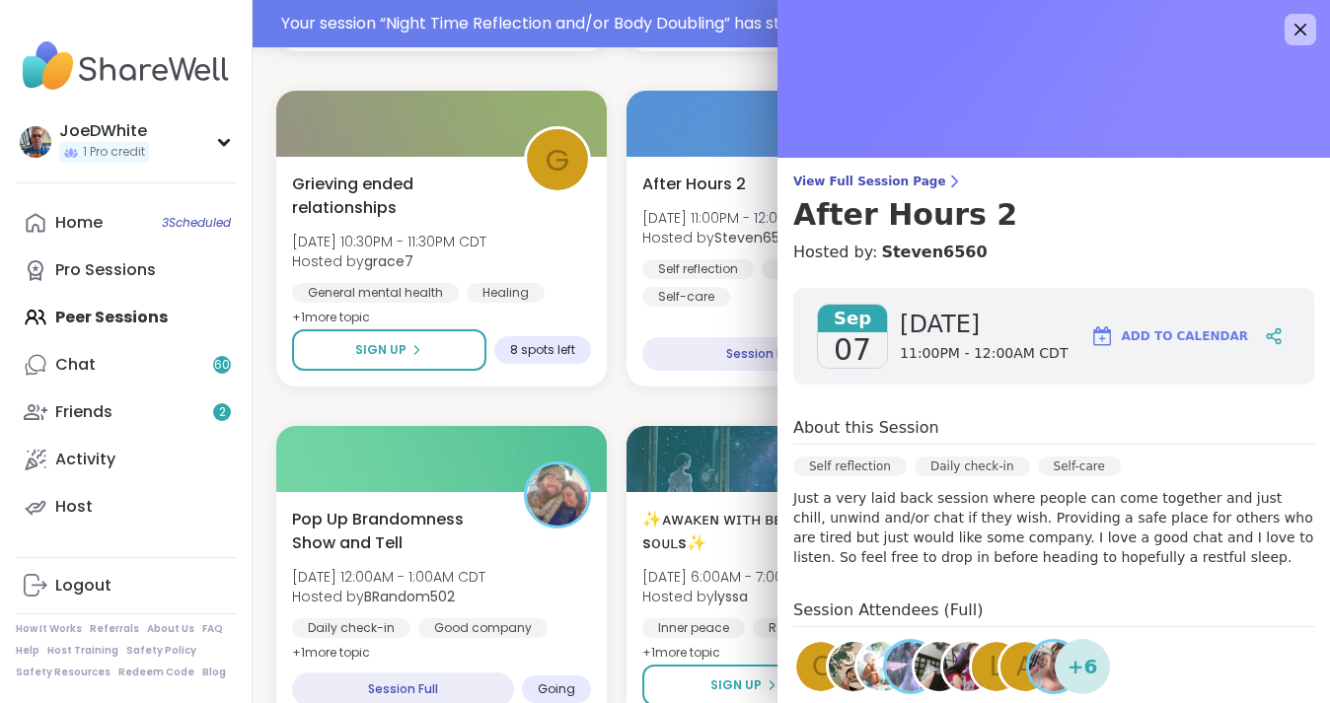
scroll to position [0, 0]
click at [1306, 30] on icon at bounding box center [1299, 29] width 25 height 25
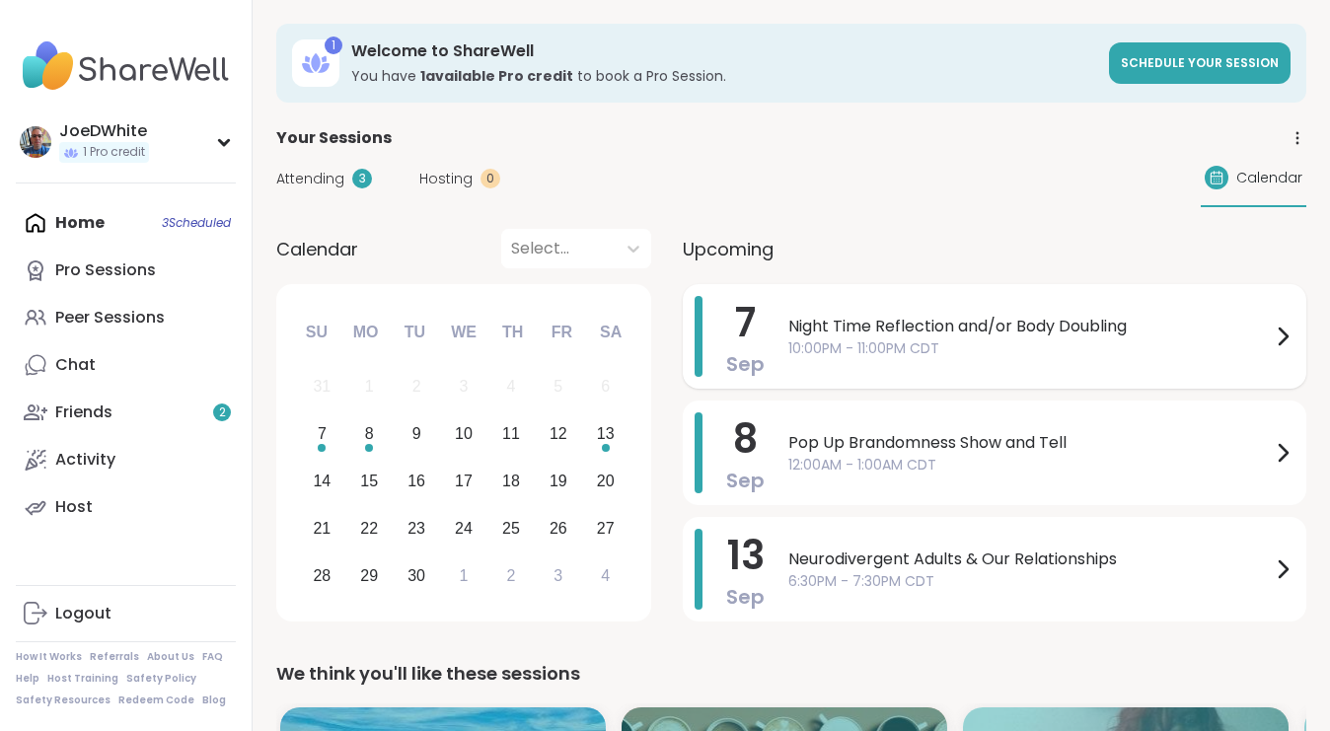
click at [911, 333] on span "Night Time Reflection and/or Body Doubling" at bounding box center [1029, 327] width 482 height 24
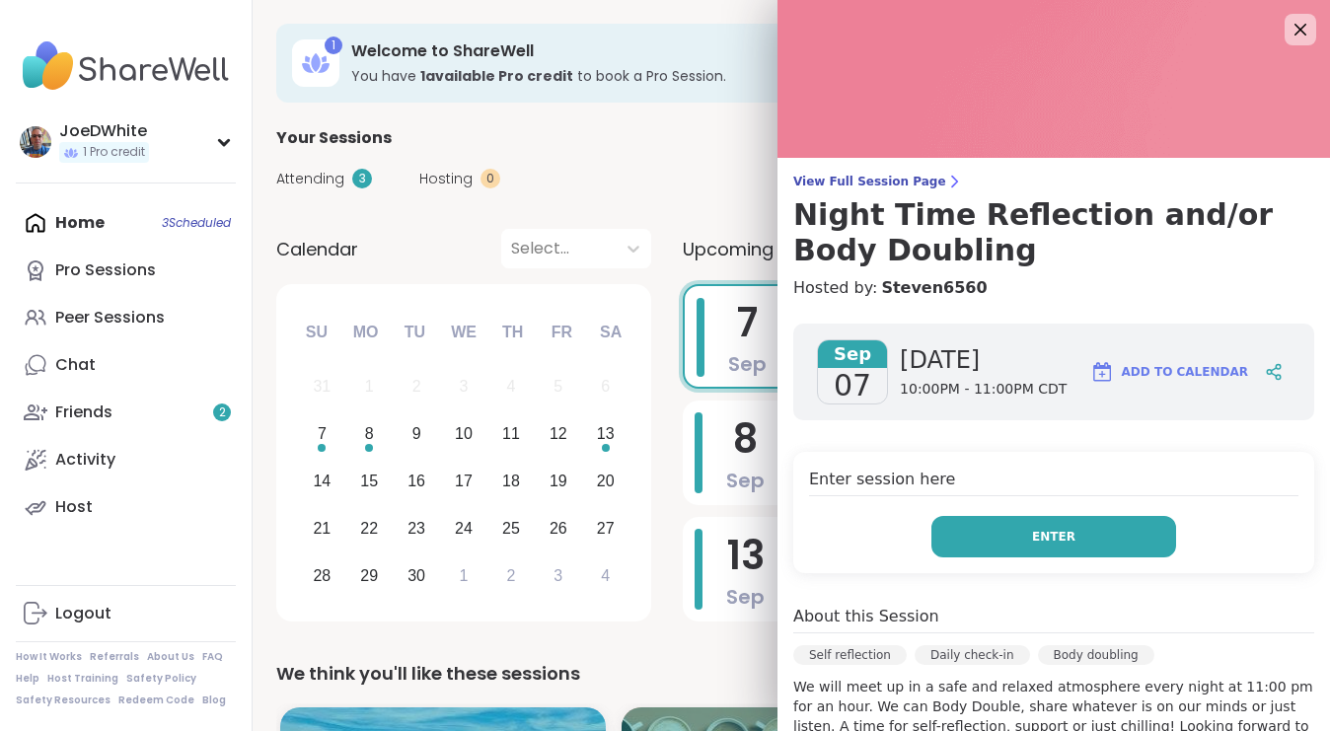
click at [1036, 547] on button "Enter" at bounding box center [1053, 536] width 245 height 41
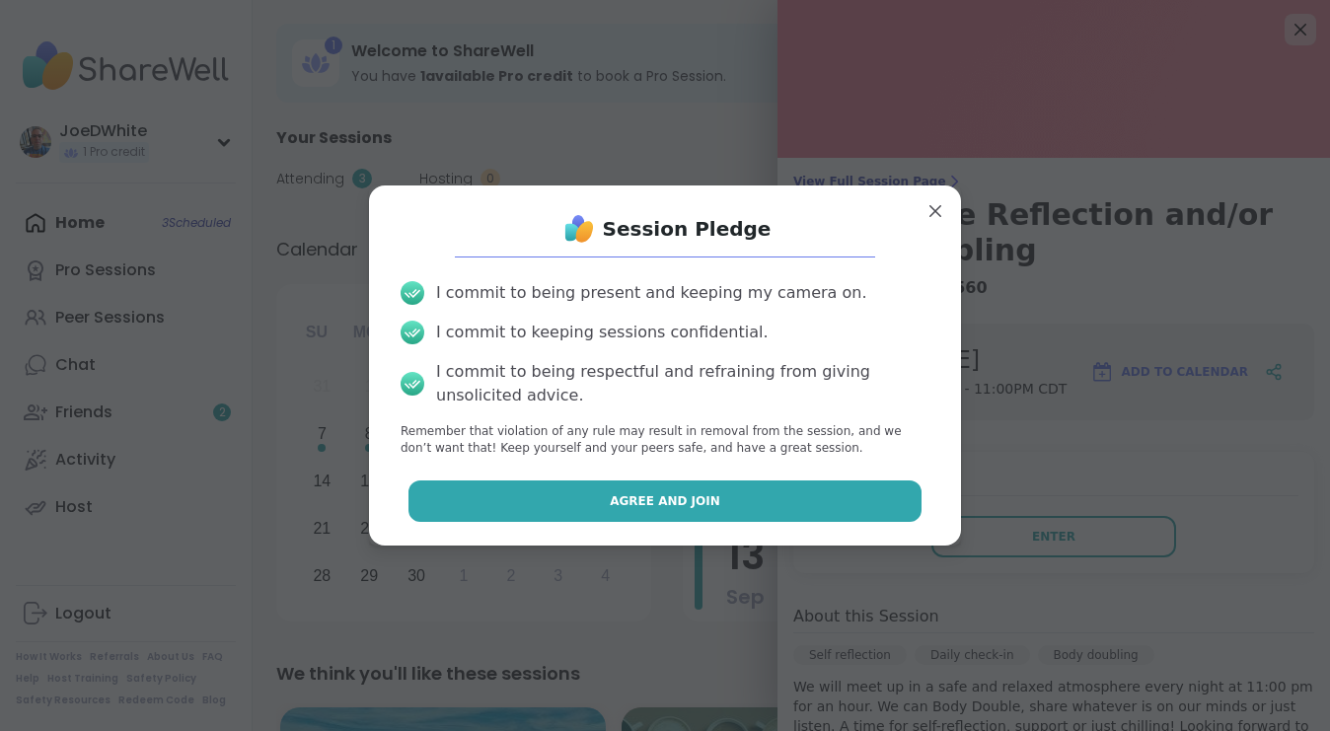
click at [838, 494] on button "Agree and Join" at bounding box center [665, 500] width 514 height 41
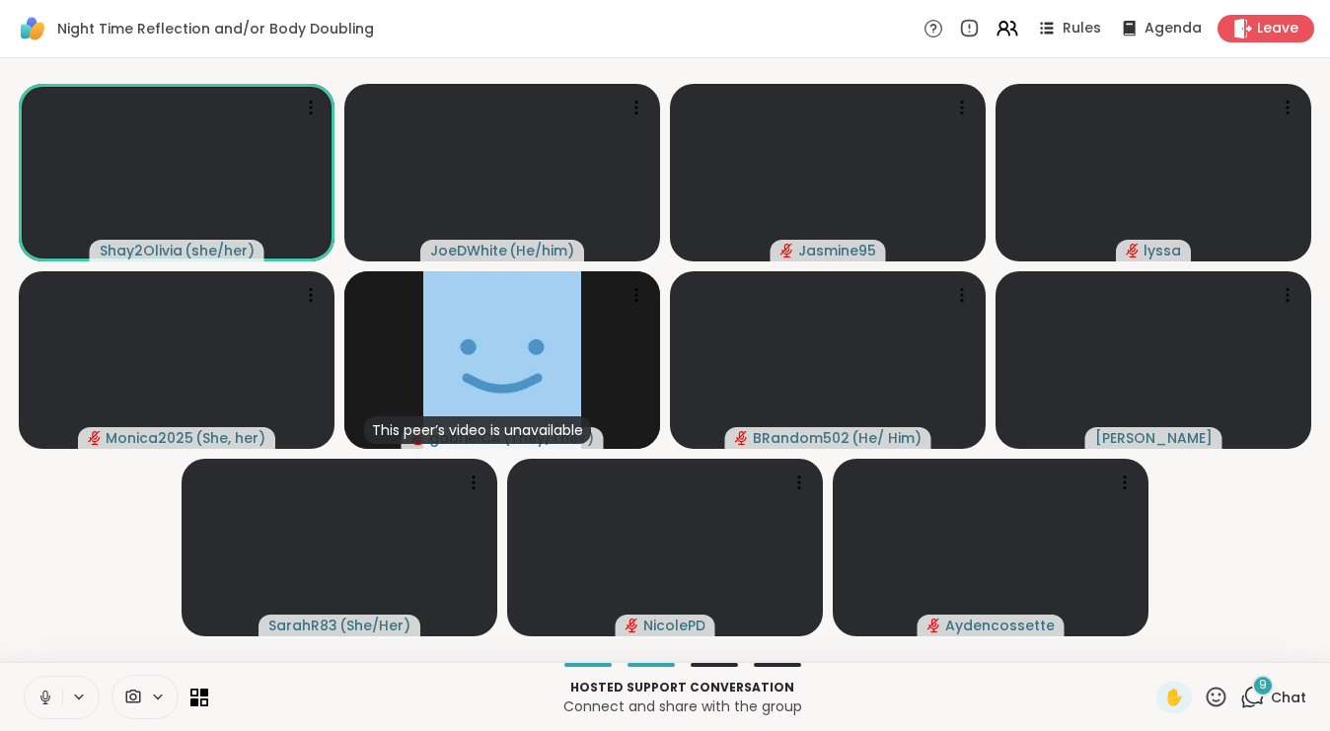
click at [38, 698] on icon at bounding box center [46, 698] width 18 height 18
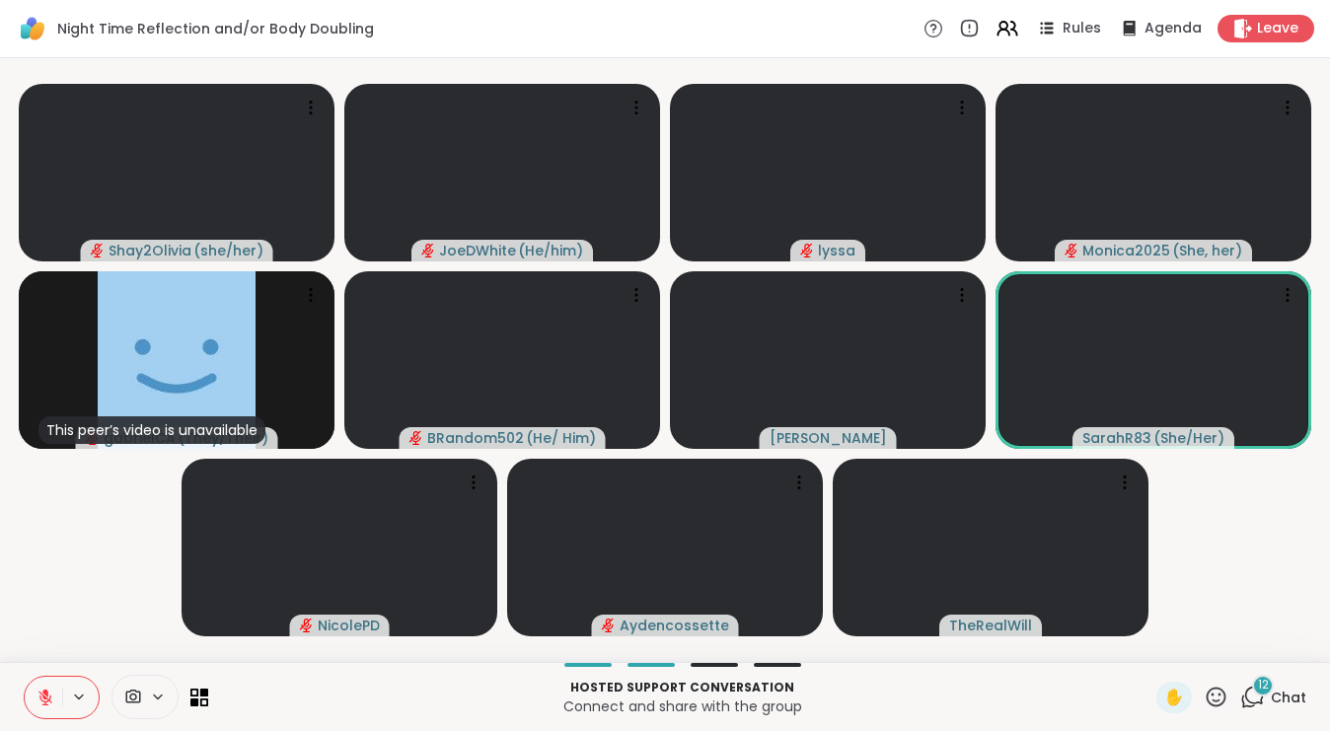
click at [1269, 694] on div "12" at bounding box center [1263, 686] width 22 height 22
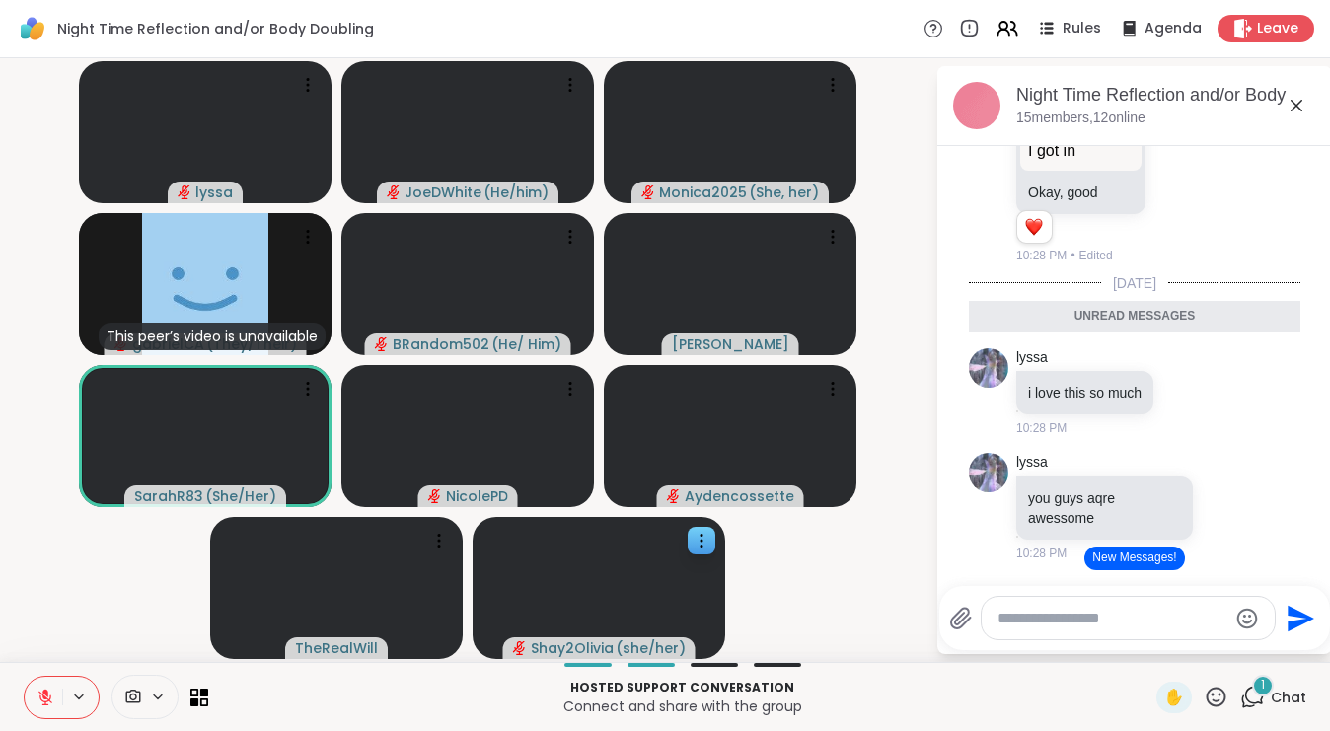
scroll to position [8454, 0]
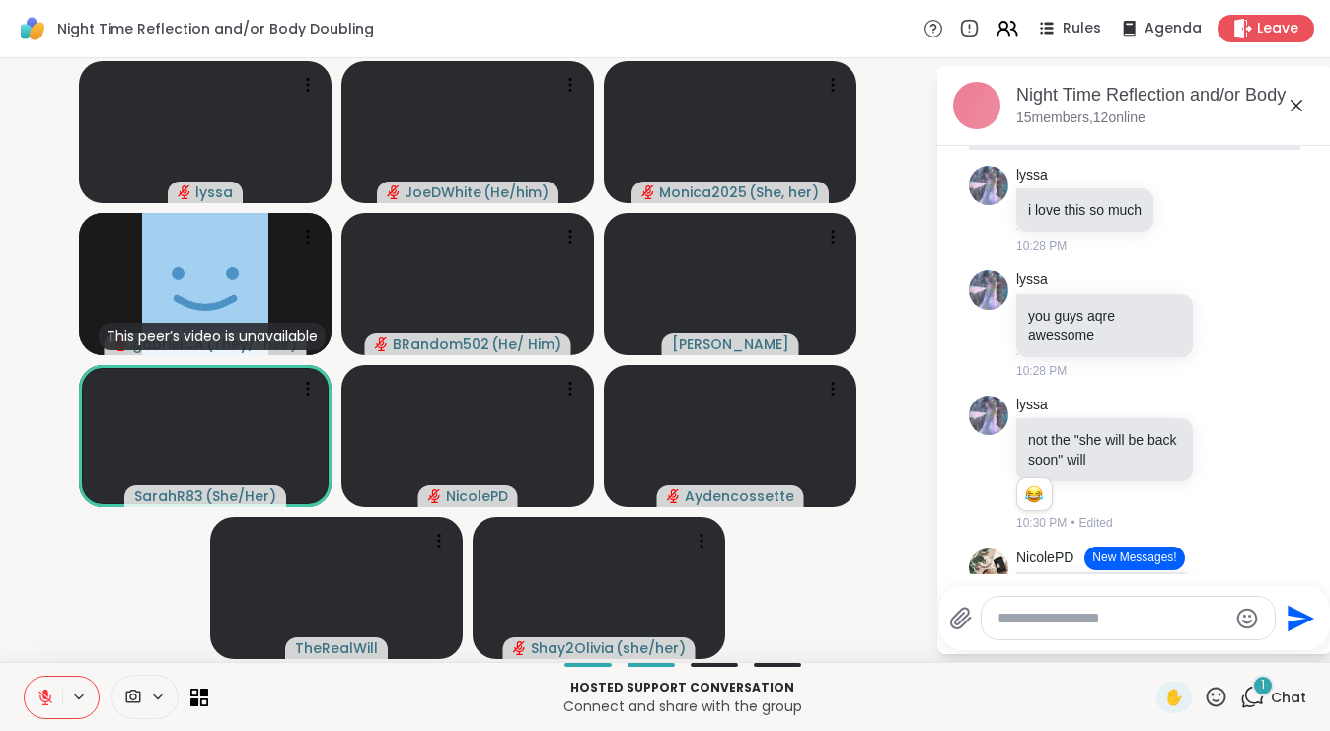
click at [51, 684] on button at bounding box center [43, 697] width 37 height 41
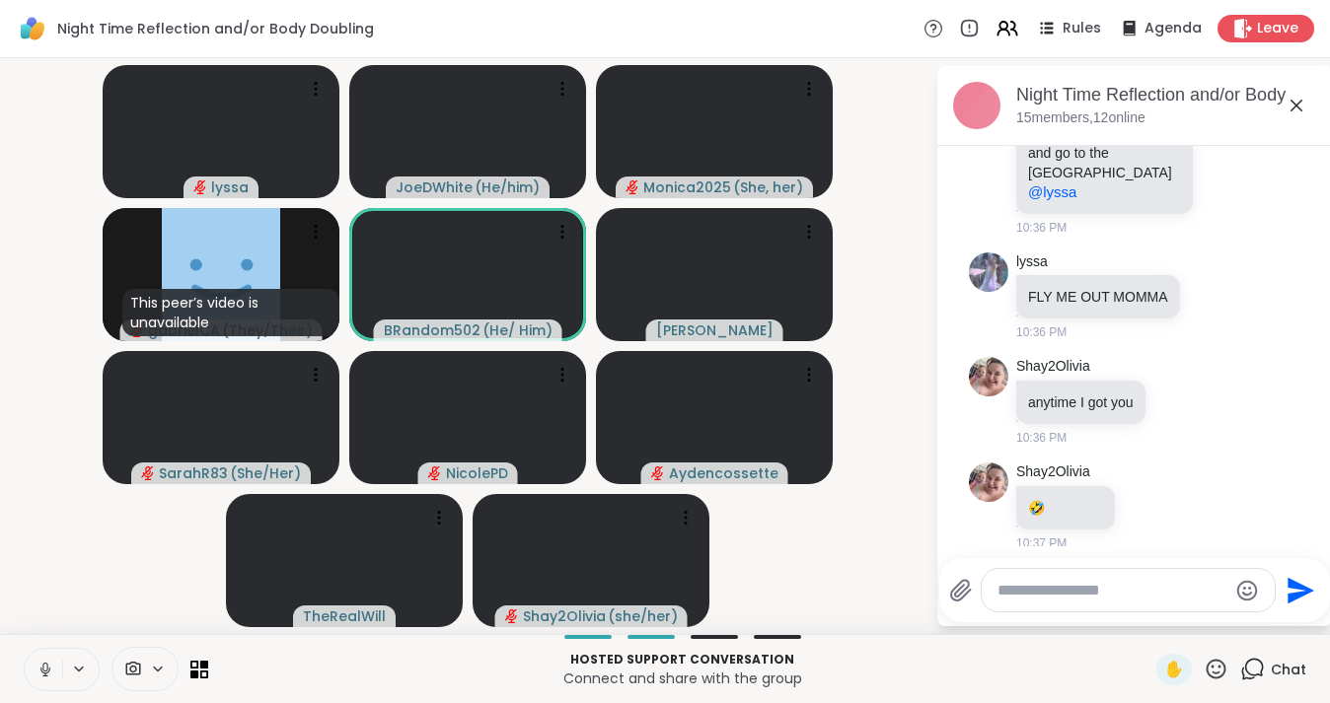
scroll to position [11347, 0]
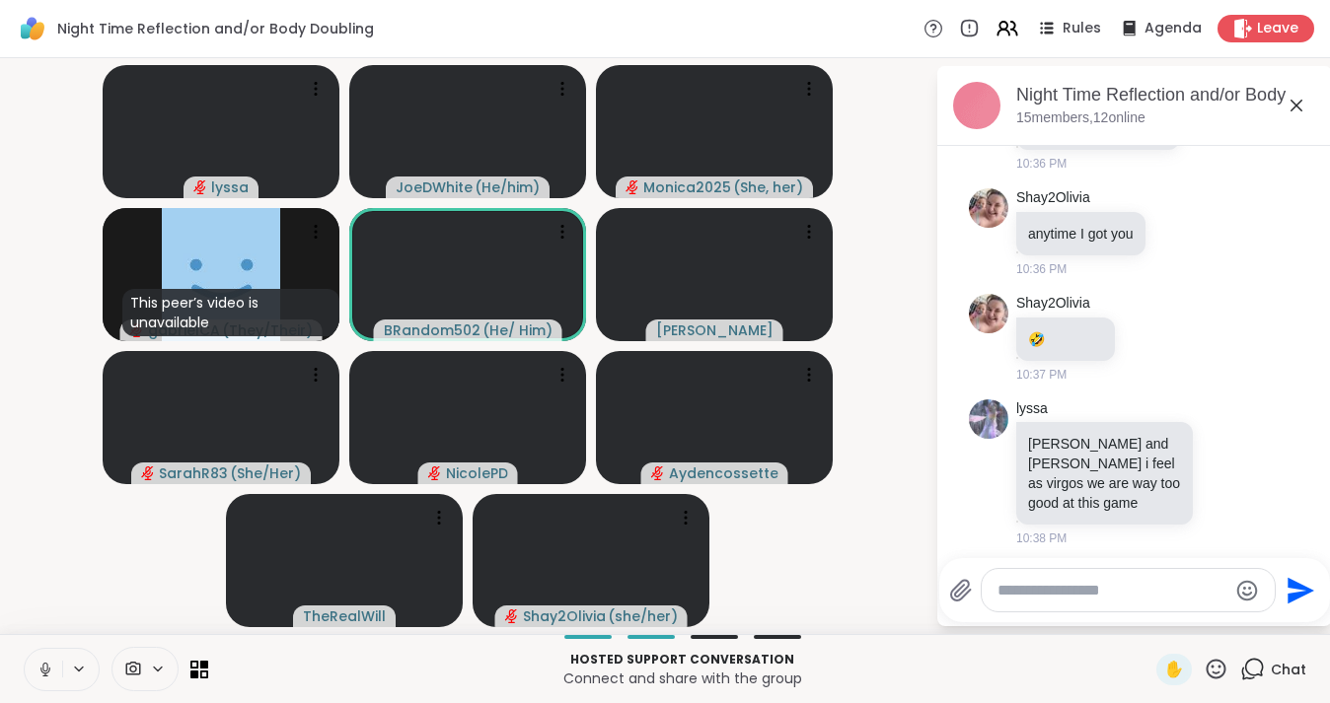
click at [1055, 591] on textarea "Type your message" at bounding box center [1112, 591] width 230 height 20
click at [1030, 604] on div at bounding box center [1128, 590] width 293 height 42
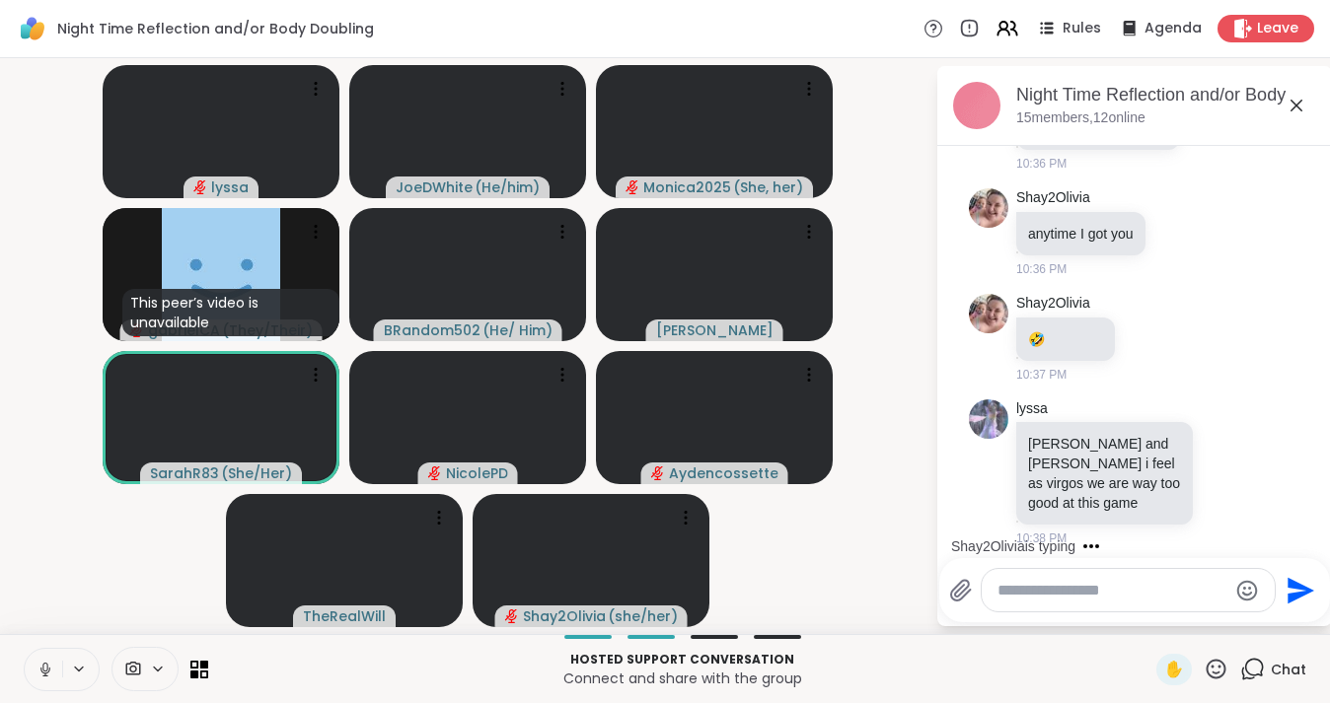
click at [1029, 594] on textarea "Type your message" at bounding box center [1112, 591] width 230 height 20
click at [43, 666] on icon at bounding box center [44, 667] width 5 height 9
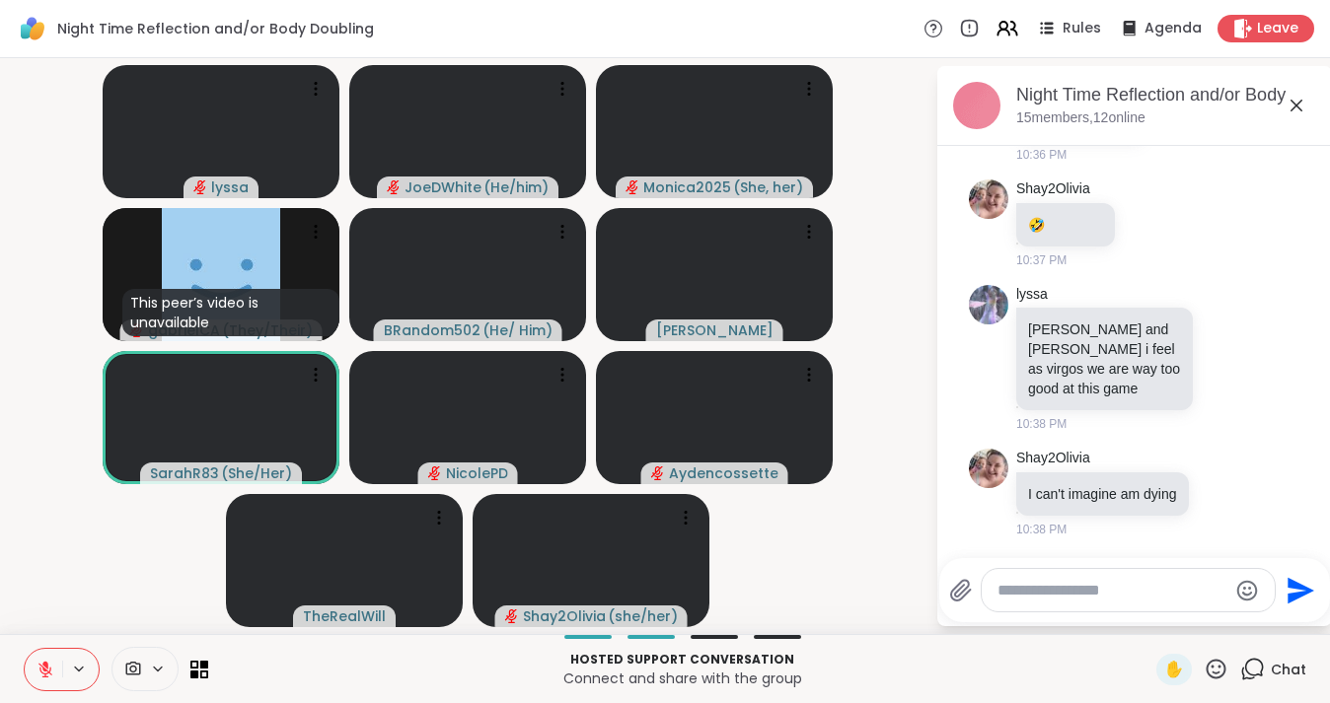
click at [1077, 582] on textarea "Type your message" at bounding box center [1112, 591] width 230 height 20
click at [1056, 587] on textarea "Type your message" at bounding box center [1112, 591] width 230 height 20
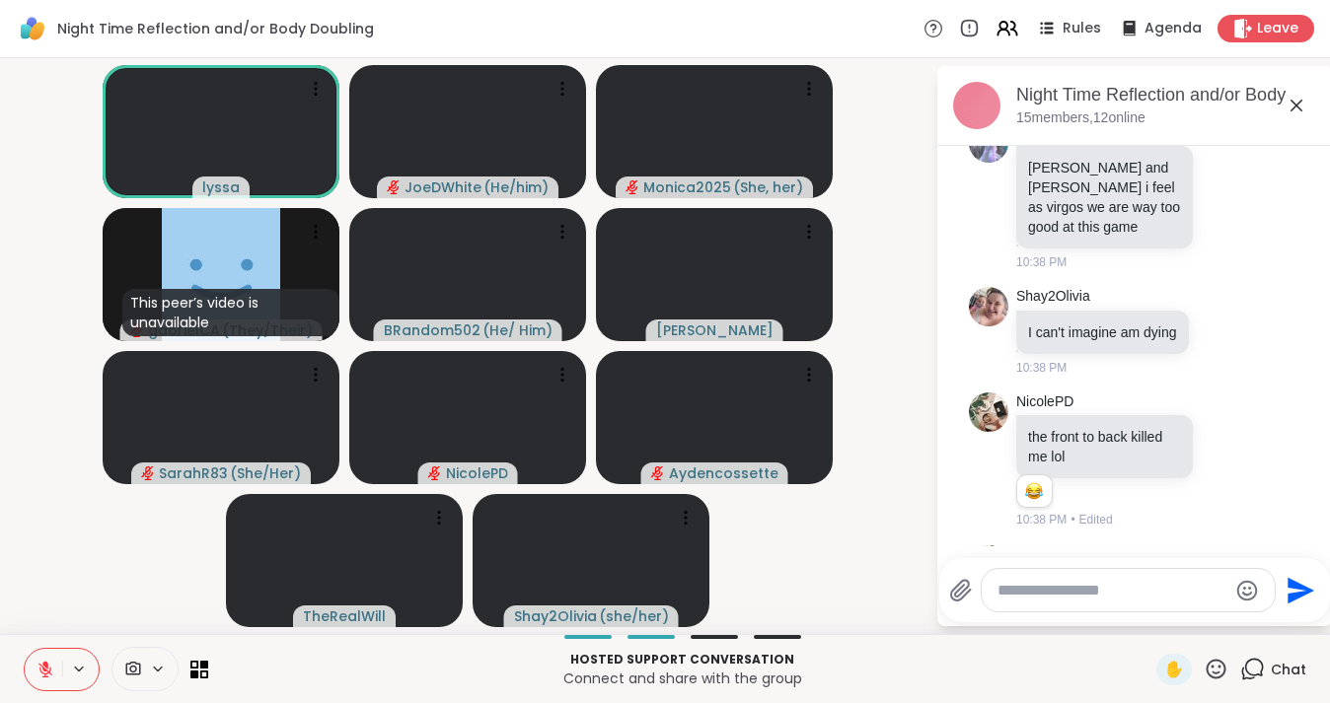
scroll to position [11727, 0]
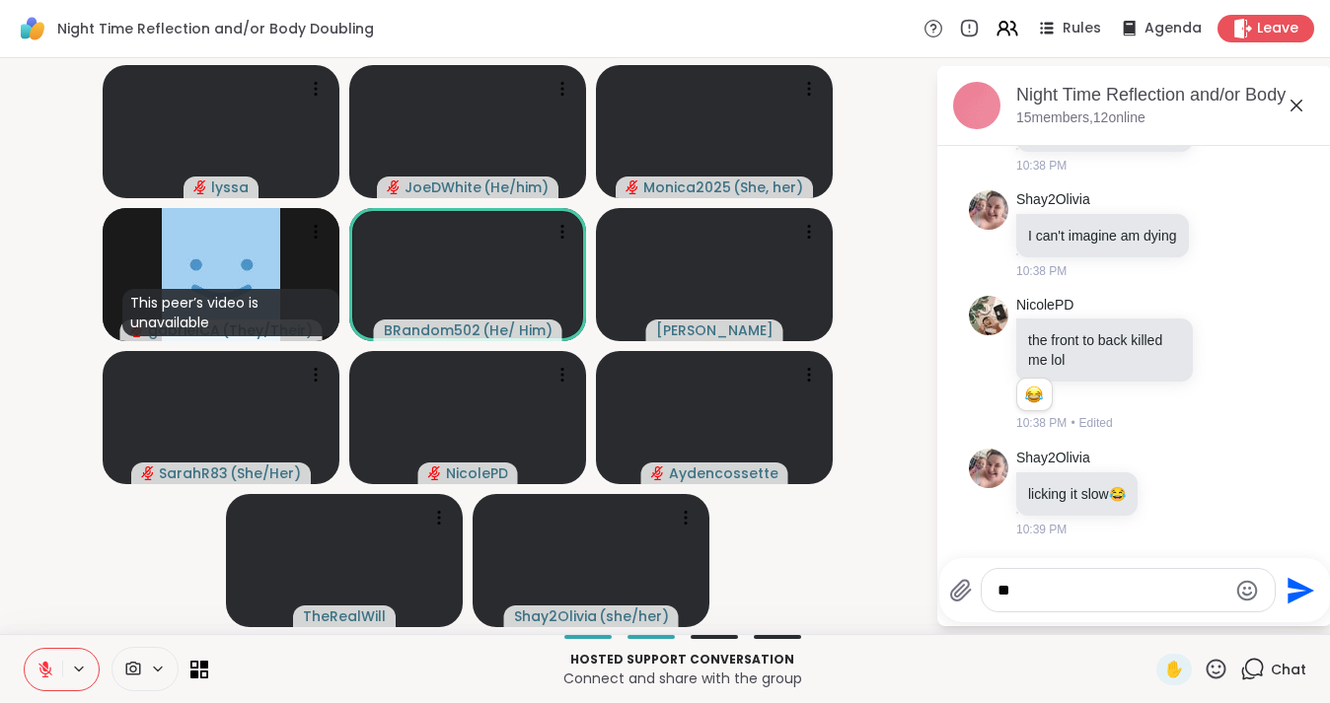
type textarea "*"
click at [1090, 593] on textarea "Type your message" at bounding box center [1114, 591] width 230 height 20
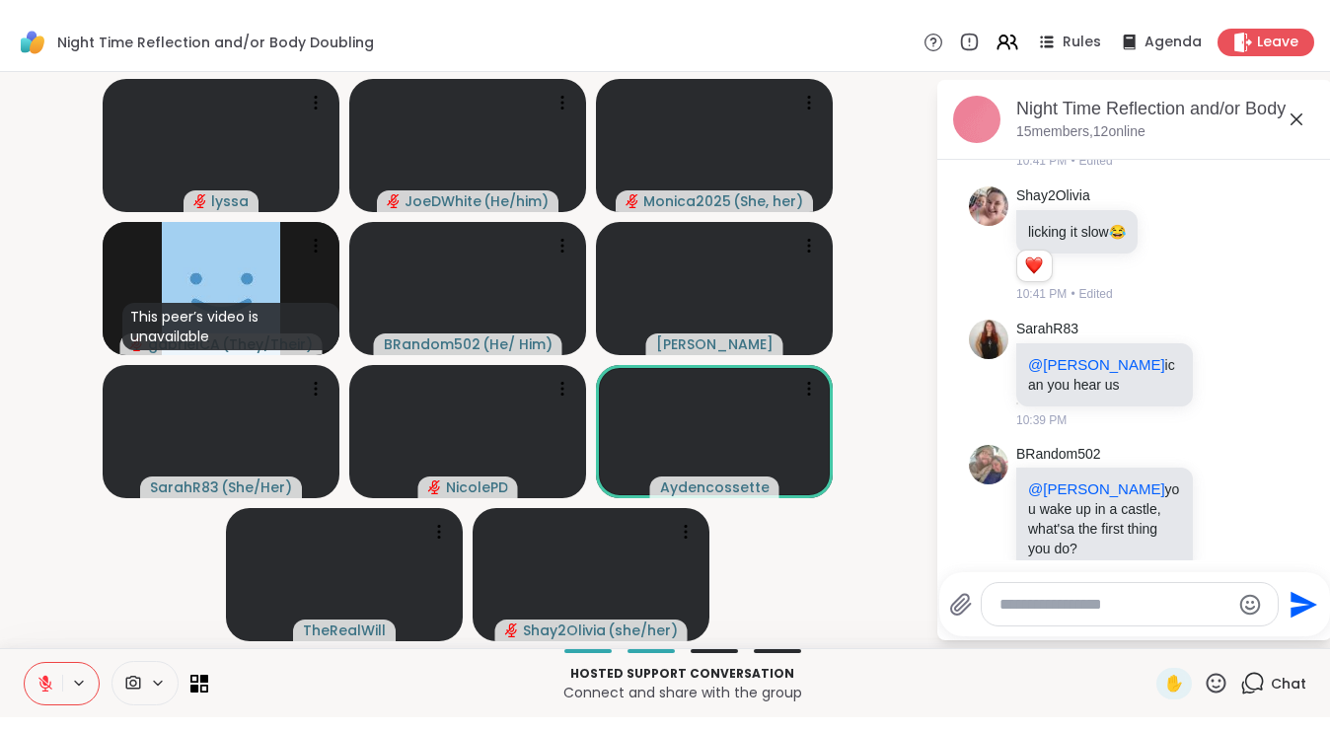
scroll to position [12051, 0]
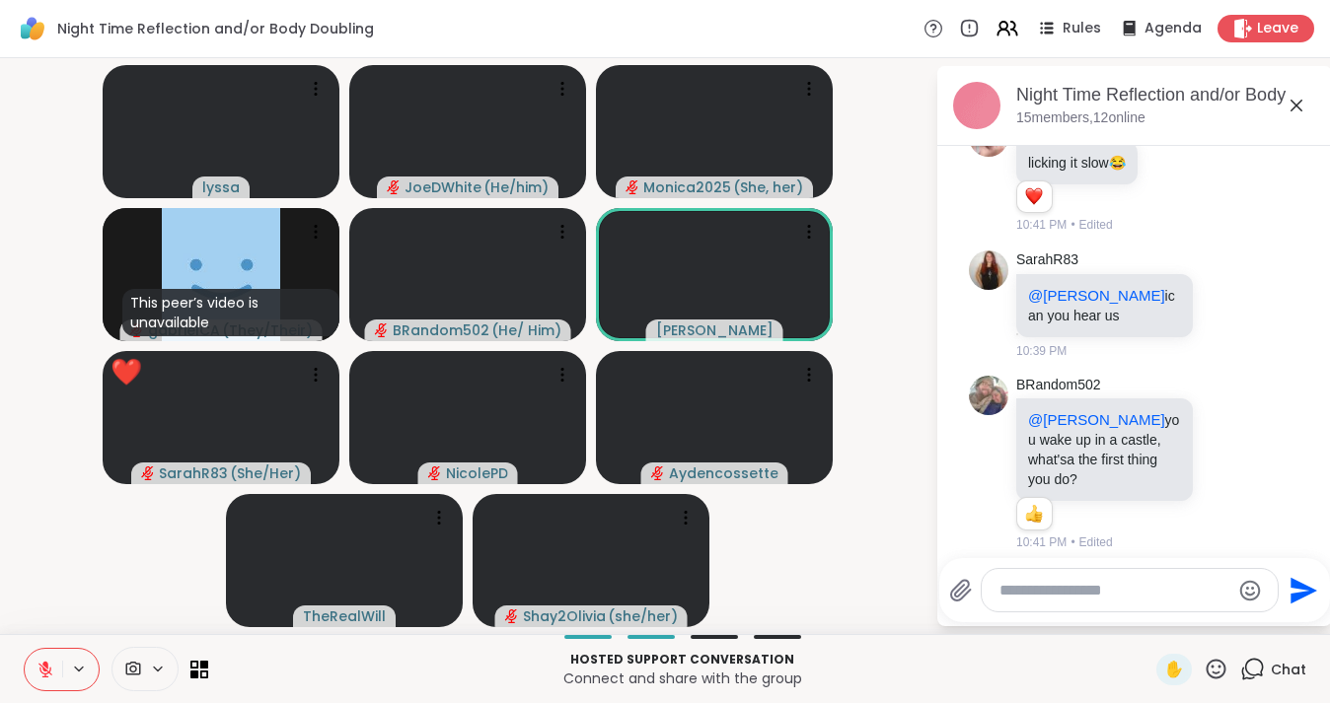
click at [1109, 601] on textarea "Type your message" at bounding box center [1114, 591] width 230 height 20
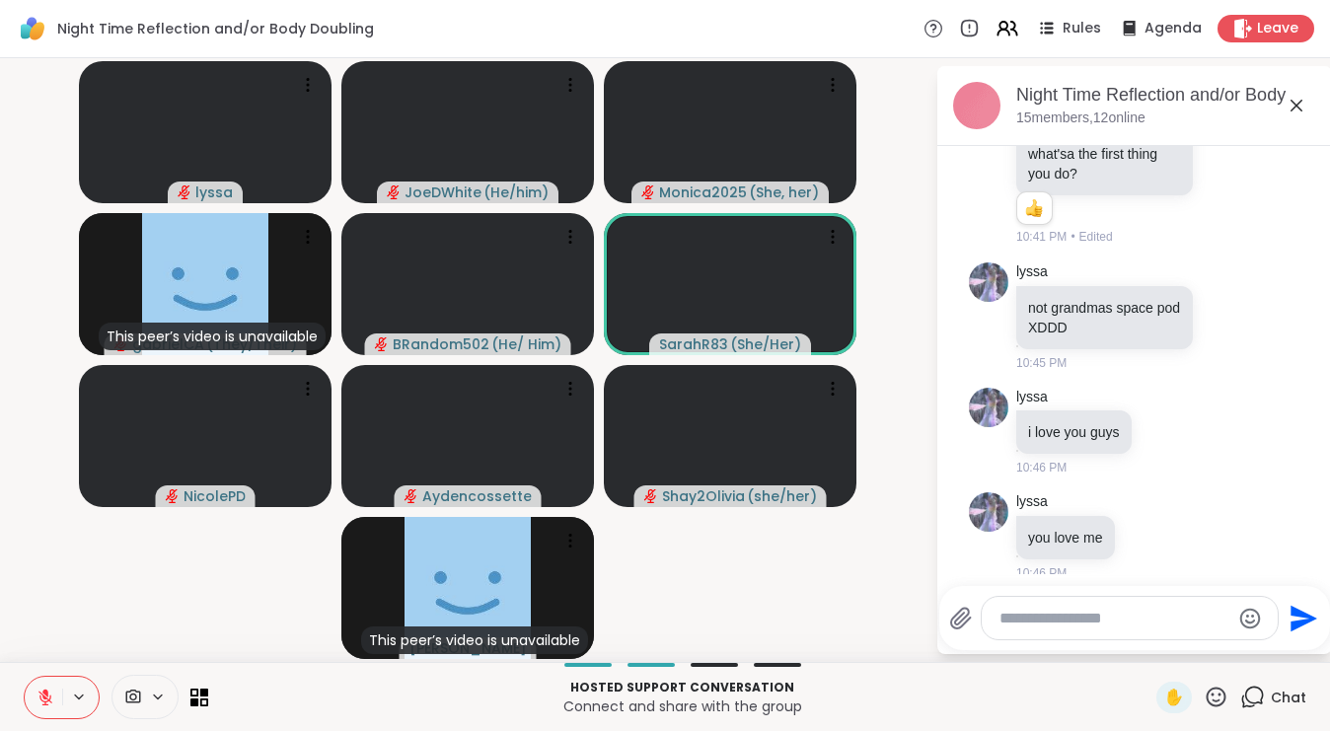
scroll to position [12461, 0]
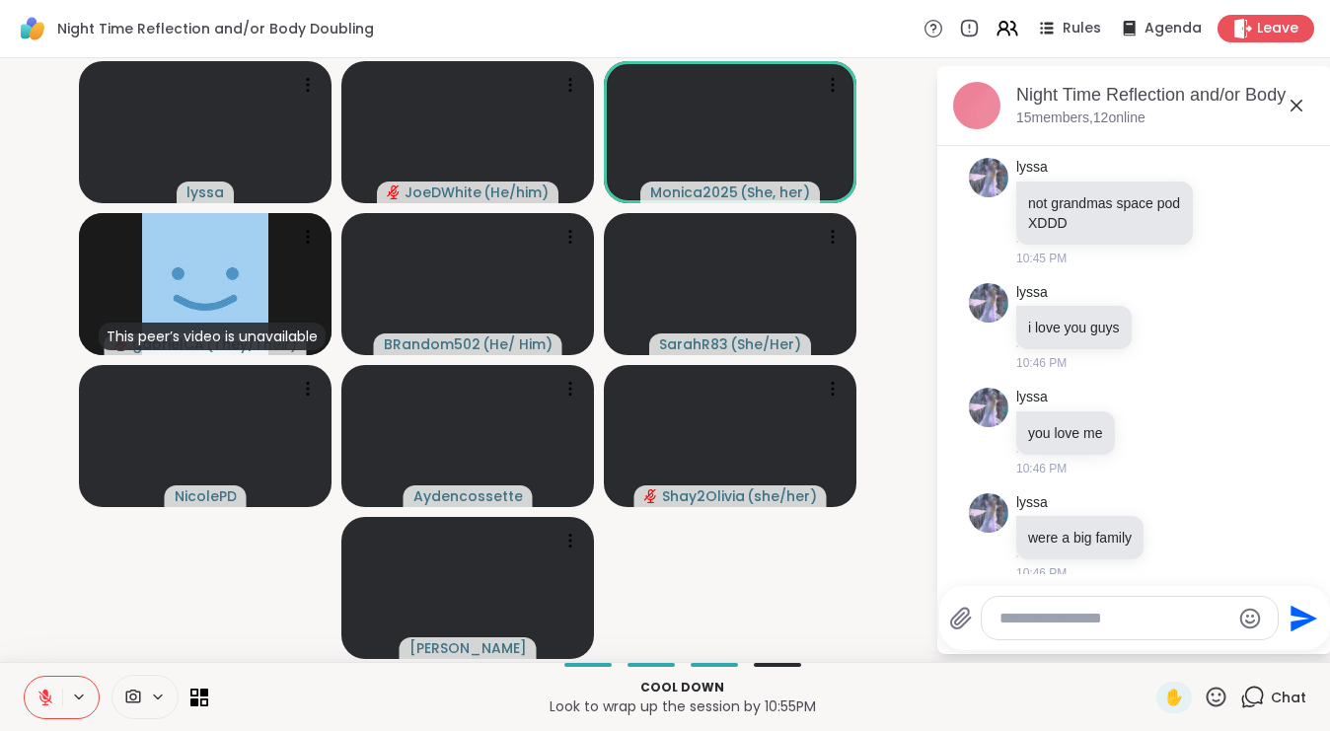
click at [45, 694] on icon at bounding box center [45, 693] width 6 height 8
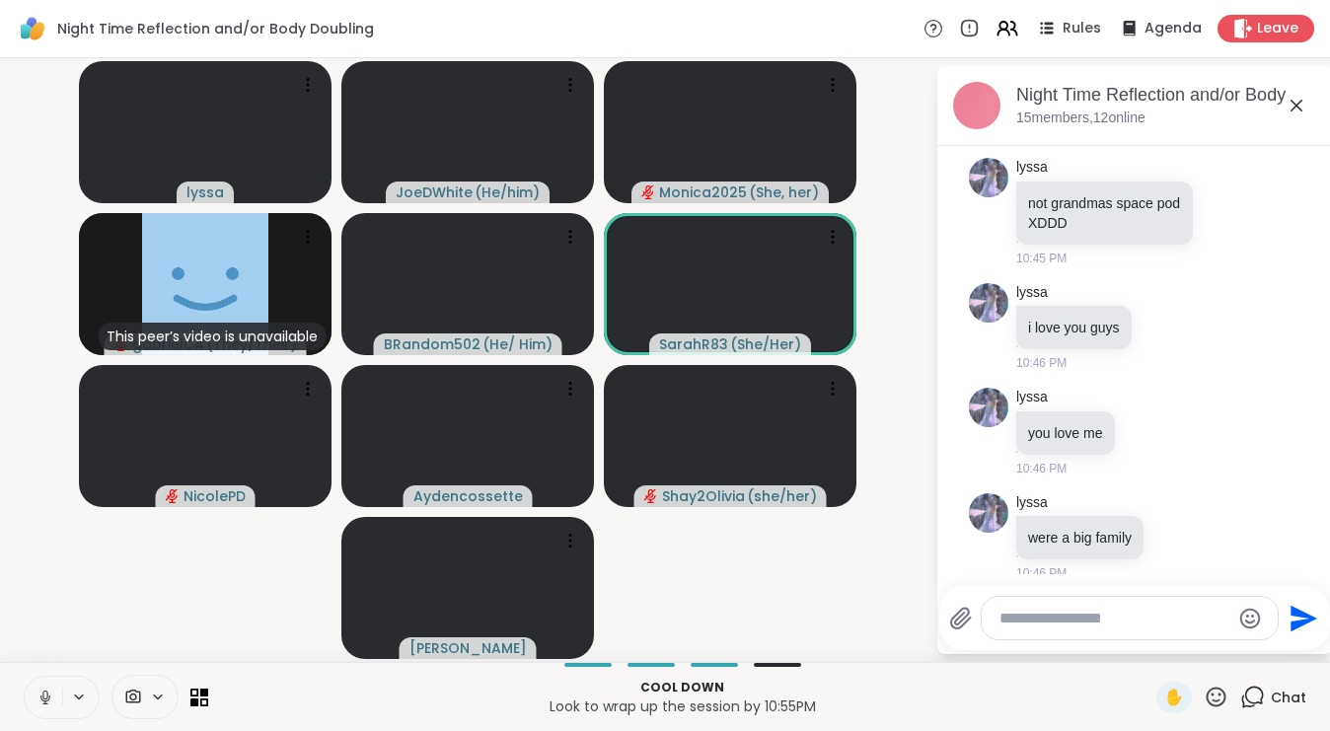
click at [44, 693] on icon at bounding box center [46, 698] width 18 height 18
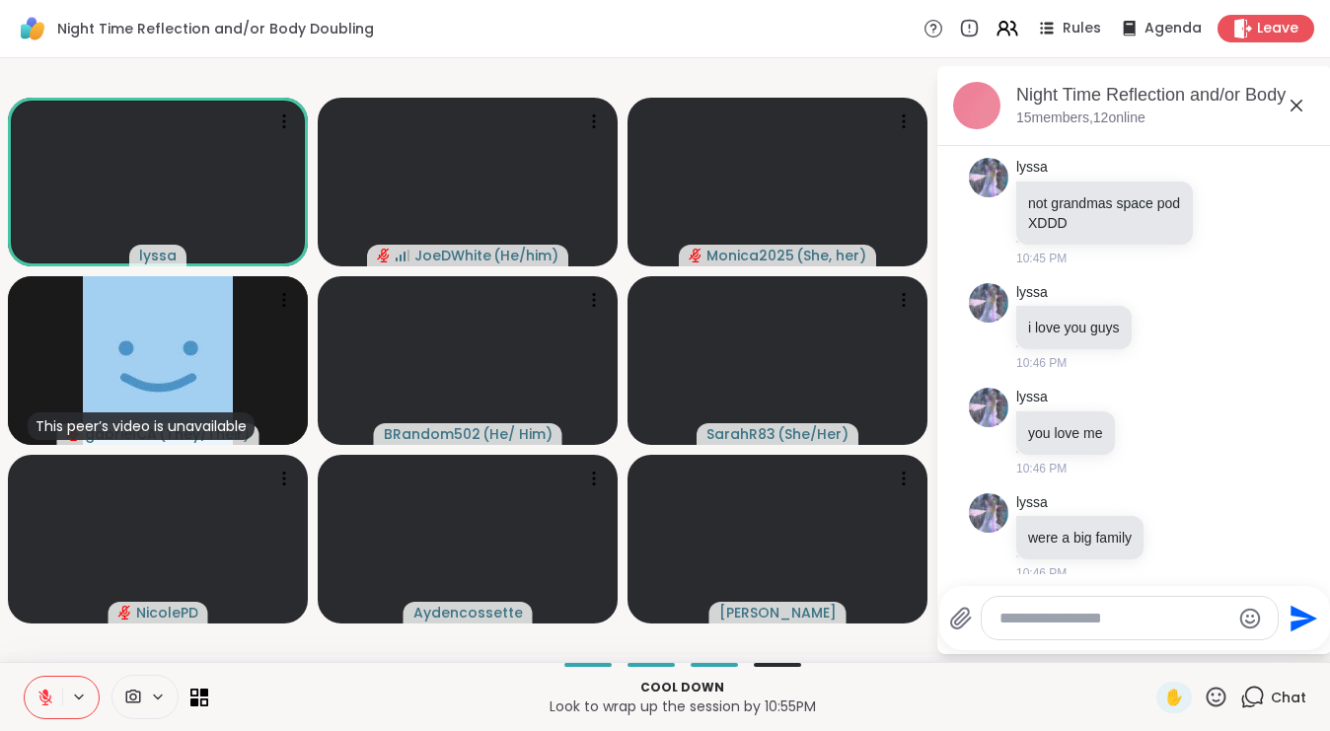
click at [47, 691] on icon at bounding box center [45, 693] width 6 height 8
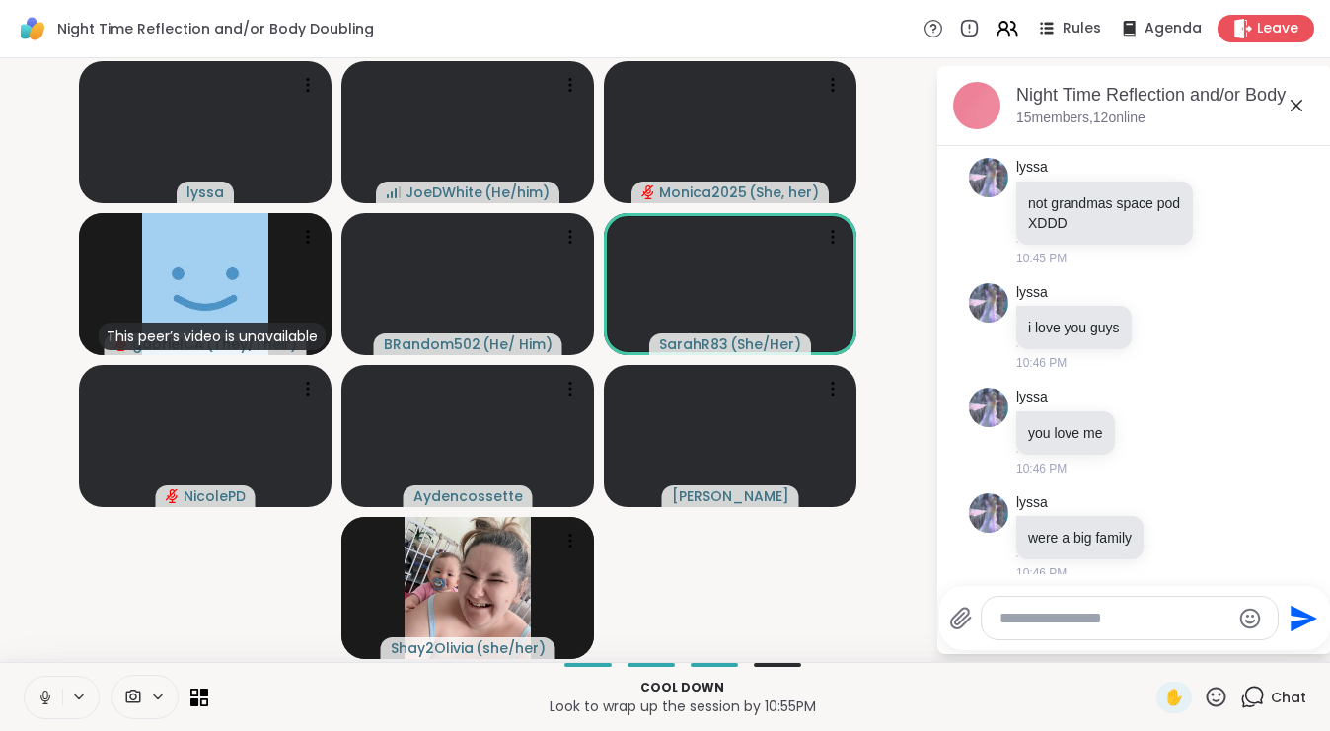
click at [51, 689] on icon at bounding box center [46, 698] width 18 height 18
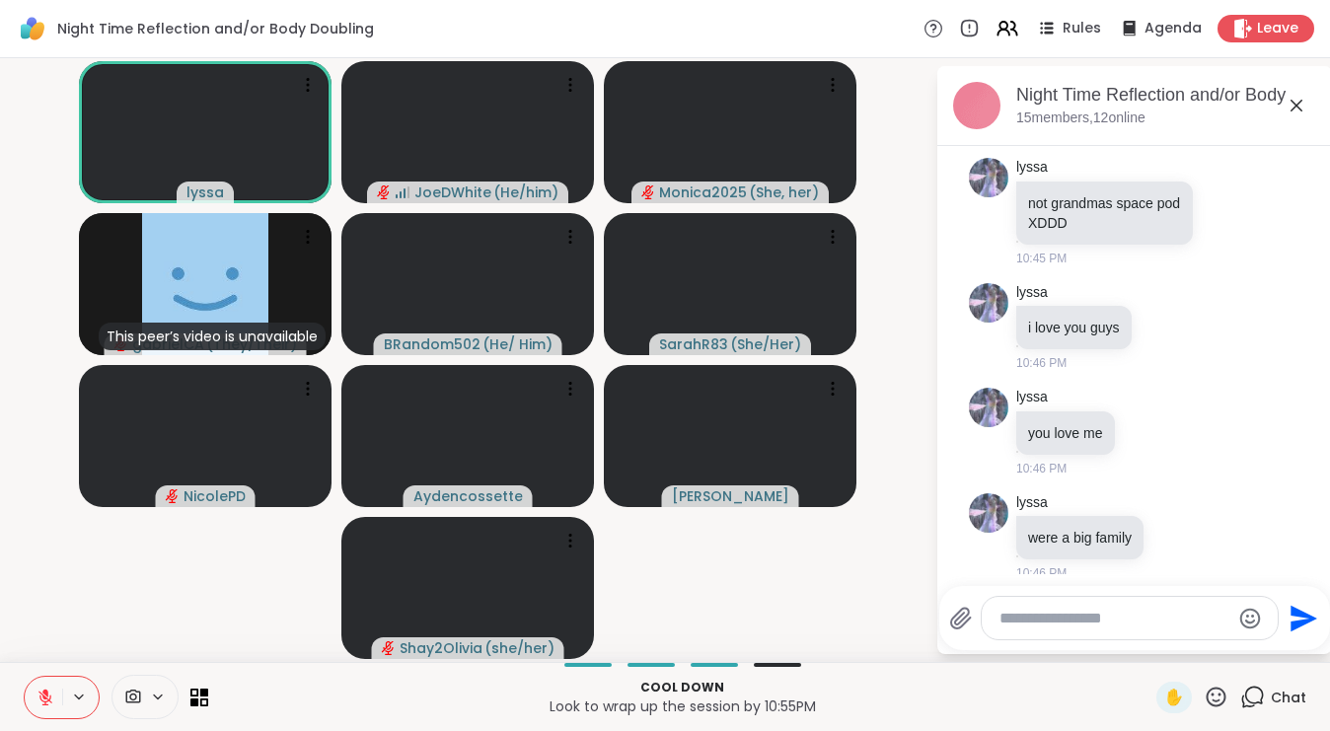
click at [47, 694] on icon at bounding box center [45, 693] width 6 height 8
click at [42, 701] on icon at bounding box center [46, 698] width 18 height 18
click at [47, 685] on button at bounding box center [43, 697] width 37 height 41
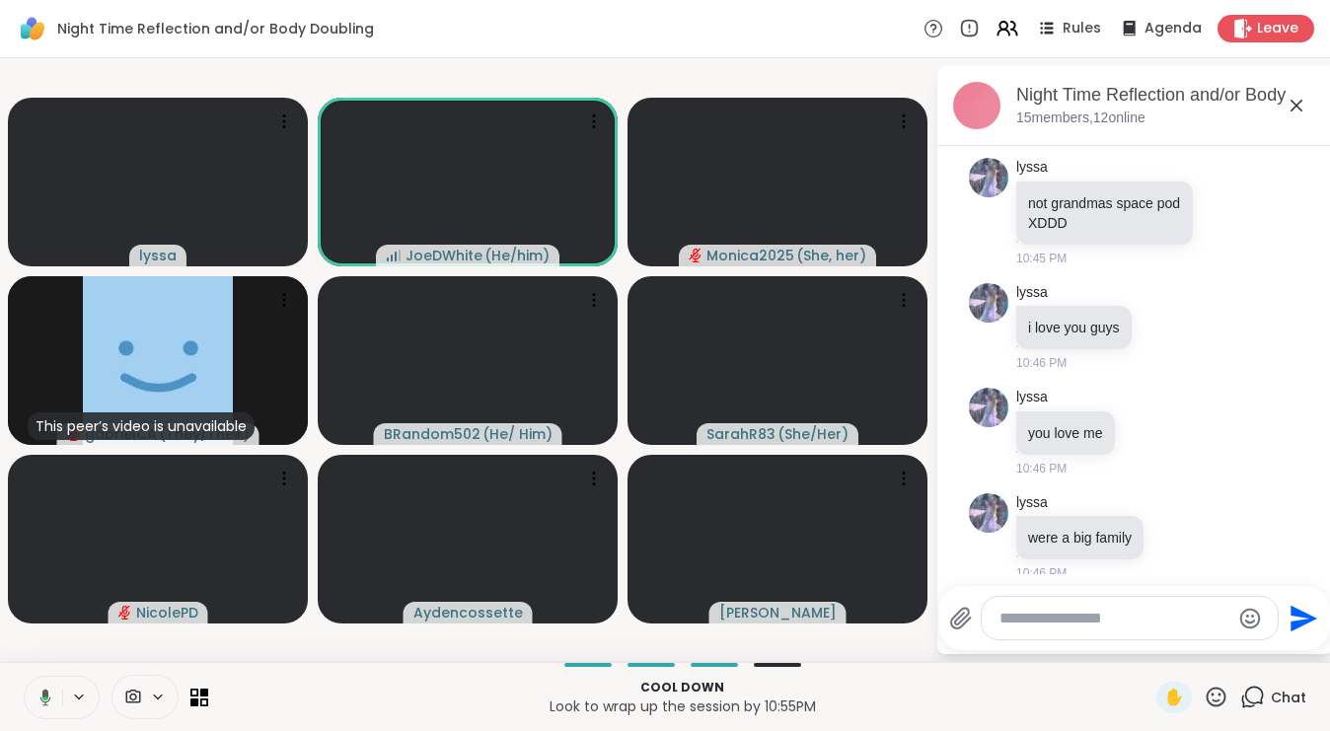
click at [43, 690] on icon at bounding box center [43, 698] width 18 height 18
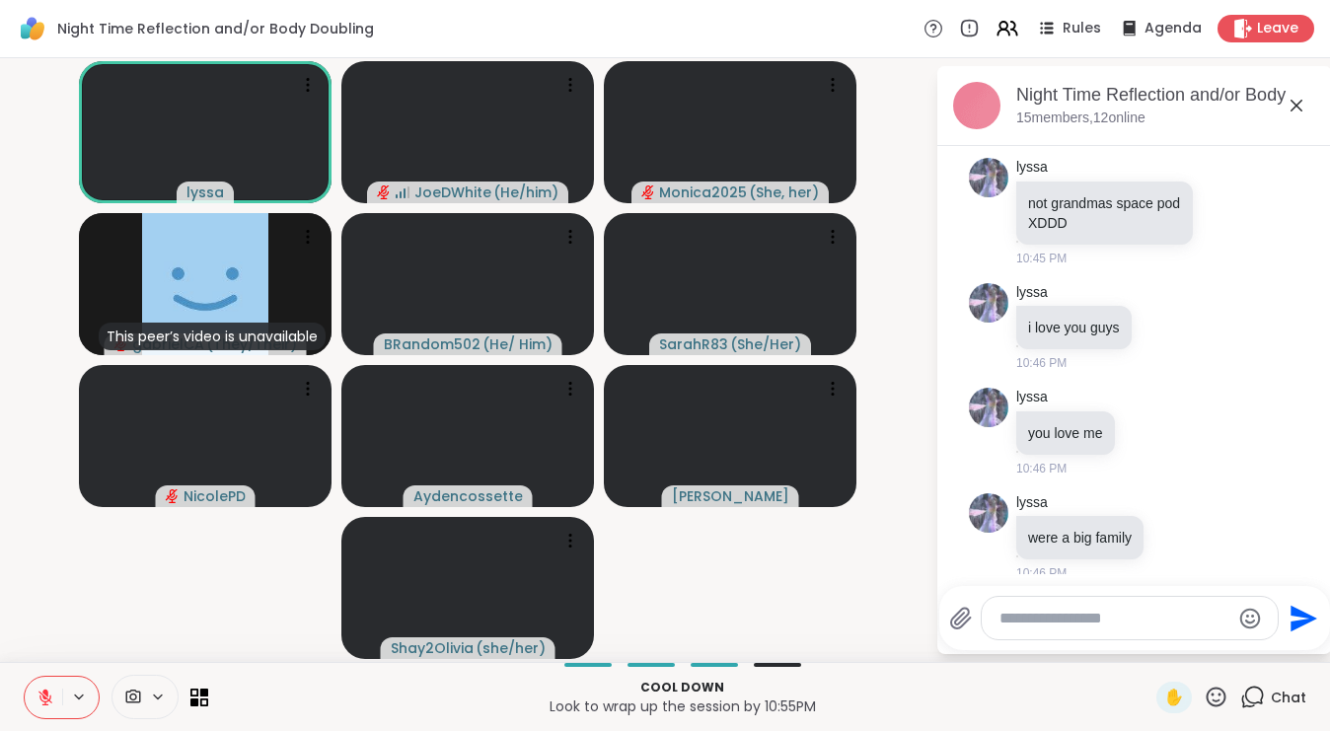
click at [51, 691] on icon at bounding box center [46, 698] width 18 height 18
click at [44, 691] on icon at bounding box center [44, 695] width 5 height 9
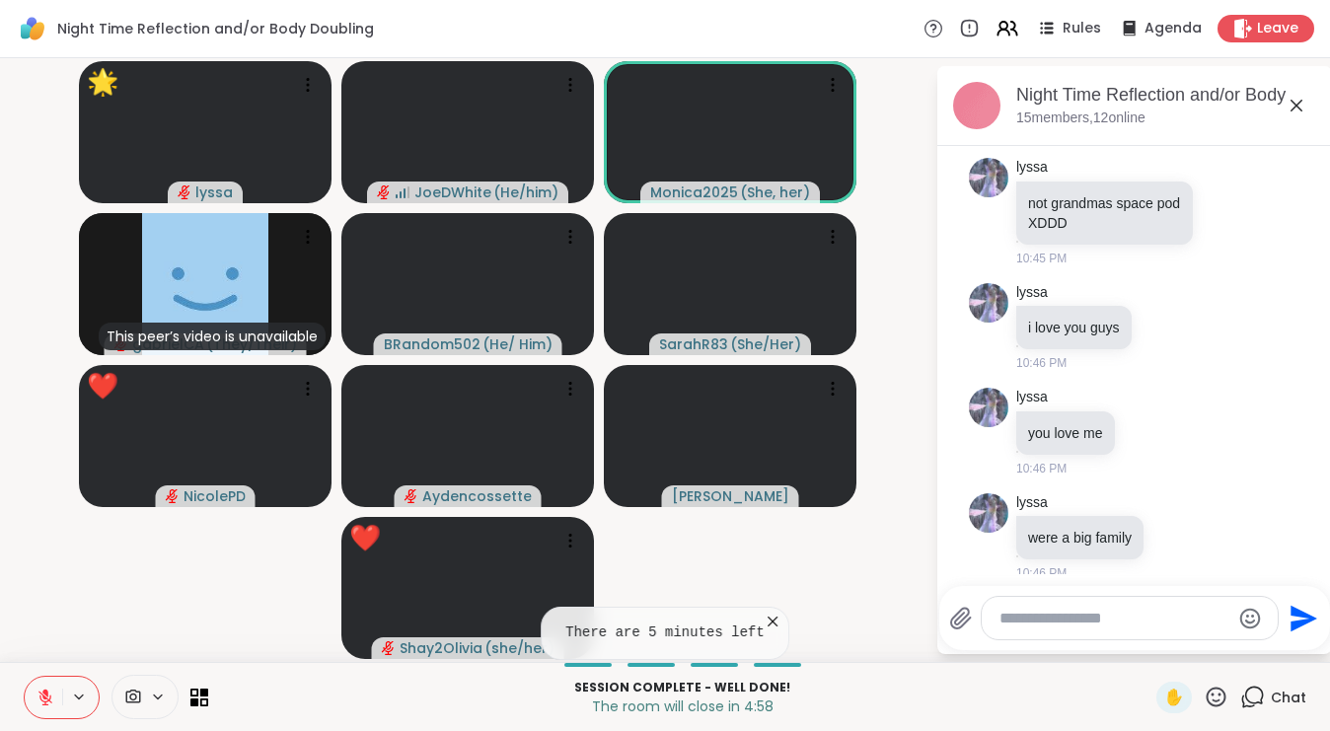
click at [45, 689] on icon at bounding box center [46, 698] width 18 height 18
click at [49, 690] on icon at bounding box center [46, 698] width 18 height 18
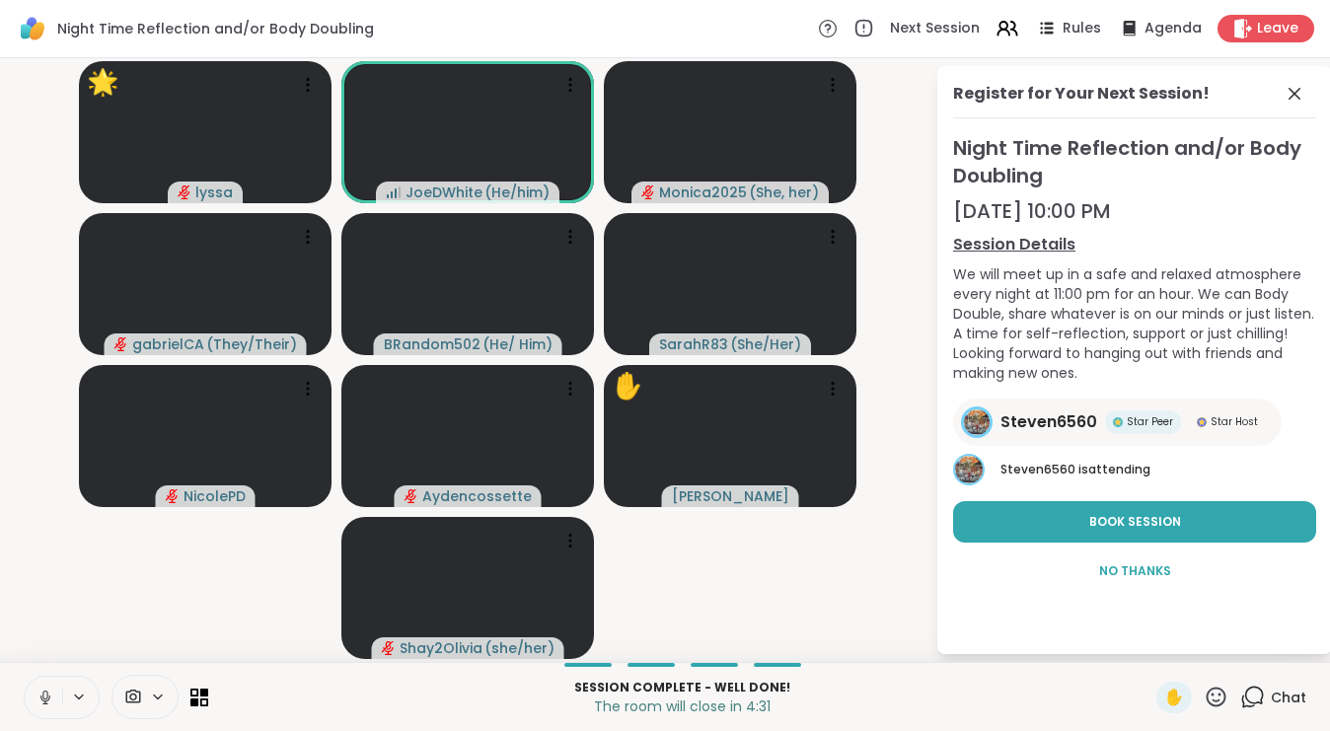
click at [49, 691] on icon at bounding box center [46, 698] width 18 height 18
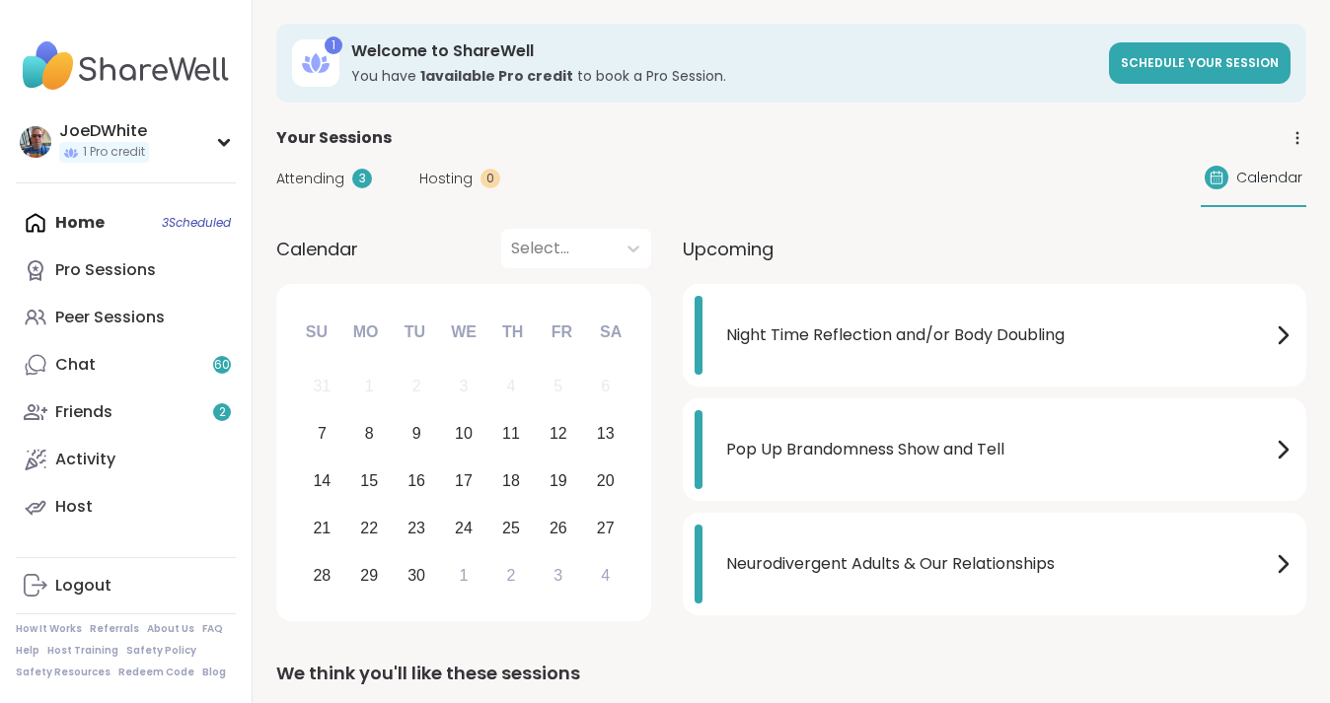
click at [127, 315] on div "Peer Sessions" at bounding box center [110, 318] width 110 height 22
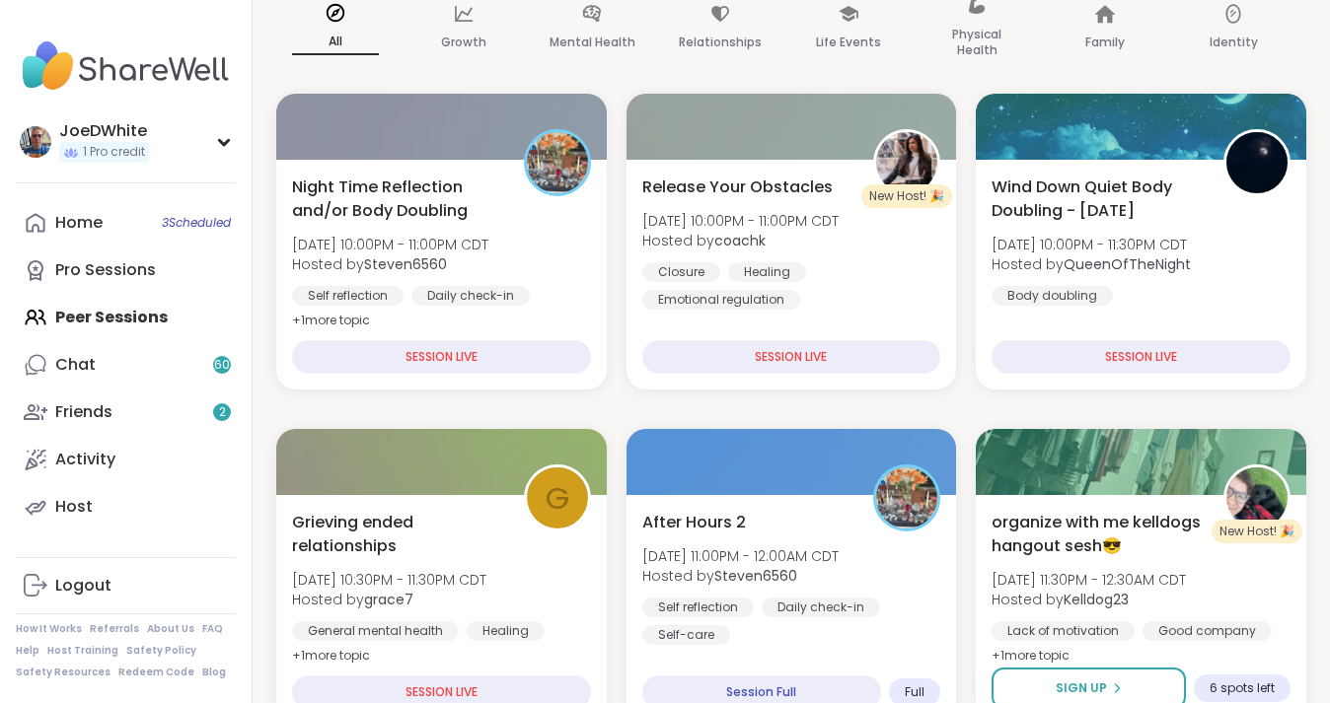
scroll to position [289, 0]
